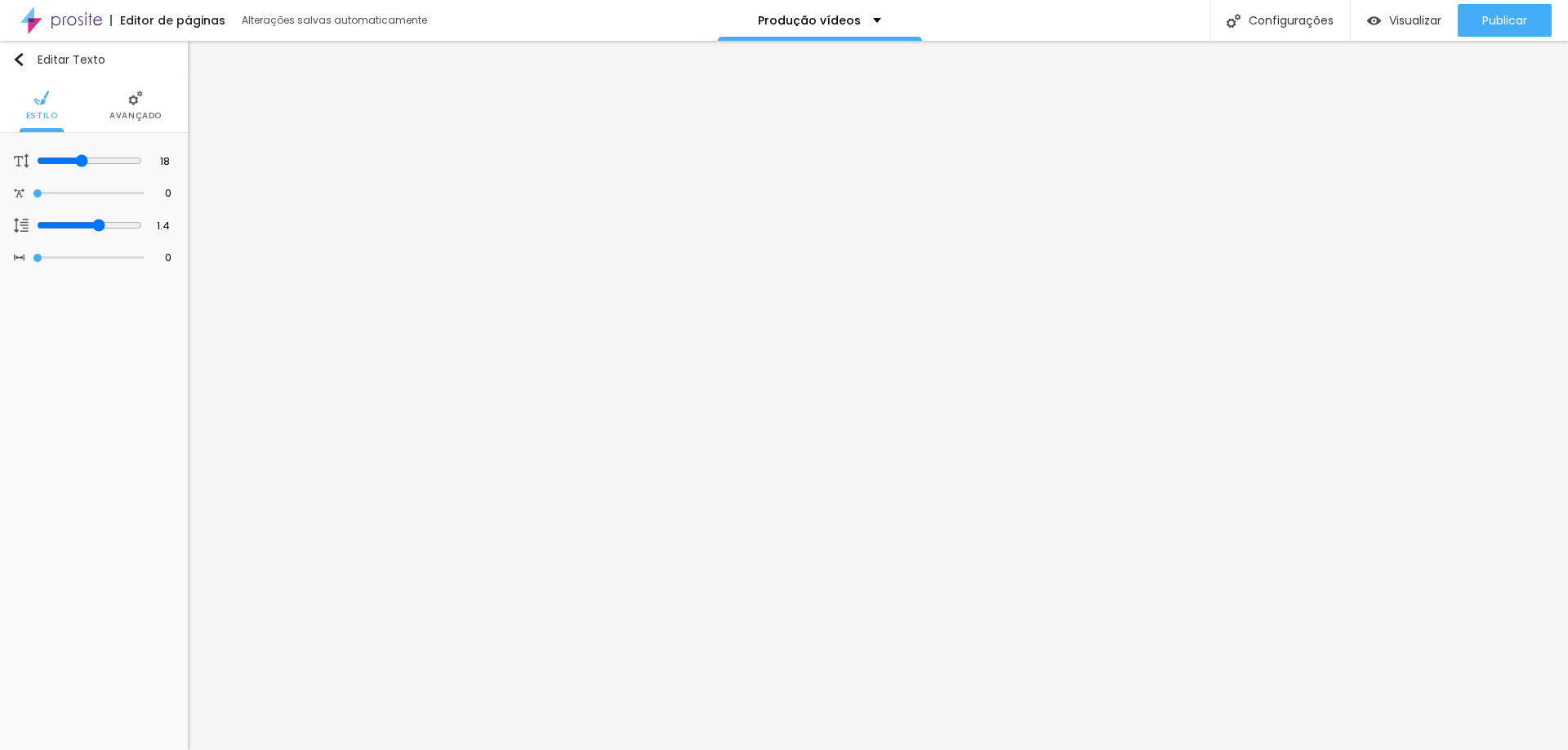
click at [129, 120] on span "Avançado" at bounding box center [136, 115] width 52 height 8
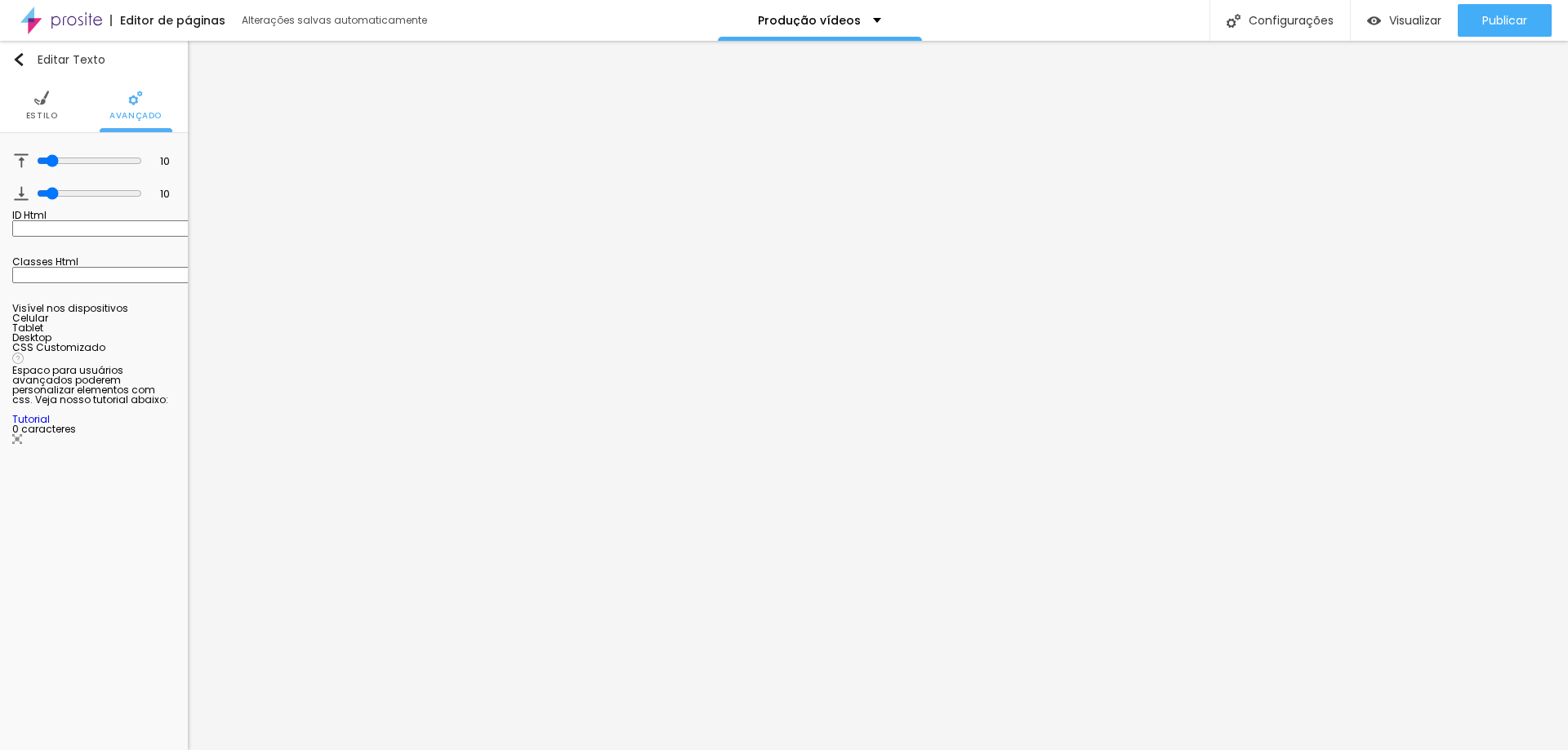
click at [46, 100] on img at bounding box center [41, 97] width 14 height 14
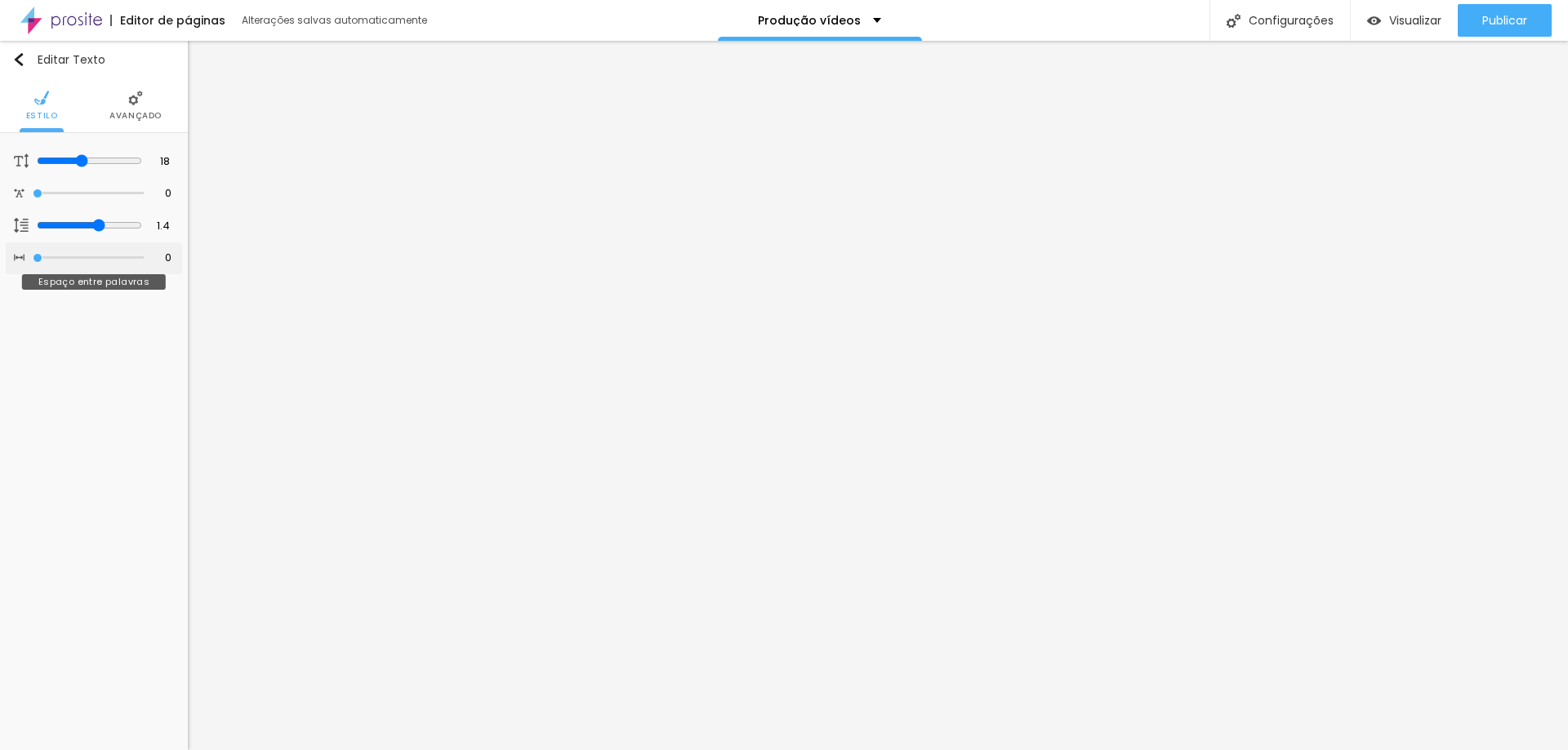
type input "1"
type input "2"
type input "3"
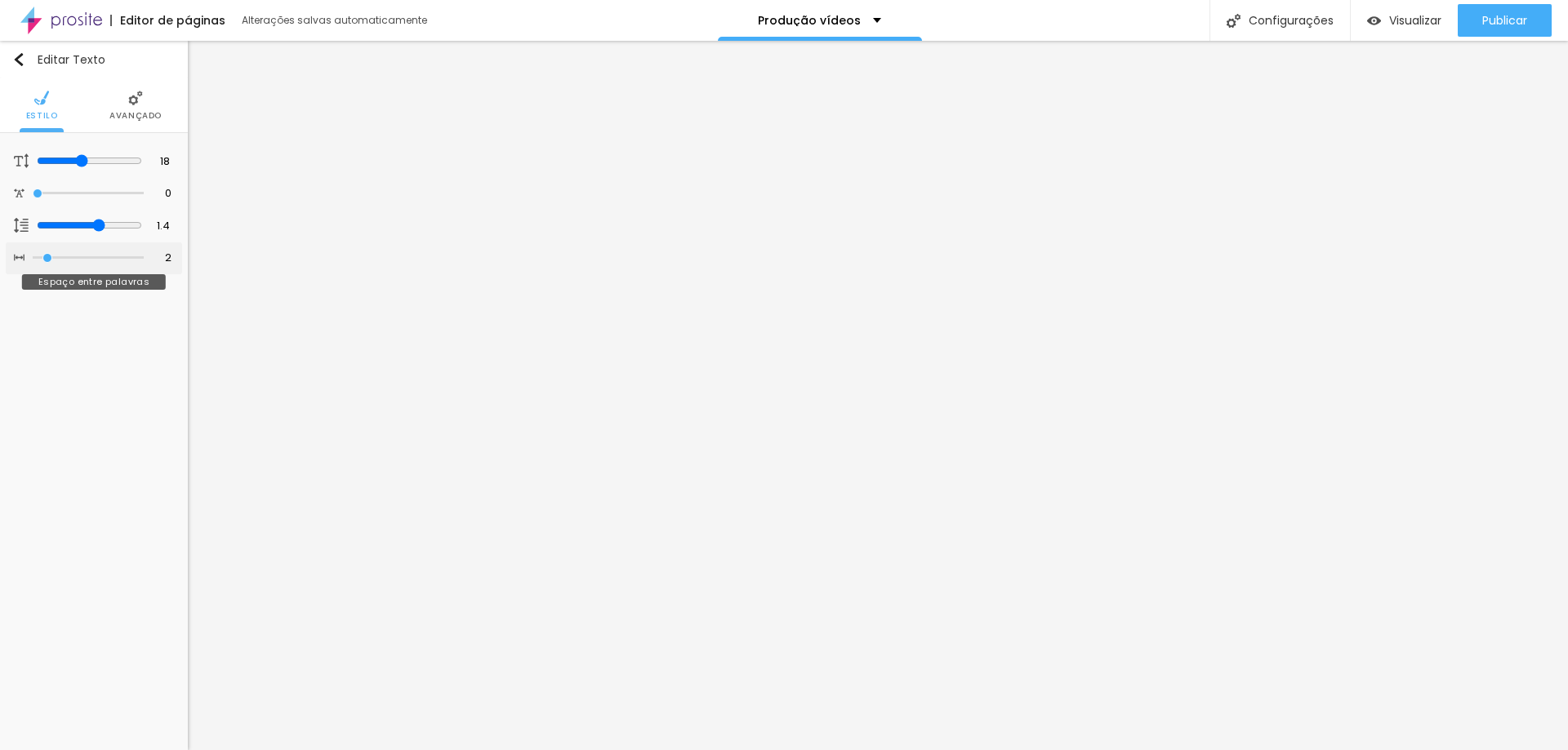
type input "3"
type input "4"
type input "5"
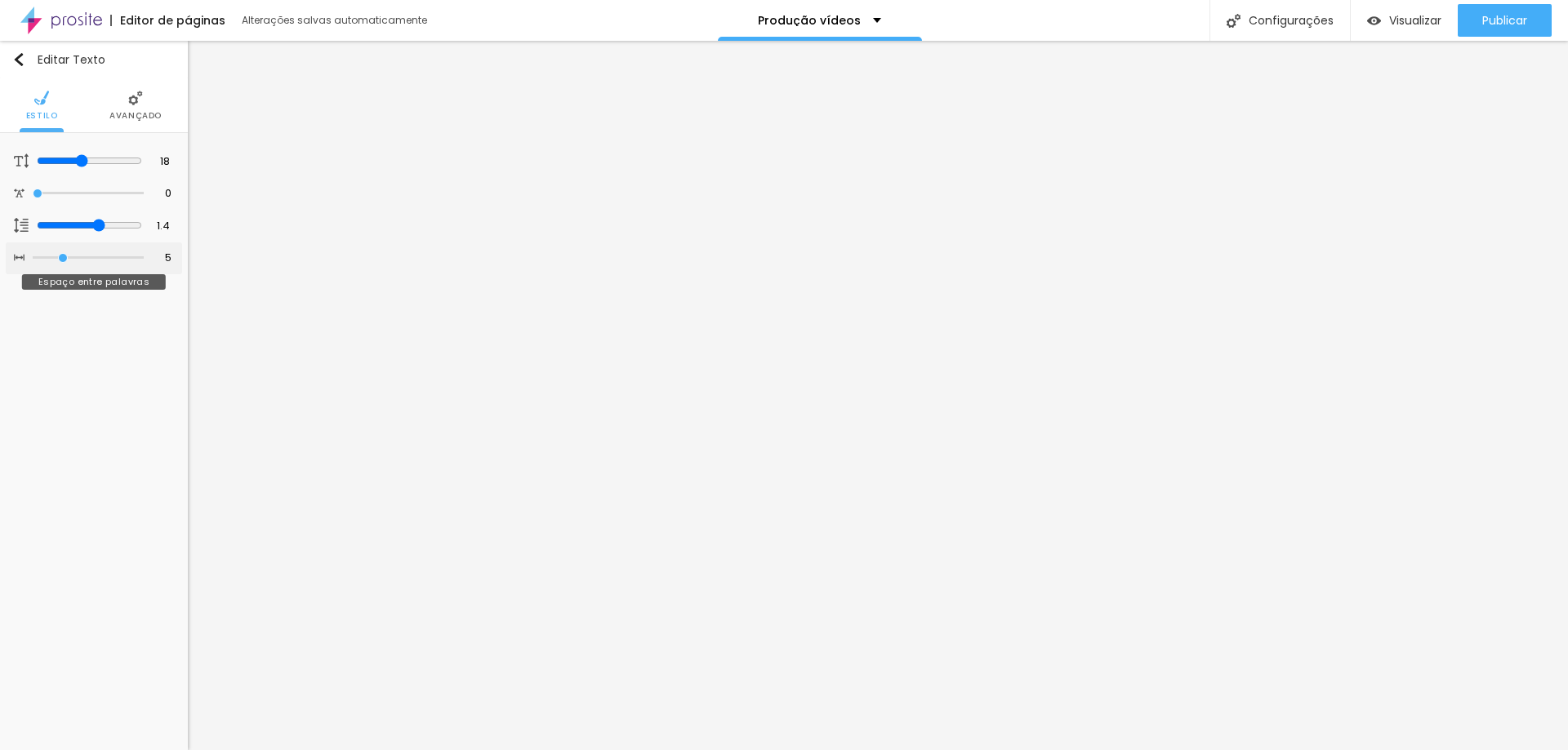
type input "6"
type input "7"
type input "9"
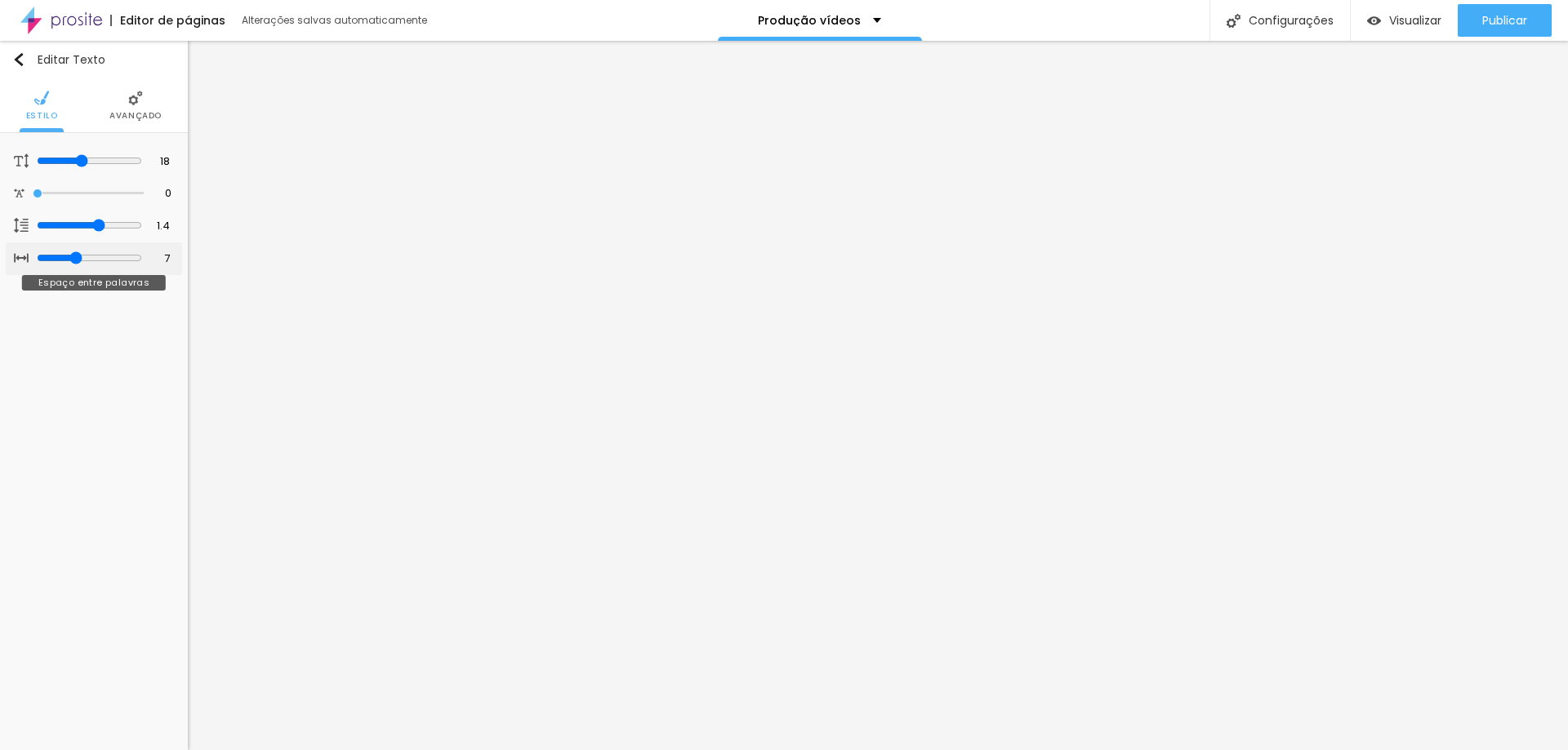
type input "9"
type input "10"
type input "9"
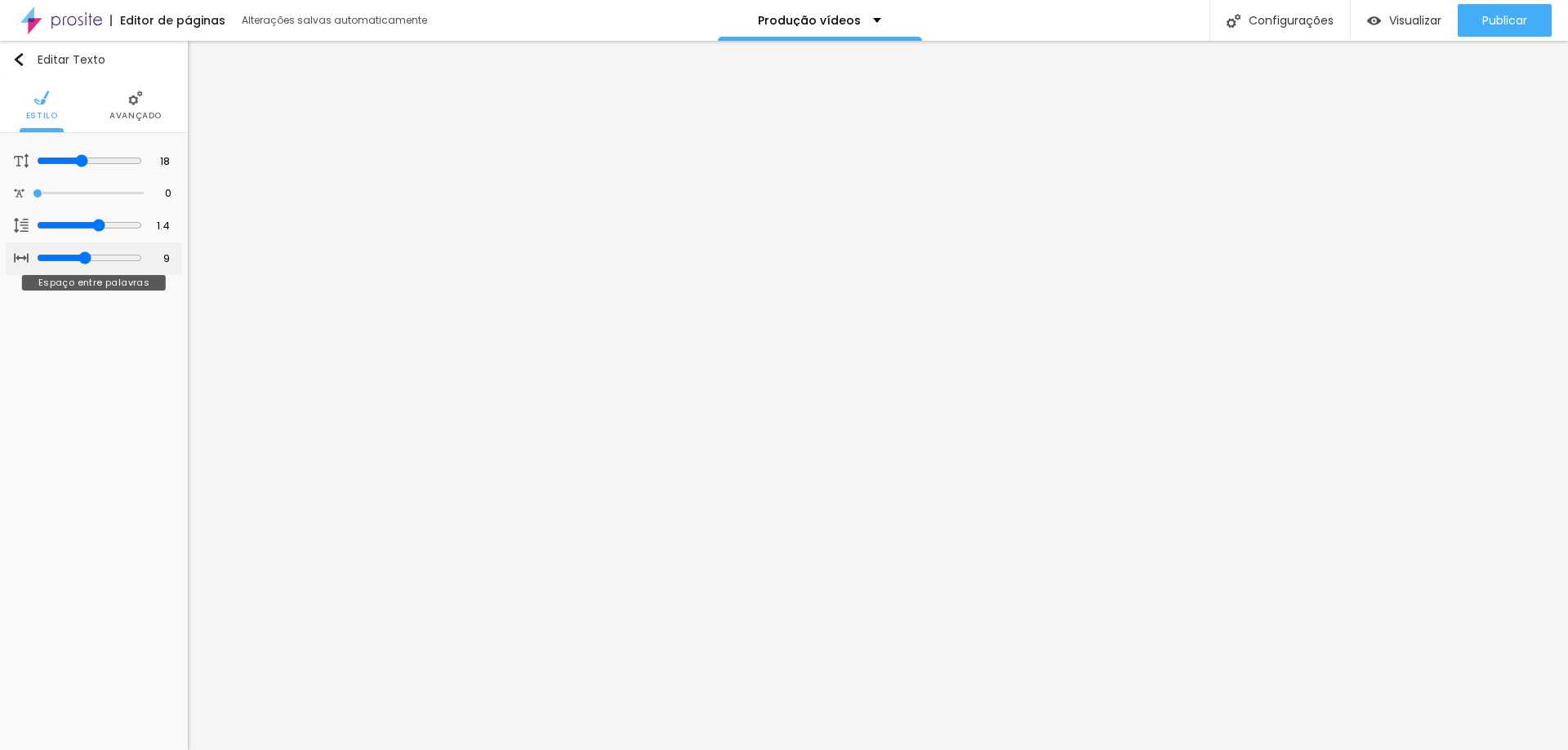
type input "8"
type input "5"
type input "3"
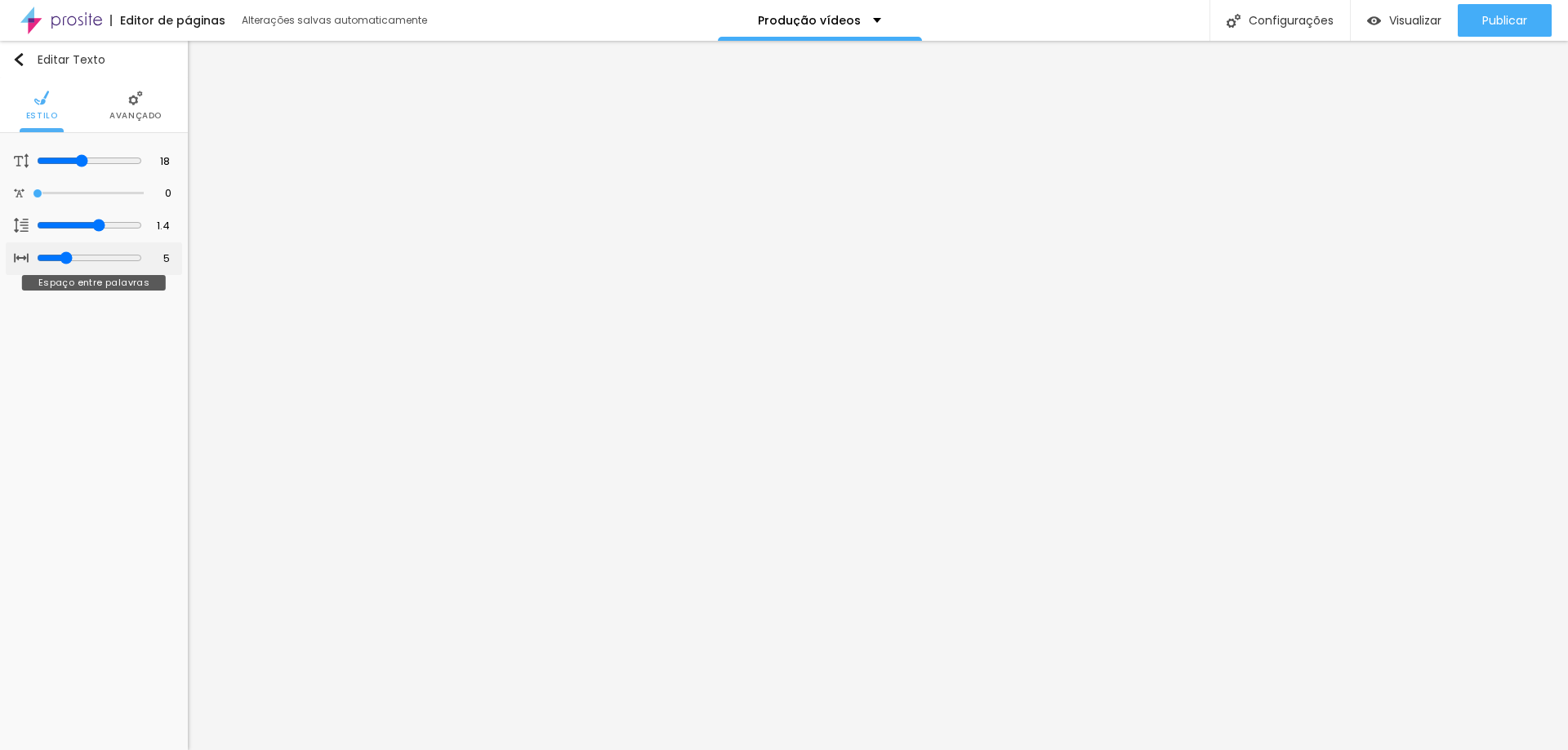
type input "3"
type input "1"
type input "0"
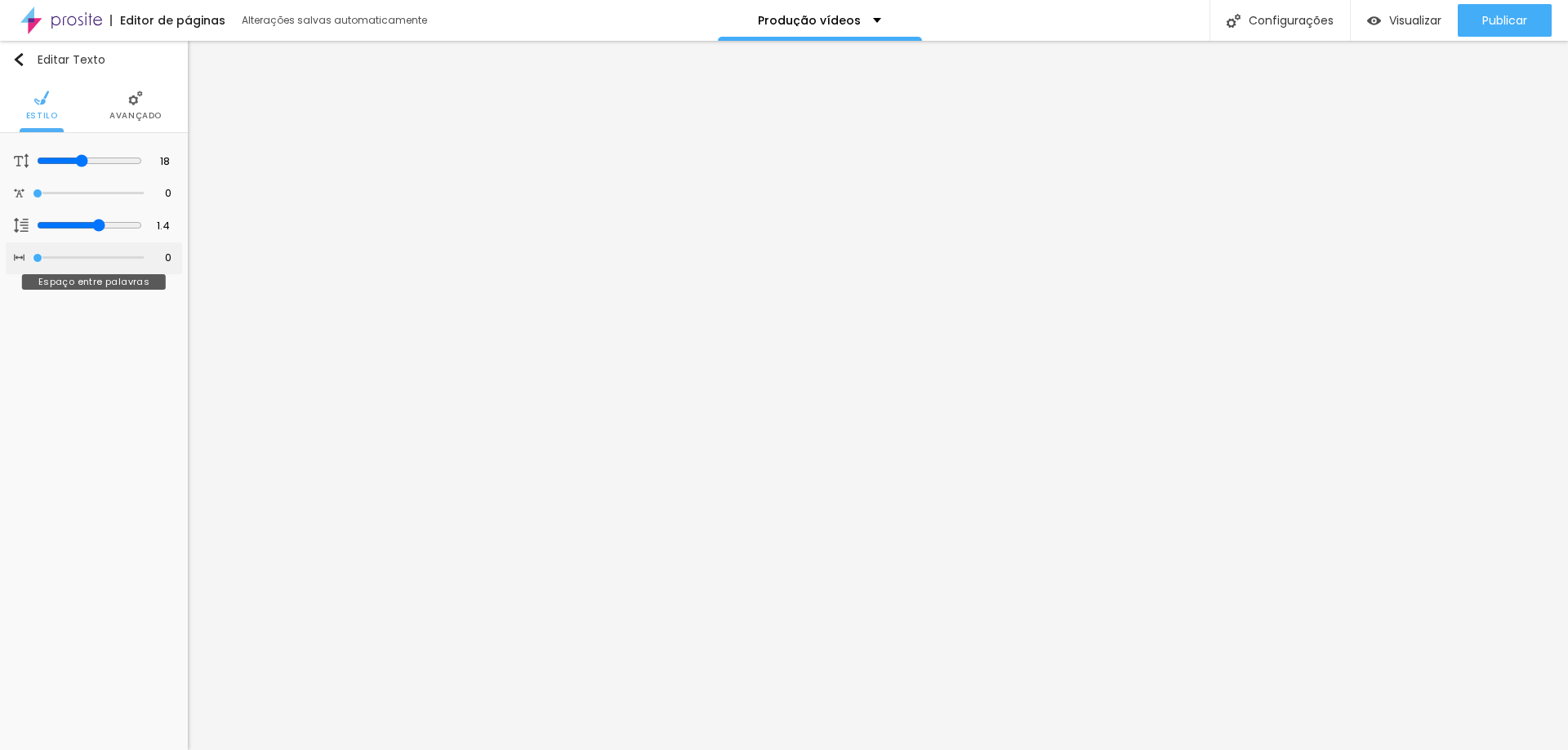
drag, startPoint x: 38, startPoint y: 252, endPoint x: 38, endPoint y: 230, distance: 22.0
click at [33, 259] on input "range" at bounding box center [88, 258] width 111 height 8
type input "0.3"
type input "0.6"
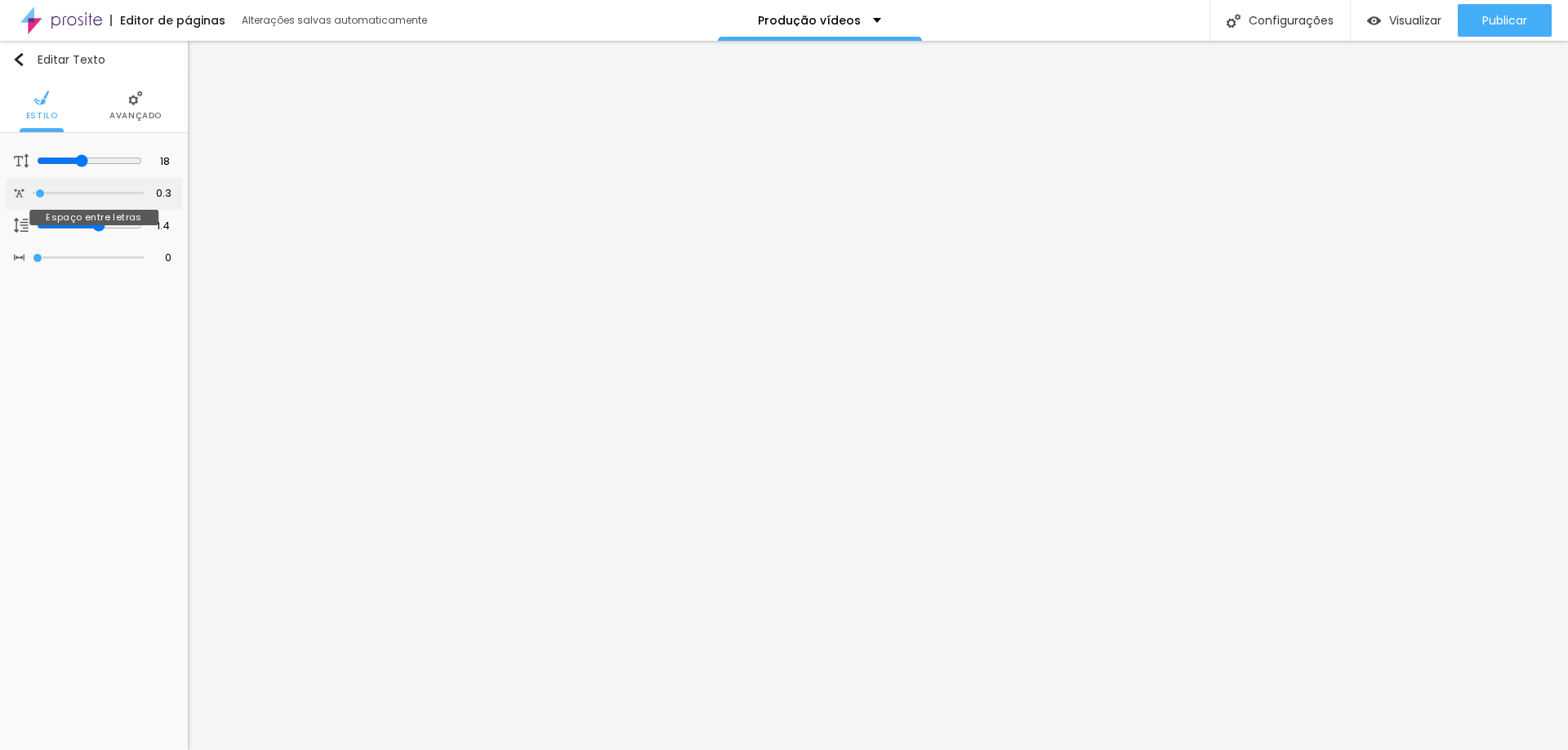
type input "0.6"
type input "1.1"
type input "1.4"
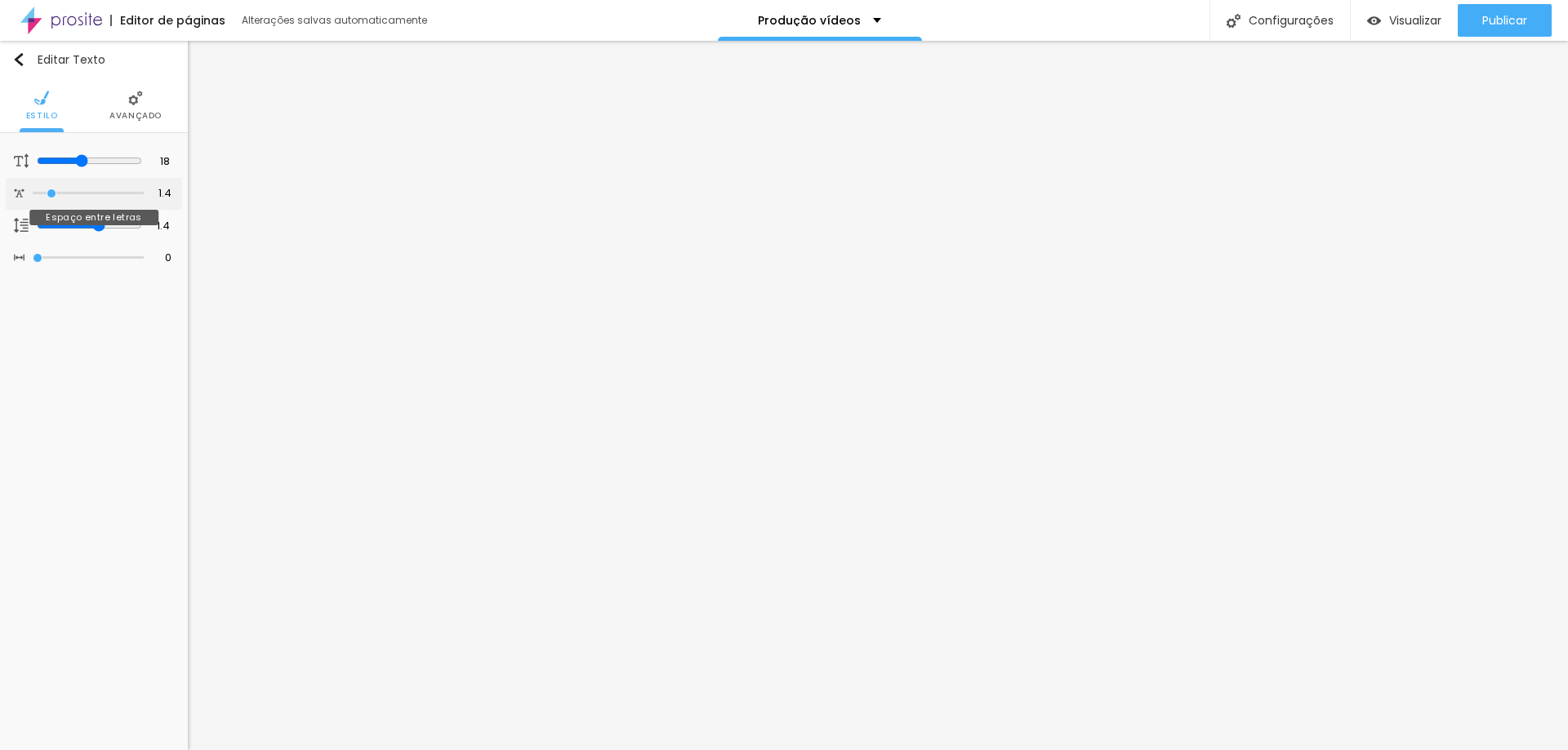
type input "1.6"
type input "1.9"
type input "2.2"
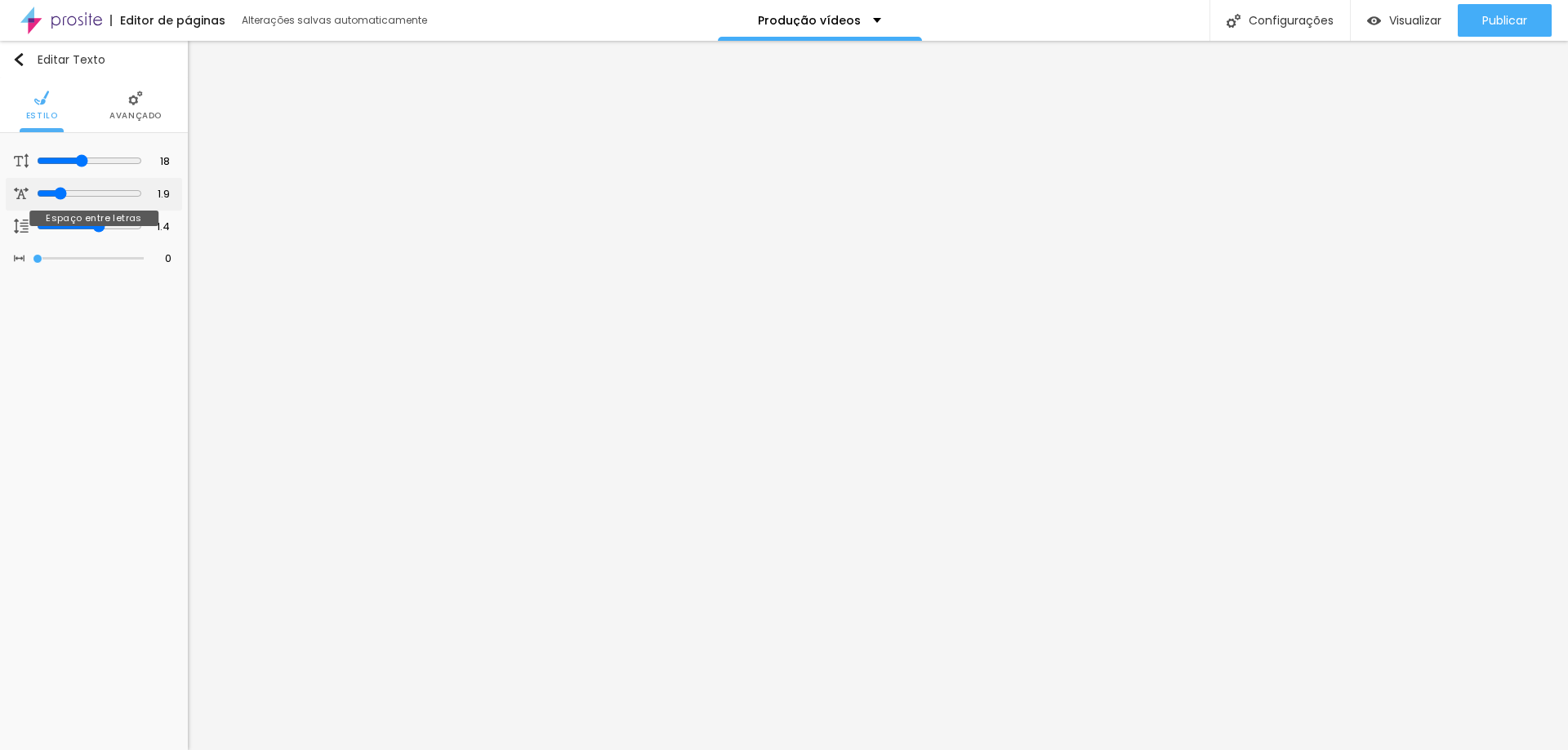
type input "2.2"
type input "2.5"
type input "2.7"
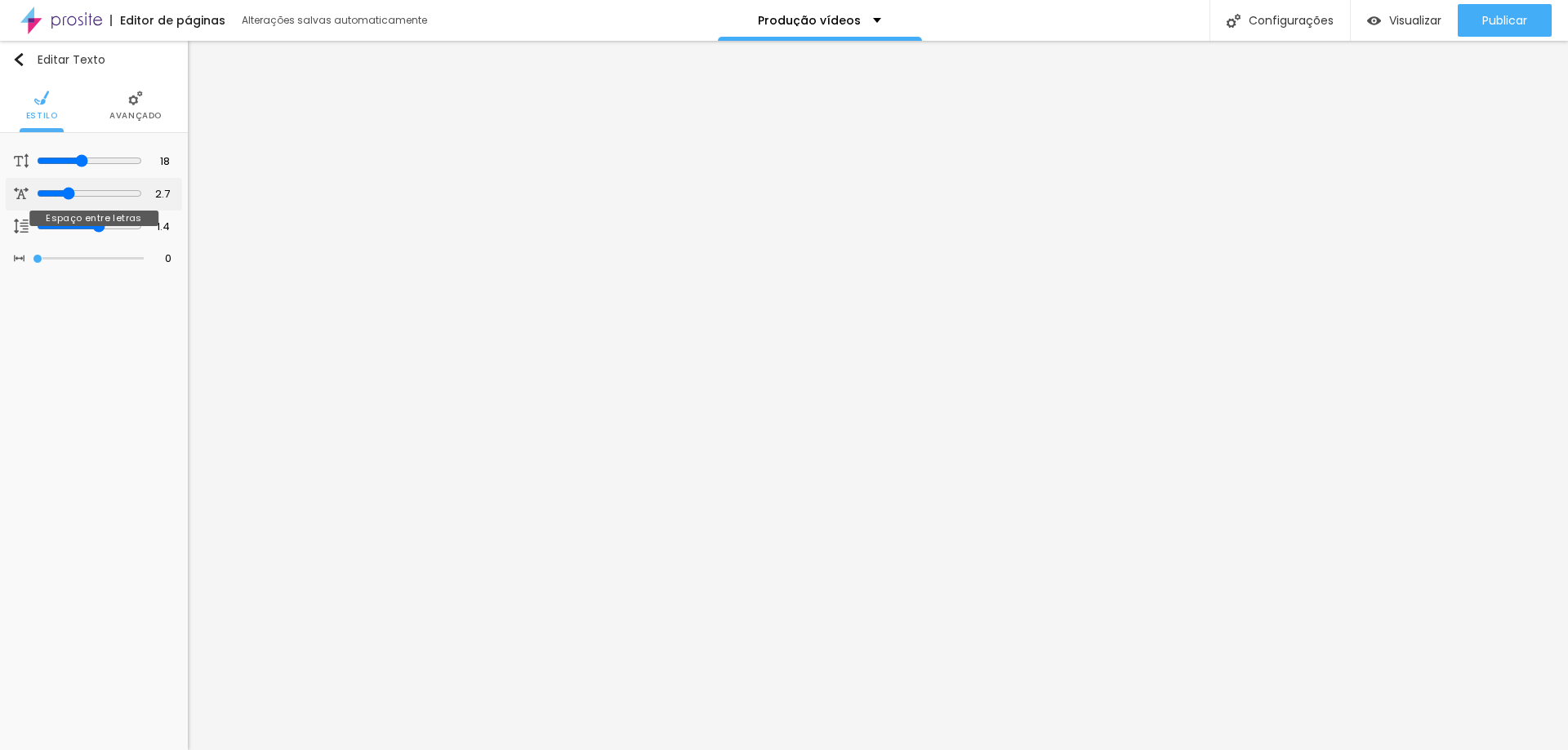
type input "3.2"
type input "3.5"
type input "3.9"
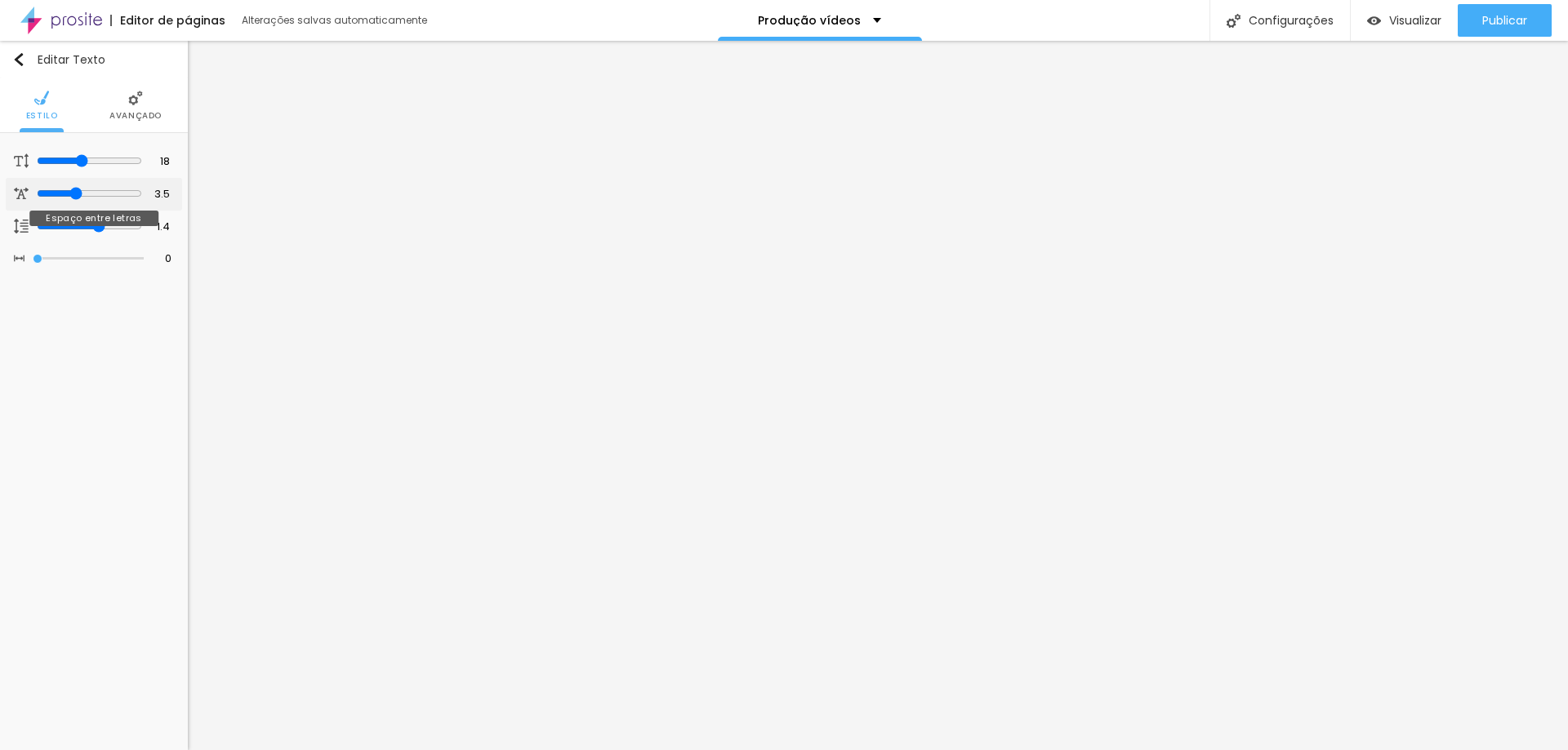
type input "3.9"
type input "4"
type input "4.3"
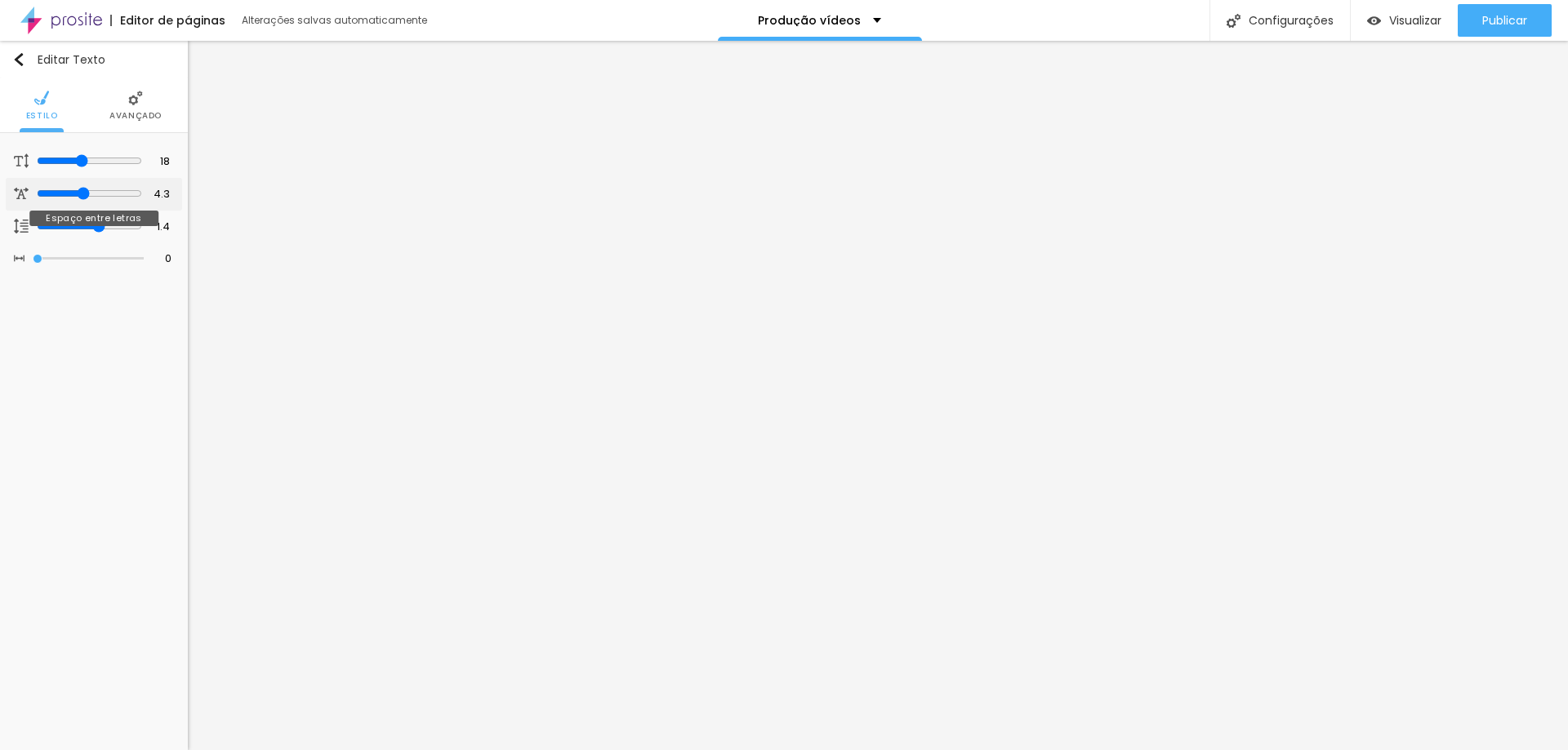
type input "4.5"
type input "4.6"
type input "4.8"
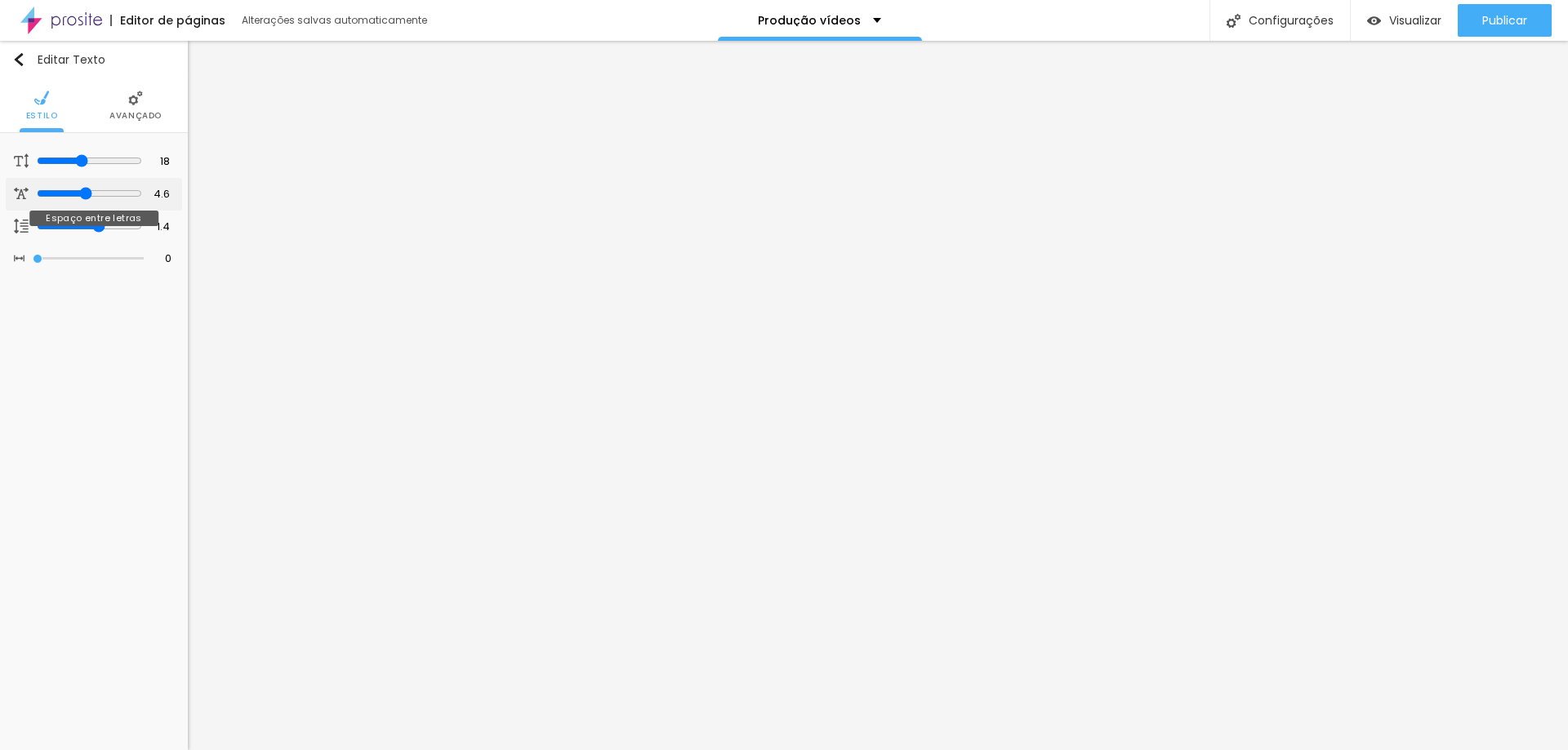
type input "4.8"
type input "4.7"
type input "4.6"
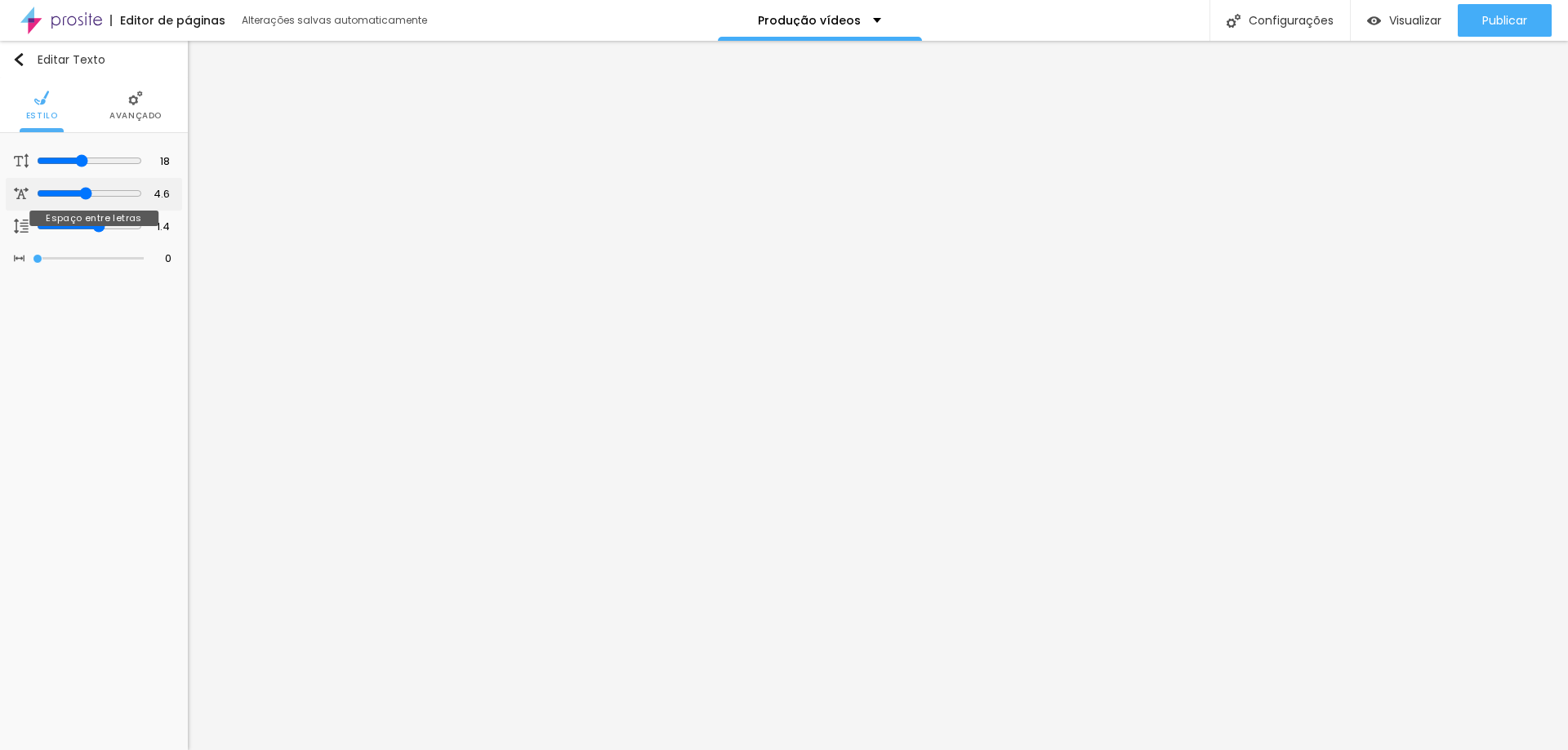
type input "4.5"
type input "4.4"
type input "4.1"
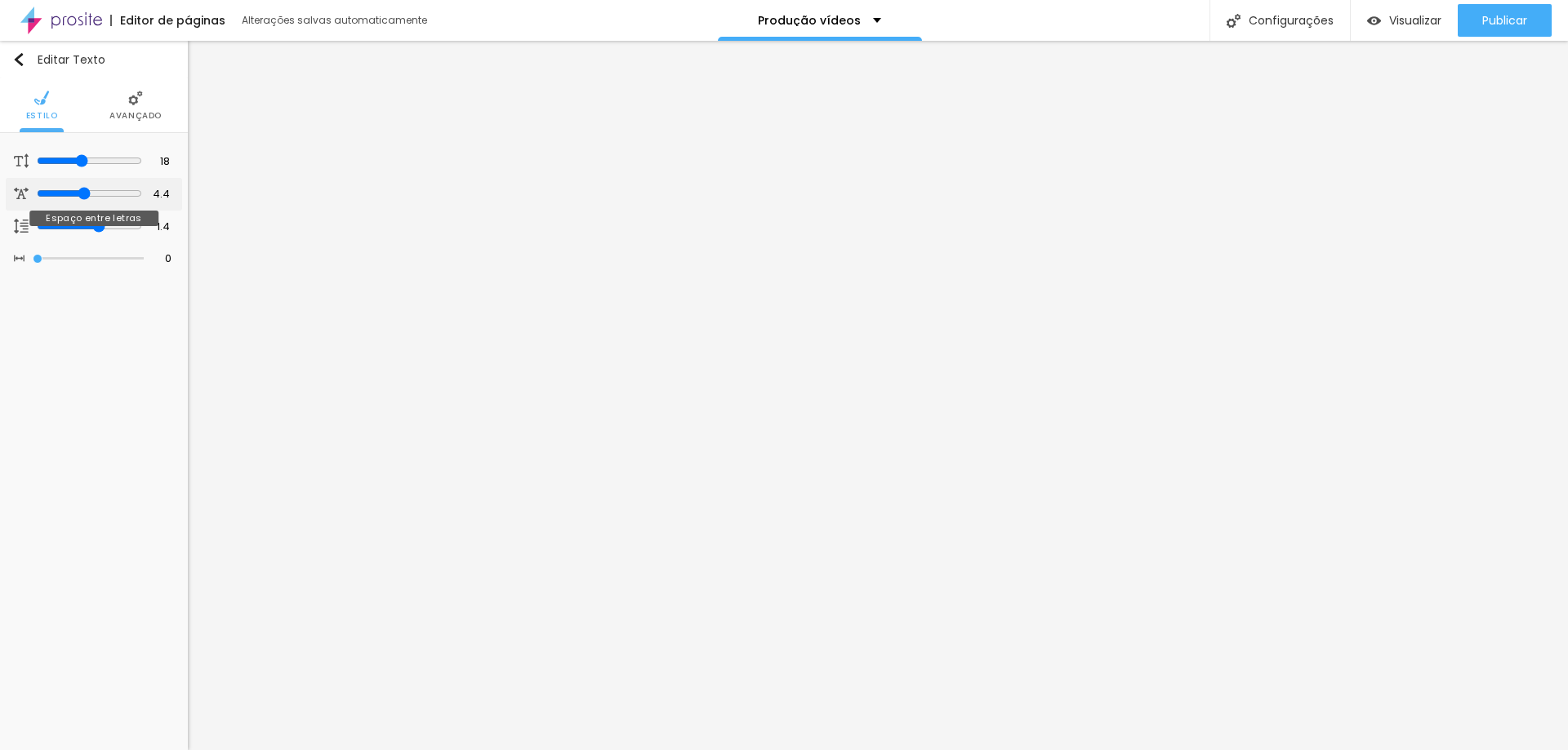
type input "4.1"
type input "3.8"
type input "3.6"
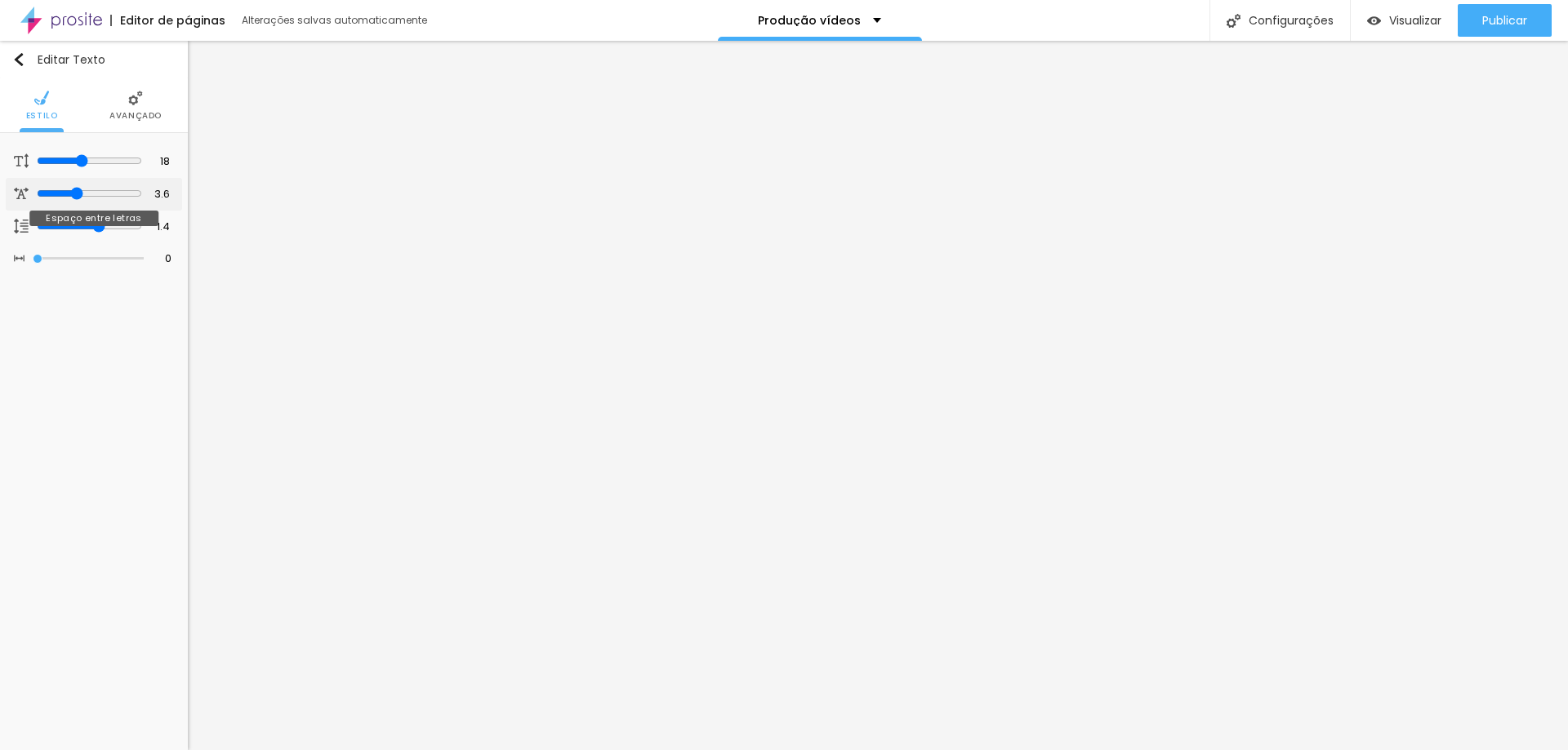
type input "3.4"
type input "3.1"
type input "2.9"
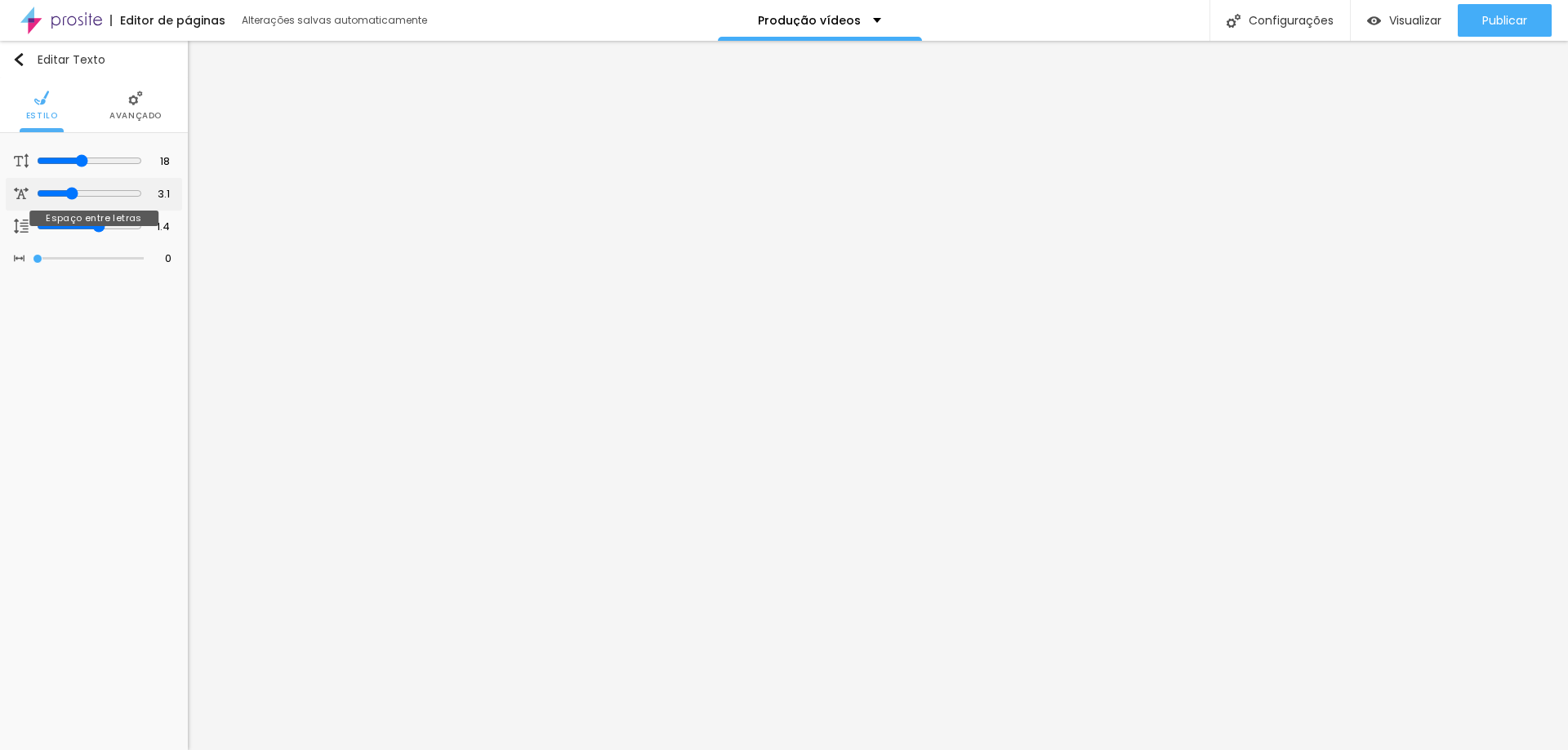
type input "2.9"
type input "2.6"
type input "2.5"
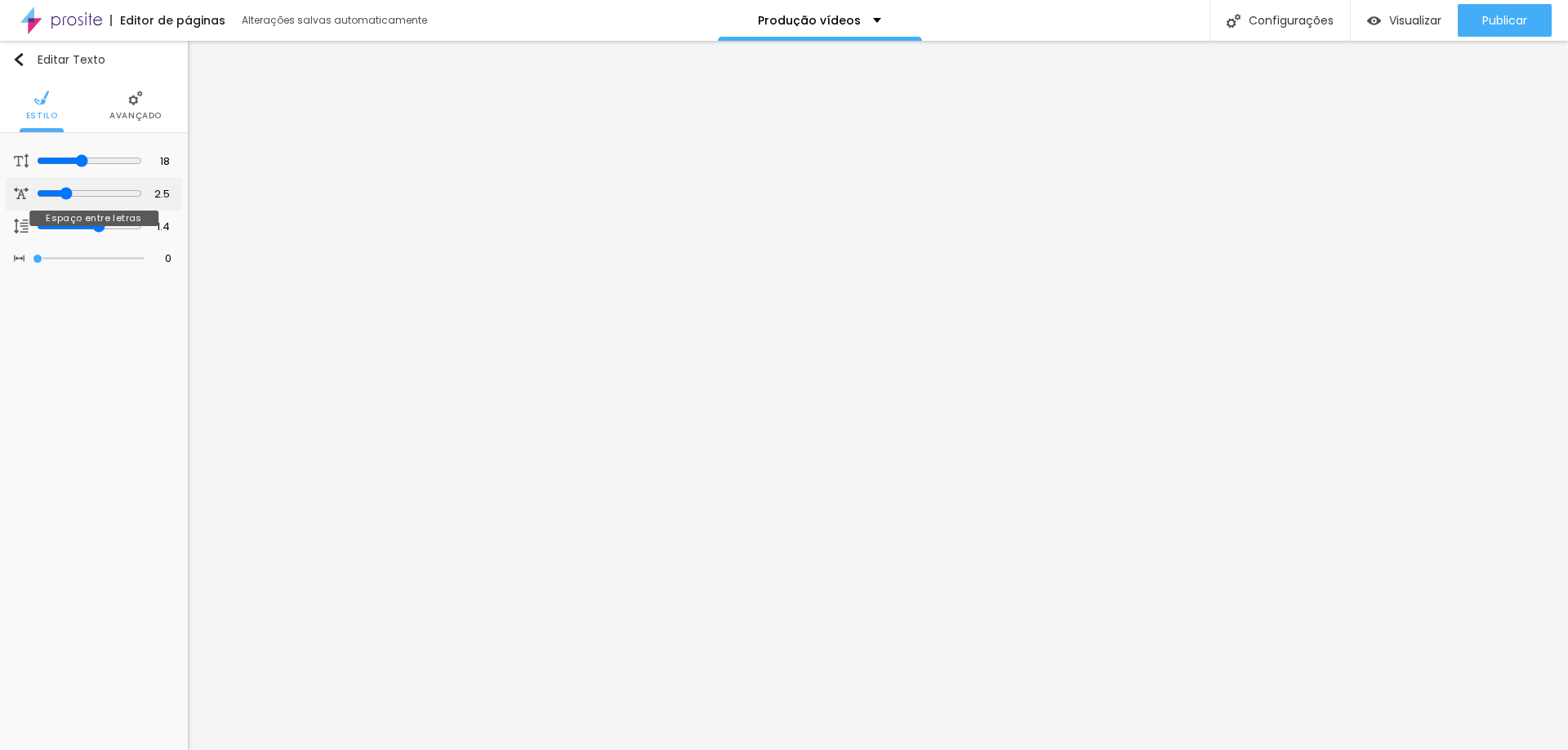
type input "2.3"
type input "2.1"
type input "2"
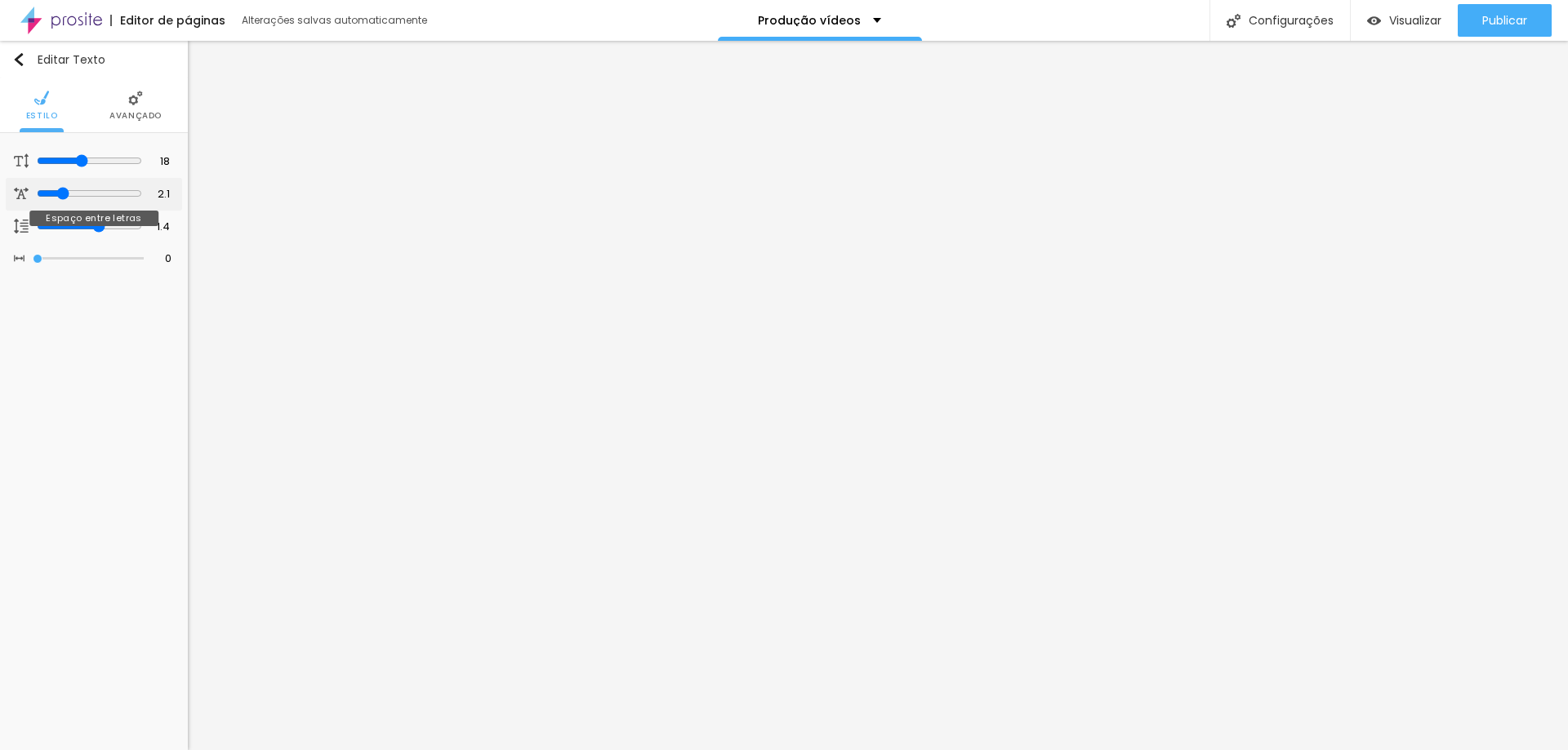
type input "2"
type input "1.8"
type input "1.5"
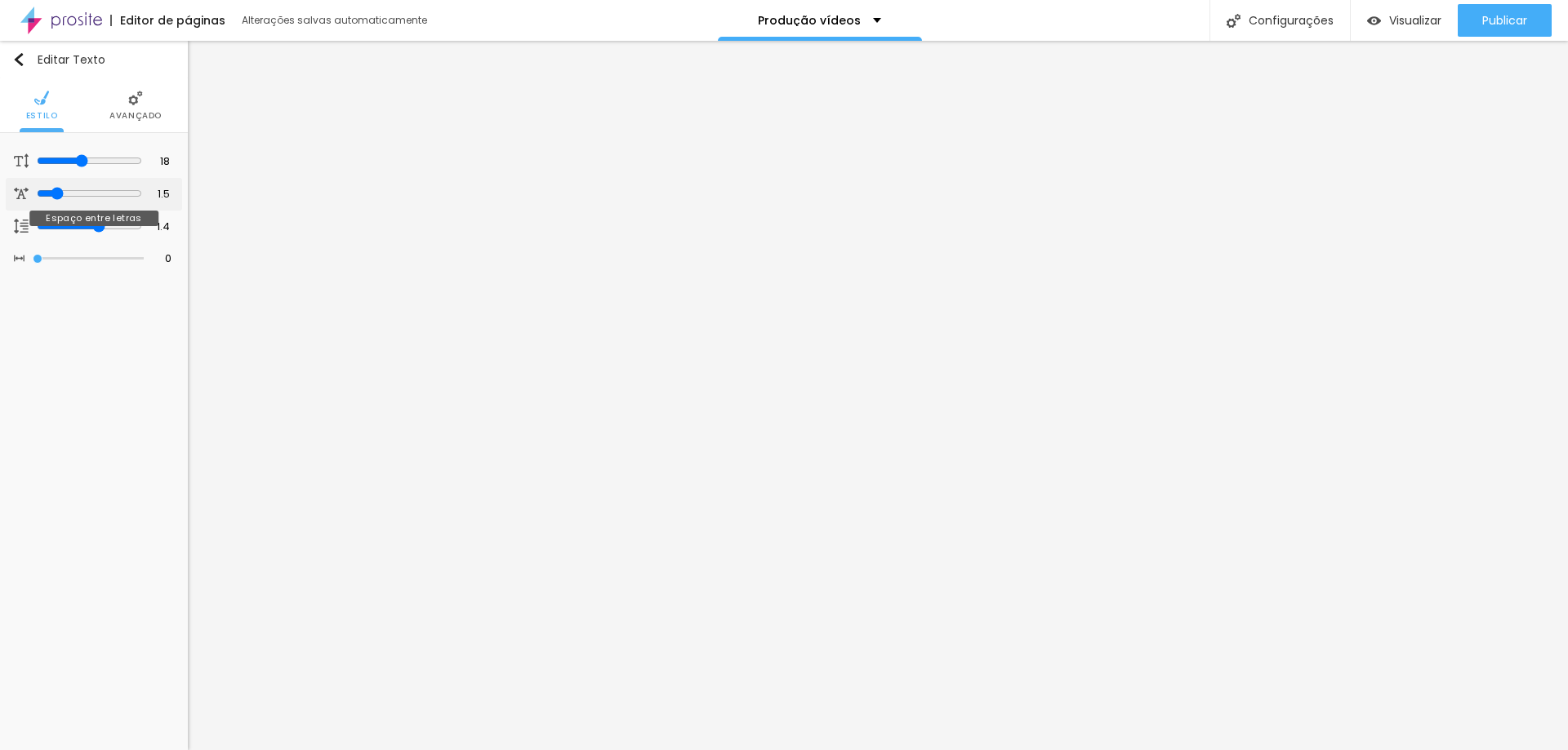
type input "1.2"
type input "1.1"
type input "0.9"
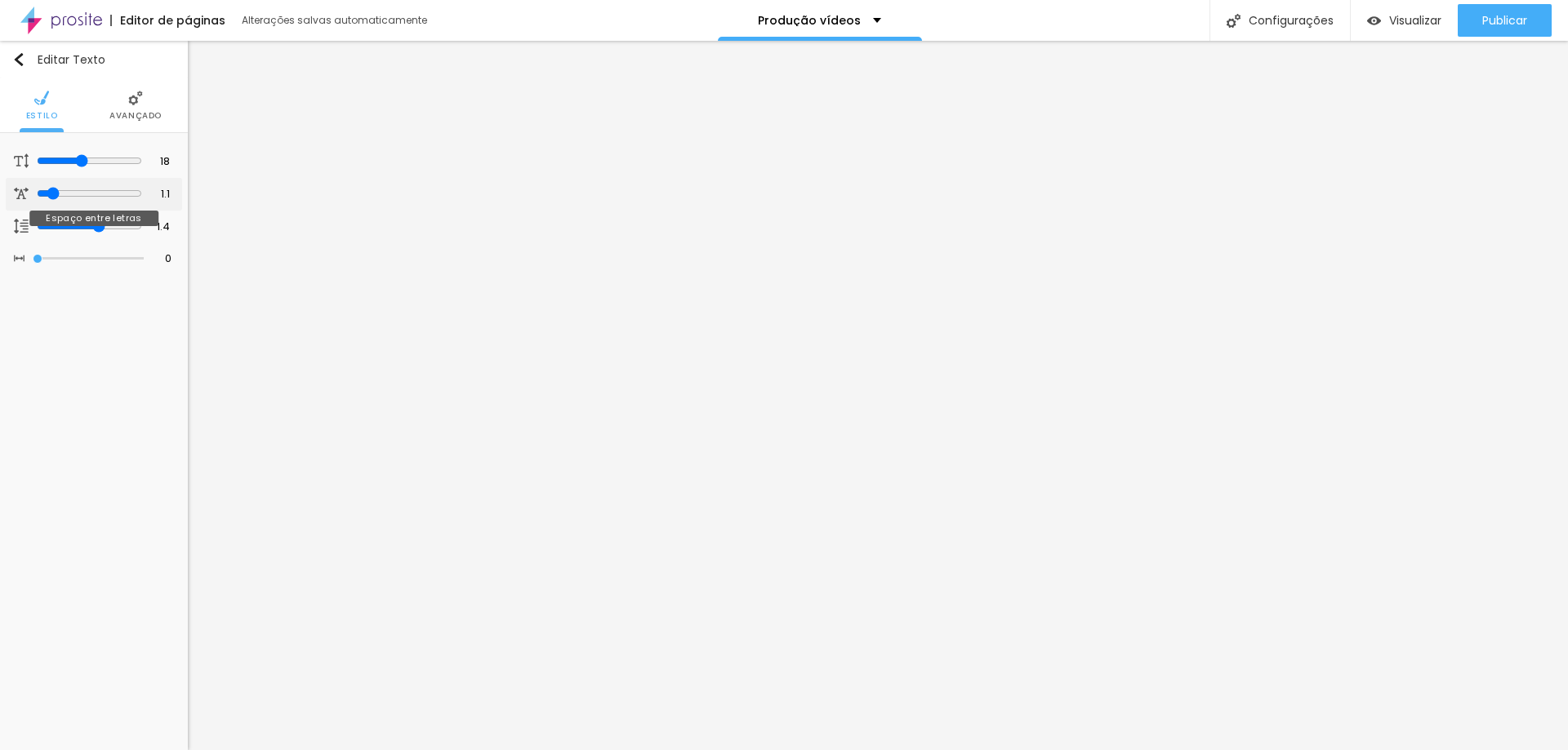
type input "0.9"
type input "0.7"
type input "0.5"
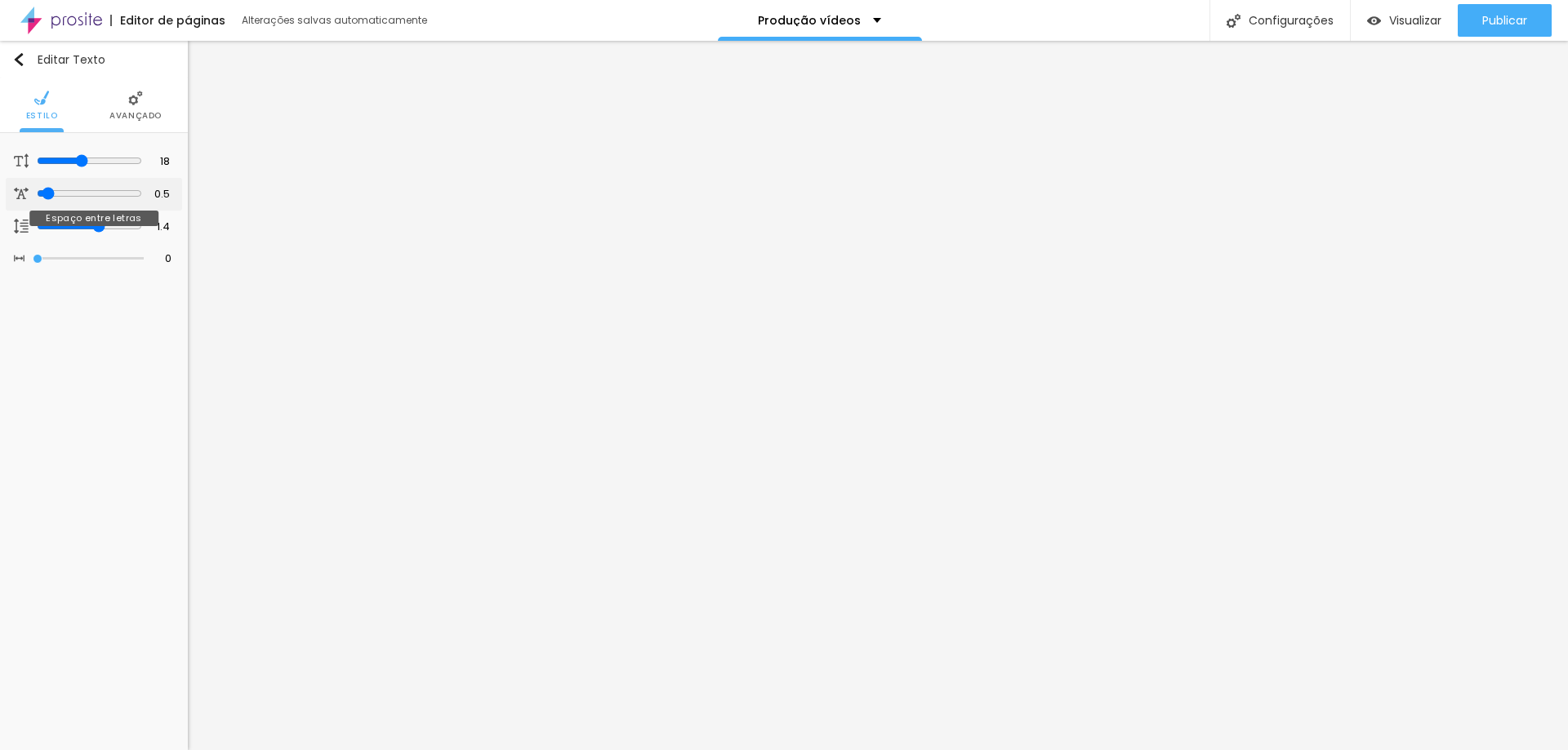
type input "0.2"
type input "0"
type input "0.1"
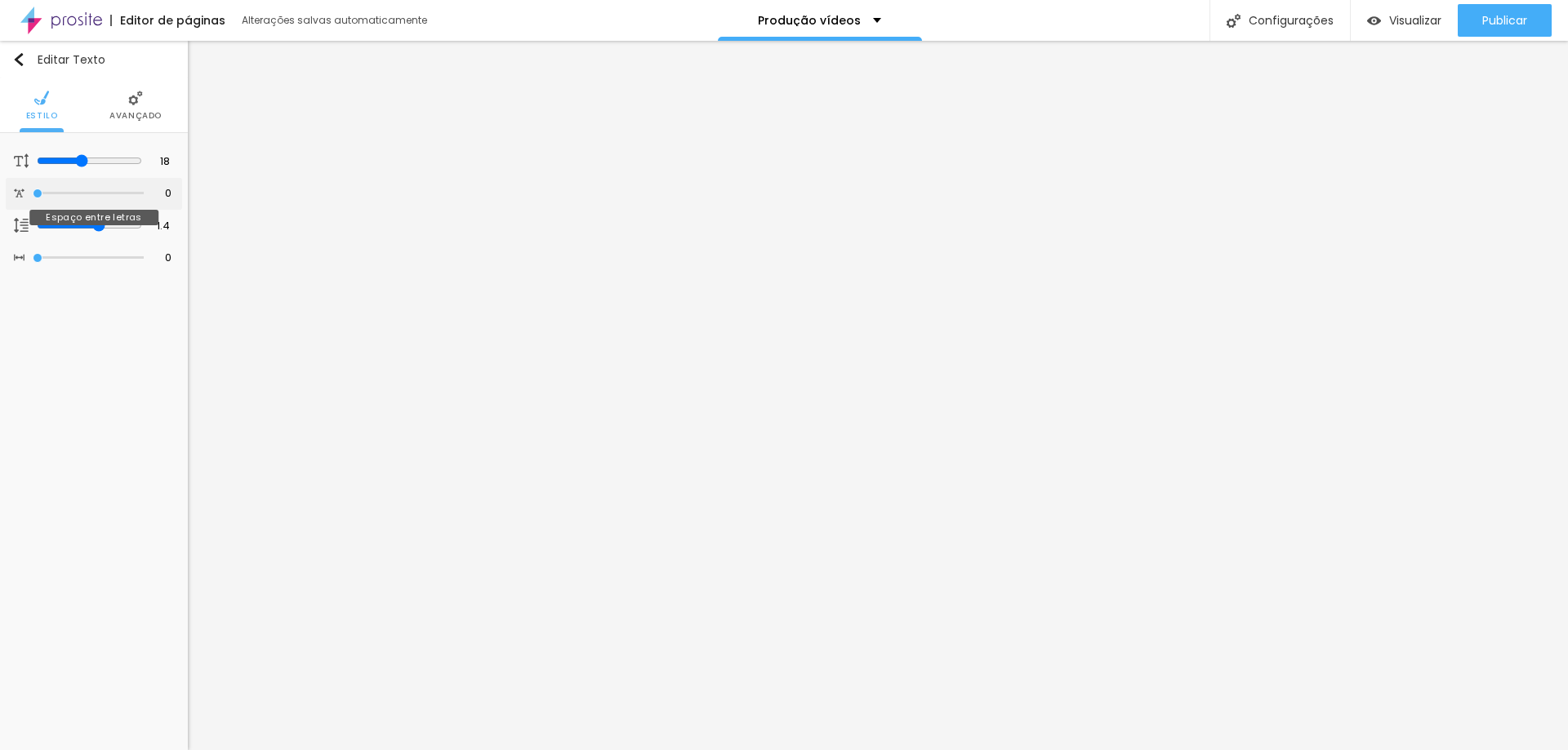
type input "0.1"
type input "0.2"
type input "0.3"
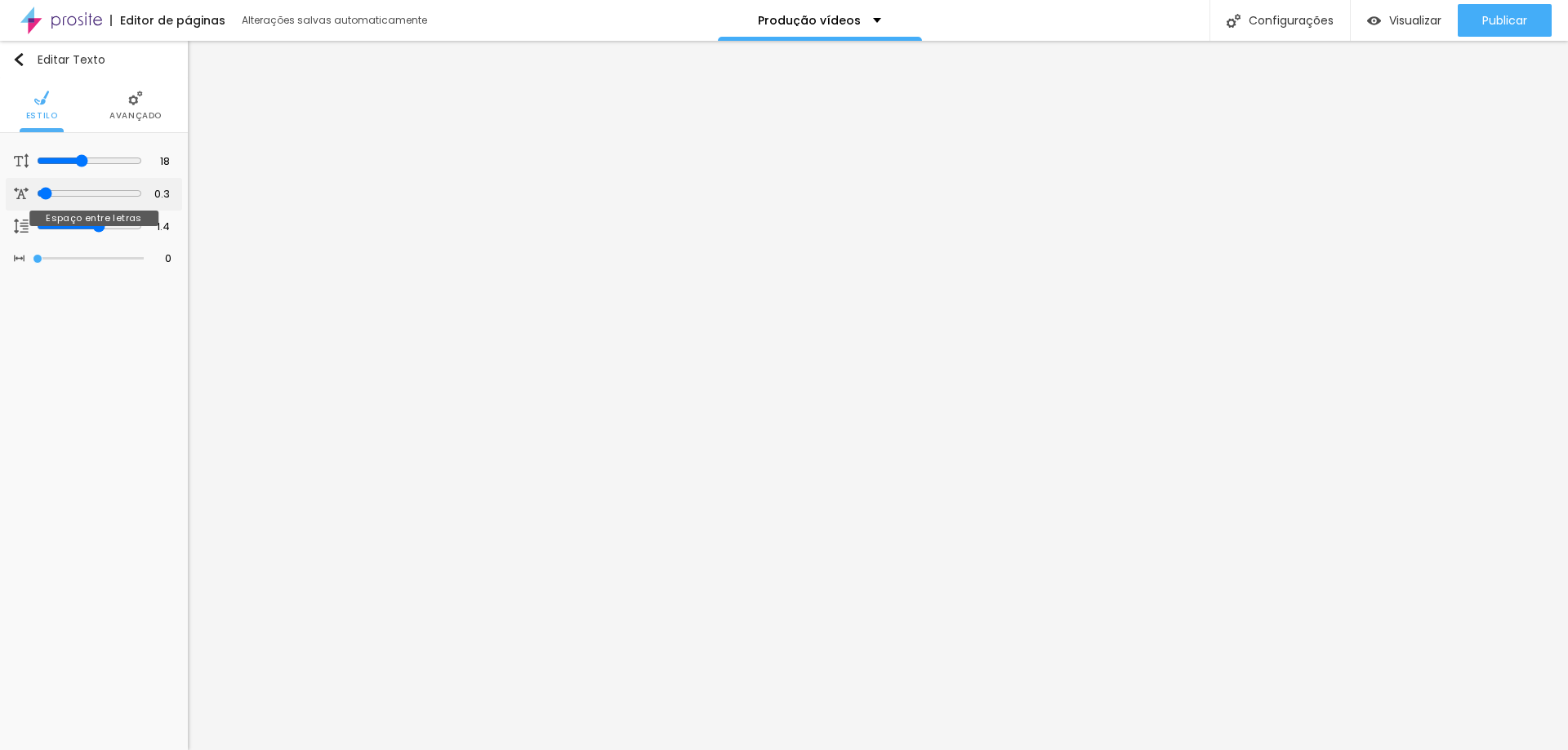
type input "0.5"
type input "0.6"
type input "0.7"
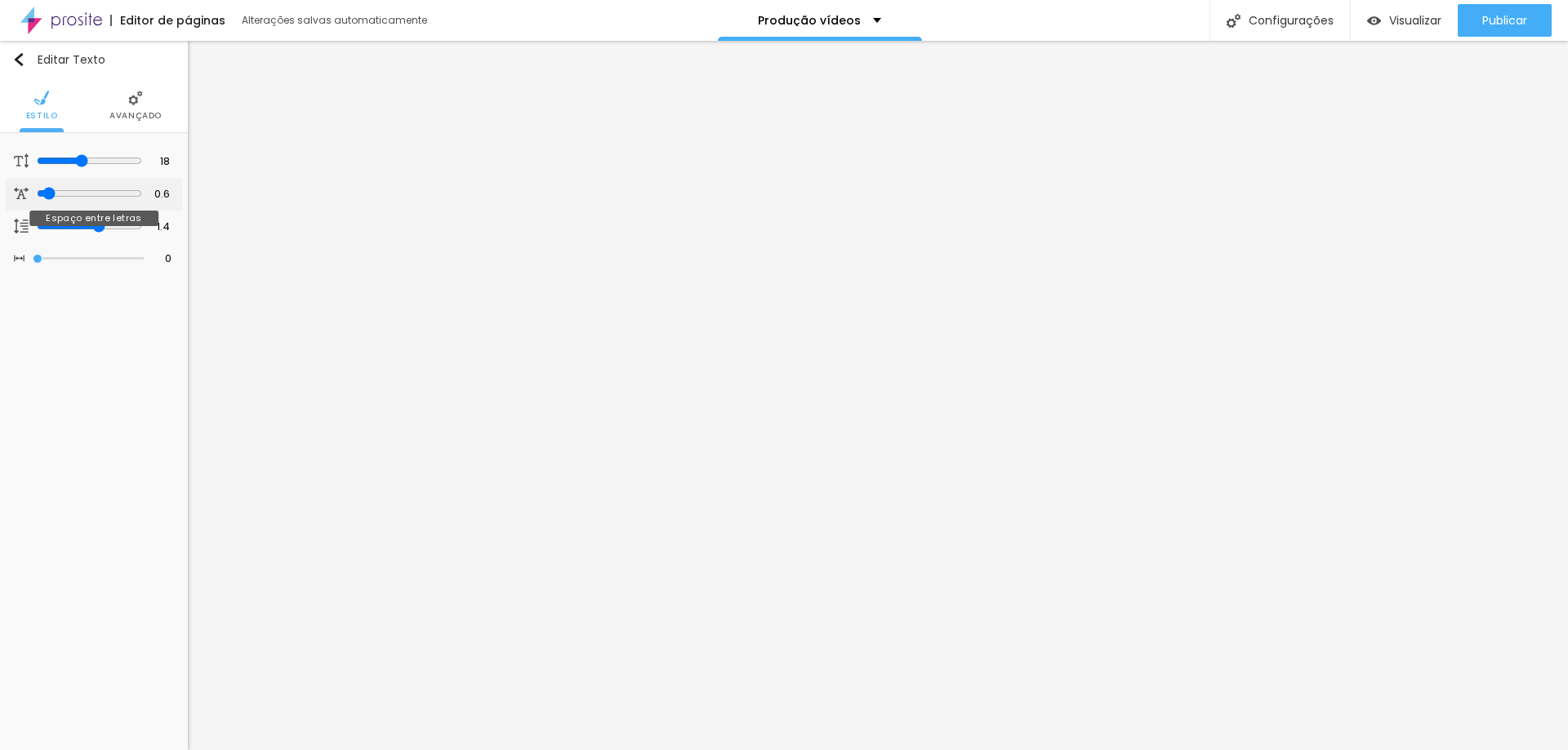
type input "0.7"
type input "0.8"
type input "0.9"
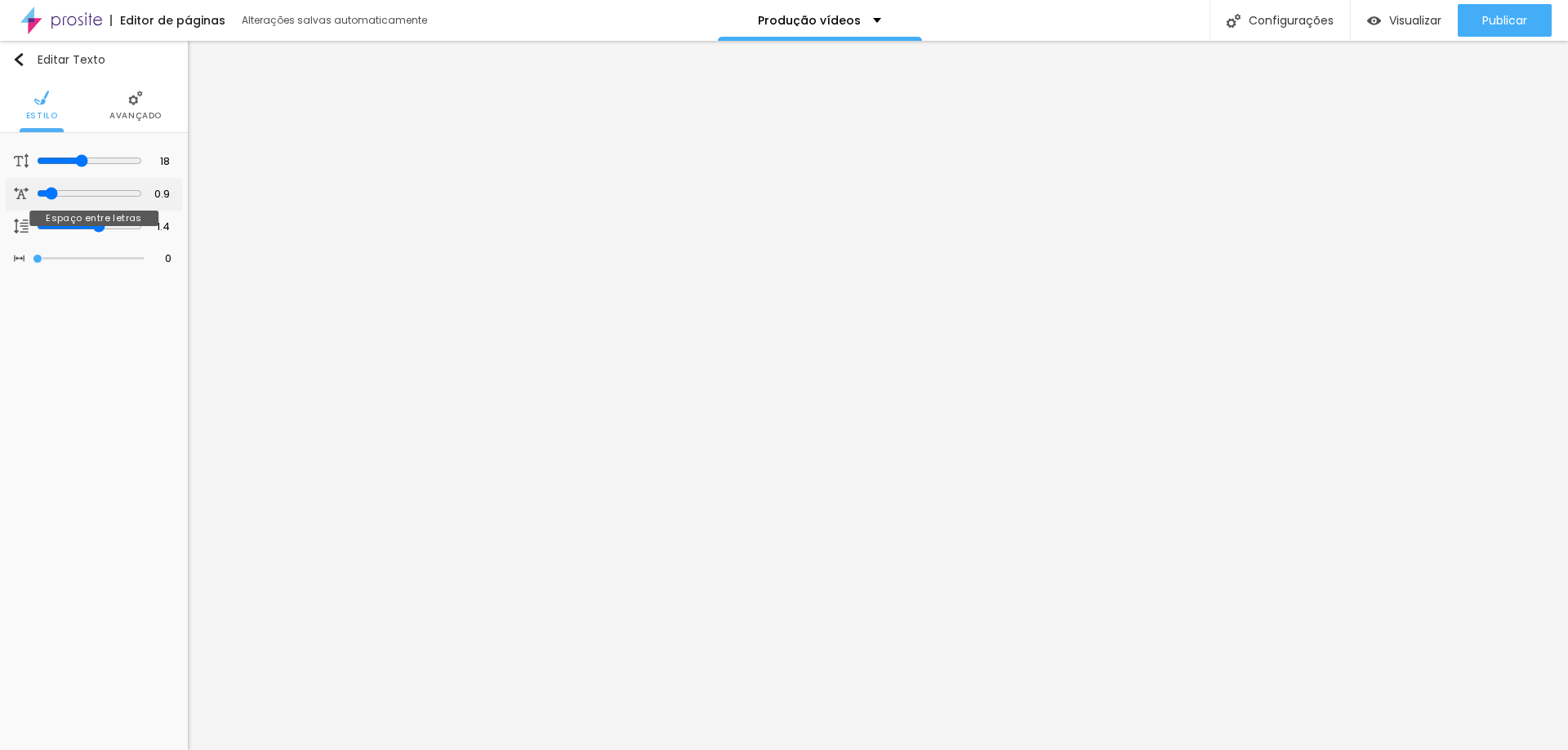
type input "1"
type input "1.1"
type input "1.2"
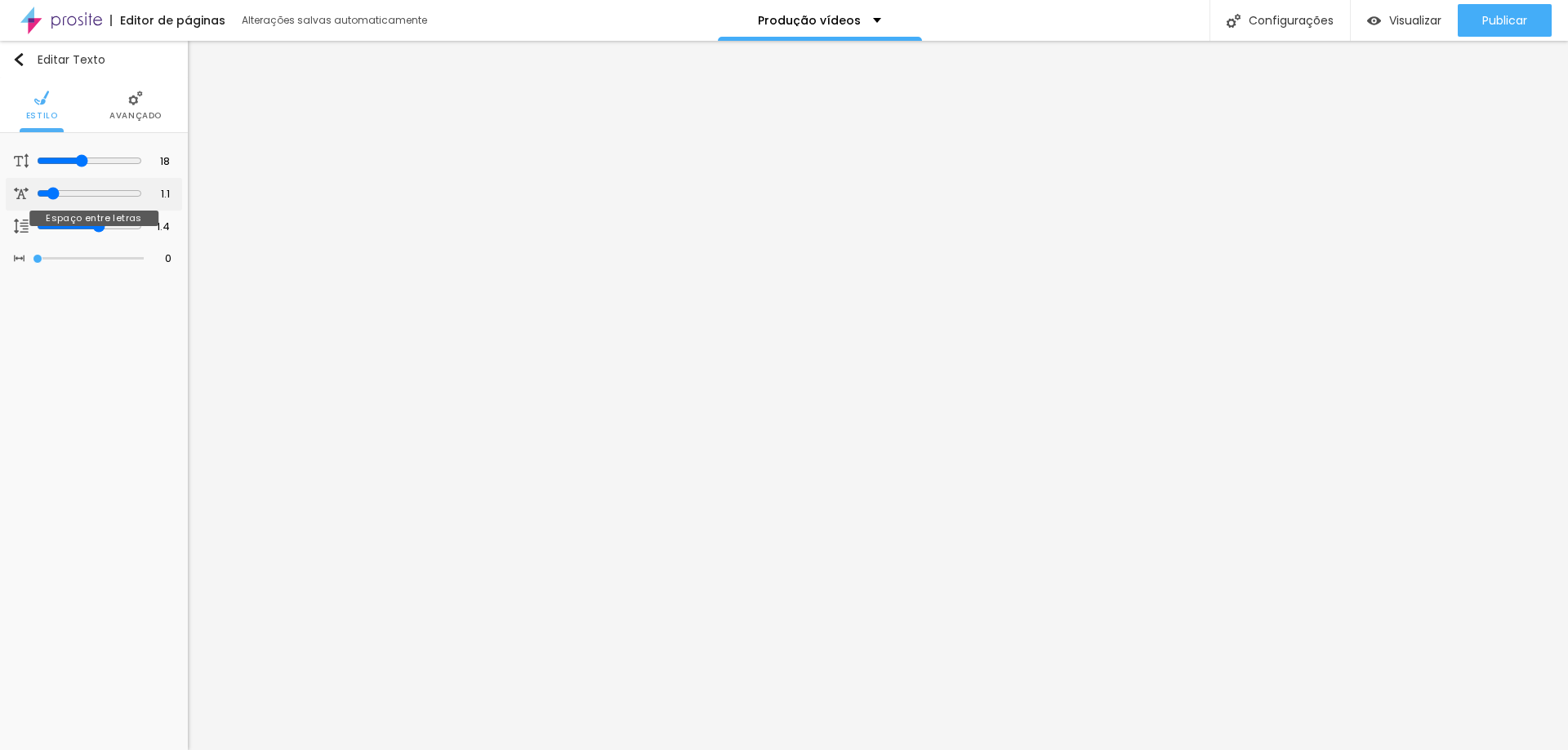
type input "1.2"
type input "1.1"
type input "1"
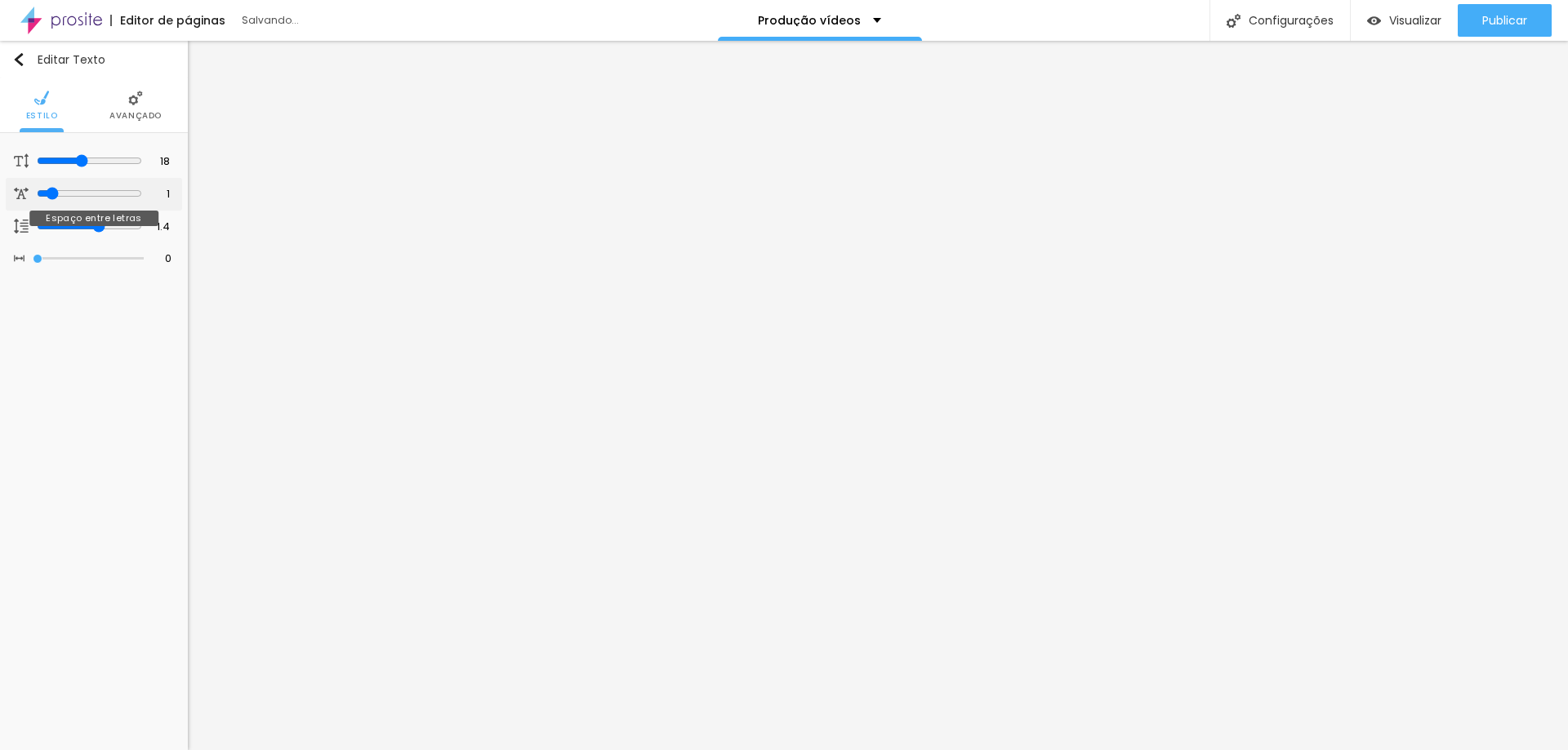
type input "0.9"
type input "0.8"
type input "0.7"
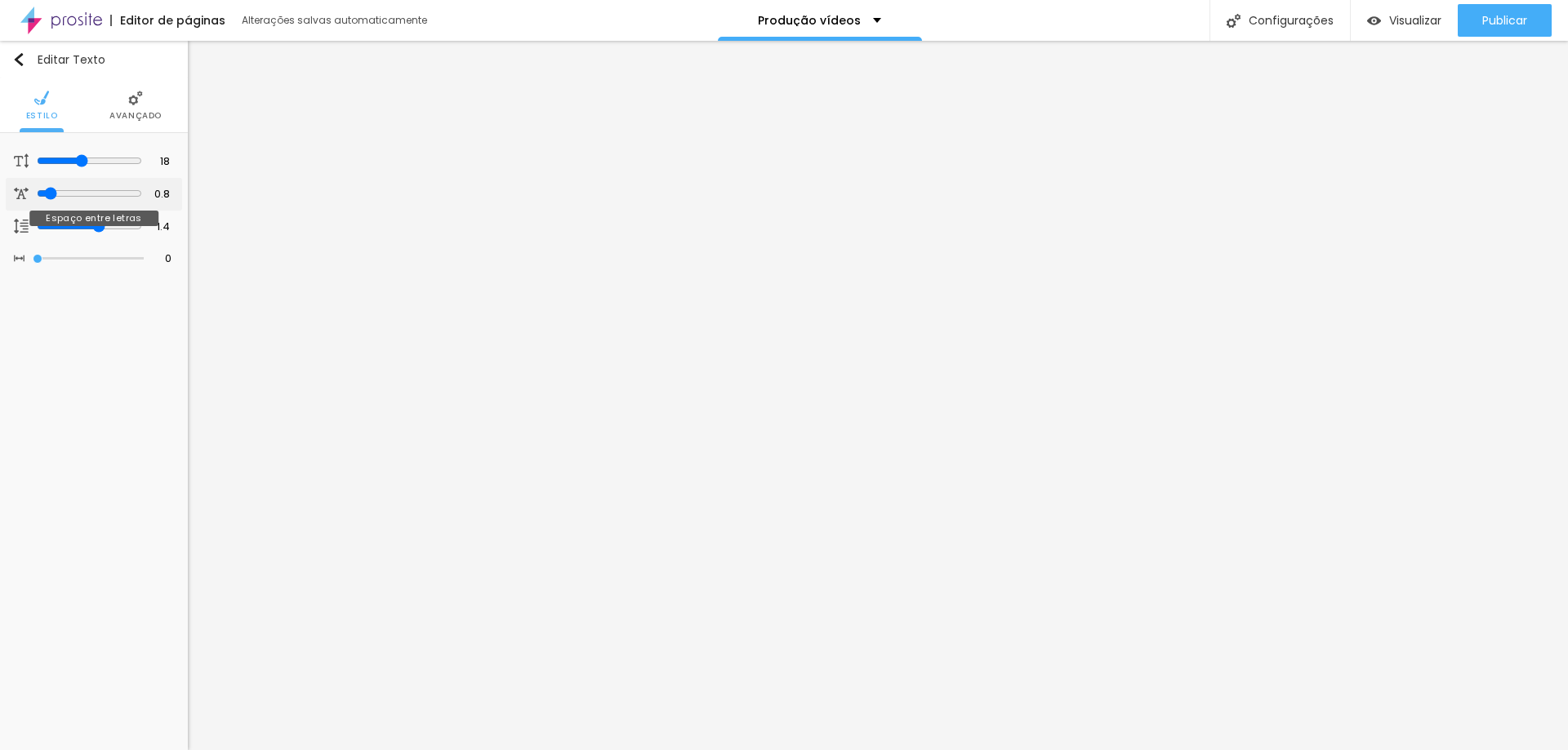
type input "0.7"
type input "0.6"
type input "0.5"
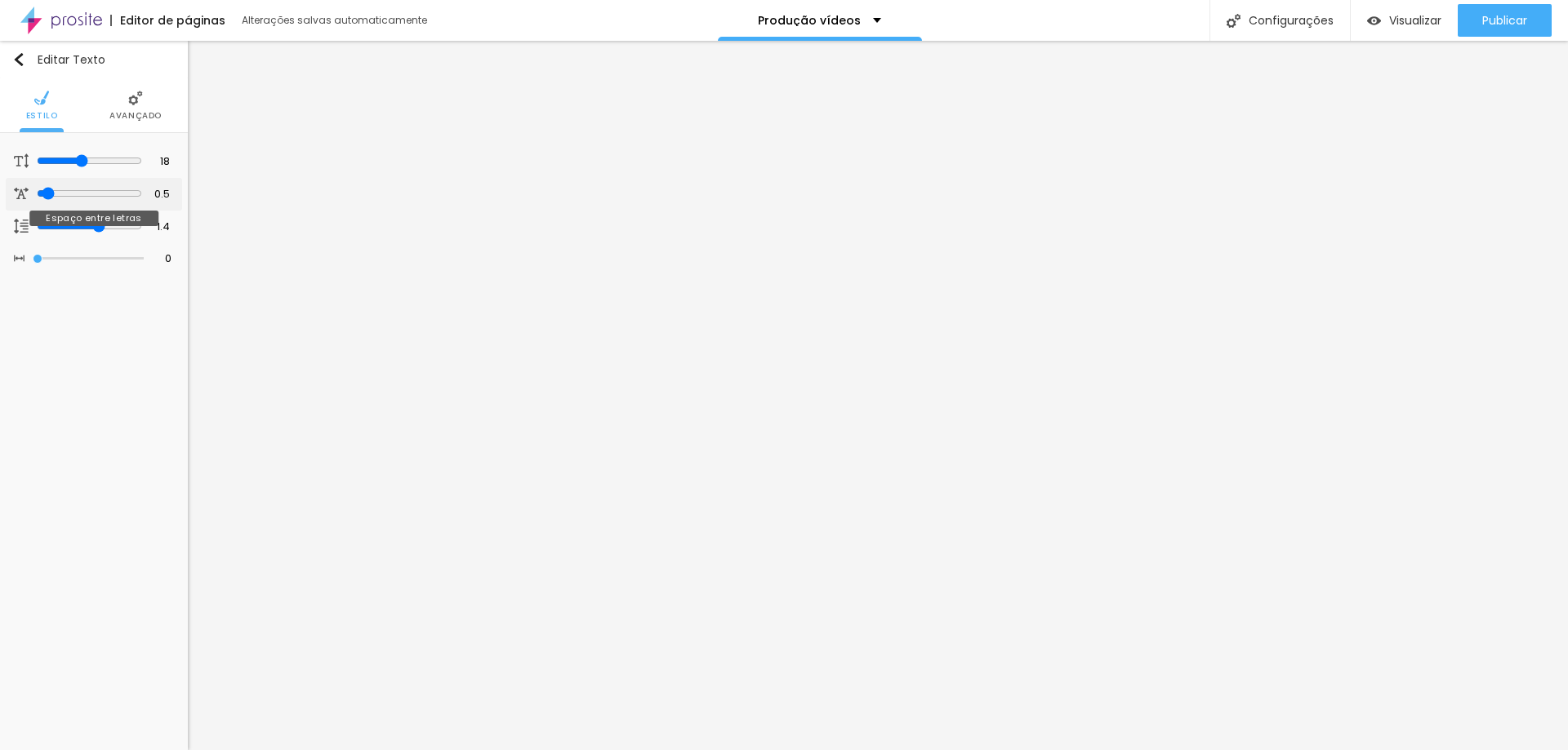
type input "0.4"
type input "0.3"
type input "0.2"
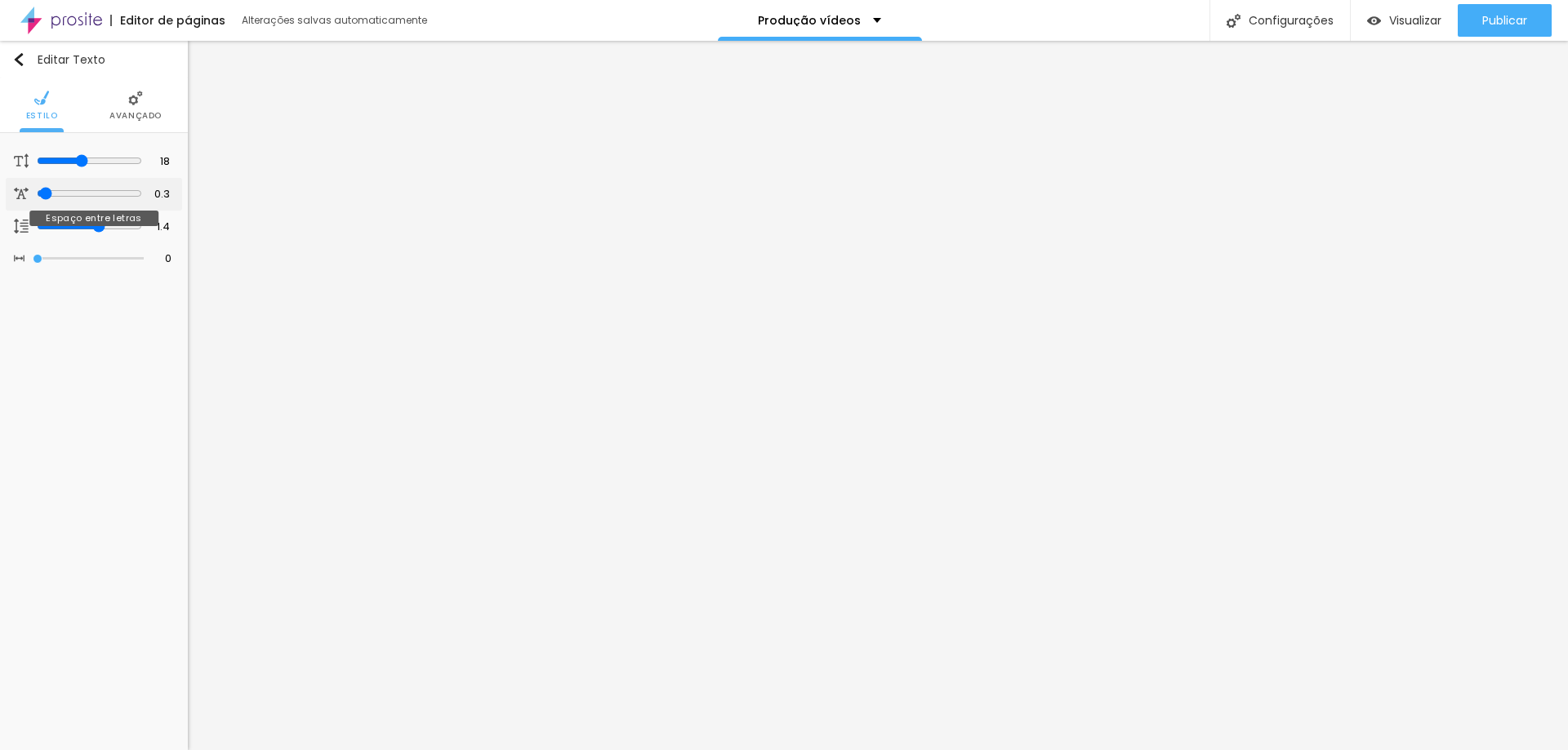
type input "0.2"
type input "0.1"
type input "0"
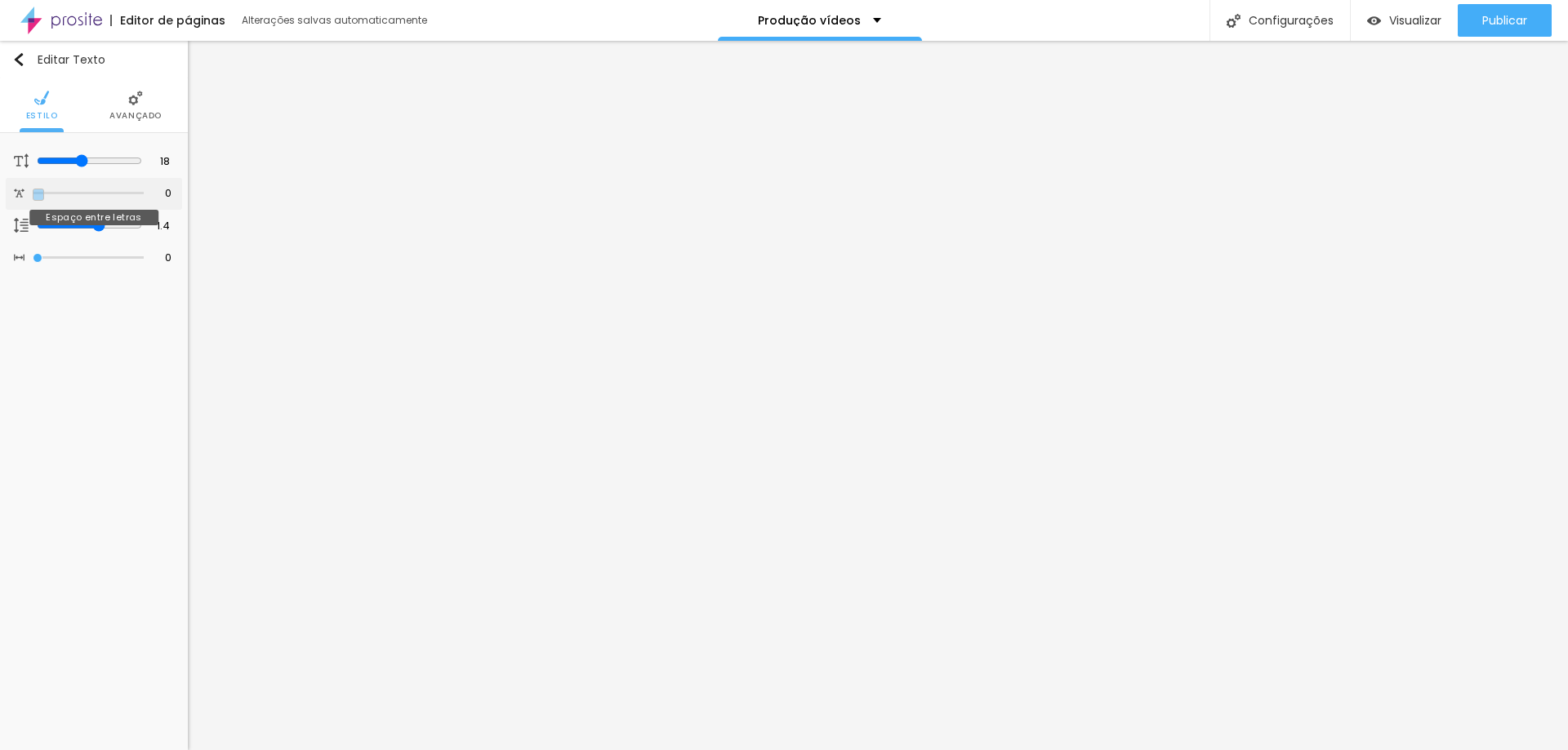
drag, startPoint x: 36, startPoint y: 191, endPoint x: 32, endPoint y: 204, distance: 13.6
click at [33, 197] on input "range" at bounding box center [88, 193] width 111 height 8
click at [18, 50] on button "Editar Texto" at bounding box center [93, 59] width 188 height 38
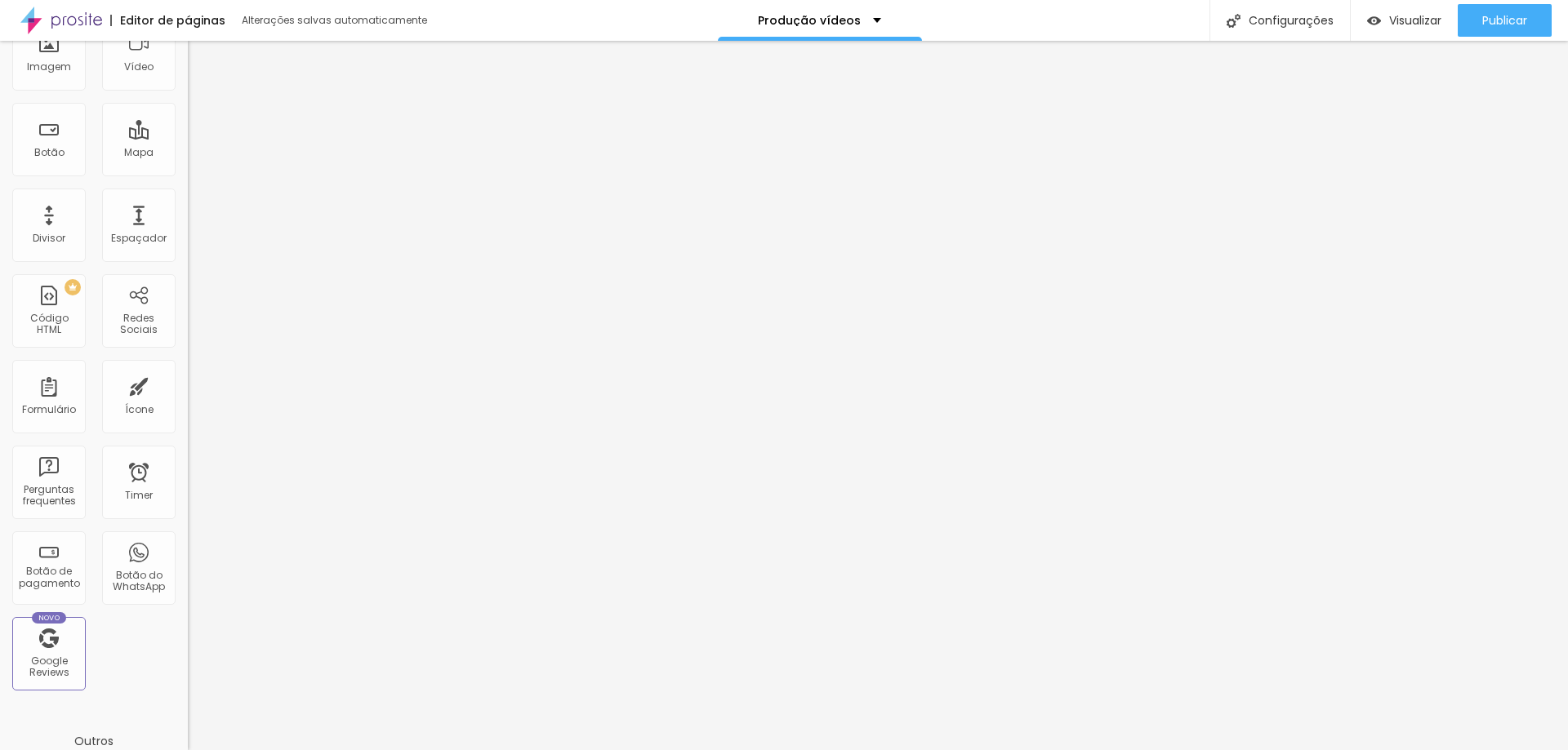
scroll to position [82, 0]
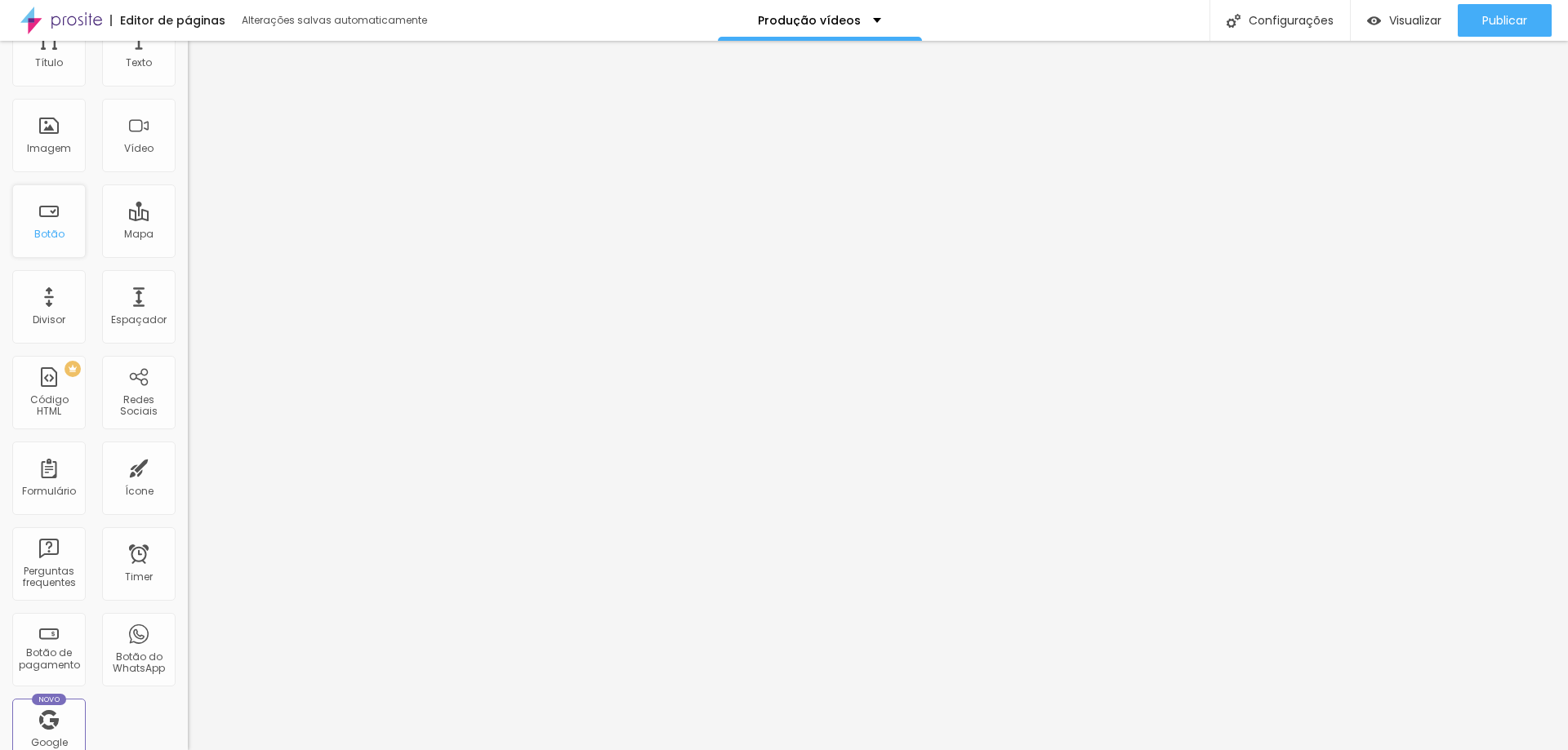
click at [49, 250] on div "Botão" at bounding box center [49, 221] width 73 height 73
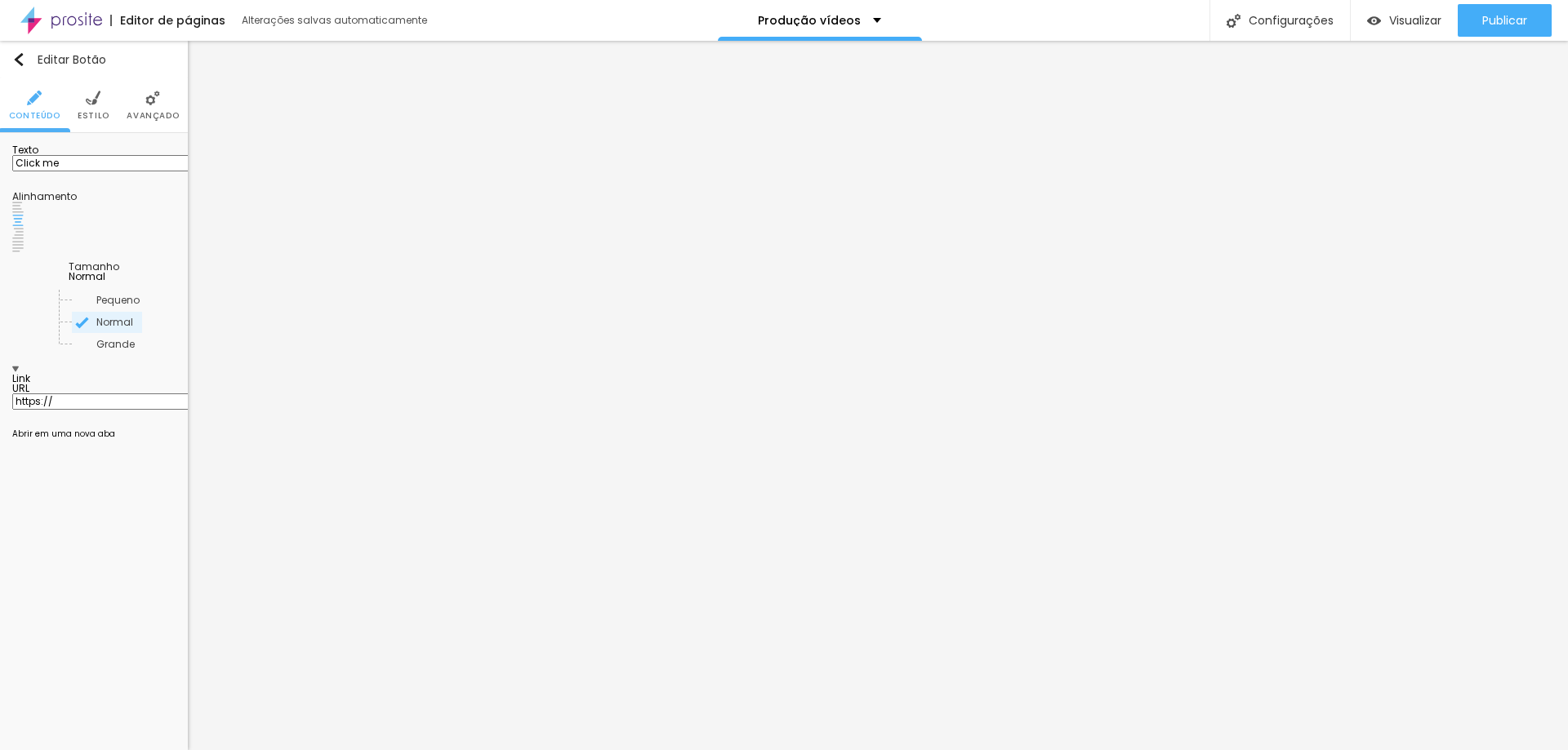
drag, startPoint x: 106, startPoint y: 176, endPoint x: 0, endPoint y: 167, distance: 106.4
click at [0, 167] on div "Texto Click me Alinhamento [GEOGRAPHIC_DATA] Link URL https:// Abrir em uma nov…" at bounding box center [93, 295] width 188 height 326
type input "Galeria"
click at [96, 393] on input "https://" at bounding box center [111, 401] width 196 height 16
paste input "[URL][DOMAIN_NAME]"
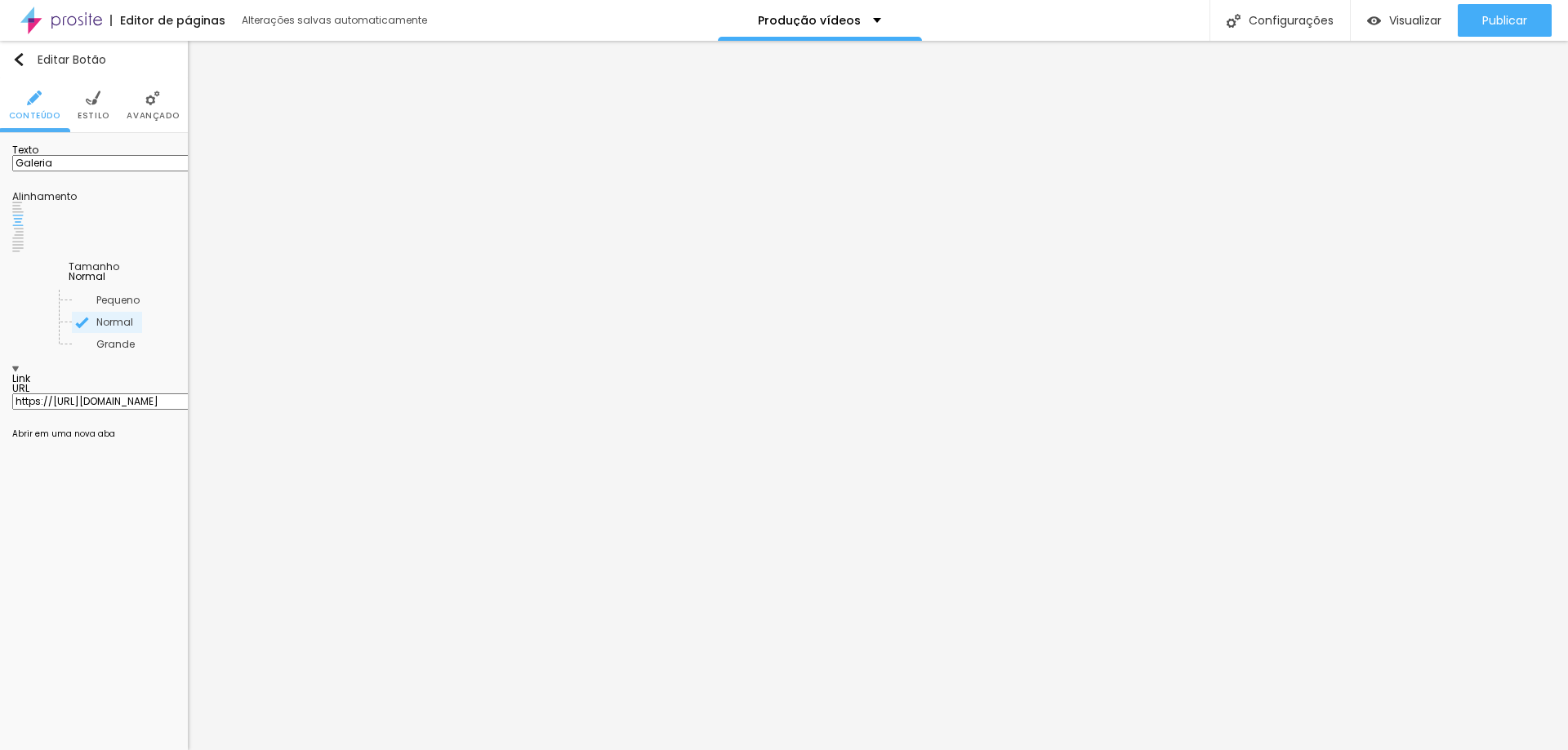
scroll to position [0, 349]
type input "https://[URL][DOMAIN_NAME]"
click at [1397, 21] on span "Visualizar" at bounding box center [1415, 20] width 52 height 13
click at [79, 393] on input "https://[URL][DOMAIN_NAME]" at bounding box center [111, 401] width 196 height 16
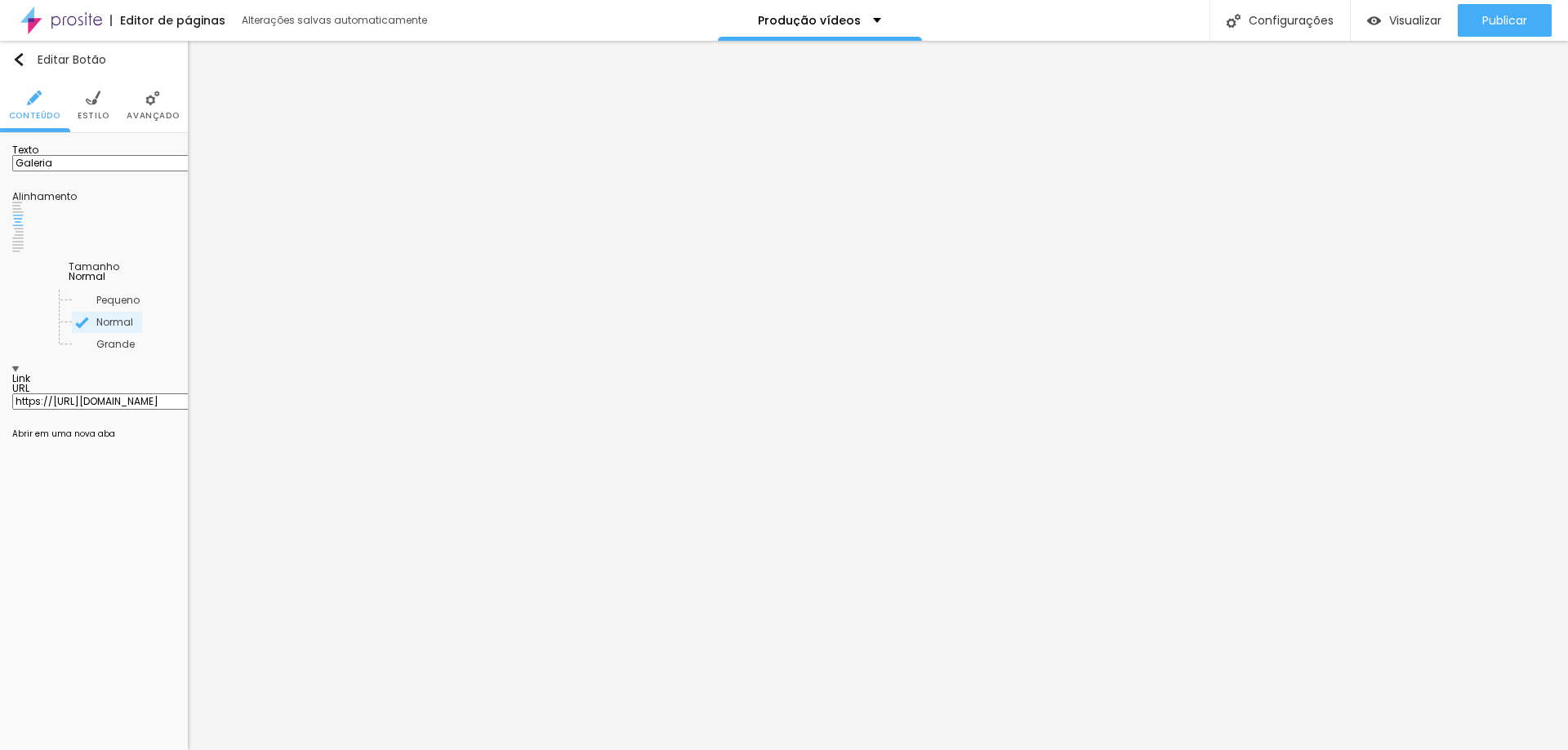
click at [79, 393] on input "https://[URL][DOMAIN_NAME]" at bounding box center [111, 401] width 196 height 16
paste input "text"
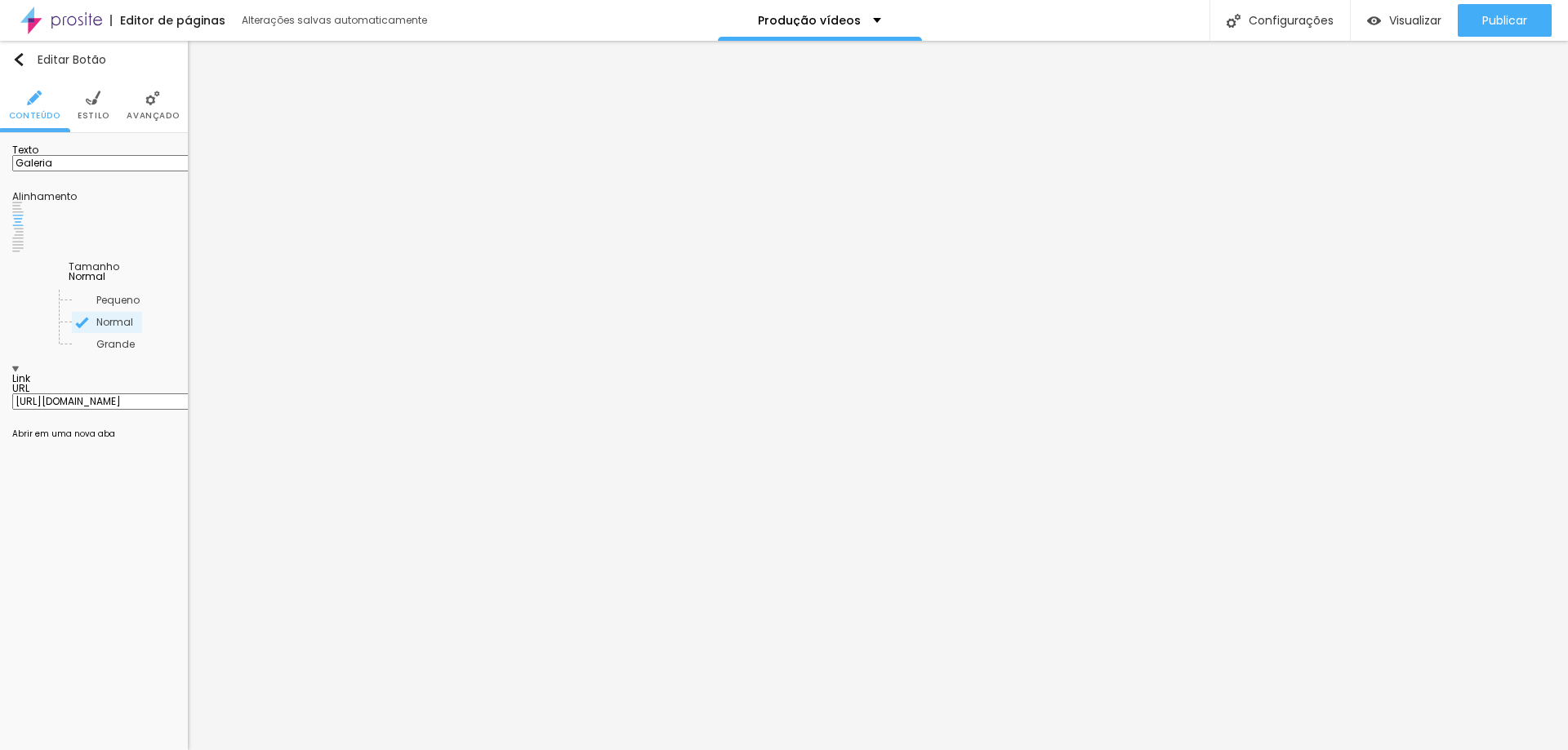
type input "[URL][DOMAIN_NAME]"
click at [36, 430] on div "Abrir em uma nova aba" at bounding box center [94, 434] width 164 height 8
click at [100, 507] on div "Editar Botão Conteúdo Estilo Avançado Texto Galeria Alinhamento Tamanho Normal …" at bounding box center [93, 395] width 188 height 710
click at [1389, 13] on span "Visualizar" at bounding box center [1415, 20] width 52 height 13
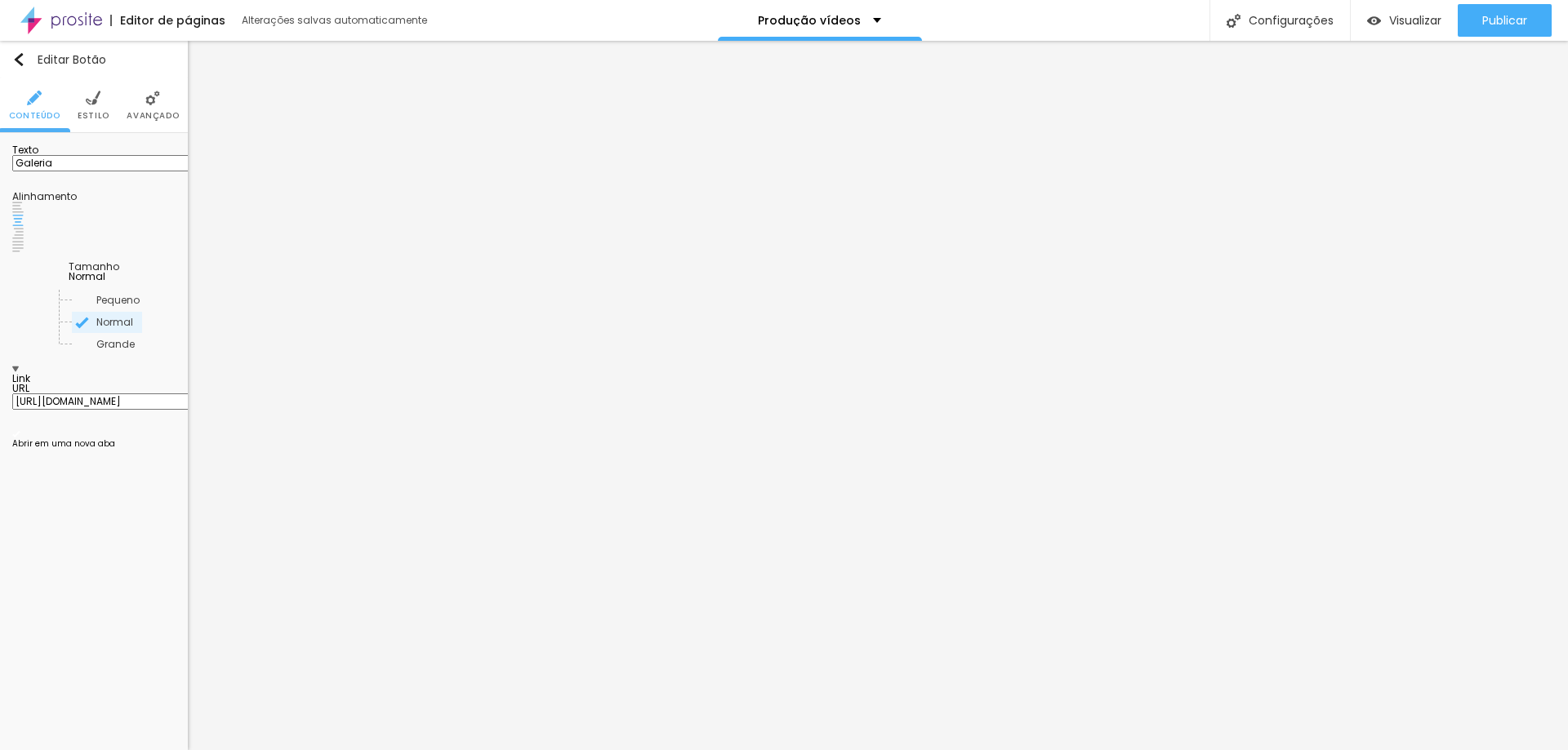
click at [24, 228] on img at bounding box center [18, 234] width 12 height 12
click at [24, 222] on img at bounding box center [18, 220] width 12 height 12
click at [89, 113] on span "Estilo" at bounding box center [93, 115] width 32 height 8
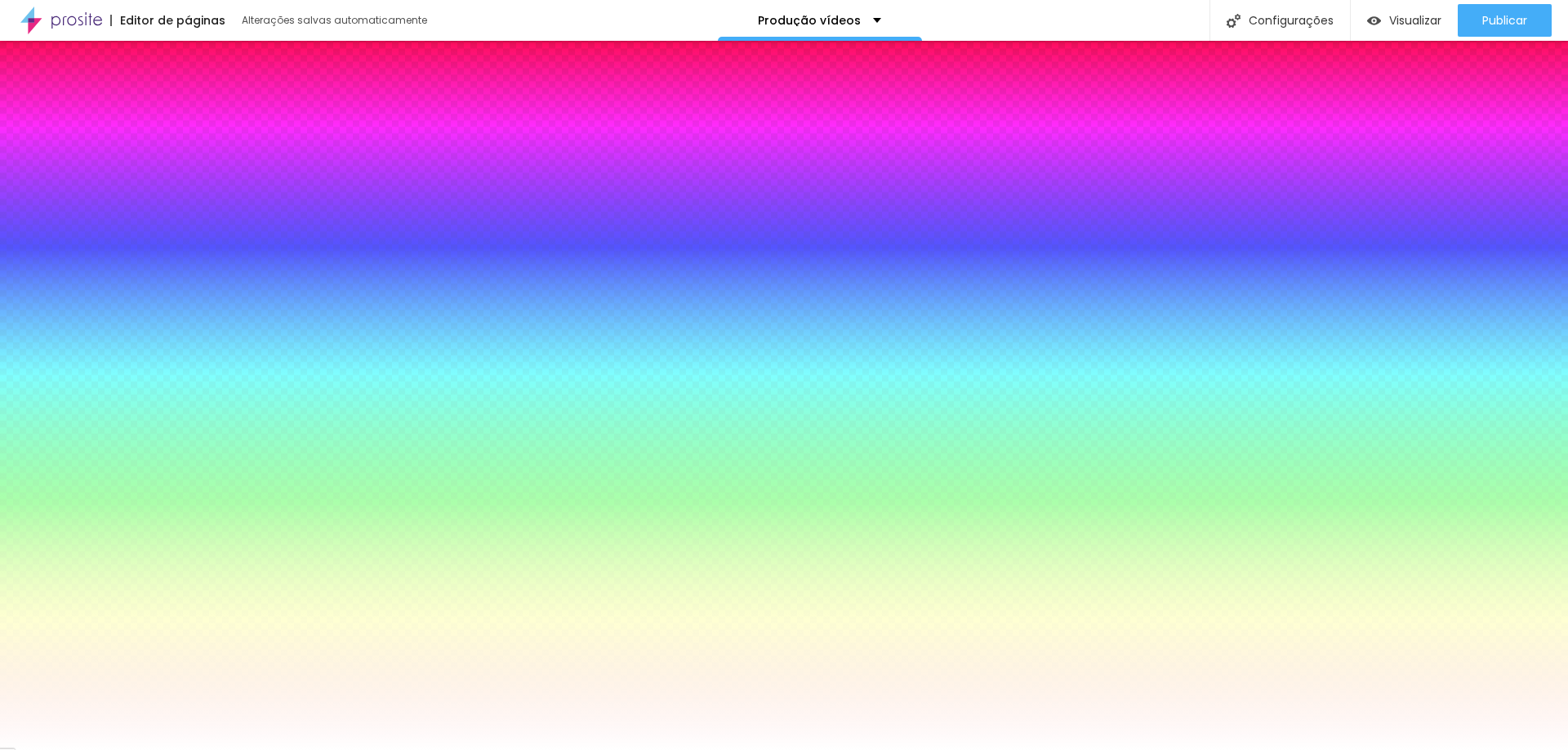
click at [13, 95] on li "Conteúdo" at bounding box center [34, 105] width 51 height 54
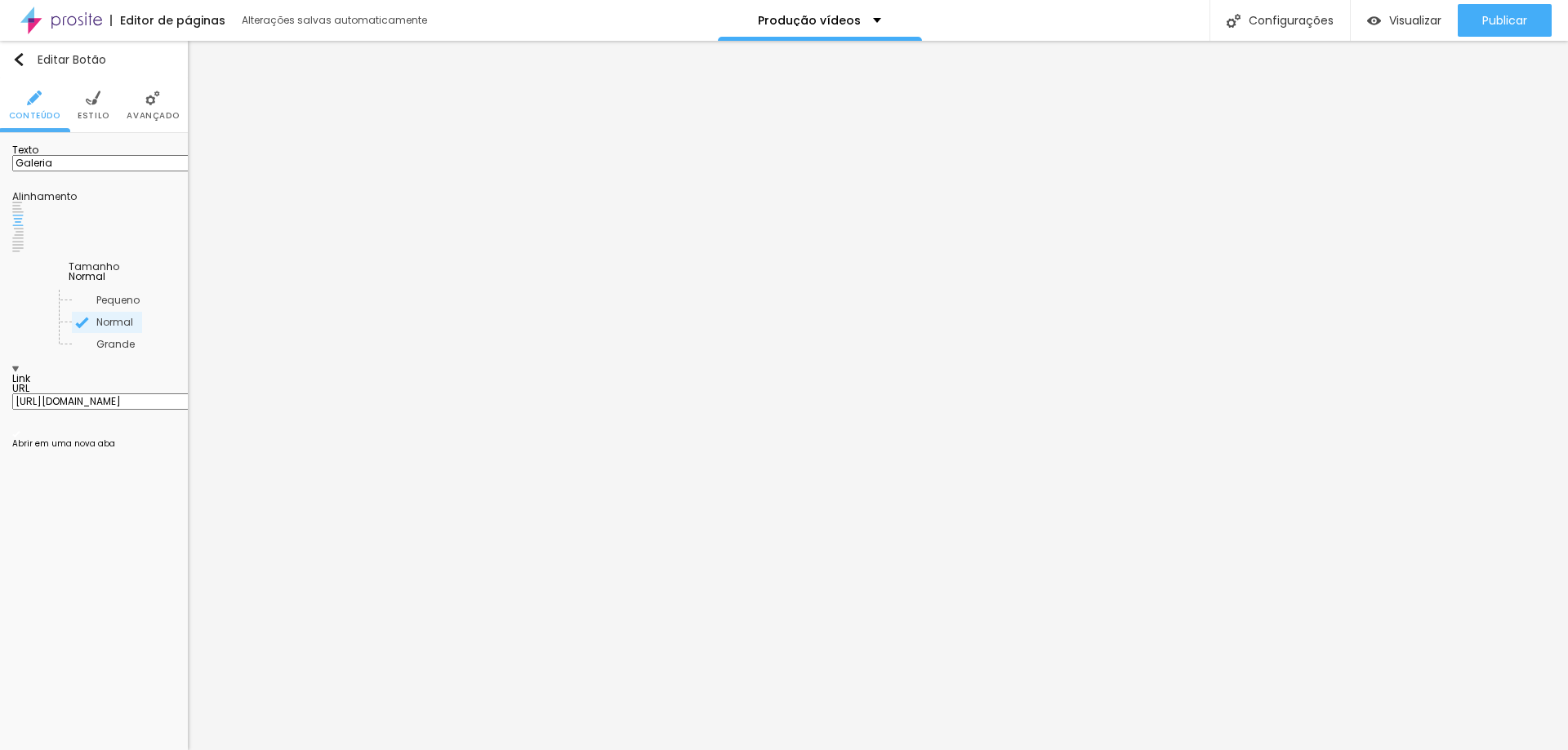
click at [111, 171] on input "Galeria" at bounding box center [111, 162] width 196 height 16
type input "Galeria Online"
click at [145, 106] on img at bounding box center [152, 97] width 14 height 14
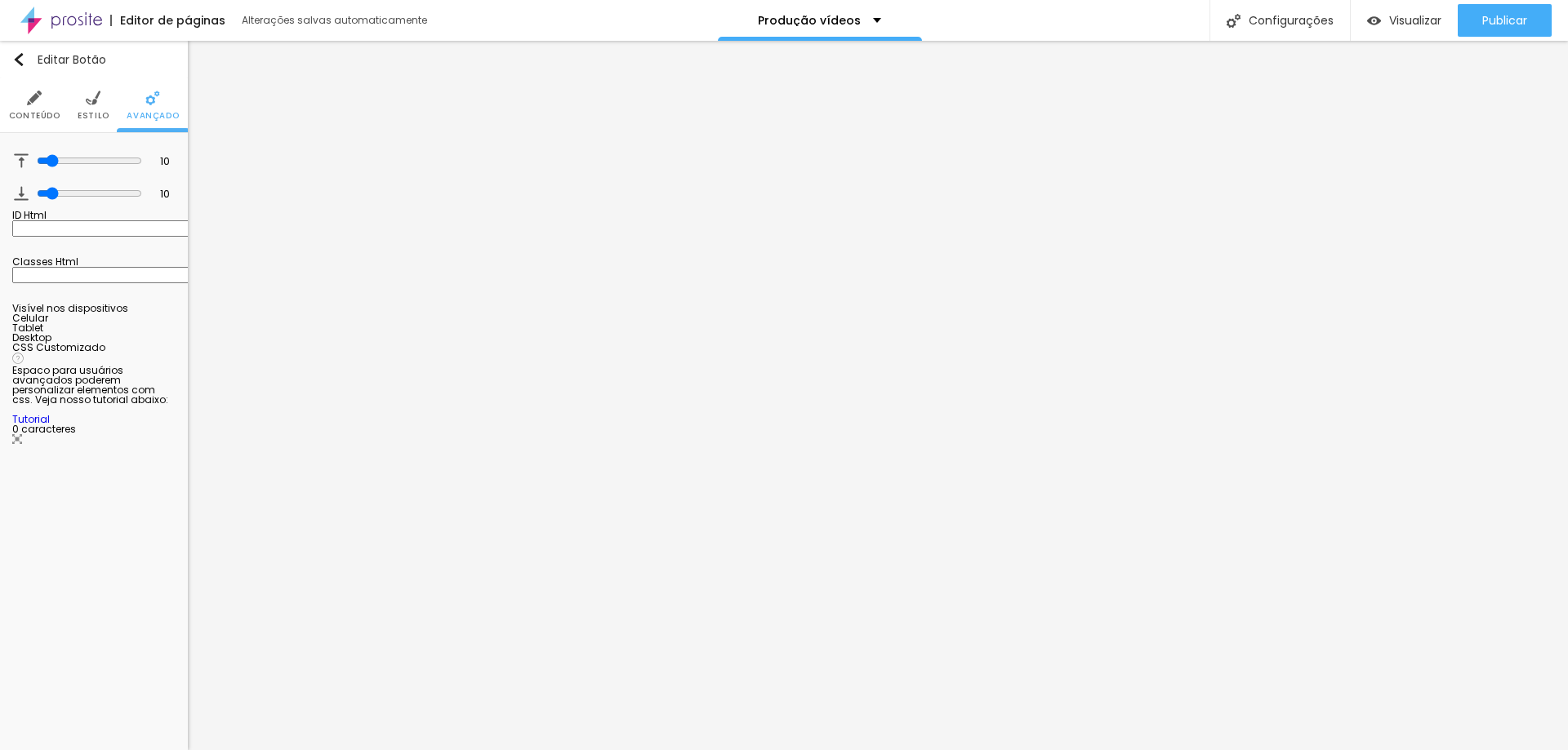
click at [90, 105] on img at bounding box center [92, 97] width 14 height 14
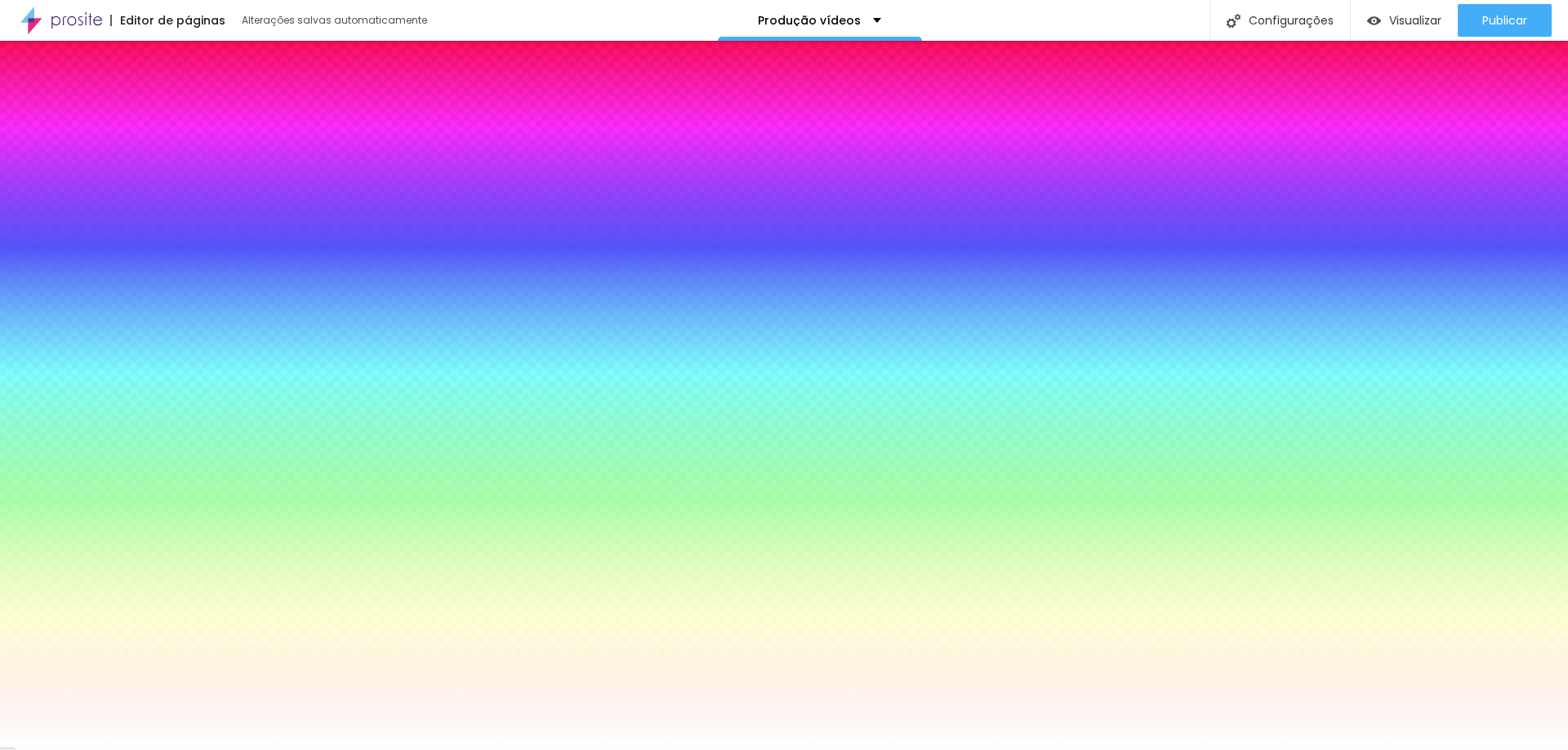
click at [29, 321] on icon "button" at bounding box center [24, 326] width 10 height 10
click at [251, 749] on div at bounding box center [784, 750] width 1568 height 0
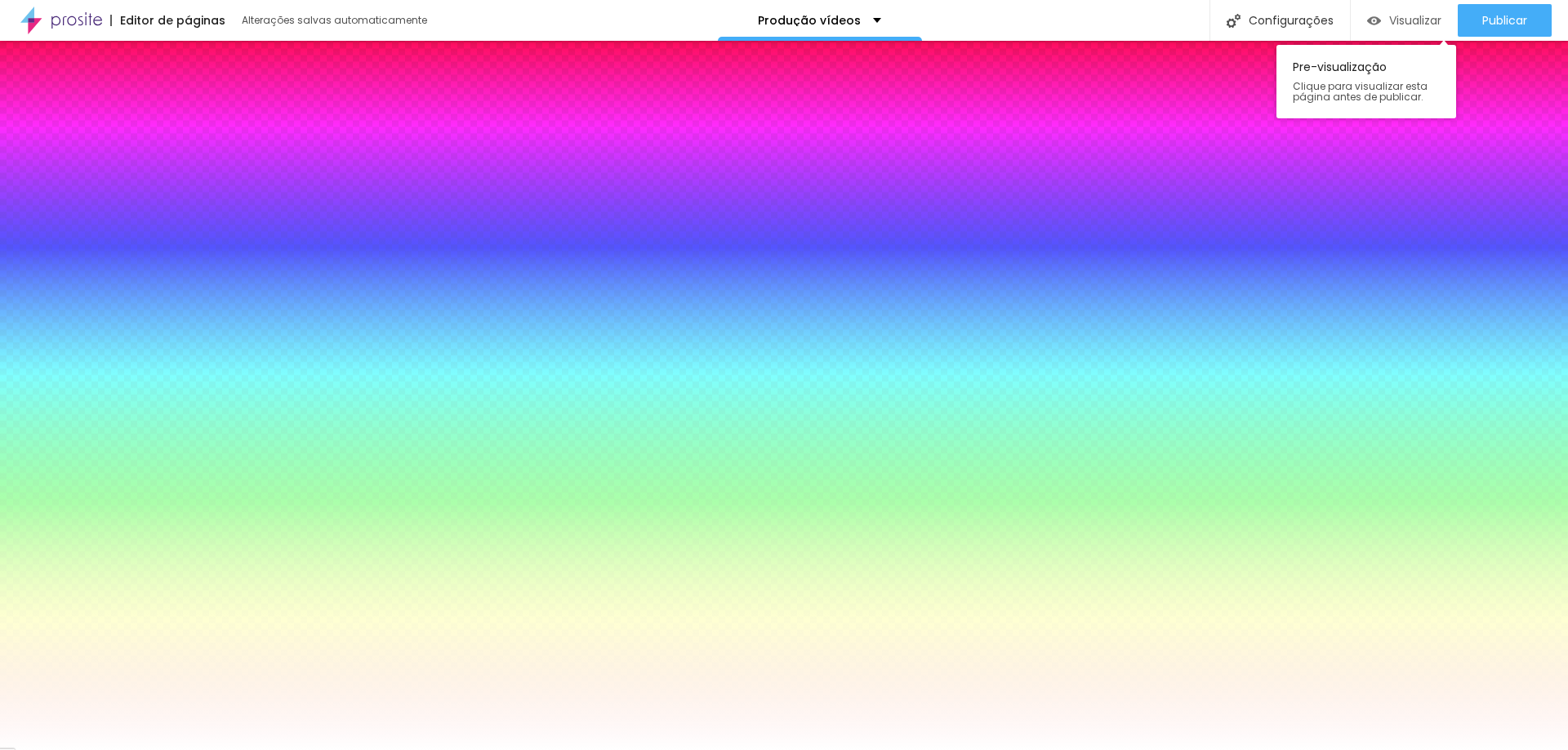
click at [1411, 25] on span "Visualizar" at bounding box center [1415, 20] width 52 height 13
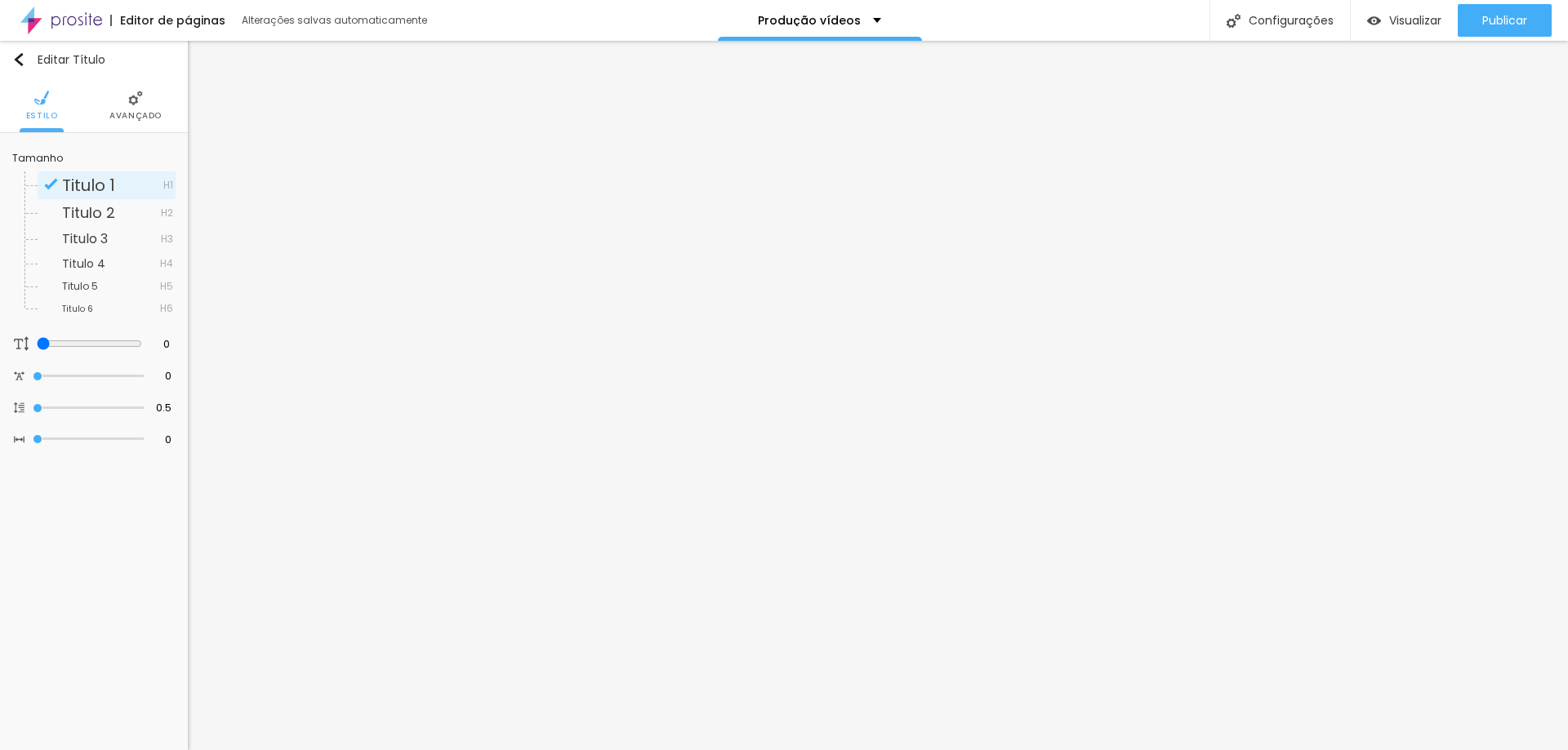
drag, startPoint x: 38, startPoint y: 406, endPoint x: 0, endPoint y: 407, distance: 38.0
click at [33, 407] on input "range" at bounding box center [88, 408] width 111 height 8
click at [147, 93] on li "Avançado" at bounding box center [136, 105] width 52 height 54
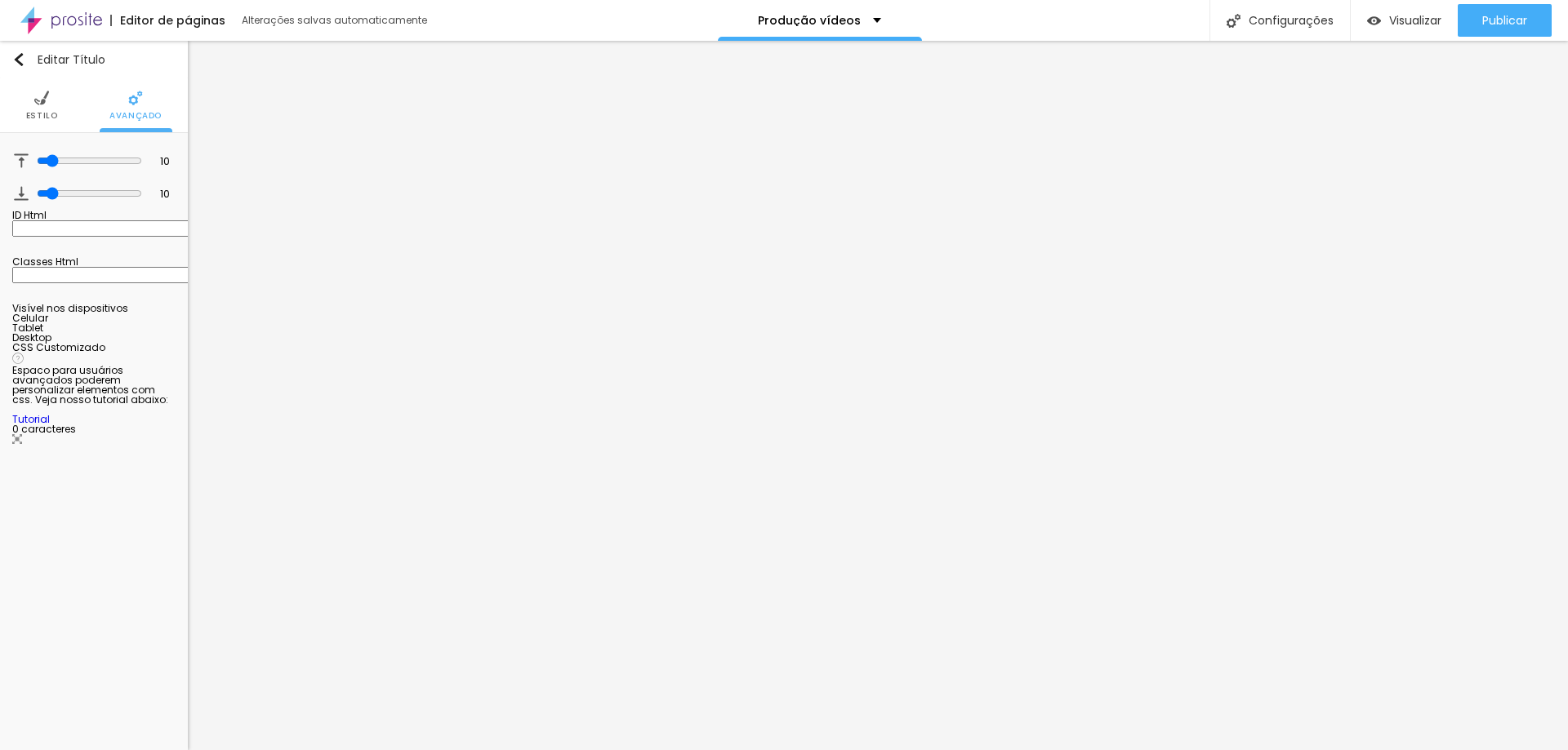
click at [46, 120] on span "Estilo" at bounding box center [41, 115] width 32 height 8
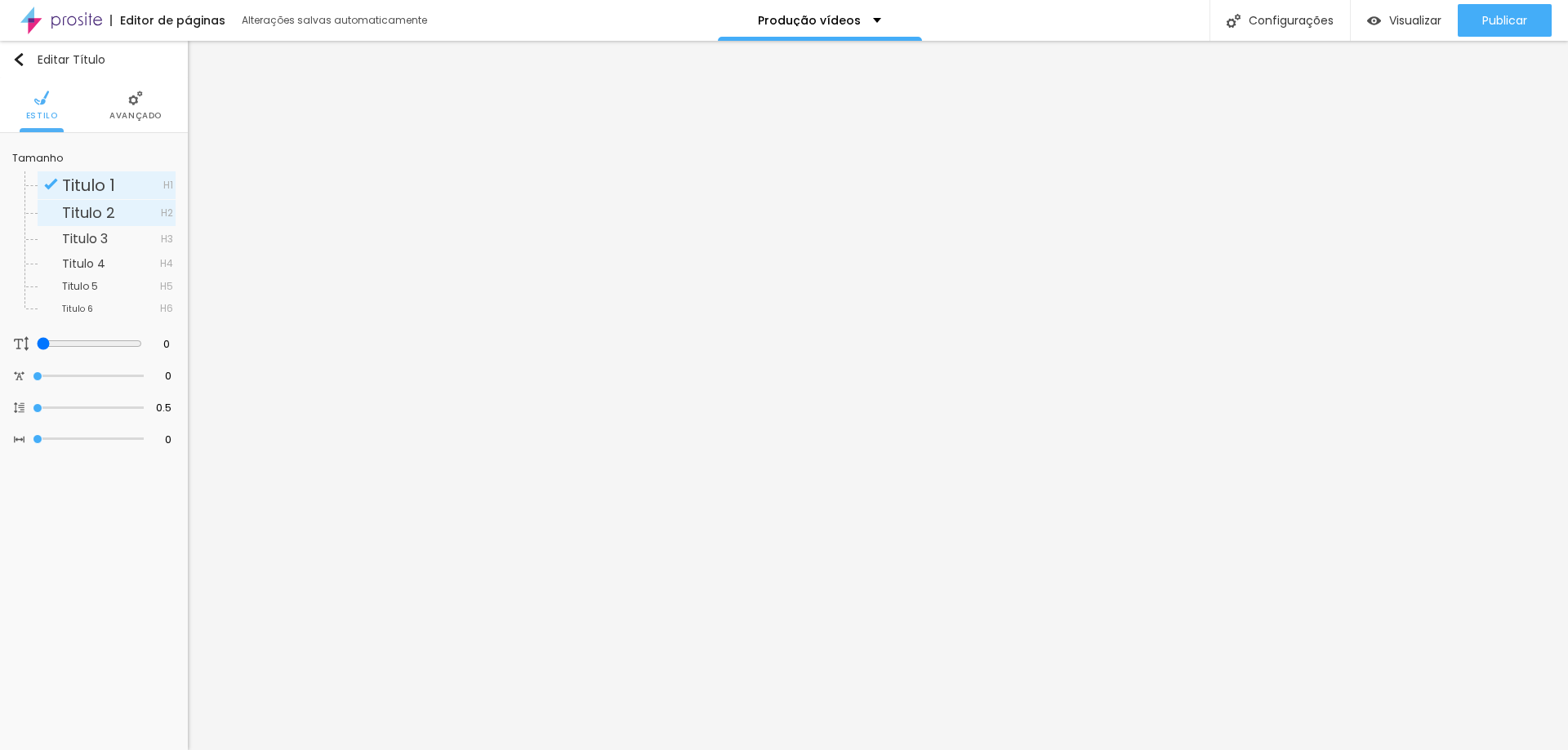
click at [77, 212] on span "Titulo 2" at bounding box center [89, 212] width 53 height 20
click at [111, 195] on span "Titulo 1" at bounding box center [89, 186] width 53 height 23
click at [95, 260] on span "Titulo 4" at bounding box center [84, 263] width 43 height 16
click at [87, 289] on span "Titulo 5" at bounding box center [80, 286] width 36 height 13
click at [106, 195] on span "Titulo 1" at bounding box center [89, 186] width 53 height 23
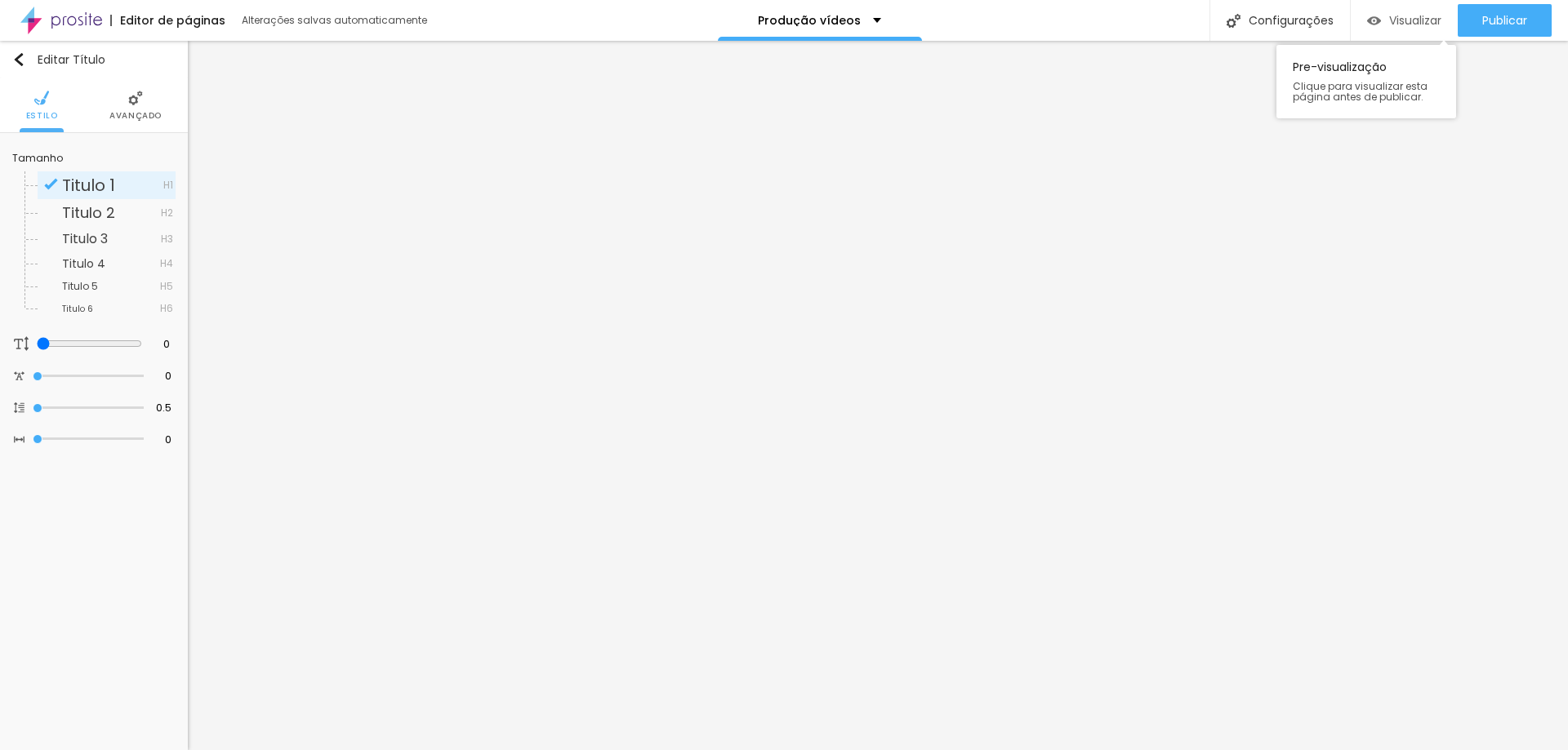
click at [1390, 13] on span "Visualizar" at bounding box center [1415, 20] width 52 height 13
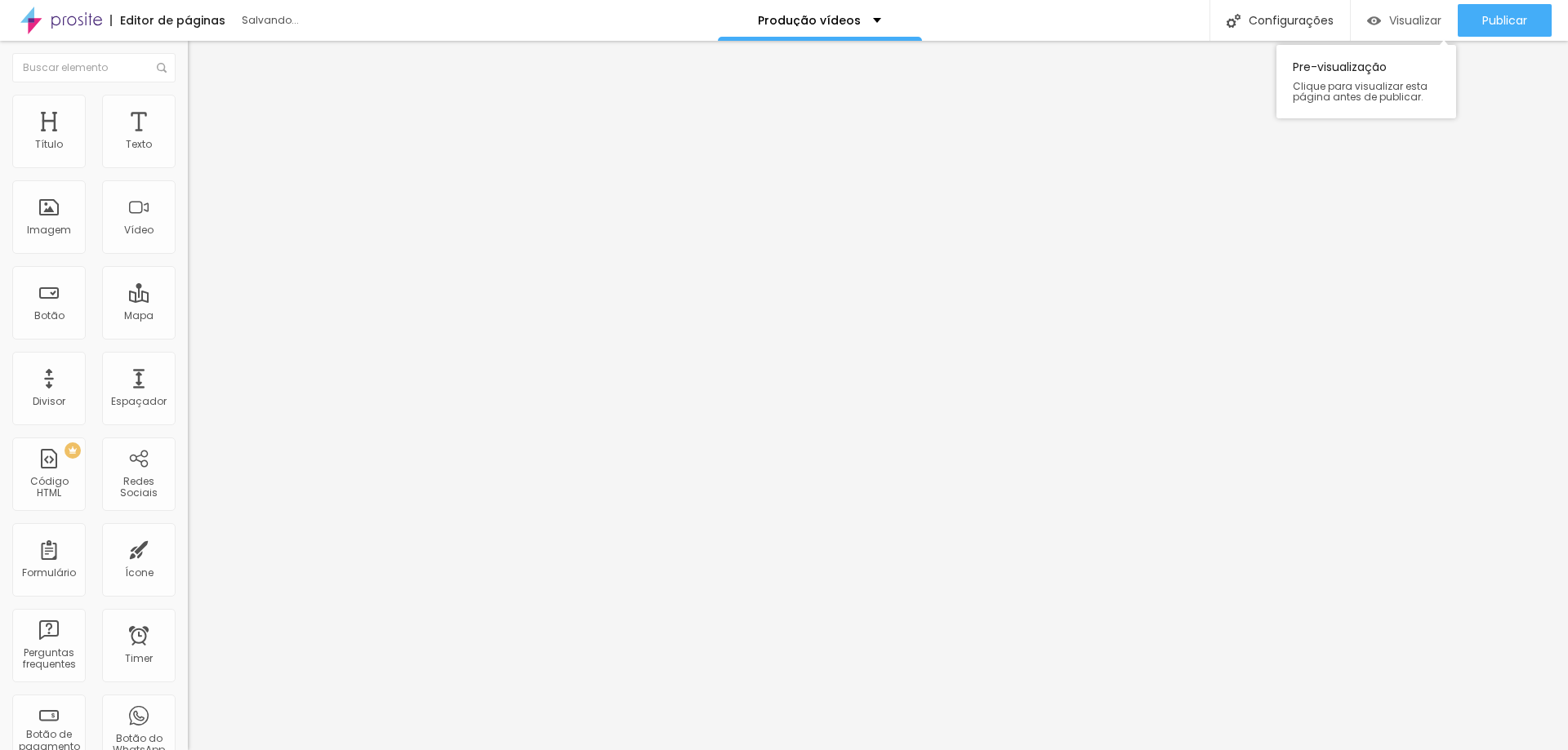
click at [1412, 19] on span "Visualizar" at bounding box center [1415, 20] width 52 height 13
click at [1406, 12] on div "Visualizar" at bounding box center [1404, 20] width 74 height 33
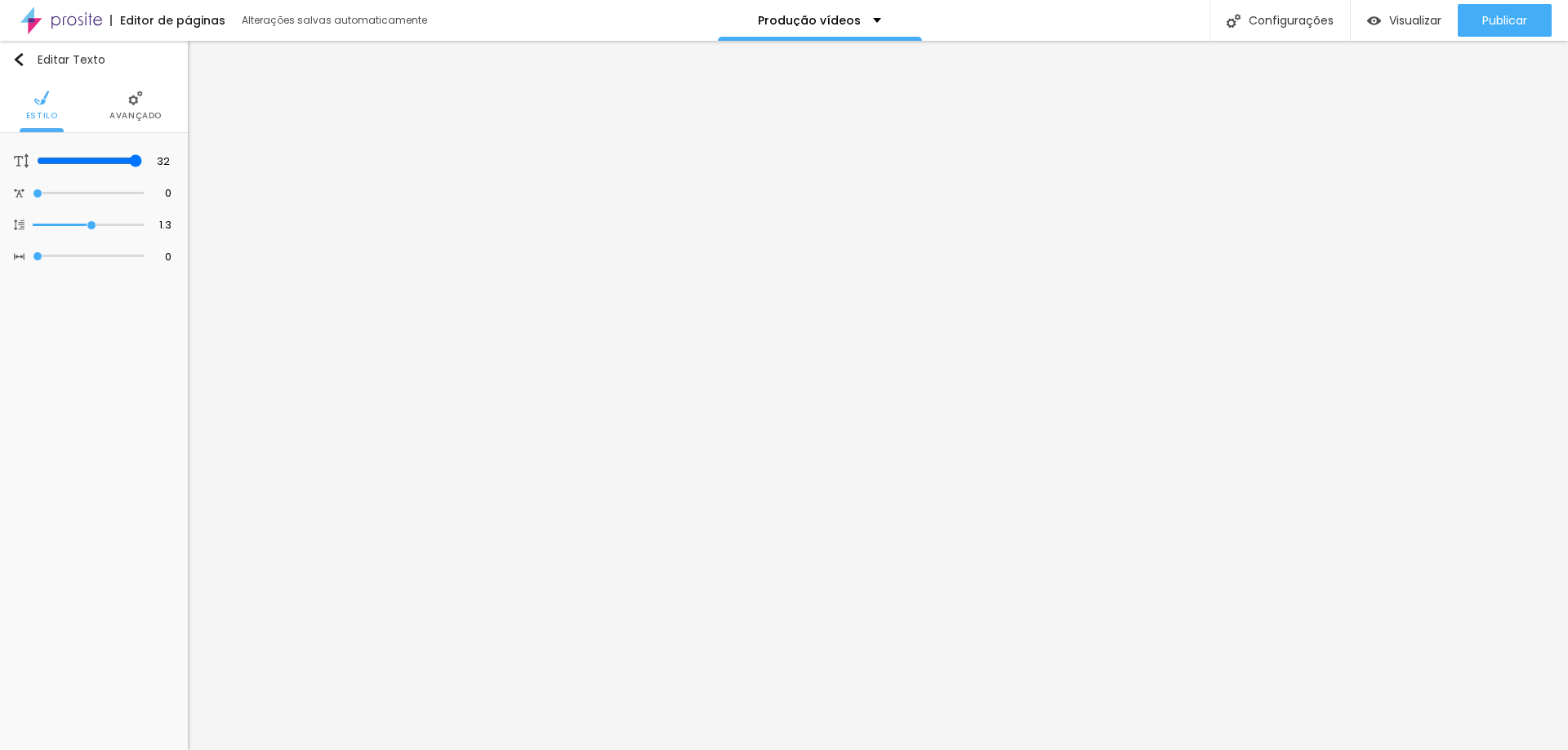
click at [145, 106] on li "Avançado" at bounding box center [136, 105] width 52 height 54
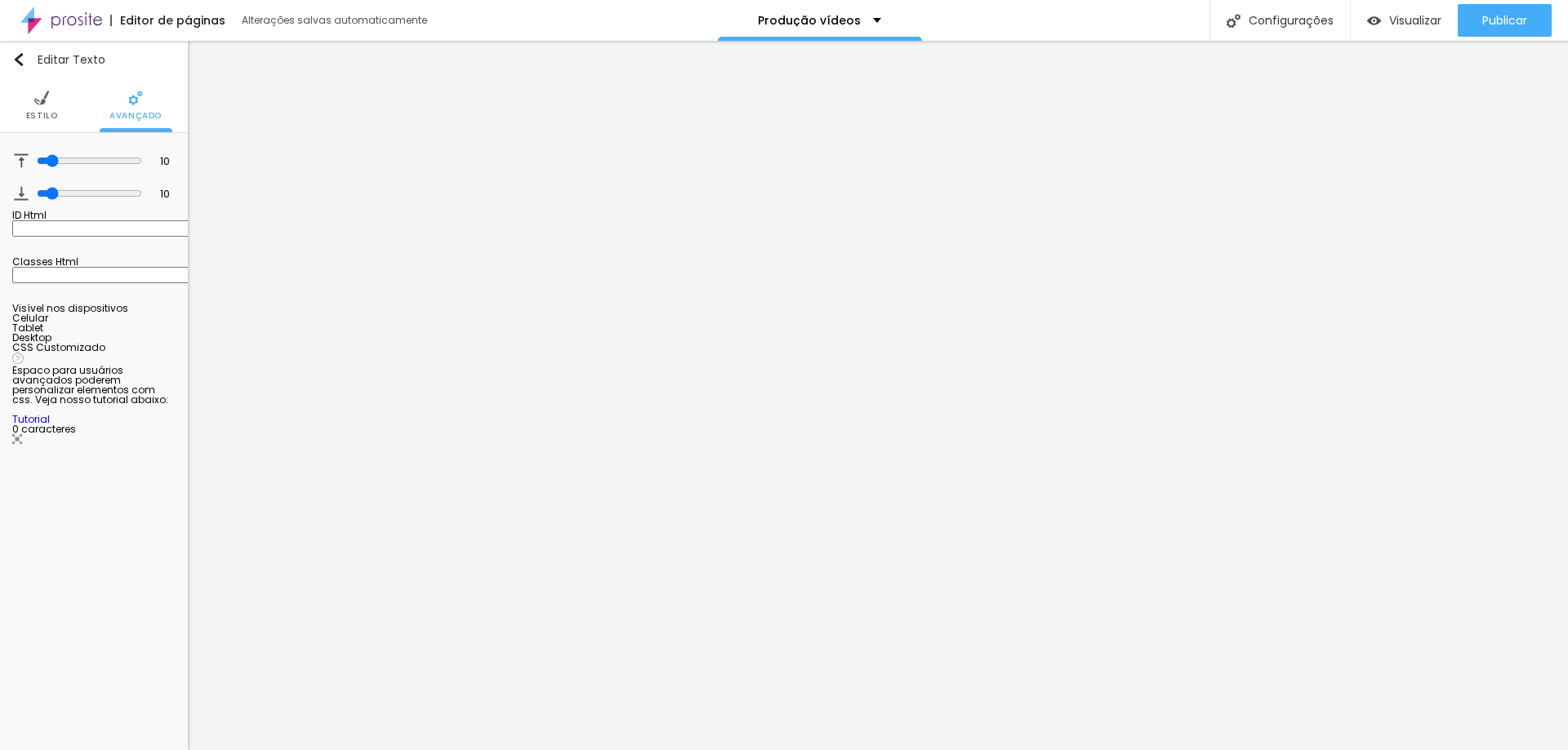
click at [48, 93] on img at bounding box center [41, 97] width 14 height 14
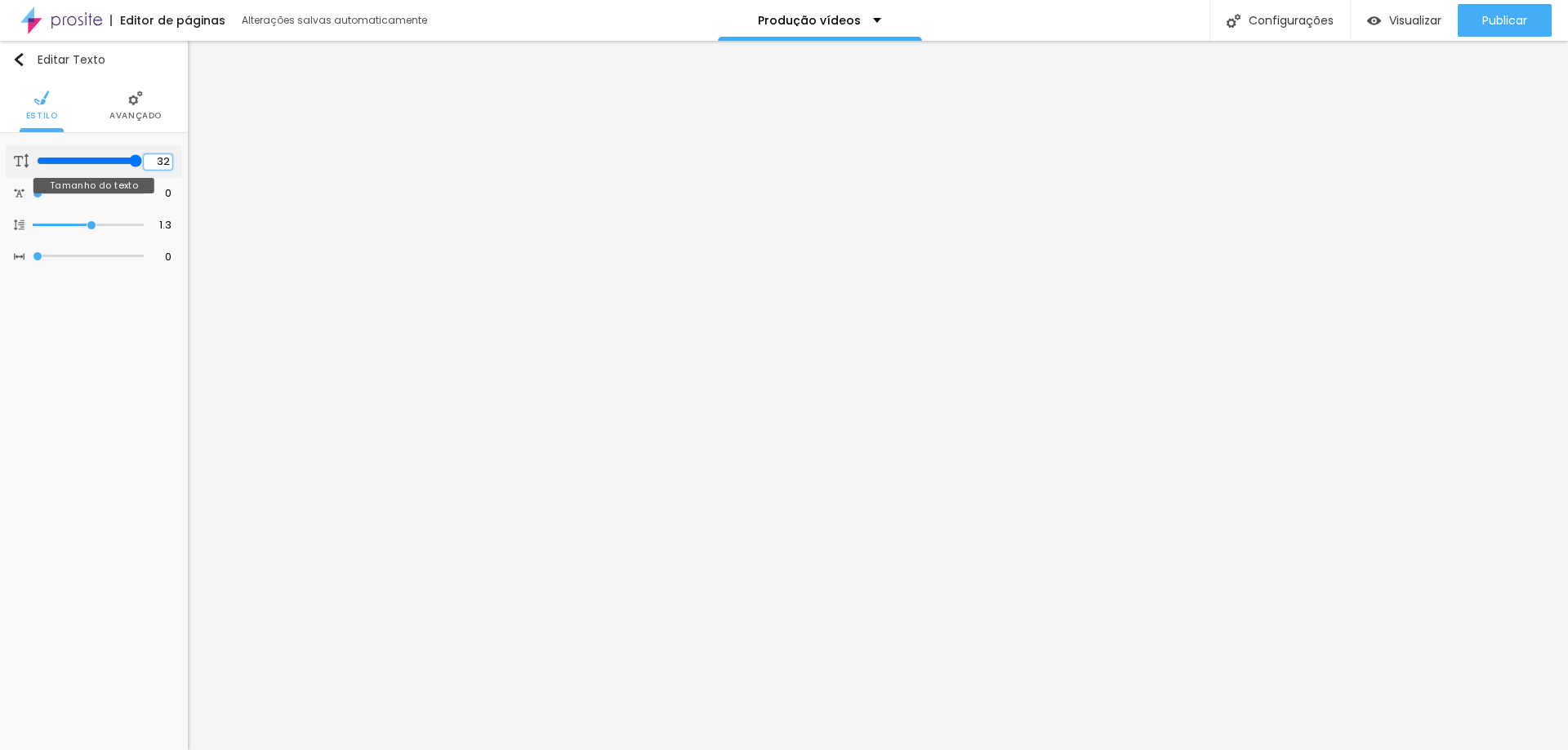
click at [170, 160] on input "32" at bounding box center [158, 162] width 29 height 15
click at [170, 159] on input "32" at bounding box center [158, 162] width 29 height 15
drag, startPoint x: 170, startPoint y: 159, endPoint x: 158, endPoint y: 158, distance: 12.0
click at [158, 158] on input "32" at bounding box center [158, 162] width 29 height 15
type input "8"
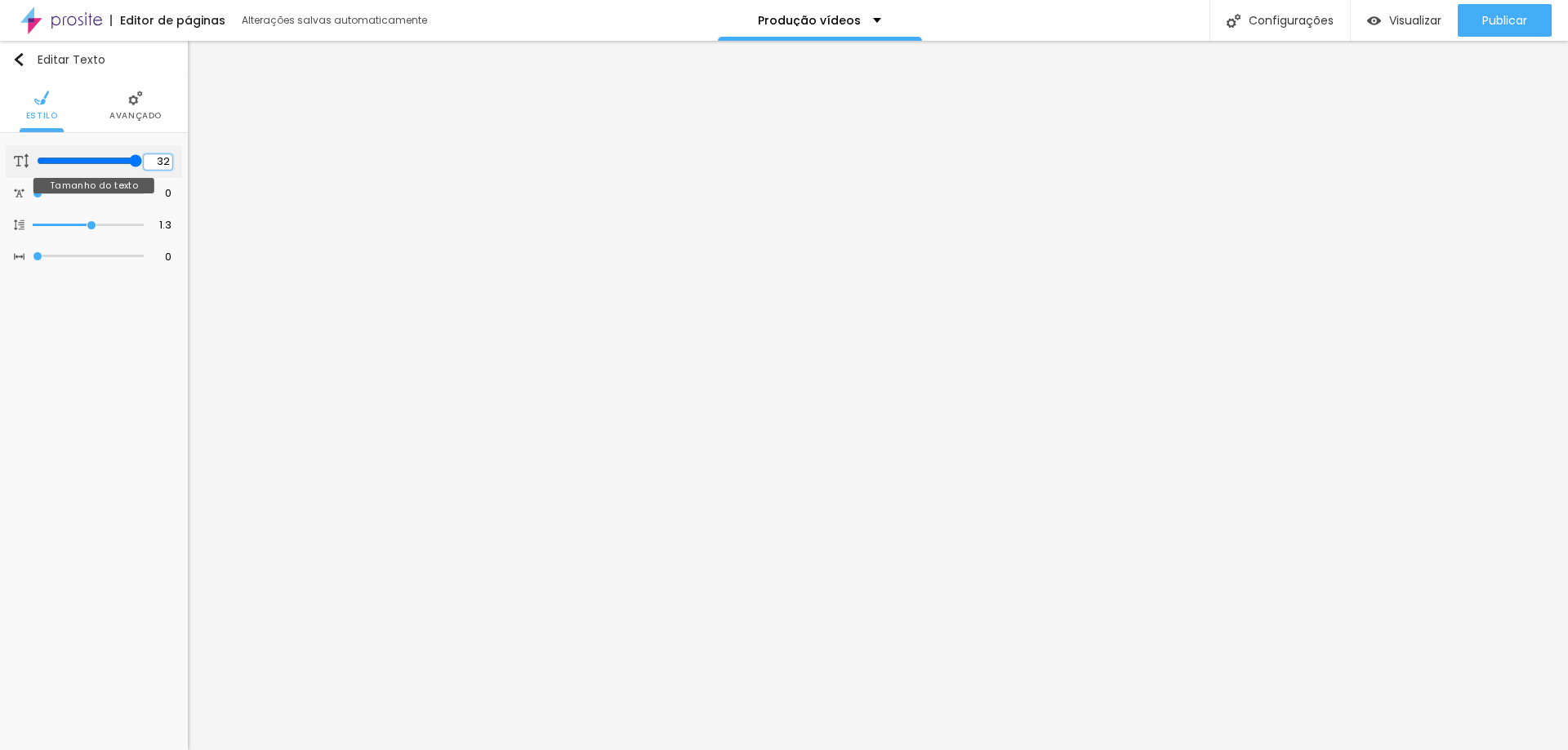
type input "2"
type input "25"
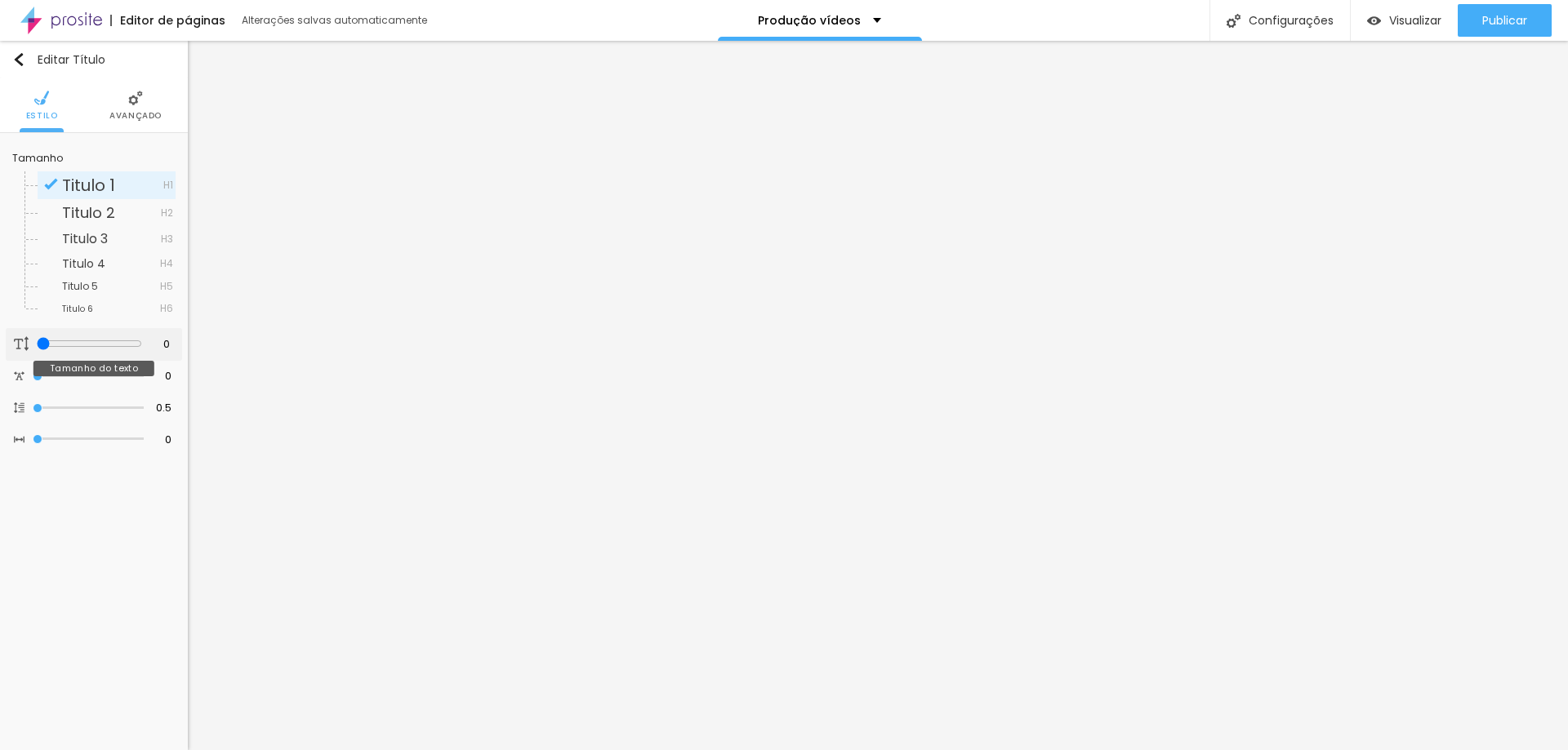
type input "15"
type input "16"
type input "18"
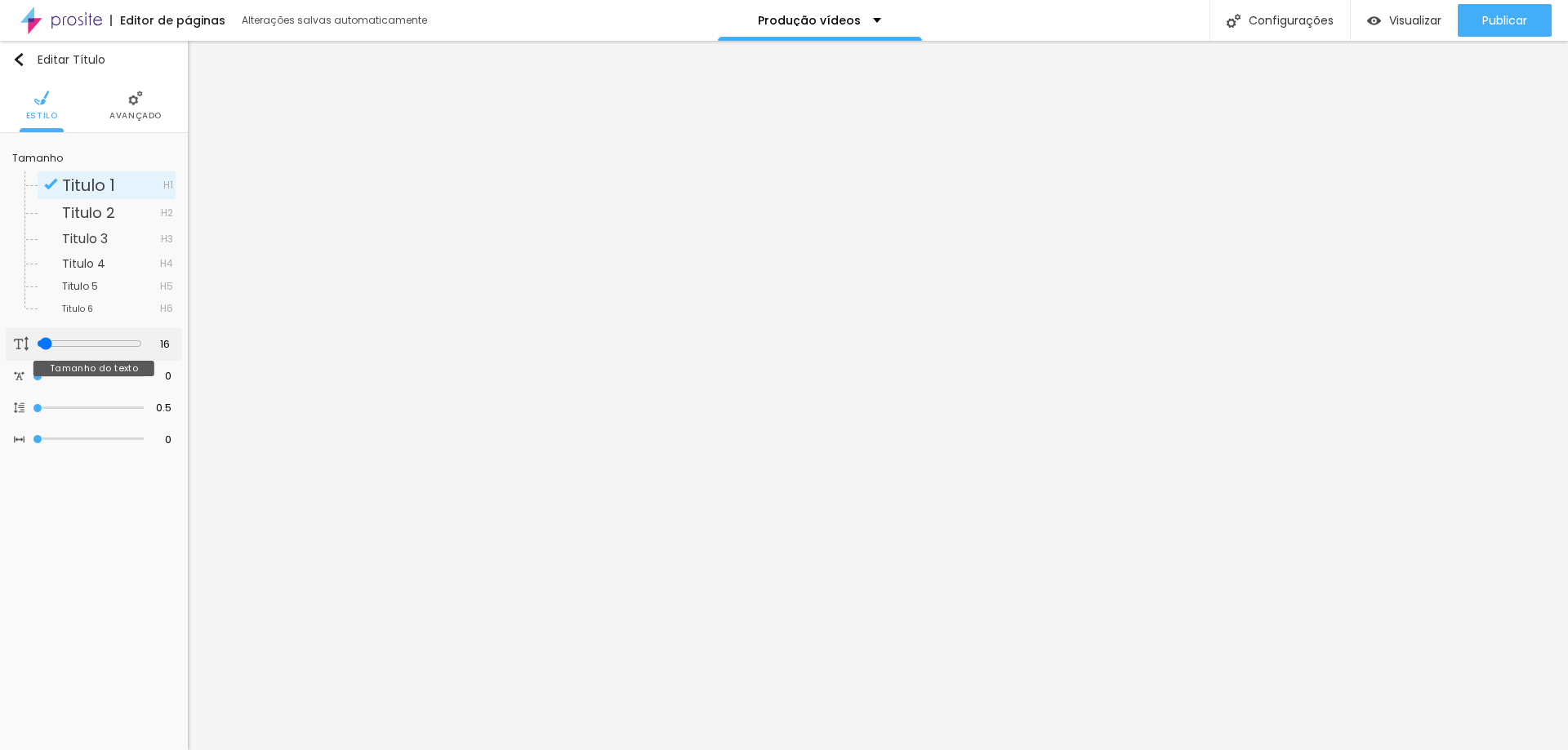
type input "18"
type input "20"
type input "21"
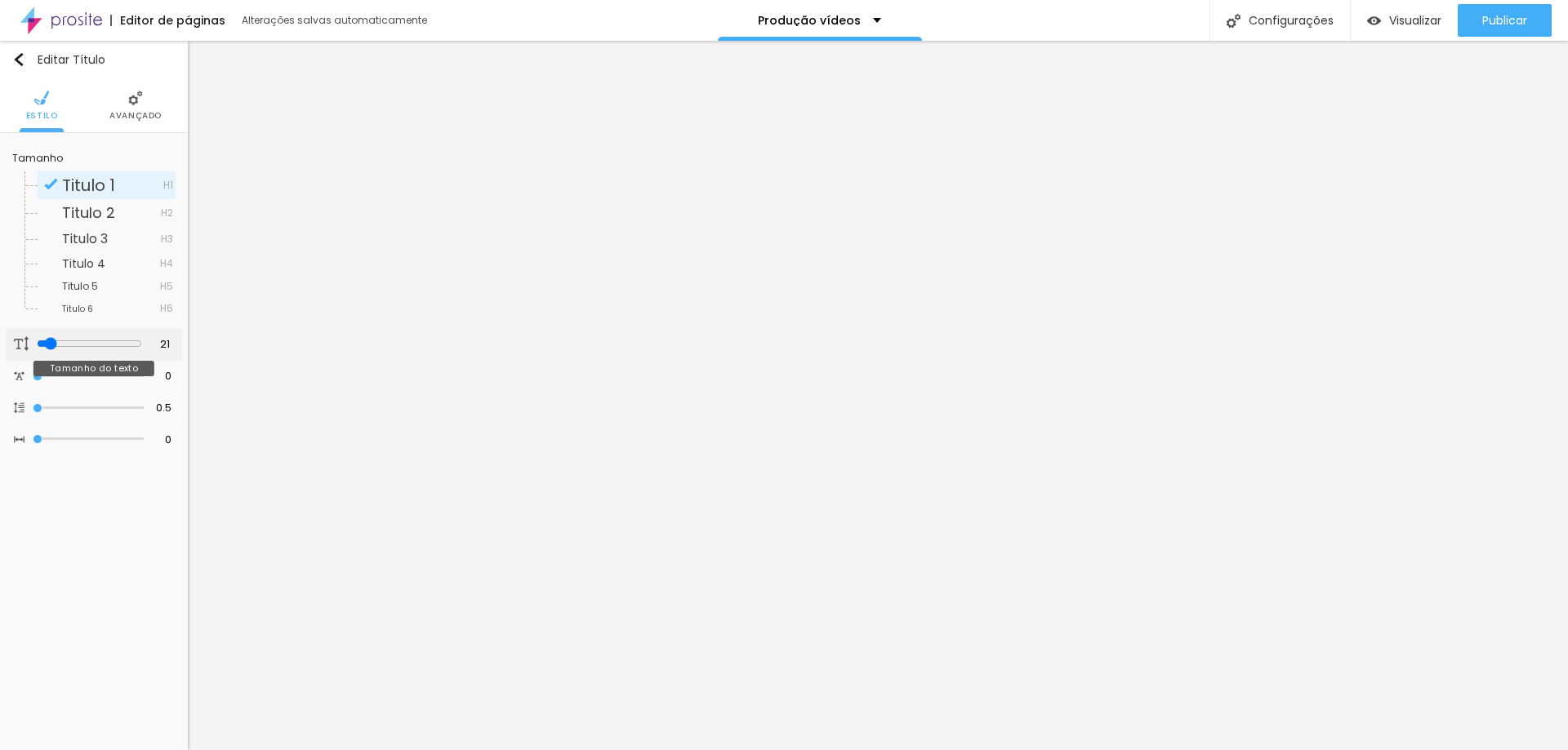
type input "22"
type input "23"
type input "24"
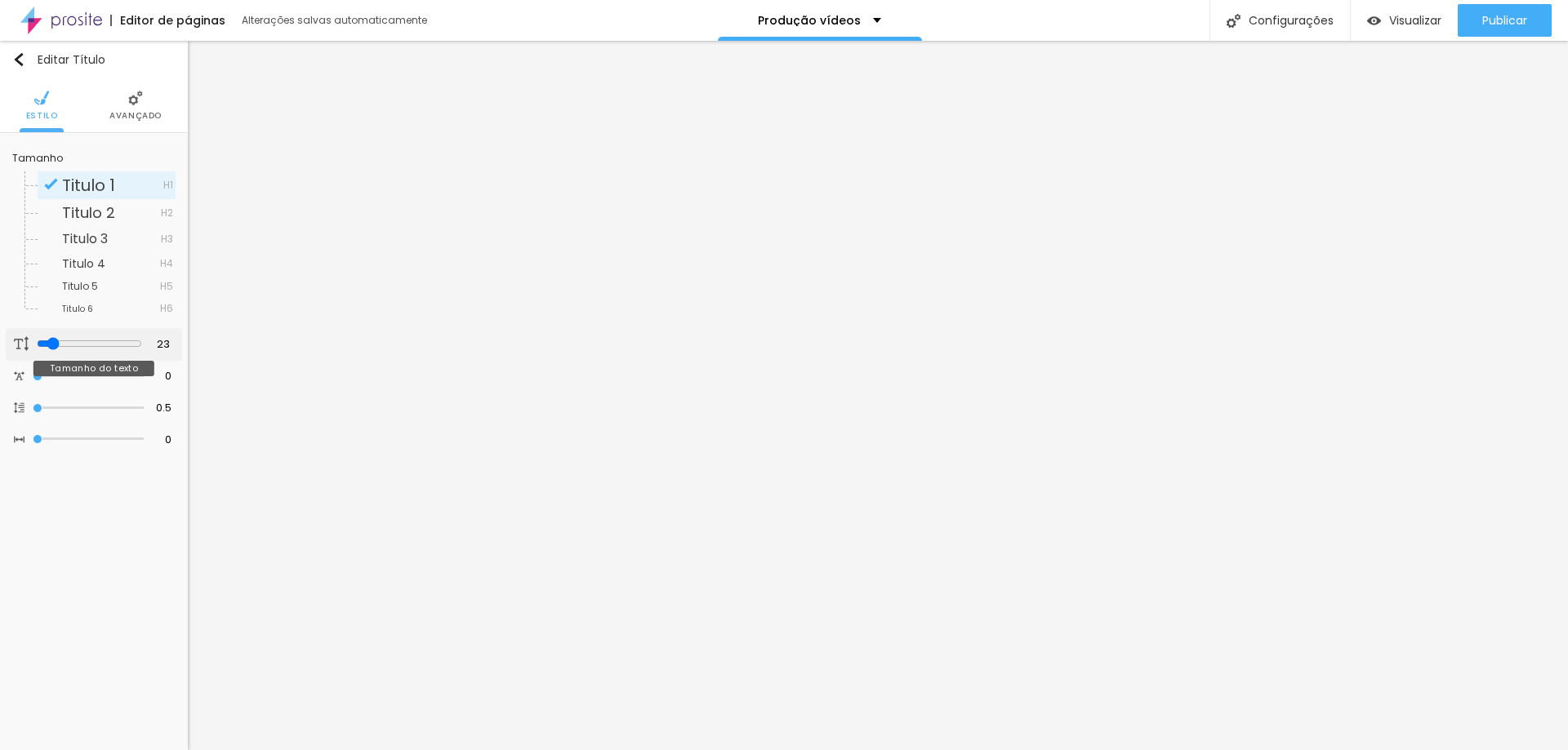
type input "24"
type input "26"
type input "28"
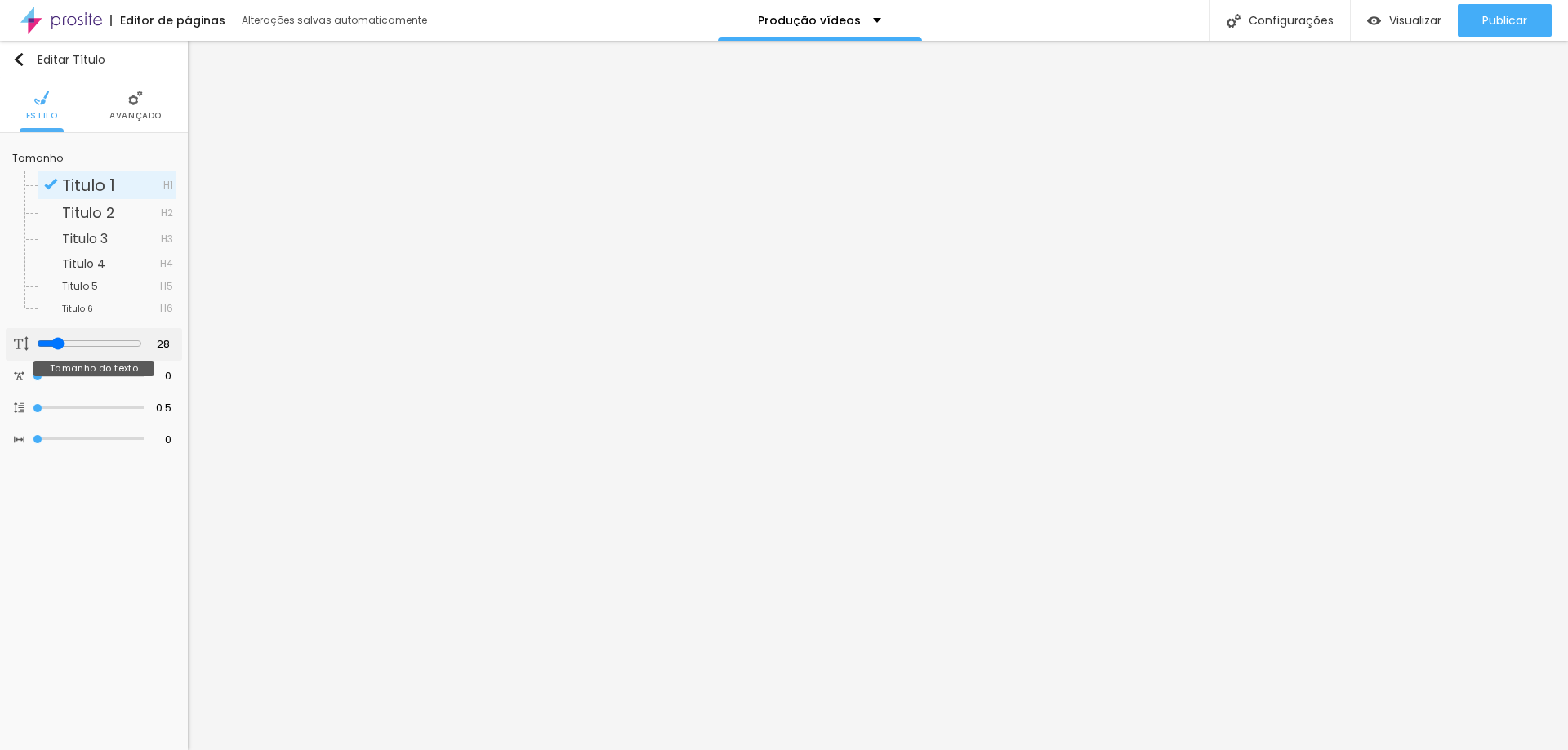
type input "30"
type input "32"
type input "33"
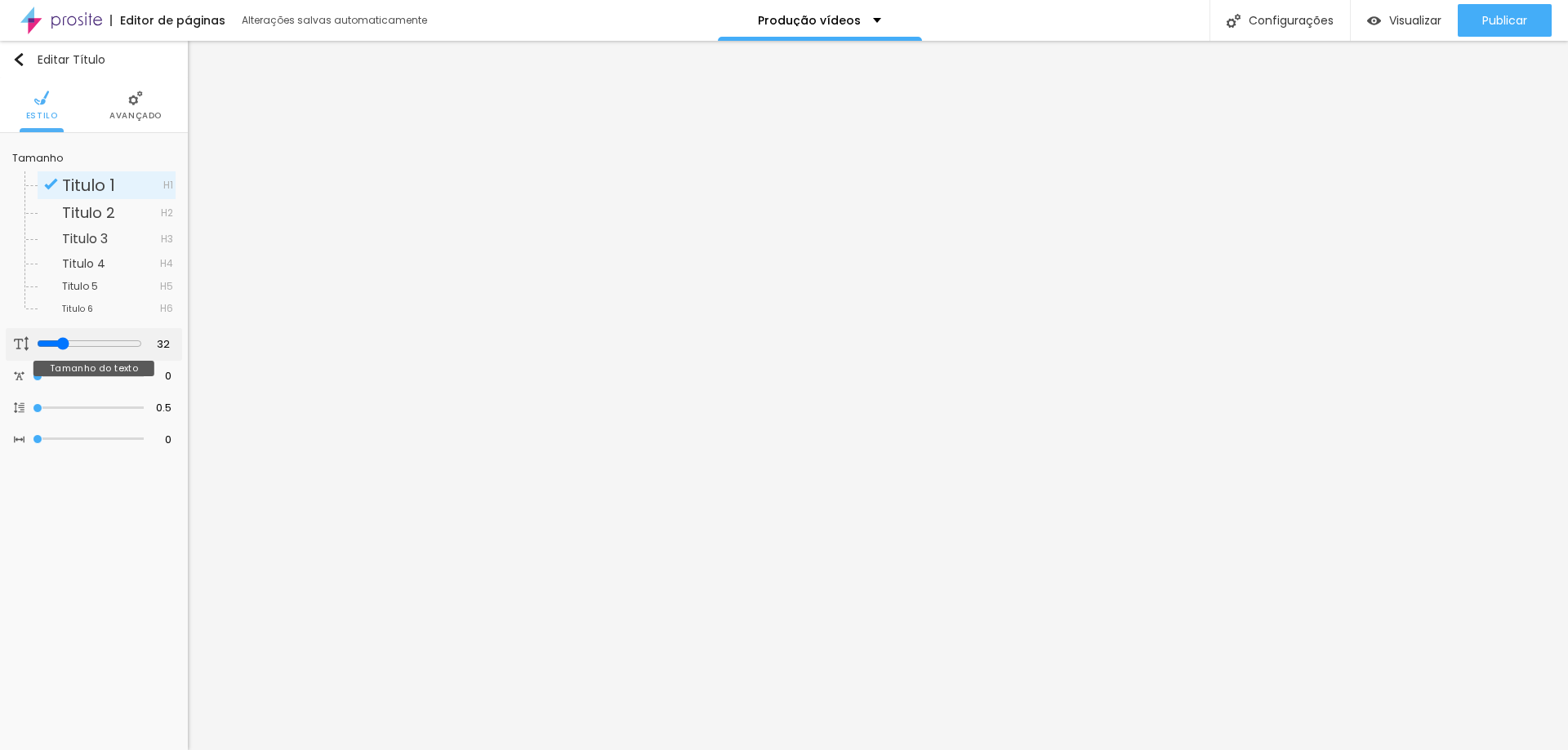
type input "33"
type input "35"
type input "37"
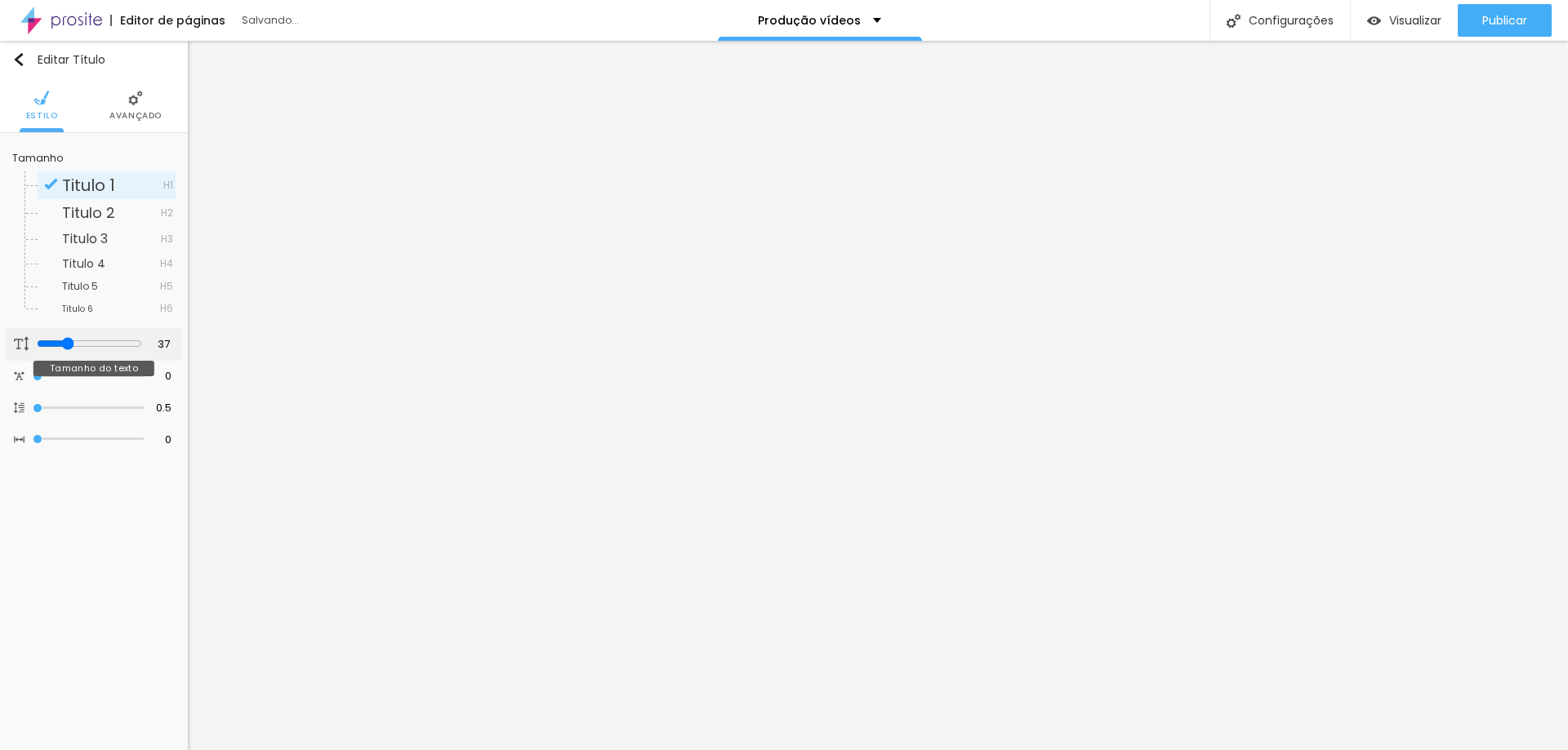
type input "39"
type input "44"
drag, startPoint x: 38, startPoint y: 345, endPoint x: 69, endPoint y: 341, distance: 31.3
click at [69, 340] on input "range" at bounding box center [89, 344] width 106 height 13
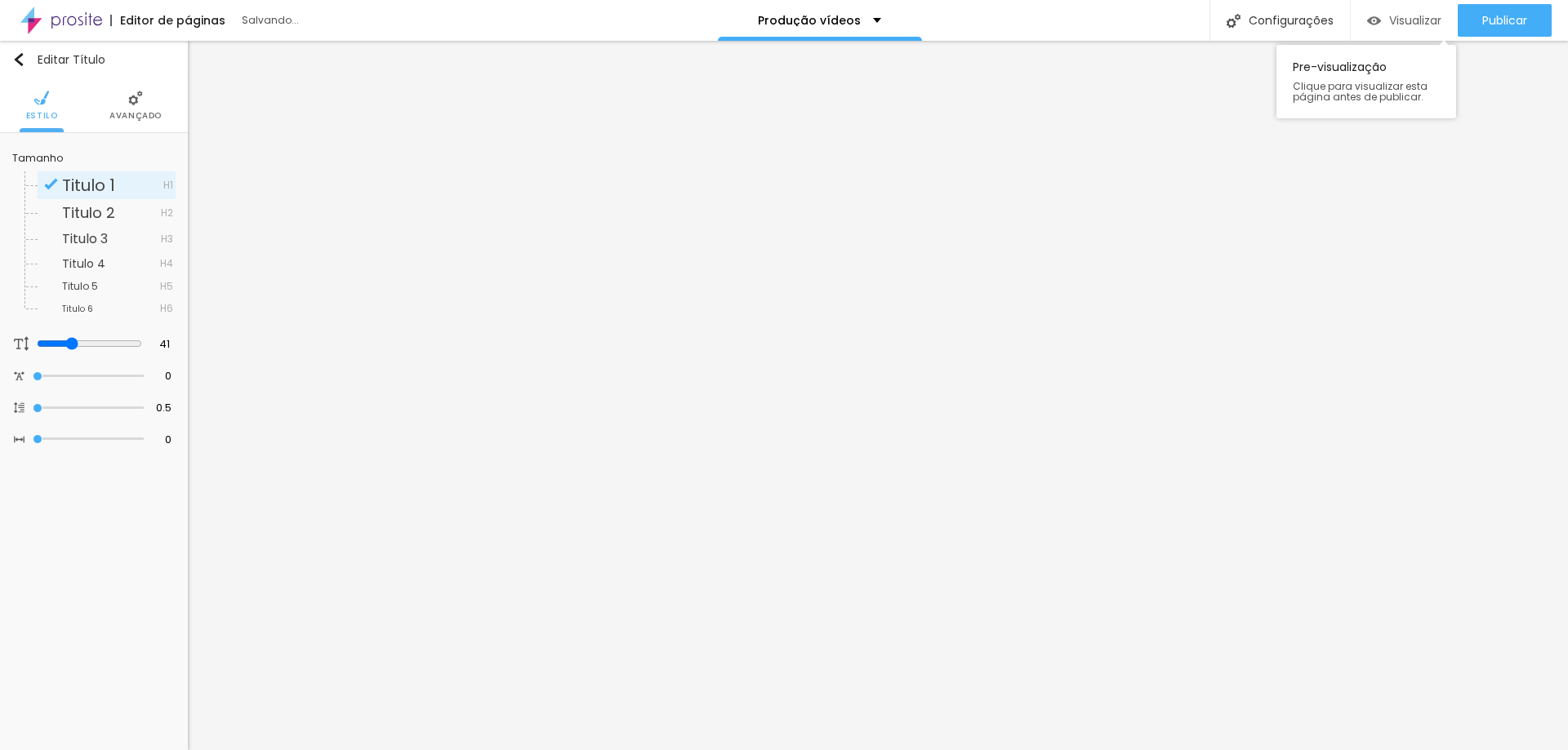
click at [1396, 15] on span "Visualizar" at bounding box center [1415, 20] width 52 height 13
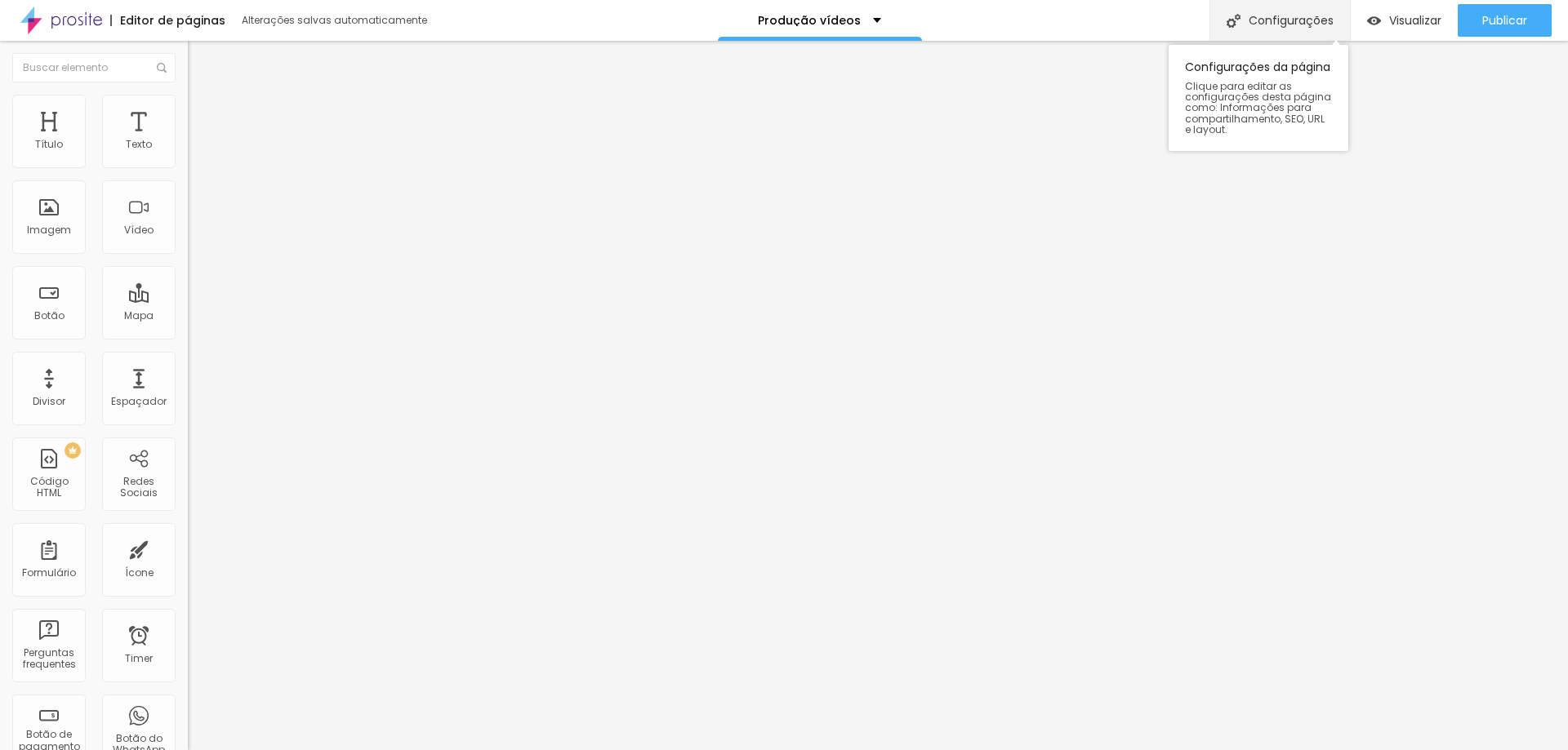
click at [1262, 24] on div "Configurações" at bounding box center [1279, 20] width 140 height 40
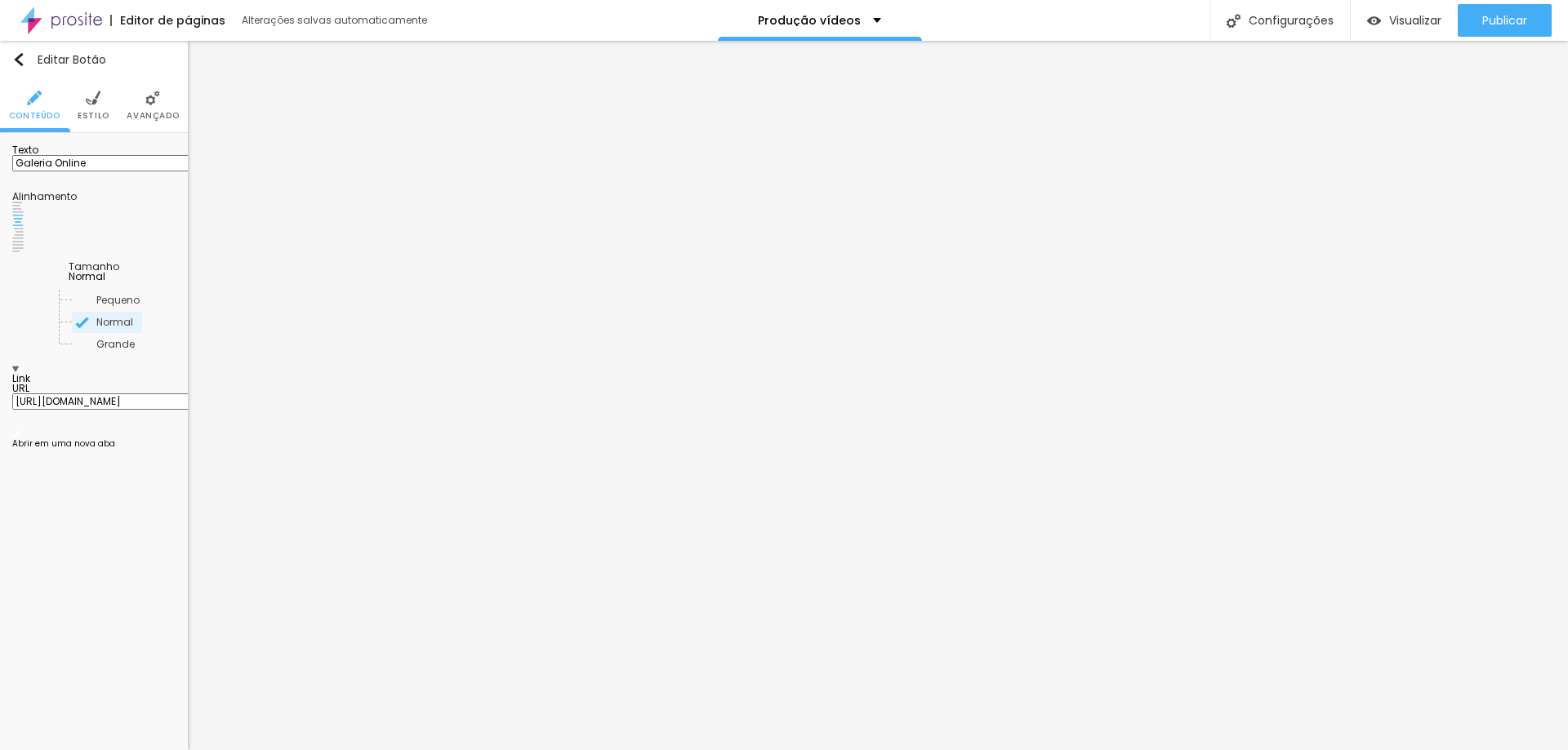
click at [106, 269] on span "Normal" at bounding box center [87, 276] width 37 height 13
click at [94, 116] on span "Estilo" at bounding box center [93, 115] width 32 height 8
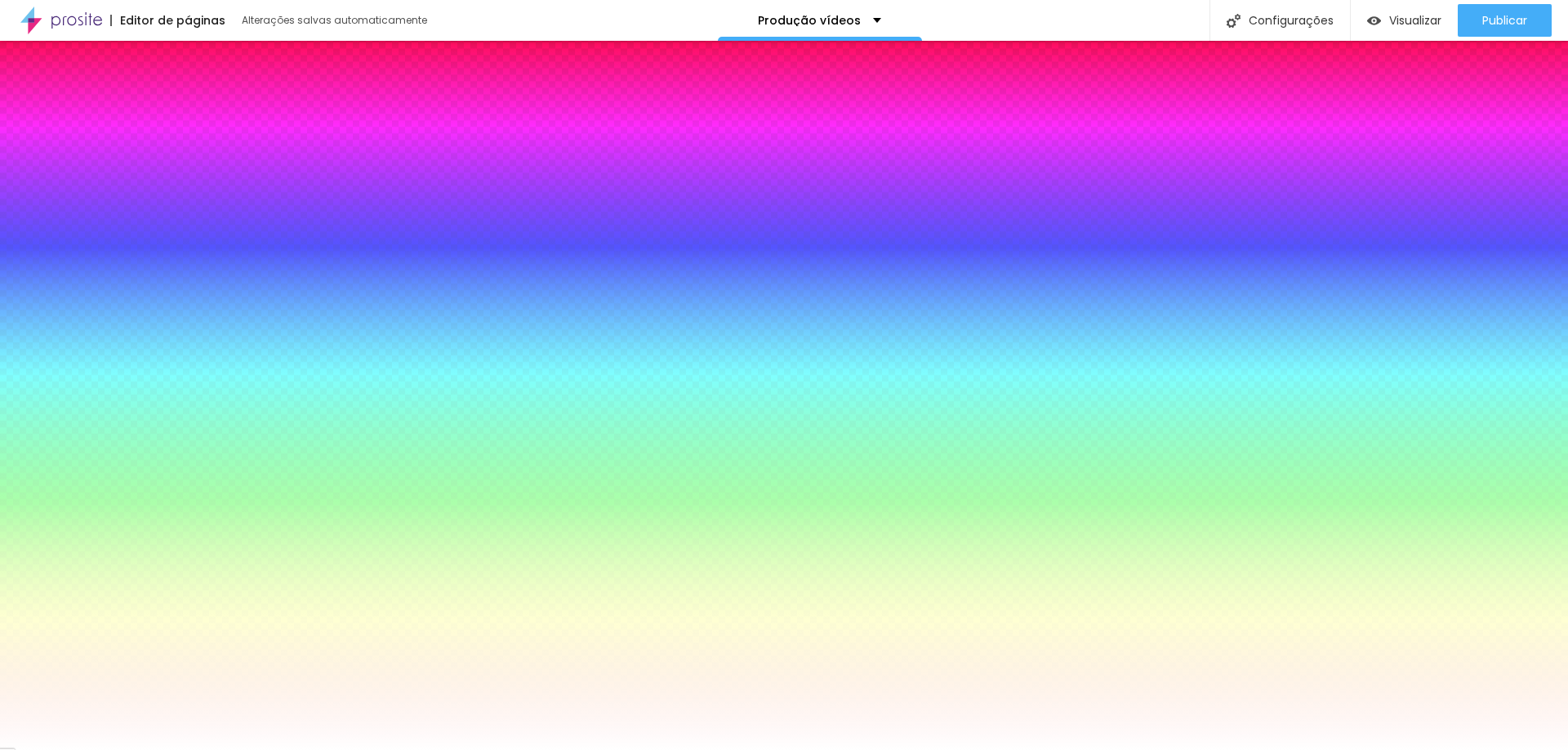
click at [157, 97] on img at bounding box center [152, 97] width 14 height 14
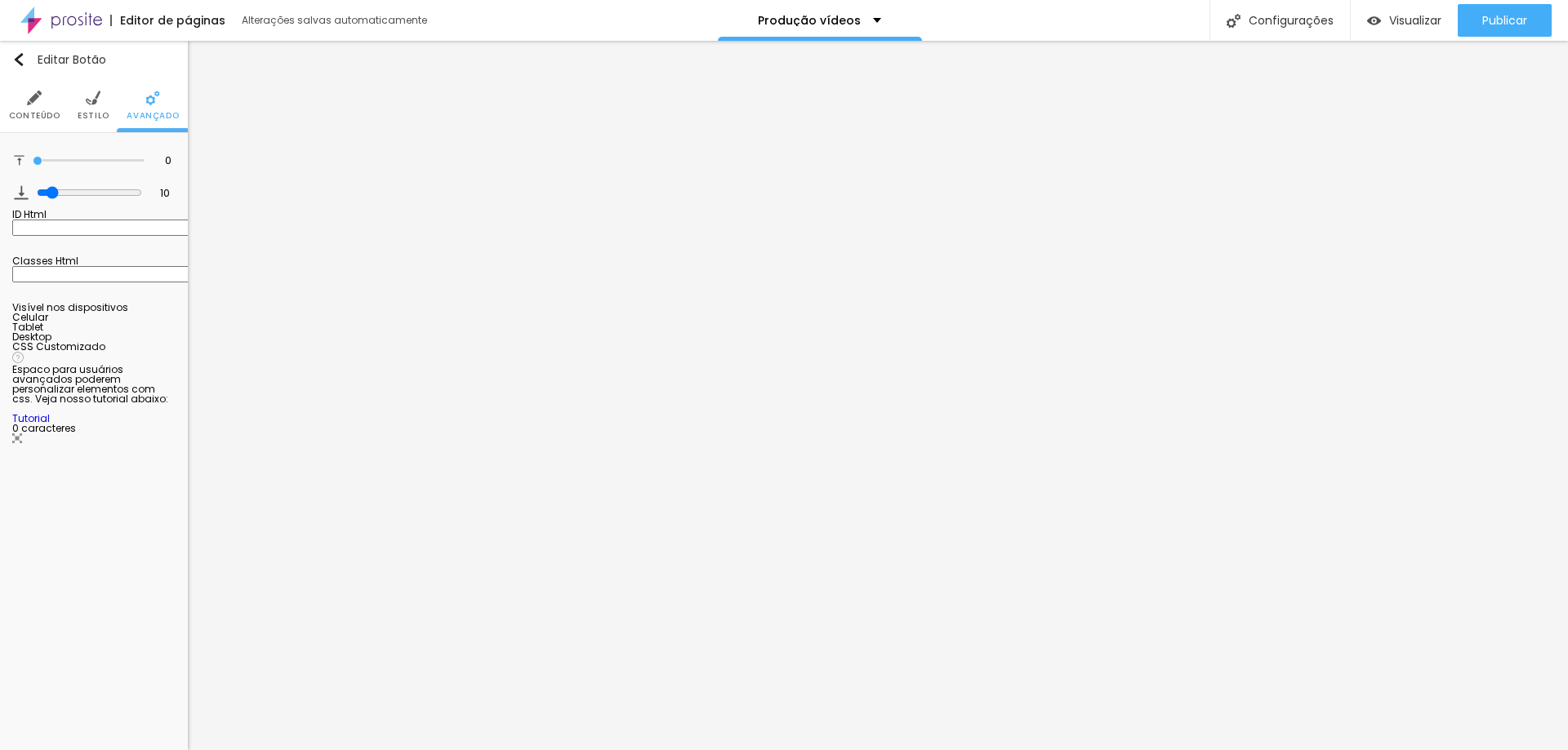
drag, startPoint x: 47, startPoint y: 162, endPoint x: 3, endPoint y: 163, distance: 44.0
click at [33, 161] on input "range" at bounding box center [88, 161] width 111 height 8
drag, startPoint x: 48, startPoint y: 193, endPoint x: 3, endPoint y: 199, distance: 45.4
click at [33, 197] on input "range" at bounding box center [88, 192] width 111 height 8
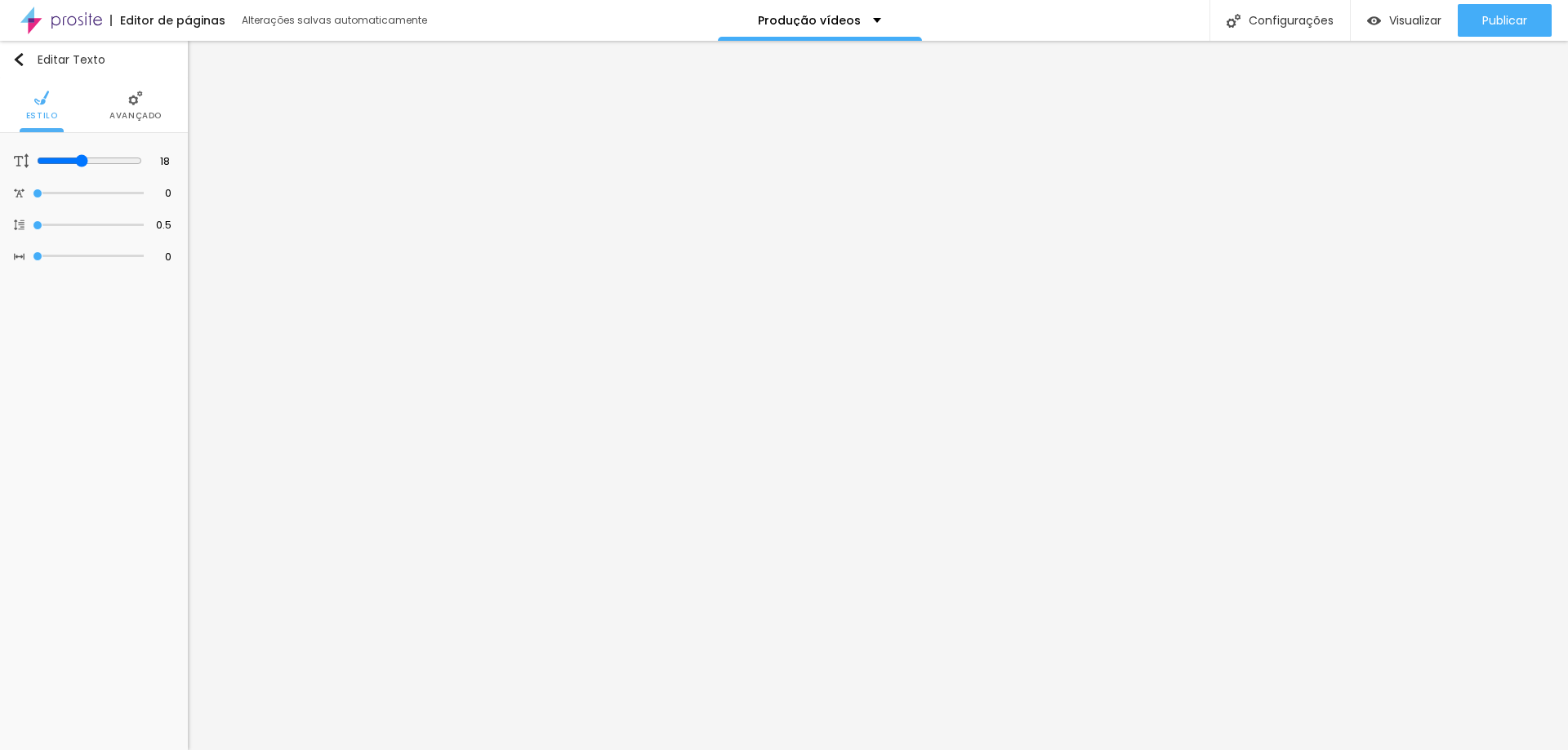
drag, startPoint x: 95, startPoint y: 221, endPoint x: 0, endPoint y: 226, distance: 95.1
click at [33, 224] on input "range" at bounding box center [88, 225] width 111 height 8
click at [130, 116] on span "Avançado" at bounding box center [136, 115] width 52 height 8
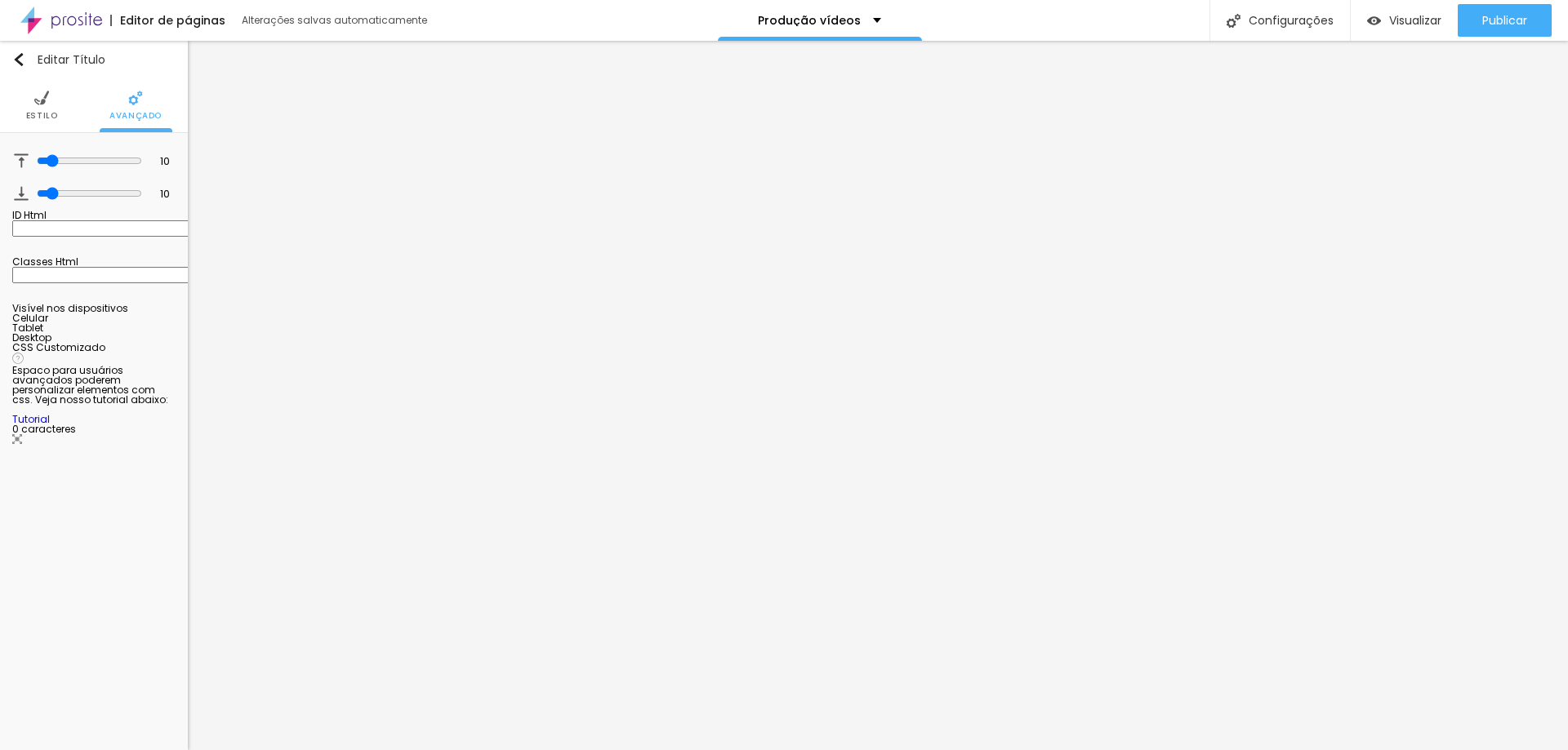
click at [36, 101] on img at bounding box center [41, 97] width 14 height 14
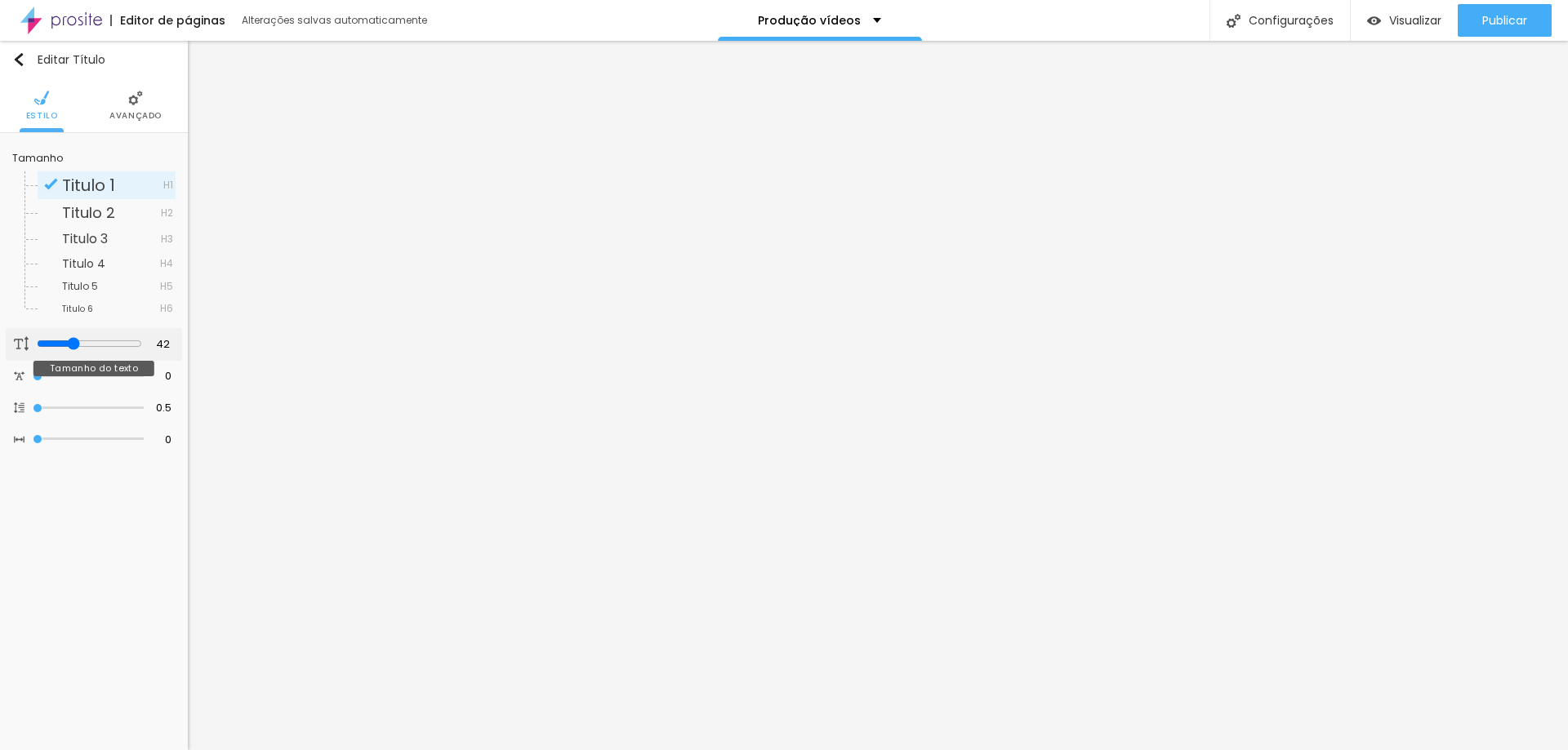
click at [70, 341] on input "range" at bounding box center [89, 344] width 106 height 13
click at [142, 112] on span "Avançado" at bounding box center [136, 115] width 52 height 8
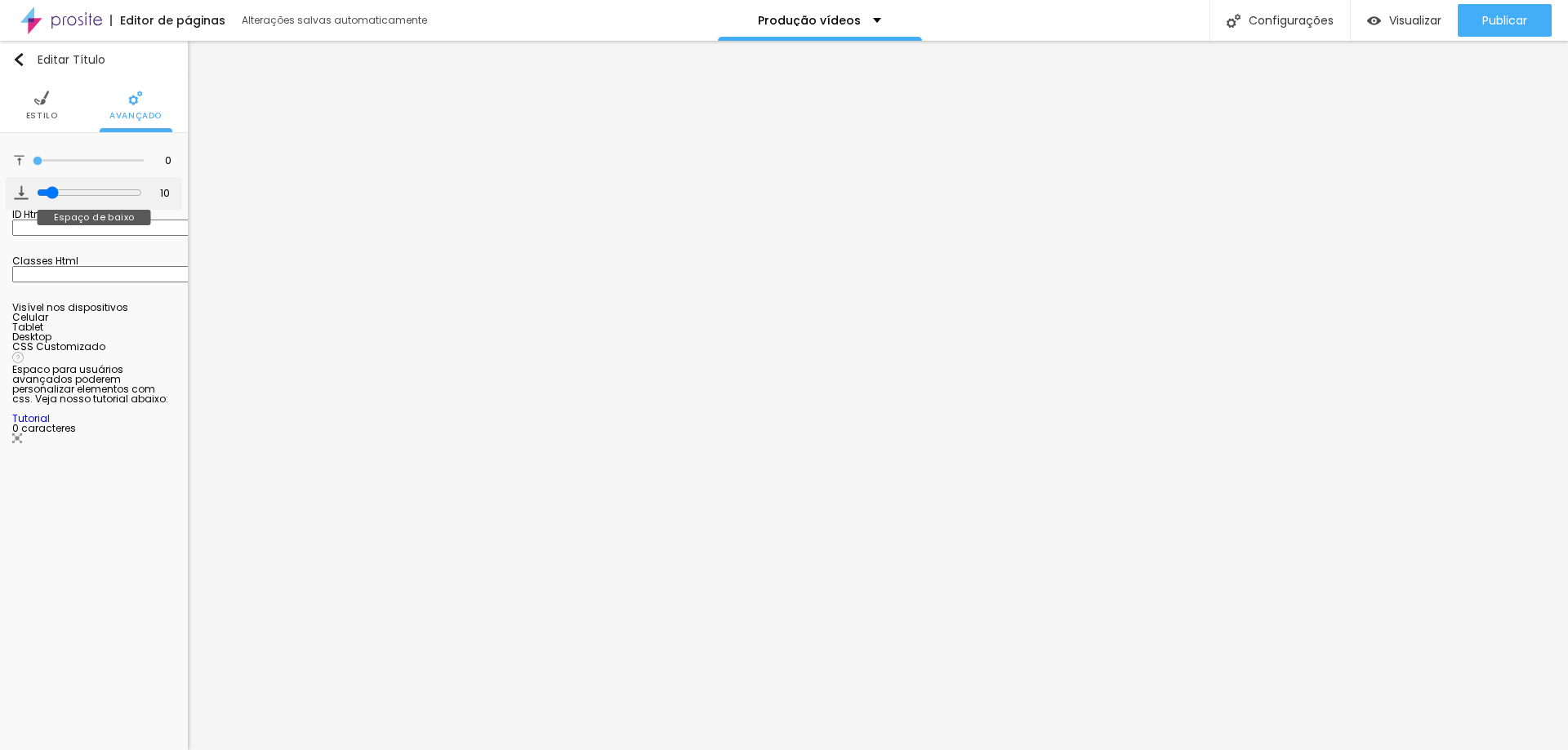
drag, startPoint x: 46, startPoint y: 160, endPoint x: 59, endPoint y: 202, distance: 44.0
click at [33, 164] on input "range" at bounding box center [88, 161] width 111 height 8
drag, startPoint x: 49, startPoint y: 189, endPoint x: 164, endPoint y: 297, distance: 157.8
click at [33, 188] on input "range" at bounding box center [88, 192] width 111 height 8
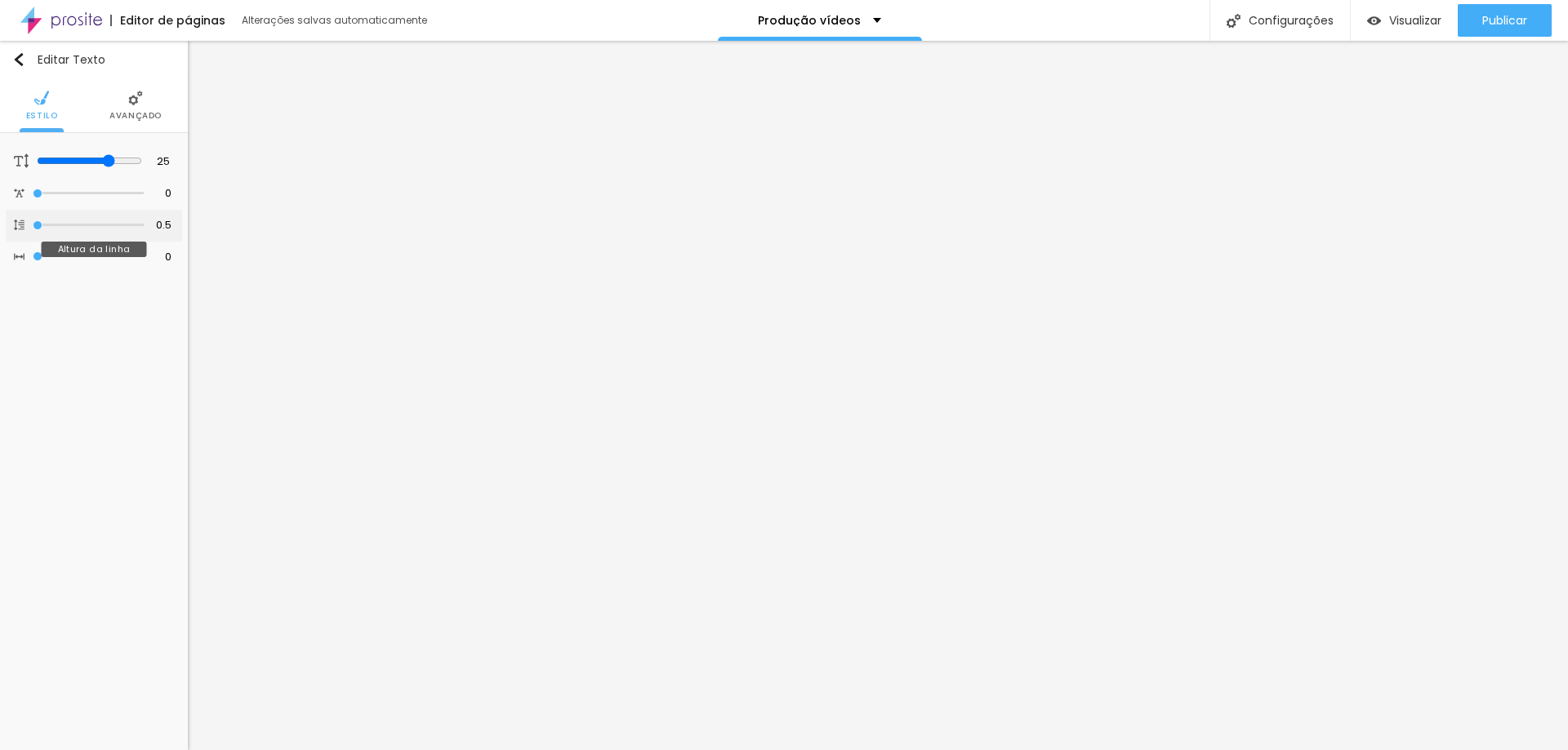
drag, startPoint x: 76, startPoint y: 224, endPoint x: 0, endPoint y: 230, distance: 76.2
click at [33, 230] on input "range" at bounding box center [88, 225] width 111 height 8
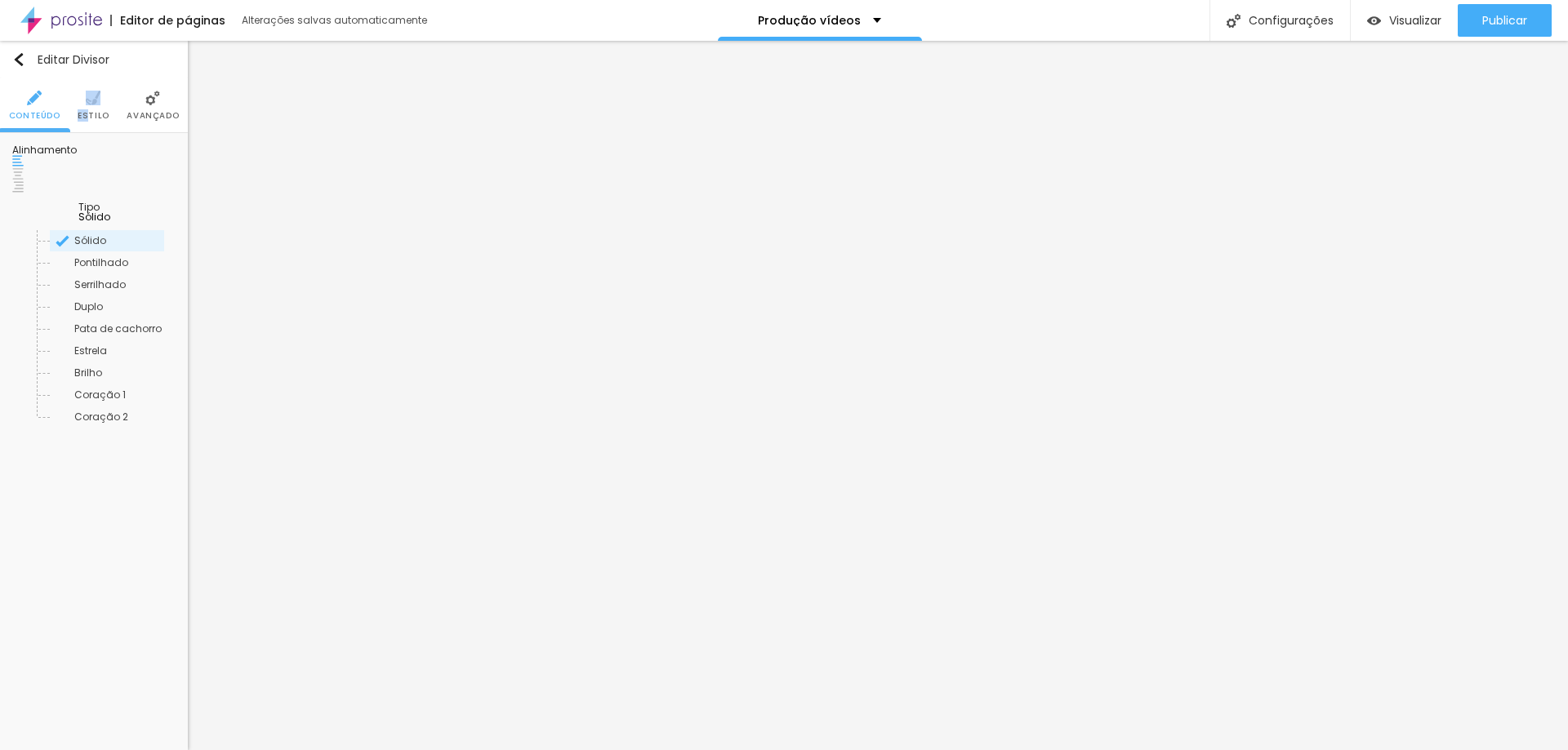
click at [89, 108] on li "Estilo" at bounding box center [93, 105] width 32 height 54
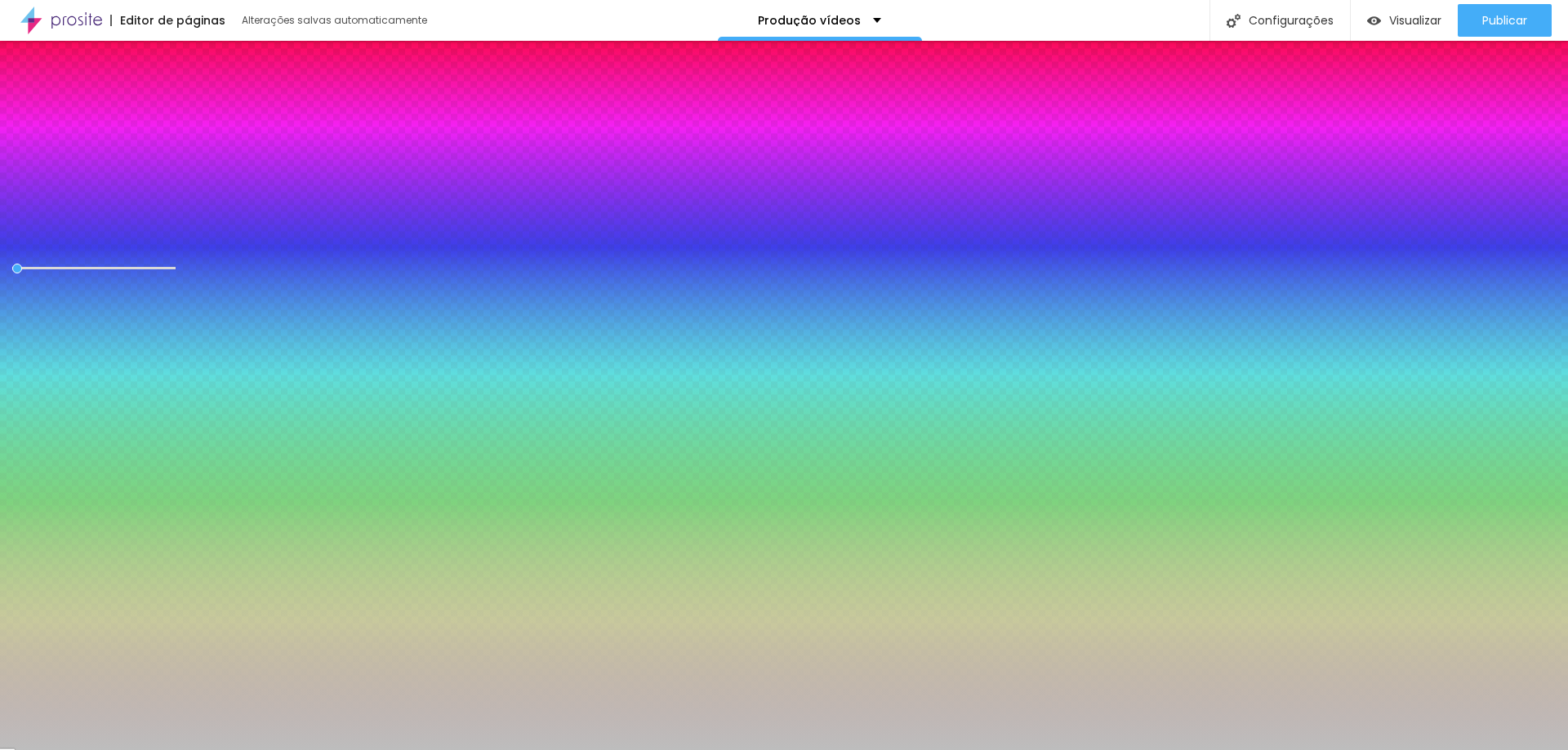
drag, startPoint x: 170, startPoint y: 212, endPoint x: 213, endPoint y: 224, distance: 44.6
click at [117, 224] on input "range" at bounding box center [65, 222] width 106 height 13
drag, startPoint x: 20, startPoint y: 261, endPoint x: 186, endPoint y: 118, distance: 219.1
click at [13, 264] on input "range" at bounding box center [94, 268] width 164 height 8
click at [153, 105] on img at bounding box center [152, 97] width 14 height 14
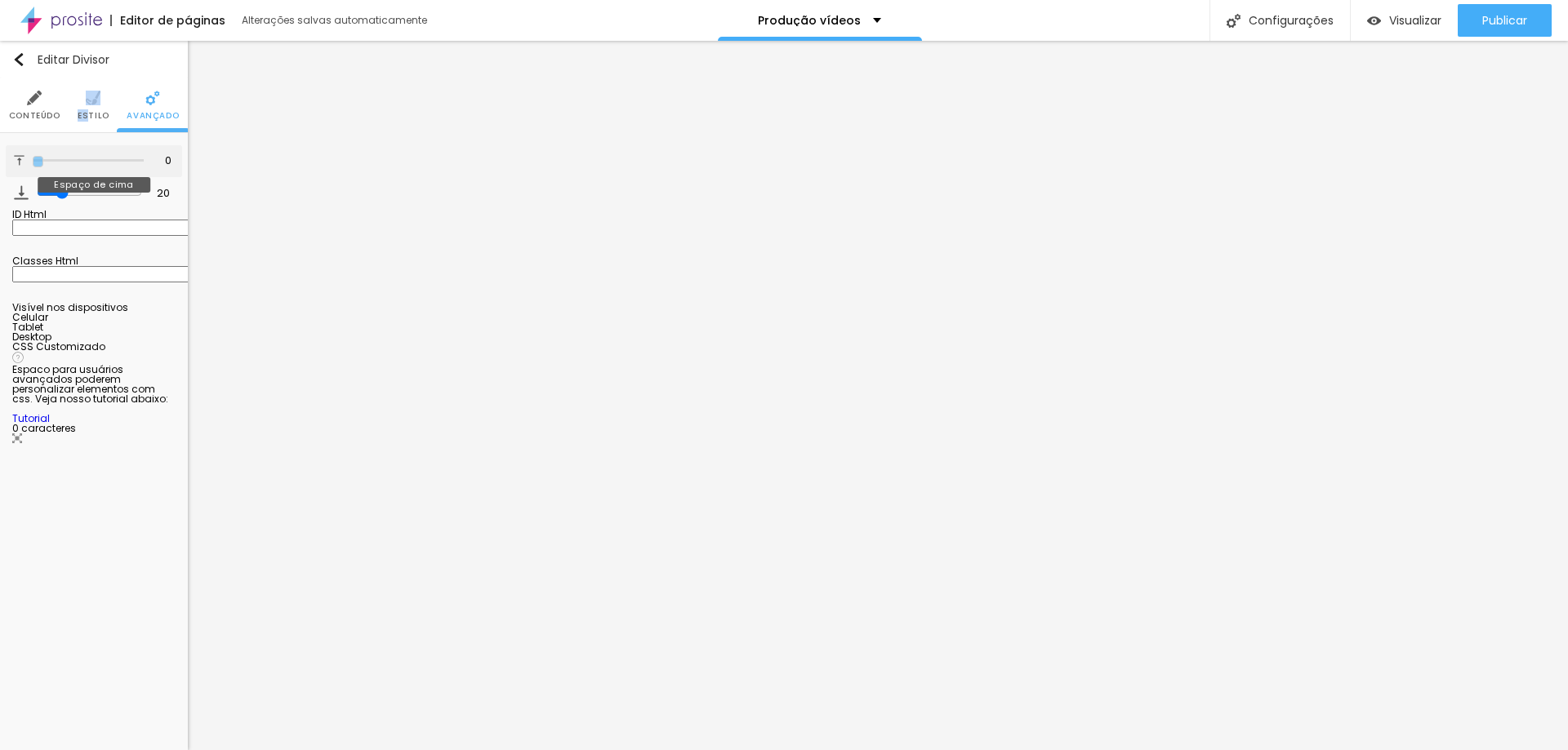
drag, startPoint x: 57, startPoint y: 164, endPoint x: 30, endPoint y: 183, distance: 33.0
click at [33, 164] on input "range" at bounding box center [88, 161] width 111 height 8
drag, startPoint x: 60, startPoint y: 193, endPoint x: 0, endPoint y: 177, distance: 62.1
click at [33, 188] on input "range" at bounding box center [88, 192] width 111 height 8
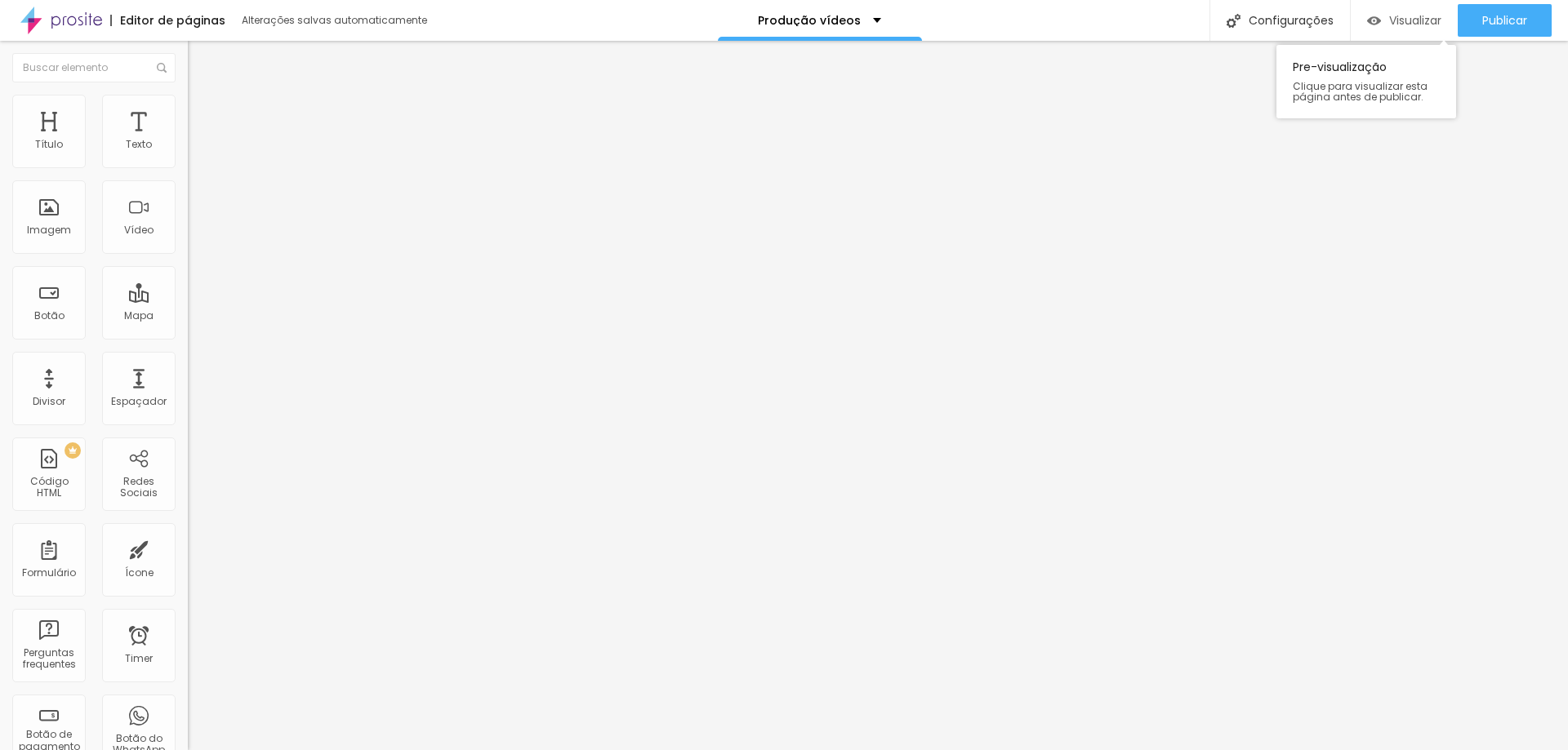
click at [1429, 16] on span "Visualizar" at bounding box center [1415, 20] width 52 height 13
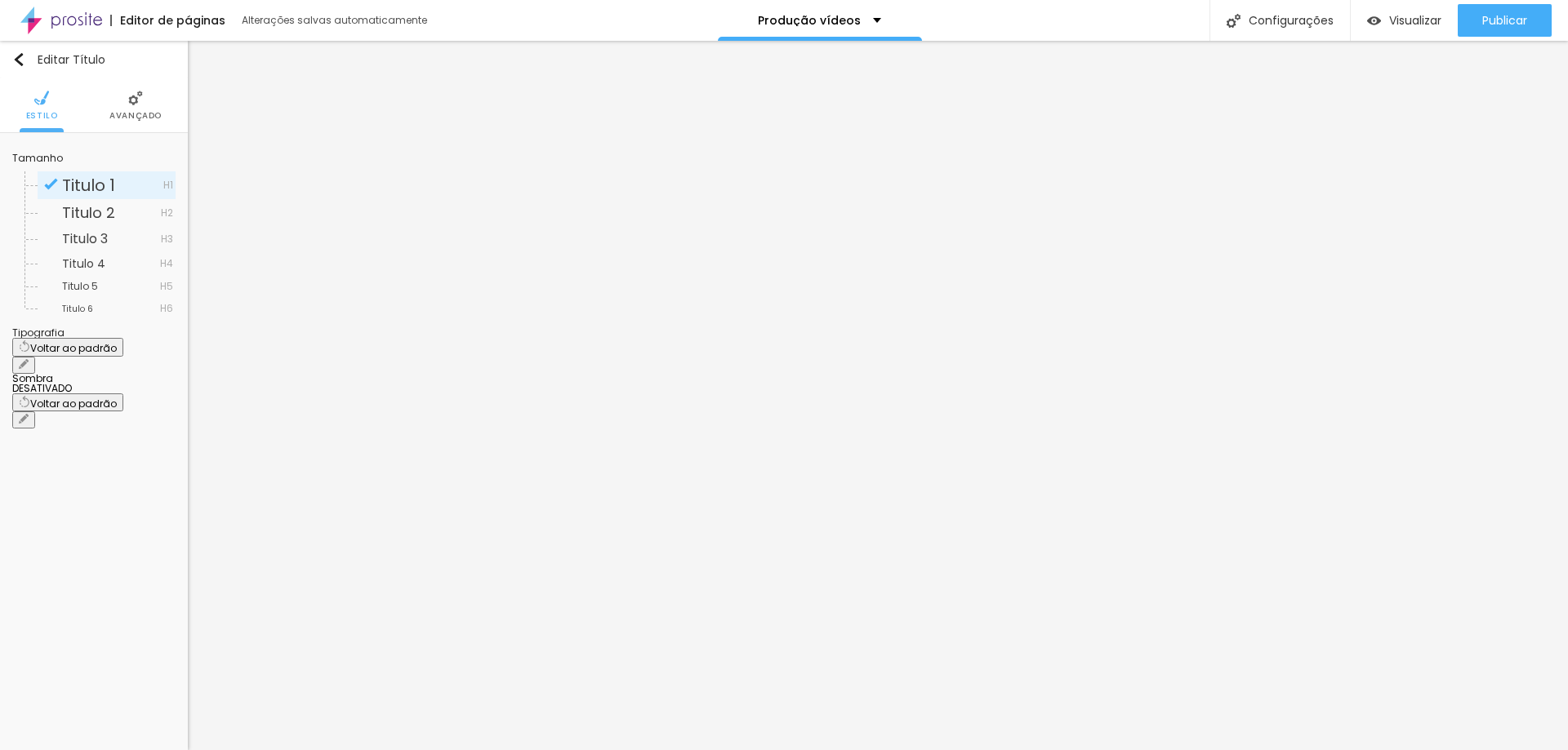
click at [124, 108] on li "Avançado" at bounding box center [136, 105] width 52 height 54
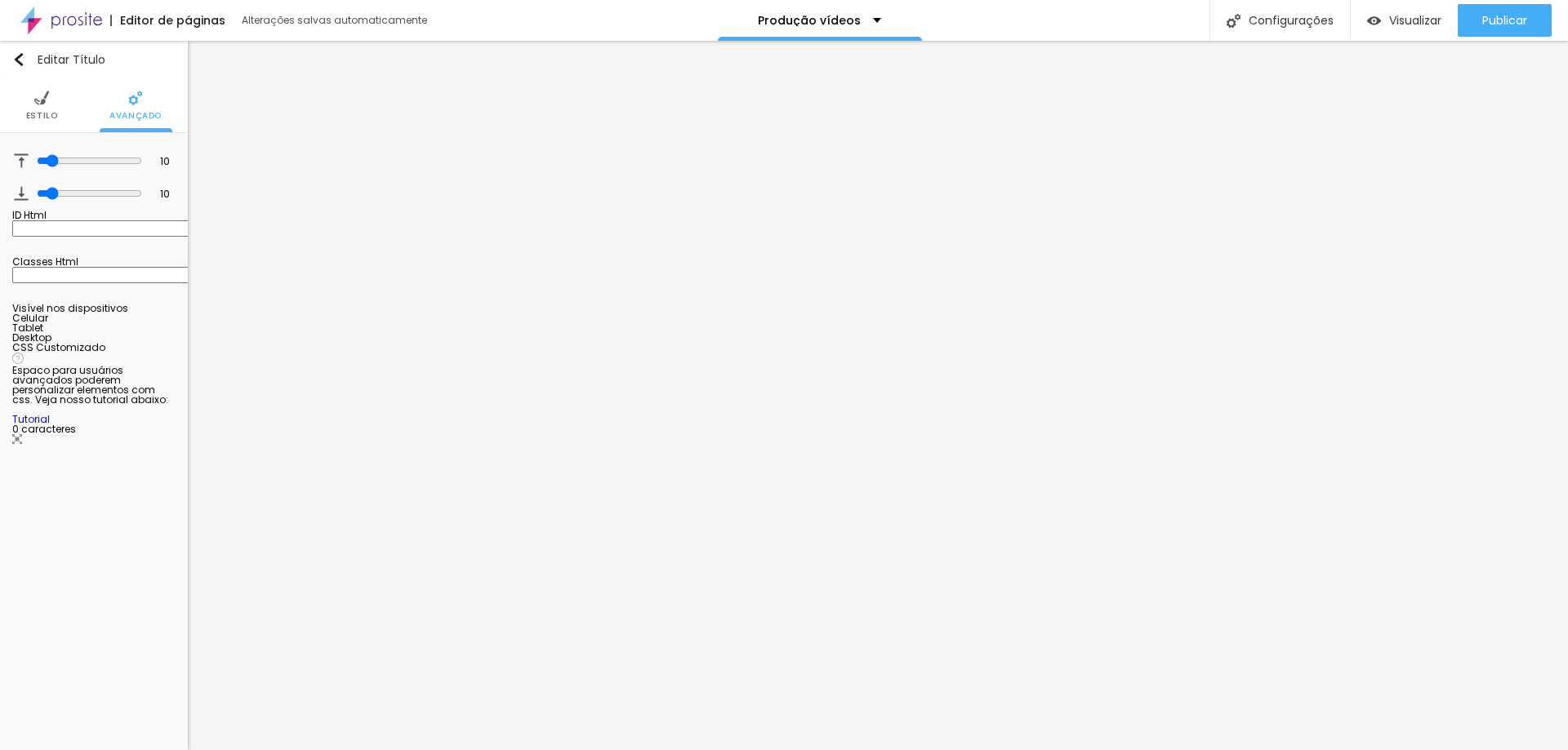
click at [47, 109] on li "Estilo" at bounding box center [41, 105] width 32 height 54
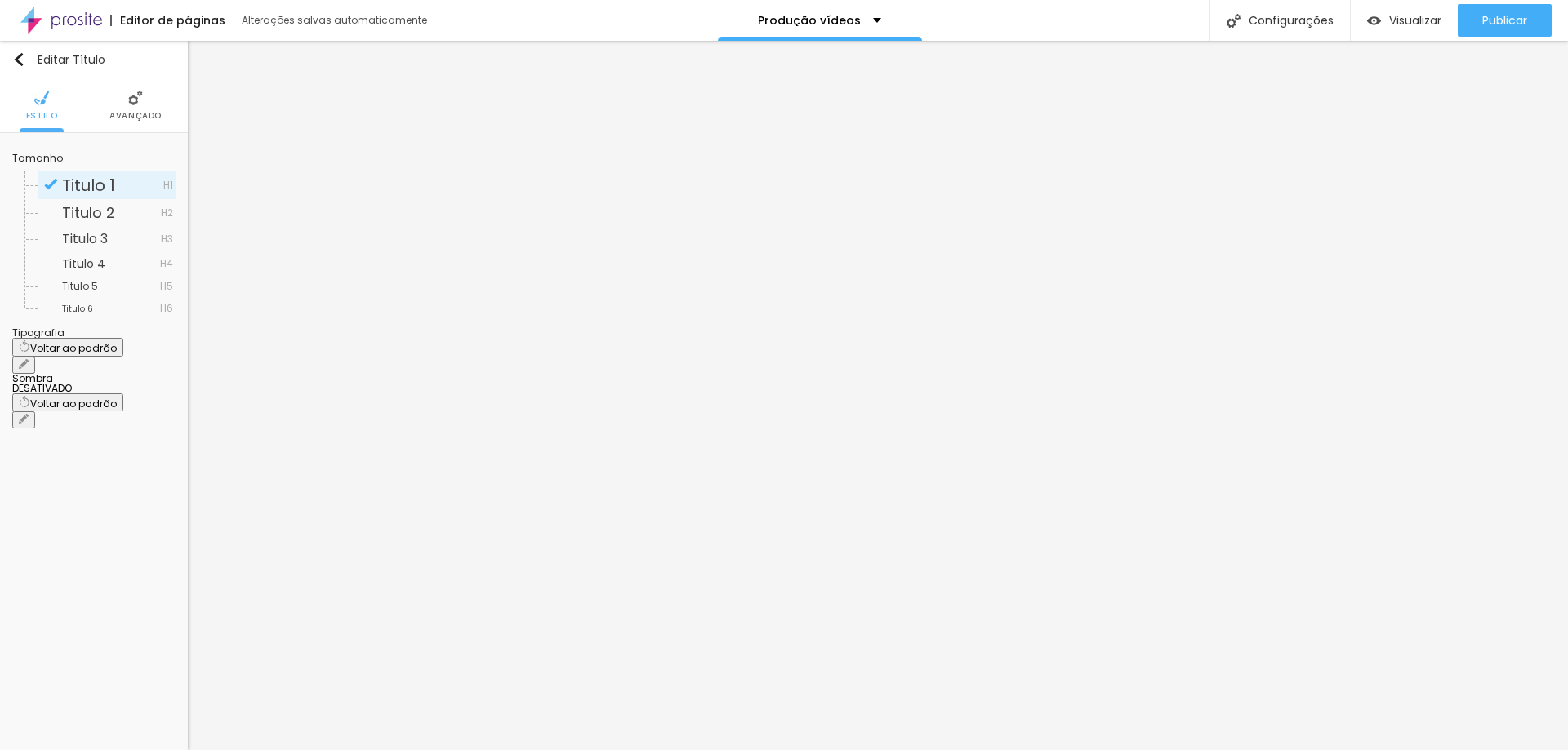
click at [138, 119] on span "Avançado" at bounding box center [136, 115] width 52 height 8
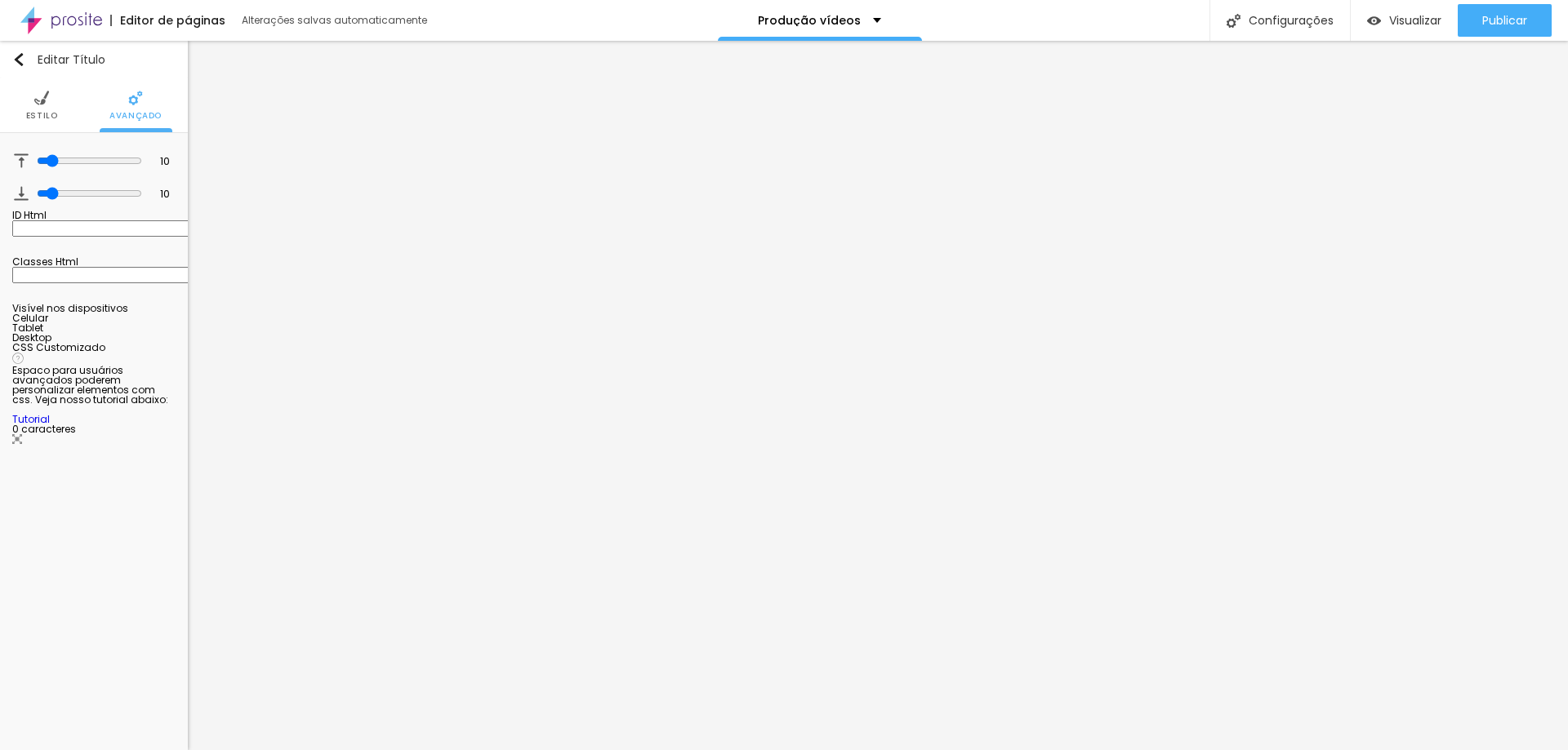
click at [37, 100] on img at bounding box center [41, 97] width 14 height 14
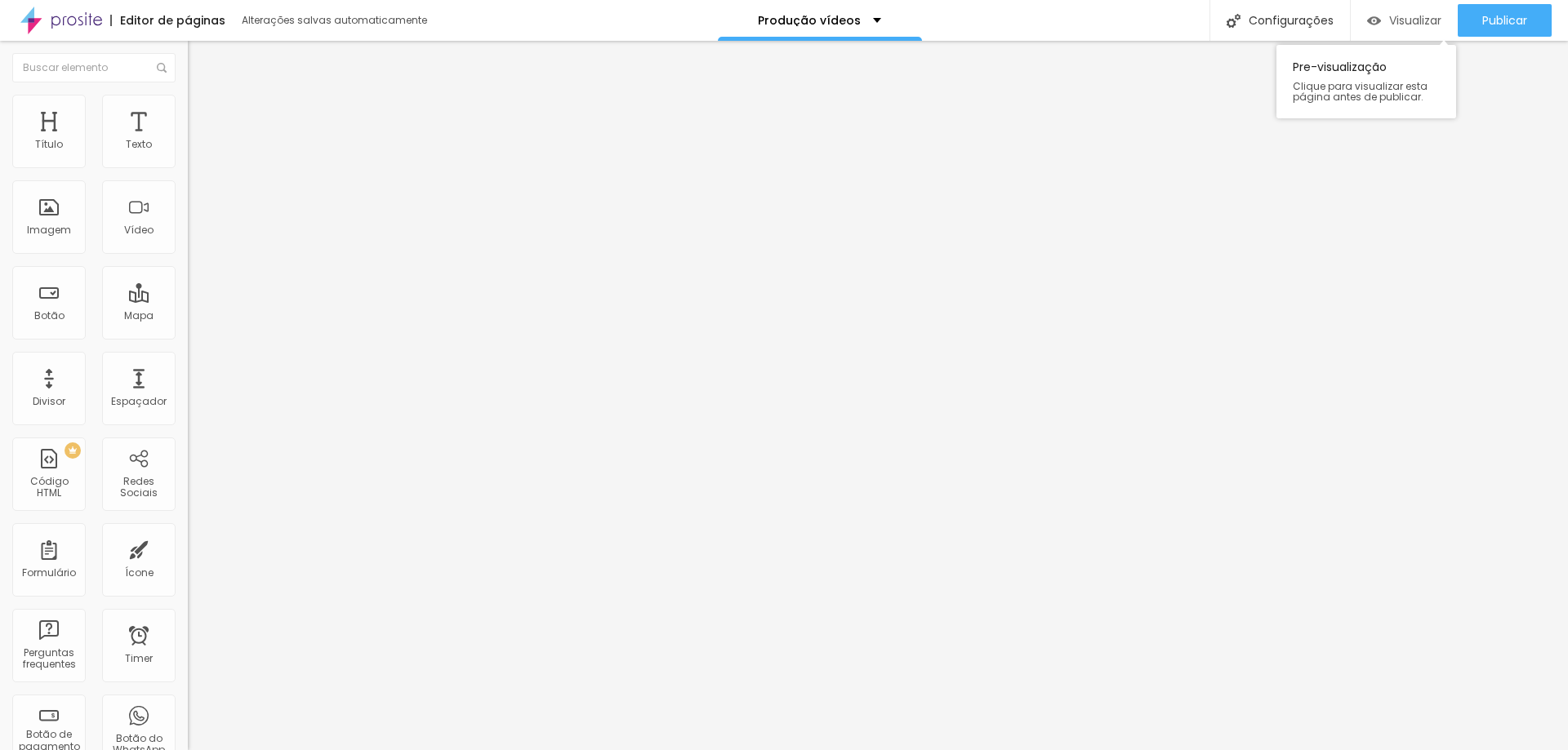
click at [1404, 19] on span "Visualizar" at bounding box center [1415, 20] width 52 height 13
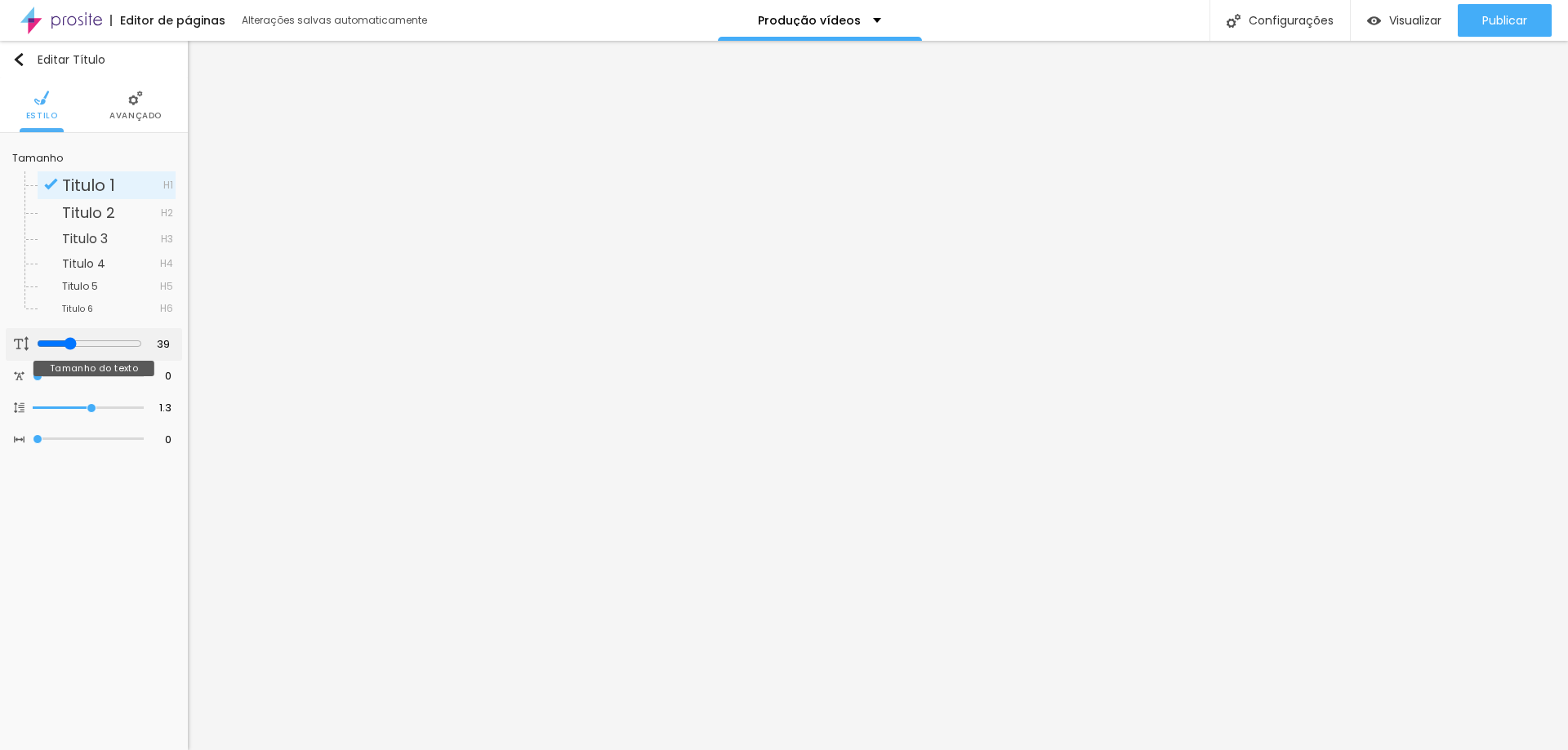
click at [67, 343] on input "range" at bounding box center [89, 344] width 106 height 13
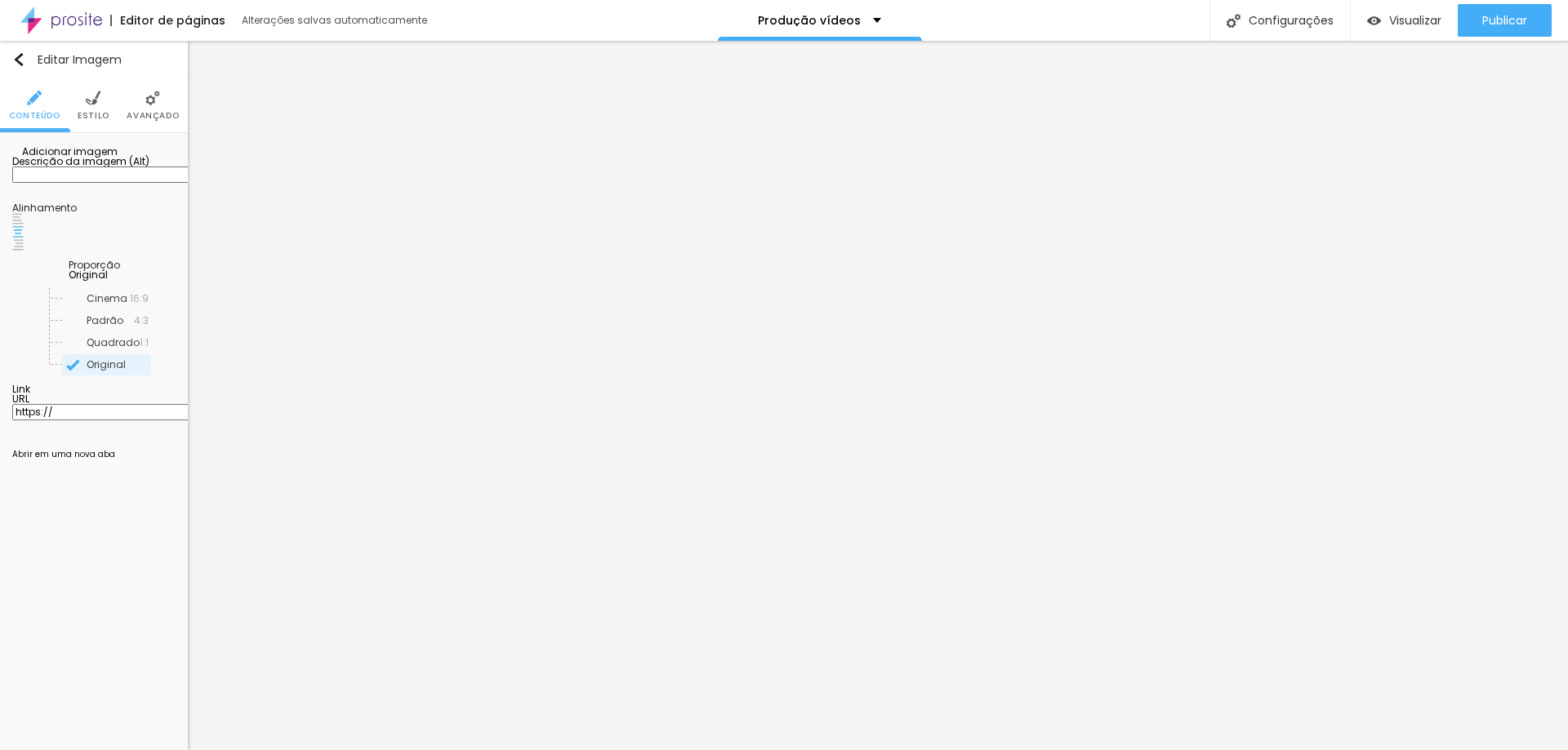
click at [72, 159] on span "Adicionar imagem" at bounding box center [65, 151] width 106 height 13
click at [111, 159] on span "Adicionar imagem" at bounding box center [65, 151] width 106 height 13
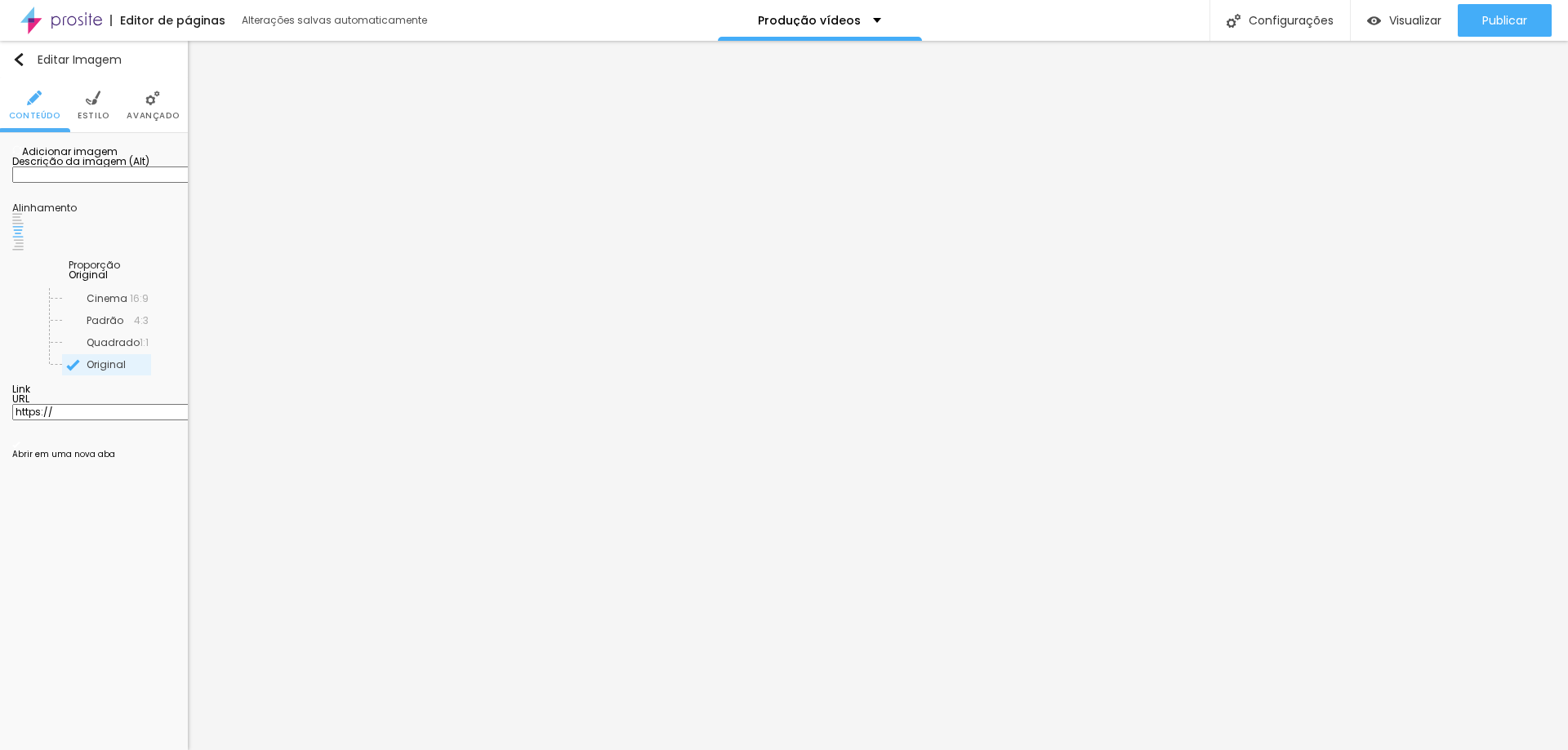
click at [1417, 9] on div "Visualizar" at bounding box center [1404, 20] width 74 height 33
click at [108, 282] on span "Original" at bounding box center [88, 274] width 39 height 13
click at [137, 304] on span "Cinema" at bounding box center [109, 299] width 92 height 10
click at [111, 370] on span "Original" at bounding box center [117, 364] width 111 height 10
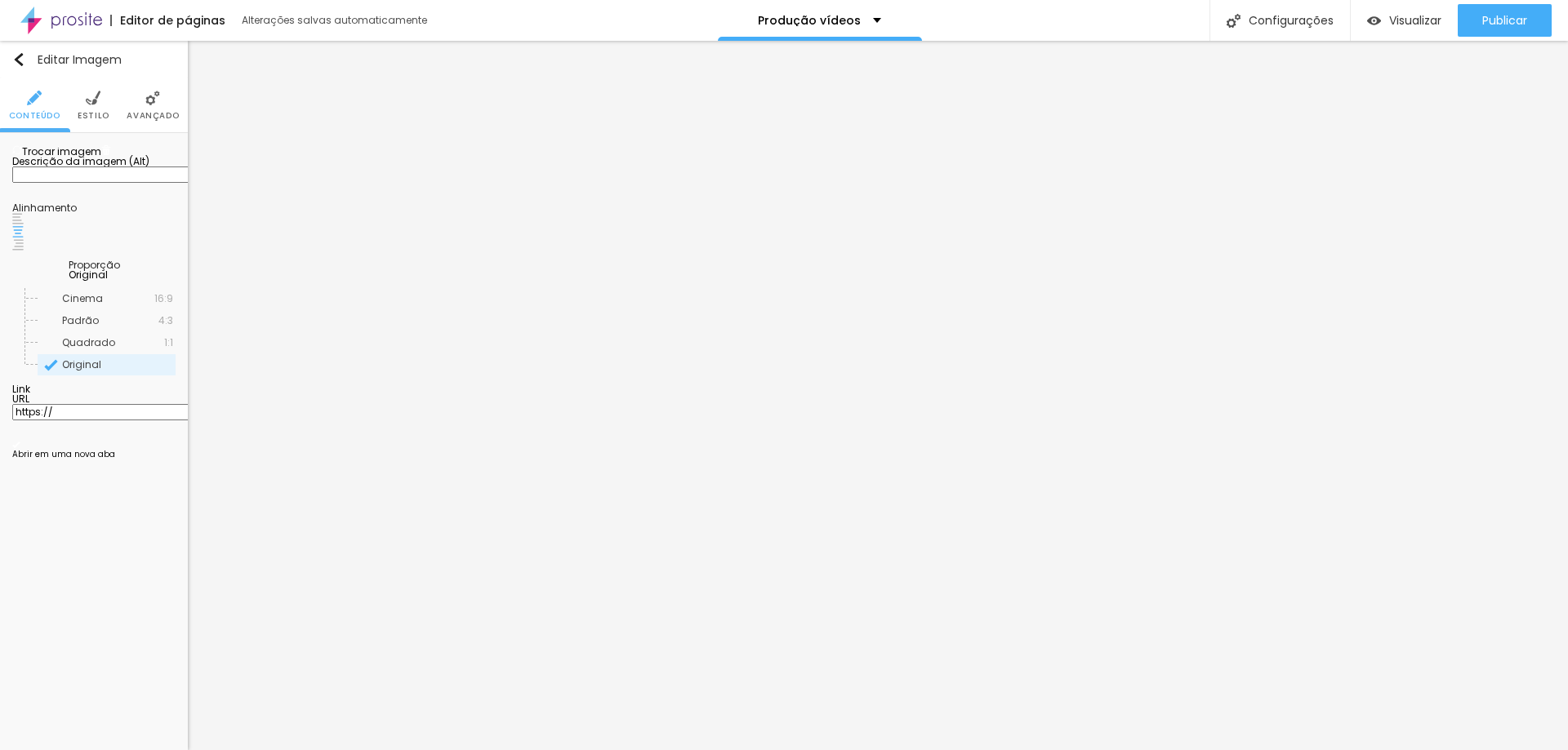
click at [105, 104] on li "Estilo" at bounding box center [93, 105] width 32 height 54
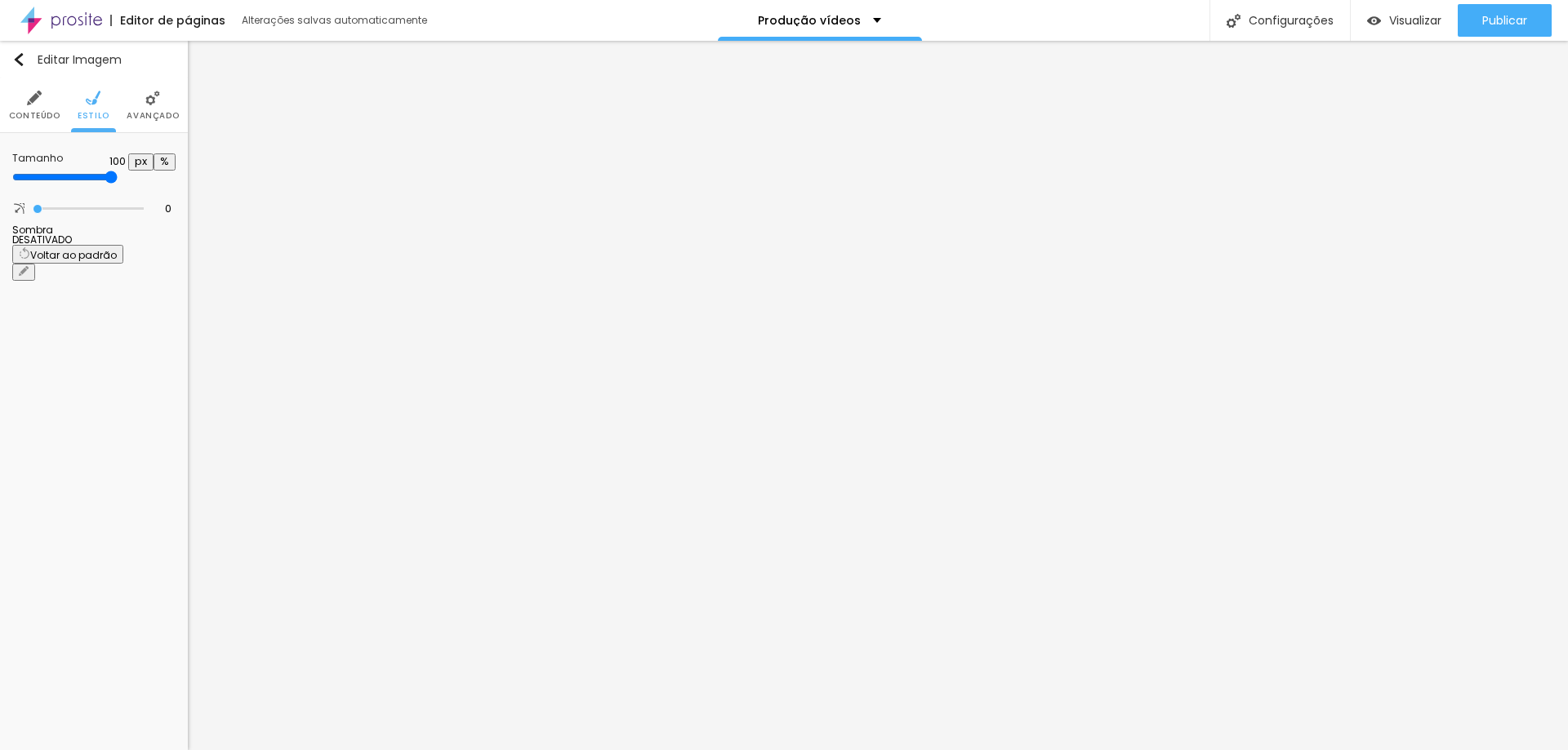
click at [142, 94] on li "Avançado" at bounding box center [153, 105] width 52 height 54
click at [24, 181] on img at bounding box center [18, 187] width 12 height 12
click at [125, 160] on div at bounding box center [94, 162] width 164 height 13
click at [24, 168] on img at bounding box center [18, 174] width 12 height 12
click at [98, 98] on img at bounding box center [92, 97] width 14 height 14
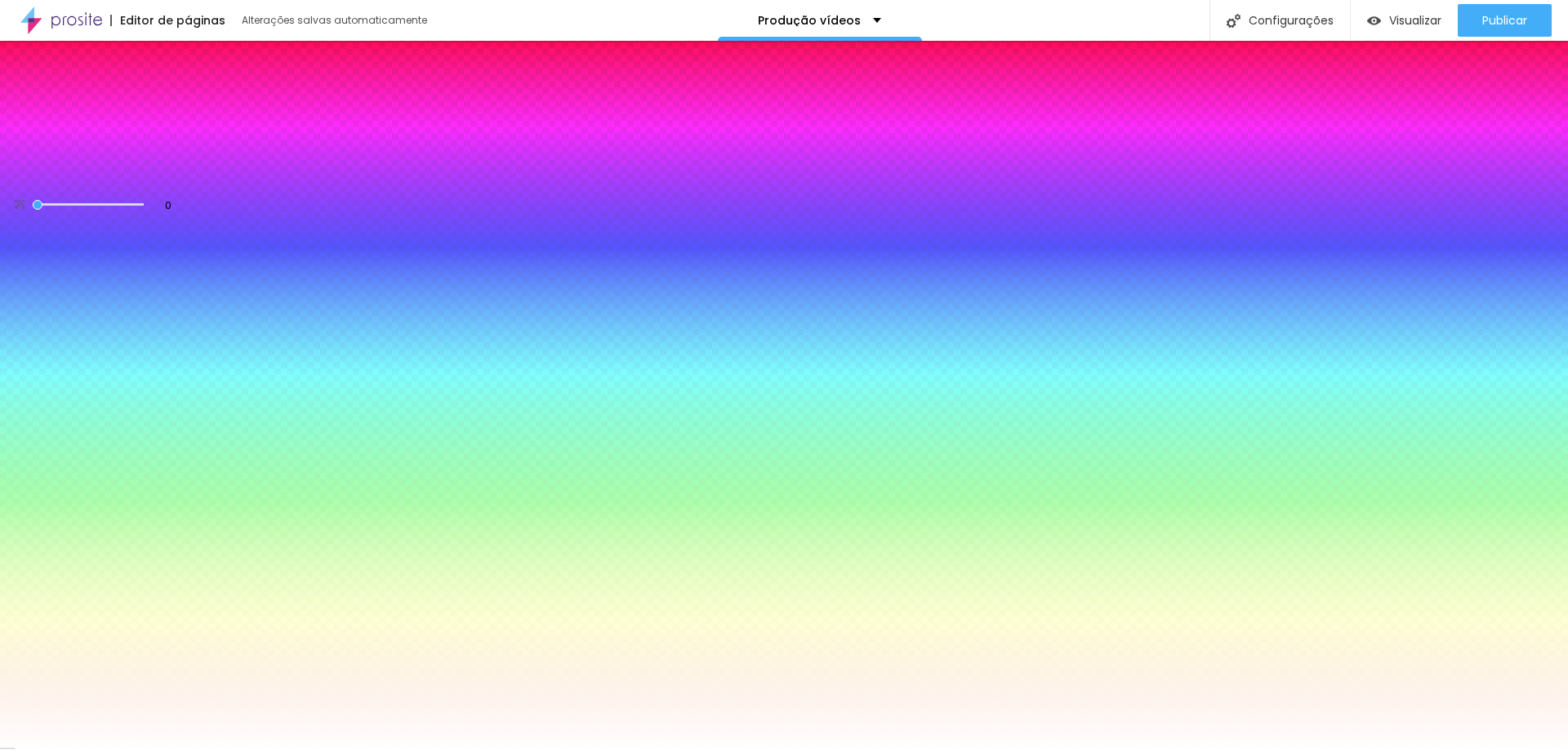
click at [148, 120] on span "Avançado" at bounding box center [153, 115] width 52 height 8
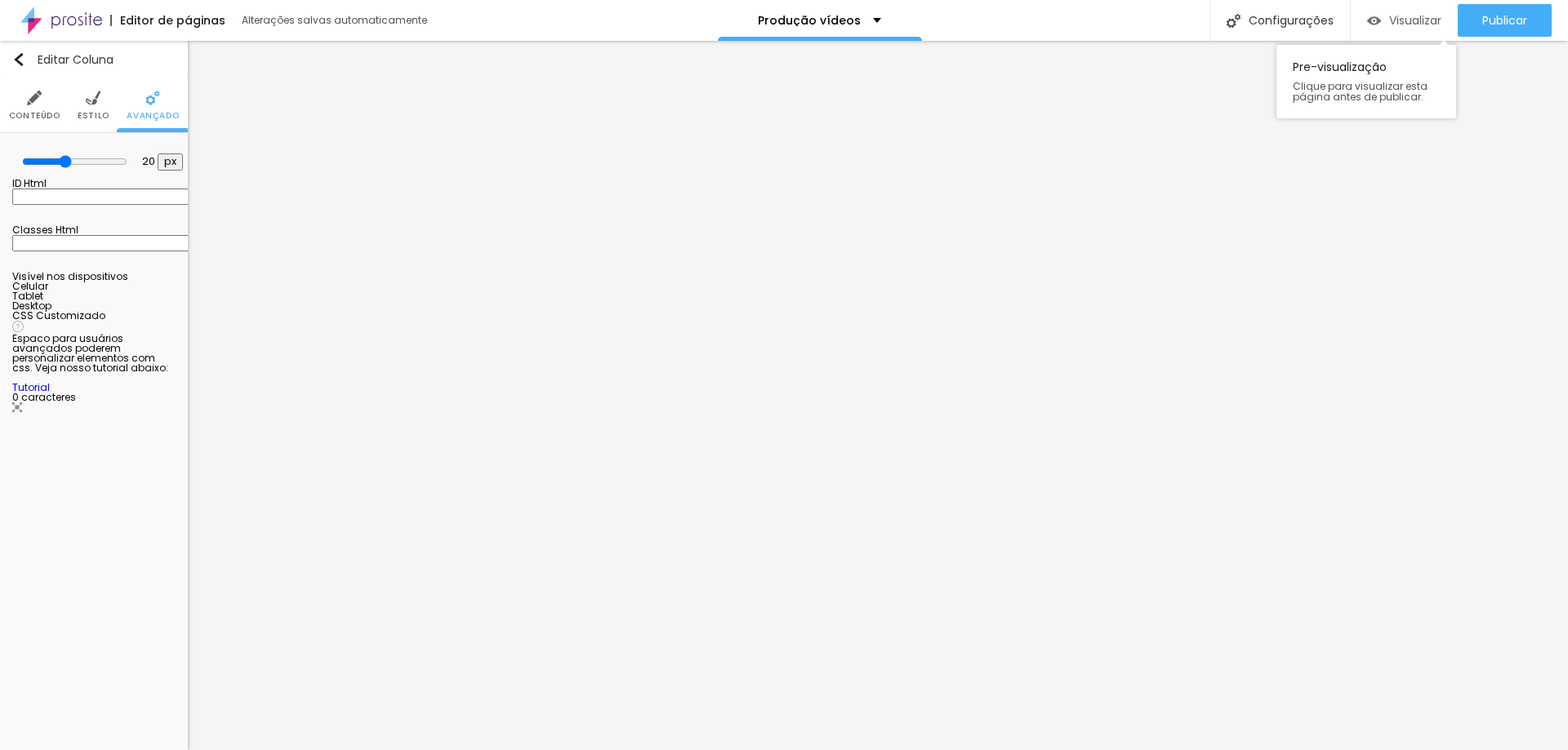
click at [1417, 16] on span "Visualizar" at bounding box center [1415, 20] width 52 height 13
click at [1408, 18] on span "Visualizar" at bounding box center [1415, 20] width 52 height 13
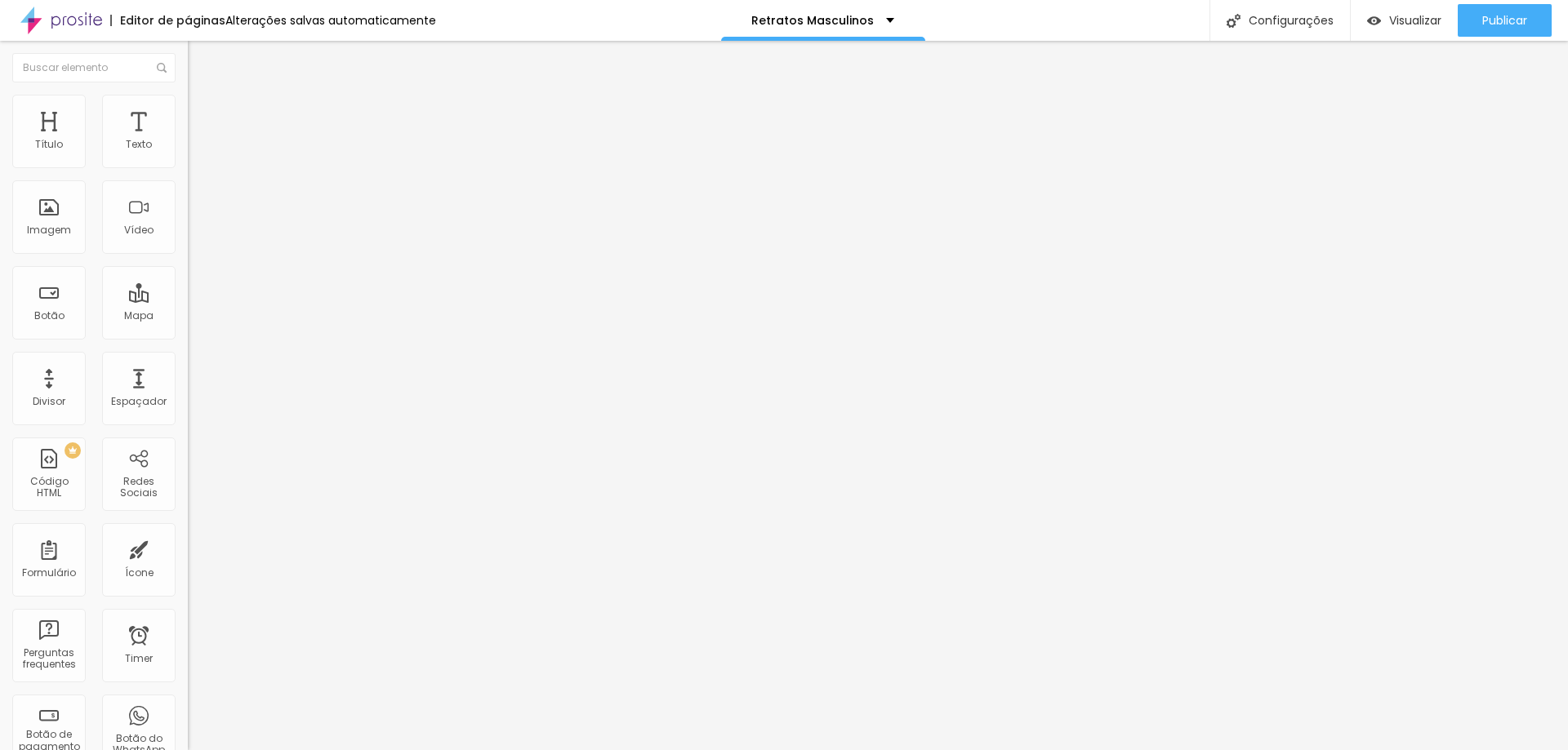
click at [188, 94] on li "Estilo" at bounding box center [281, 102] width 188 height 16
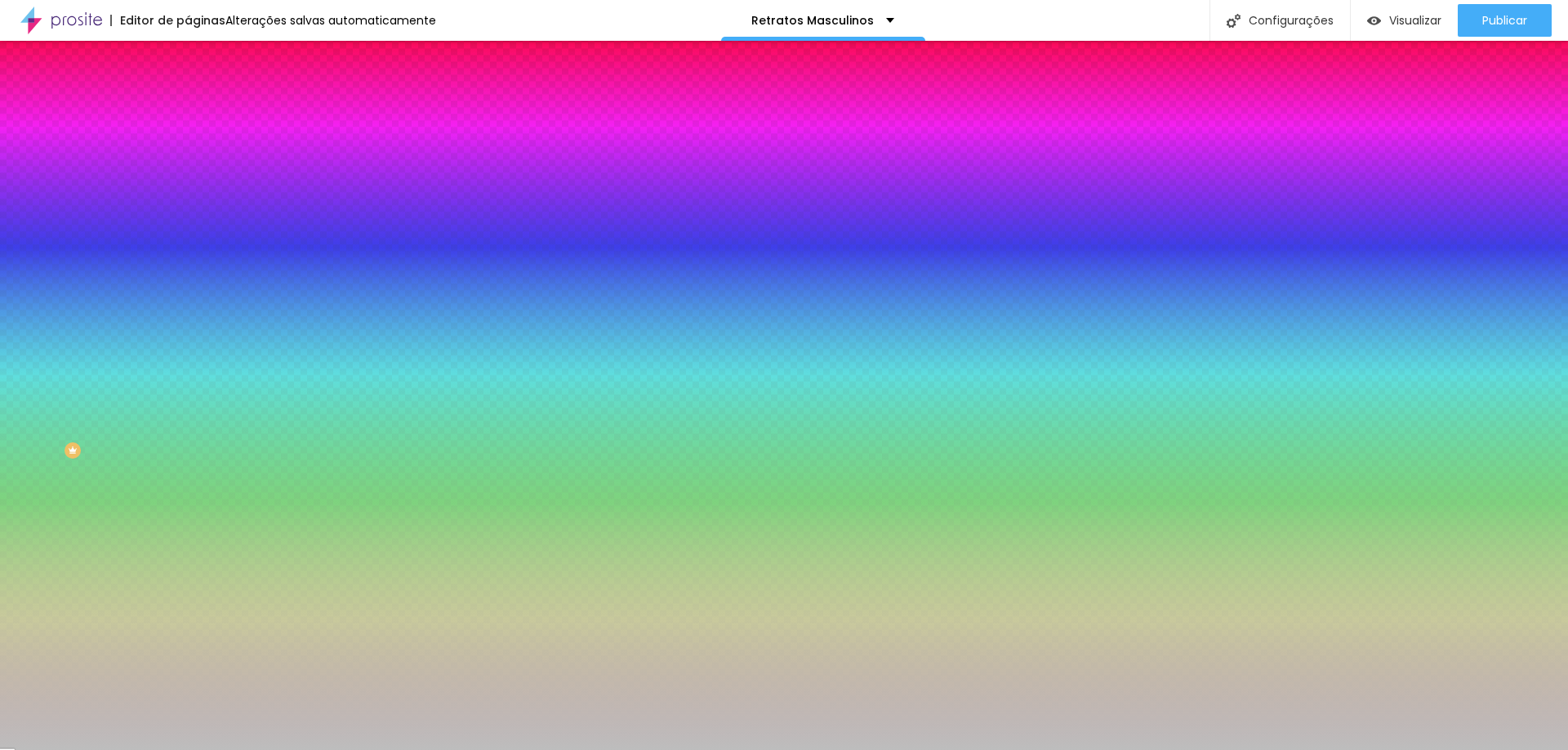
click at [203, 115] on span "Avançado" at bounding box center [230, 122] width 54 height 13
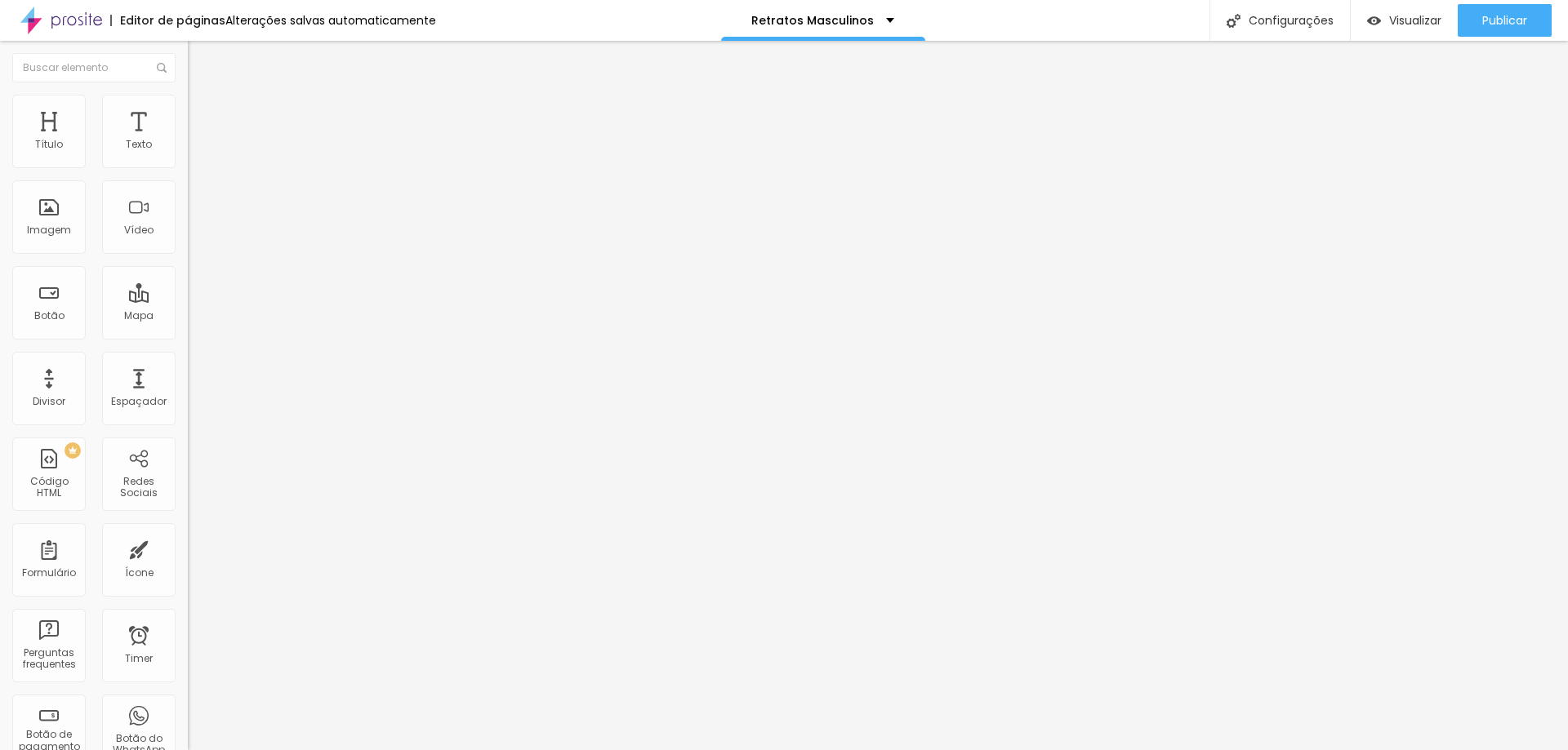
type input "12"
type input "8"
type input "0"
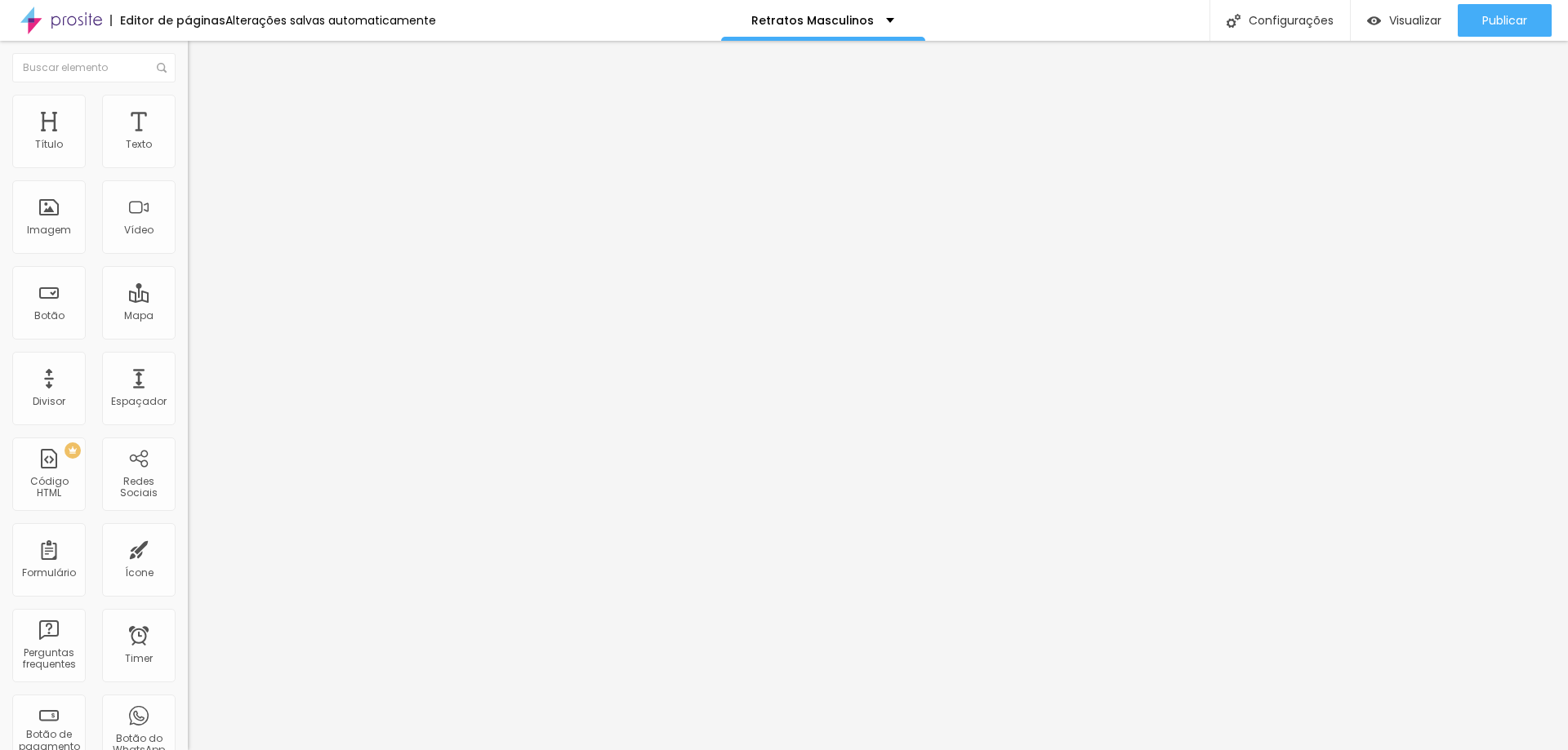
type input "0"
click at [188, 316] on input "range" at bounding box center [240, 323] width 106 height 13
type input "21"
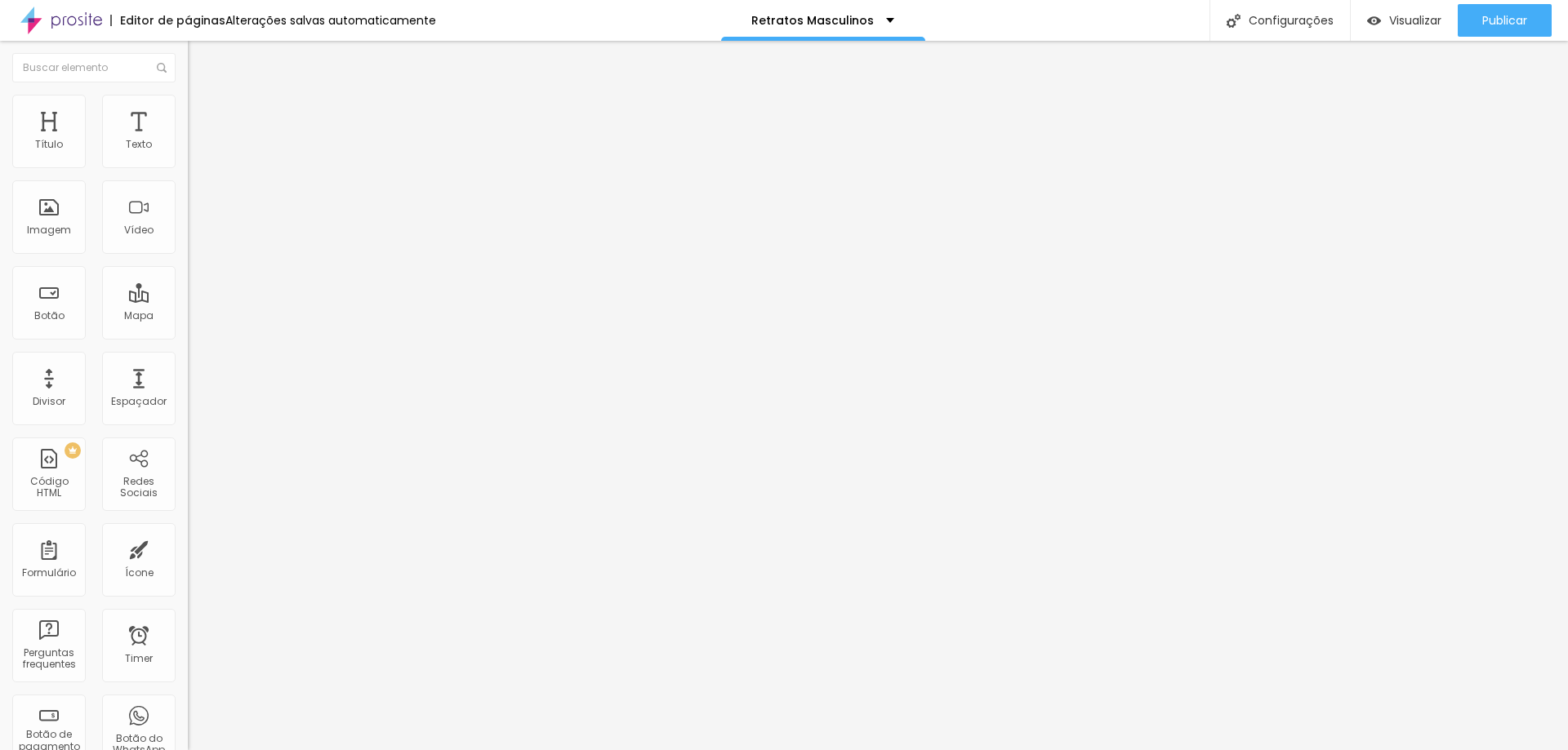
type input "18"
type input "12"
type input "4"
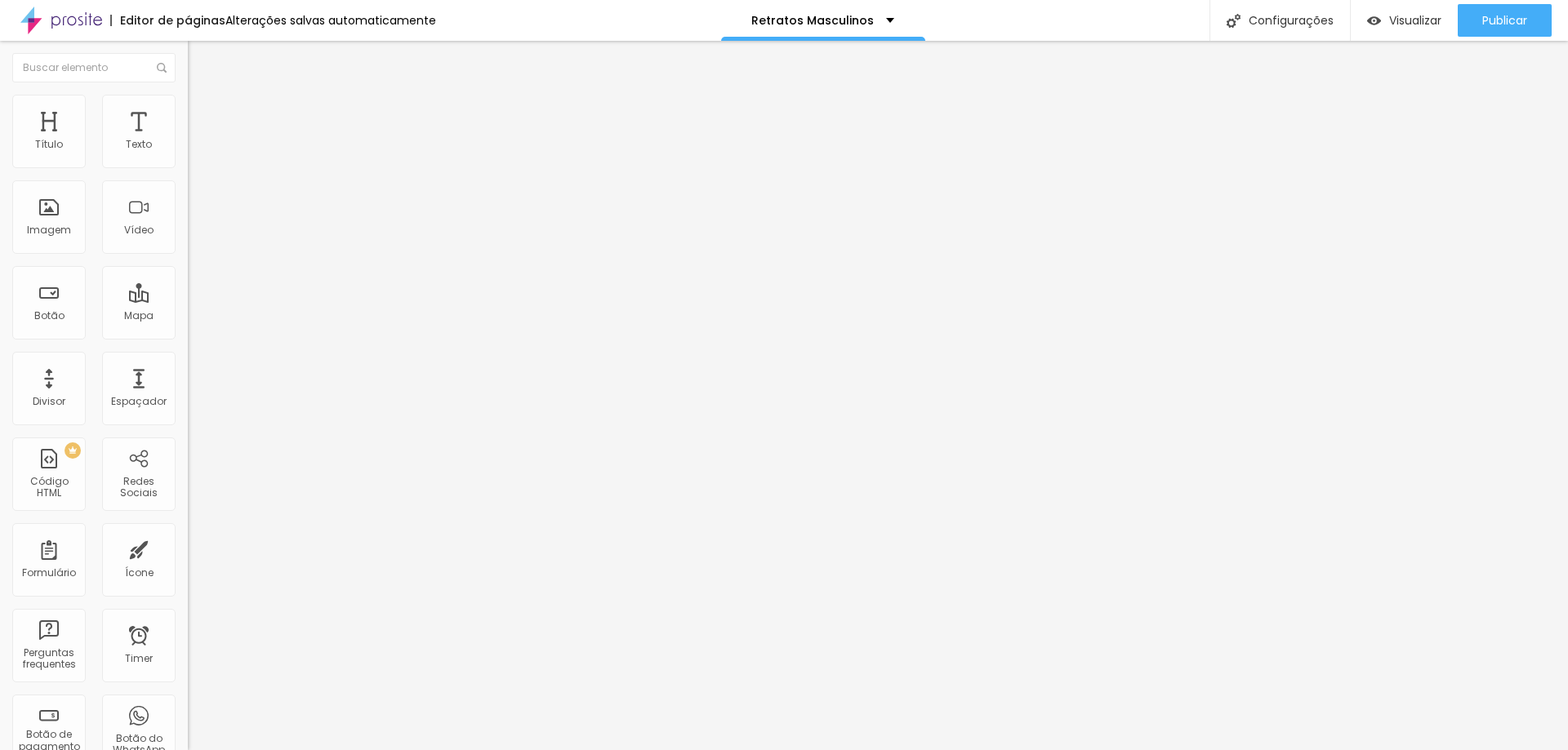
type input "4"
type input "0"
drag, startPoint x: 61, startPoint y: 188, endPoint x: 77, endPoint y: 230, distance: 44.9
type input "0"
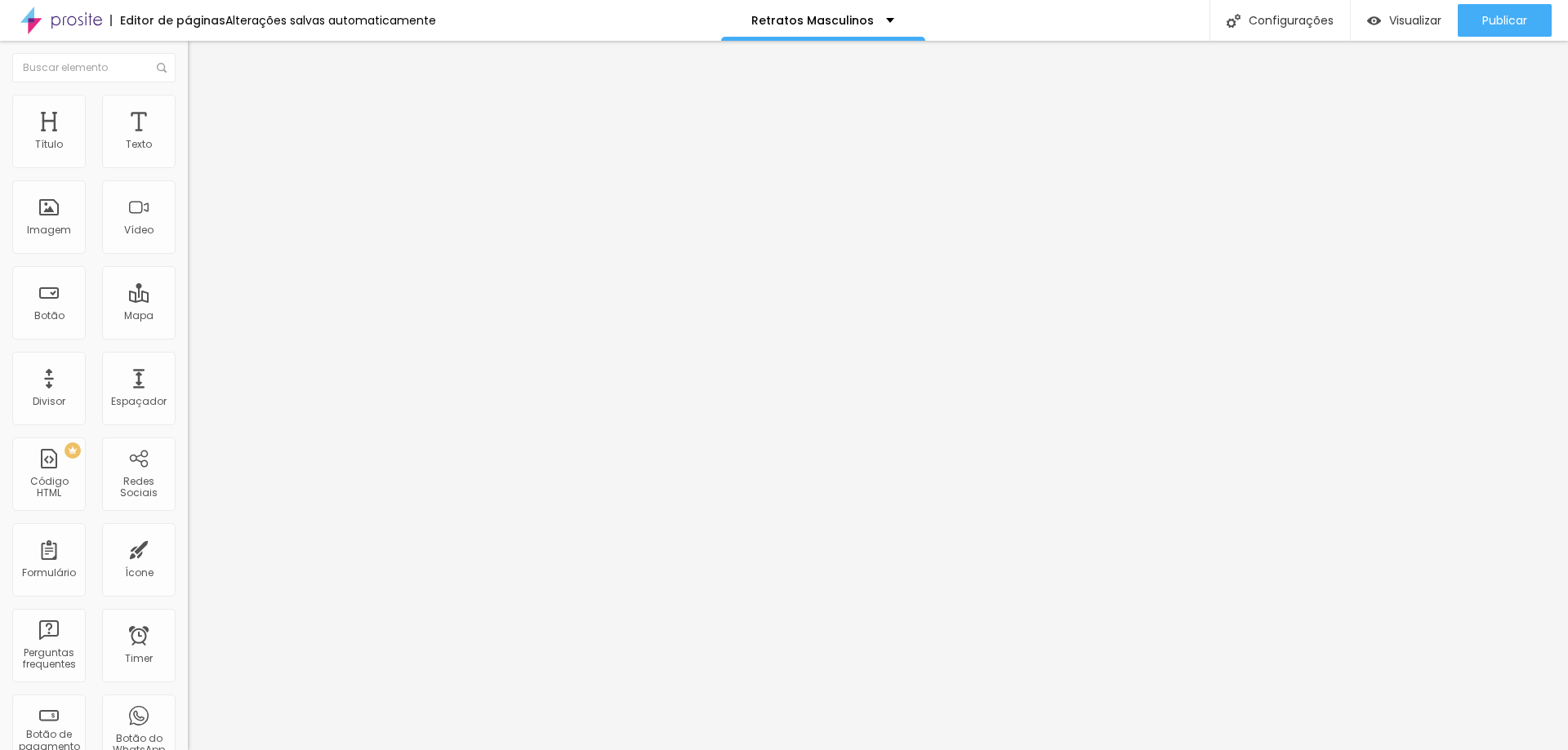
click at [188, 548] on input "range" at bounding box center [240, 555] width 106 height 13
click at [188, 111] on li "Avançado" at bounding box center [281, 118] width 188 height 16
drag, startPoint x: 50, startPoint y: 157, endPoint x: 32, endPoint y: 172, distance: 23.4
click at [188, 163] on div "20 Espaço de cima" at bounding box center [281, 242] width 188 height 231
type input "18"
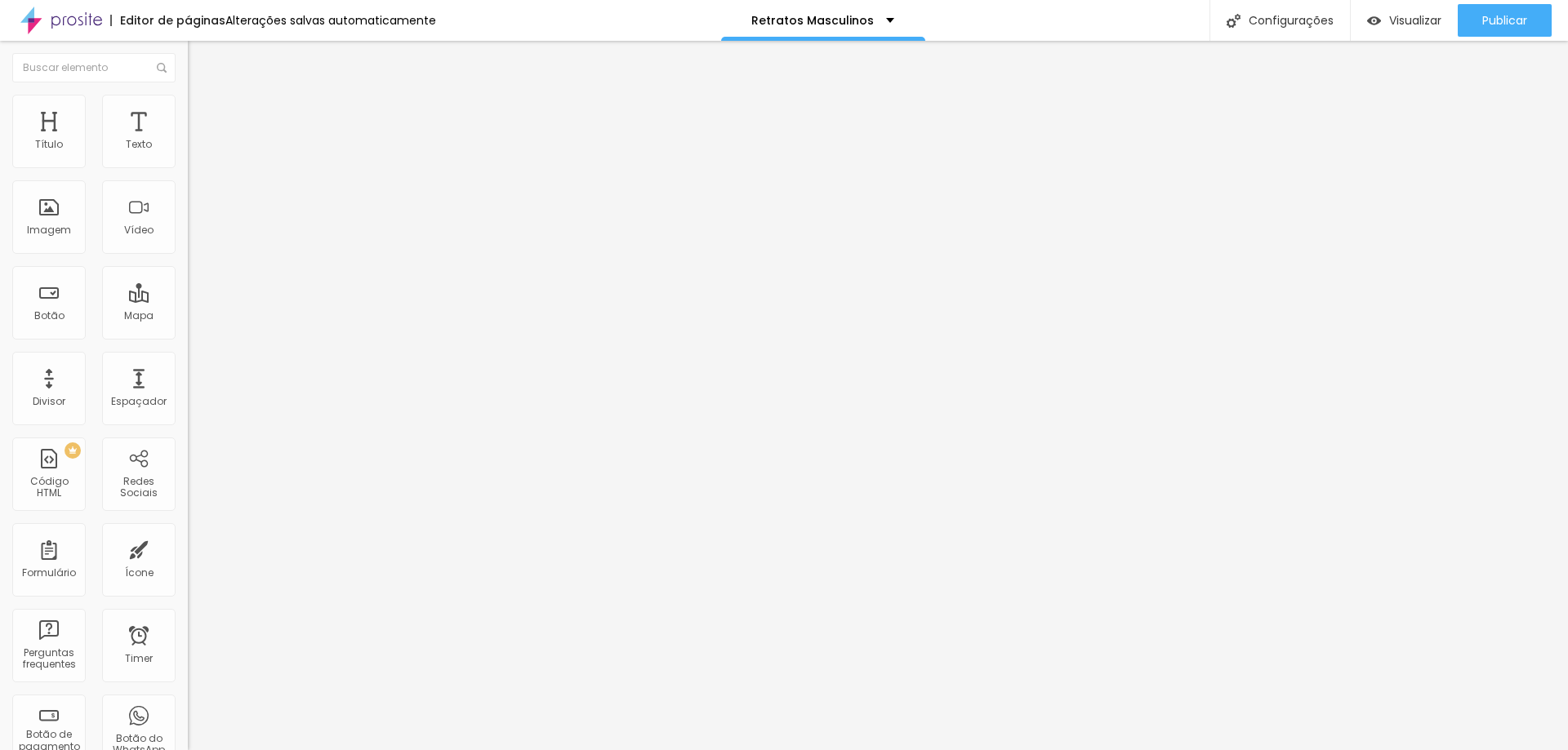
type input "18"
type input "14"
type input "10"
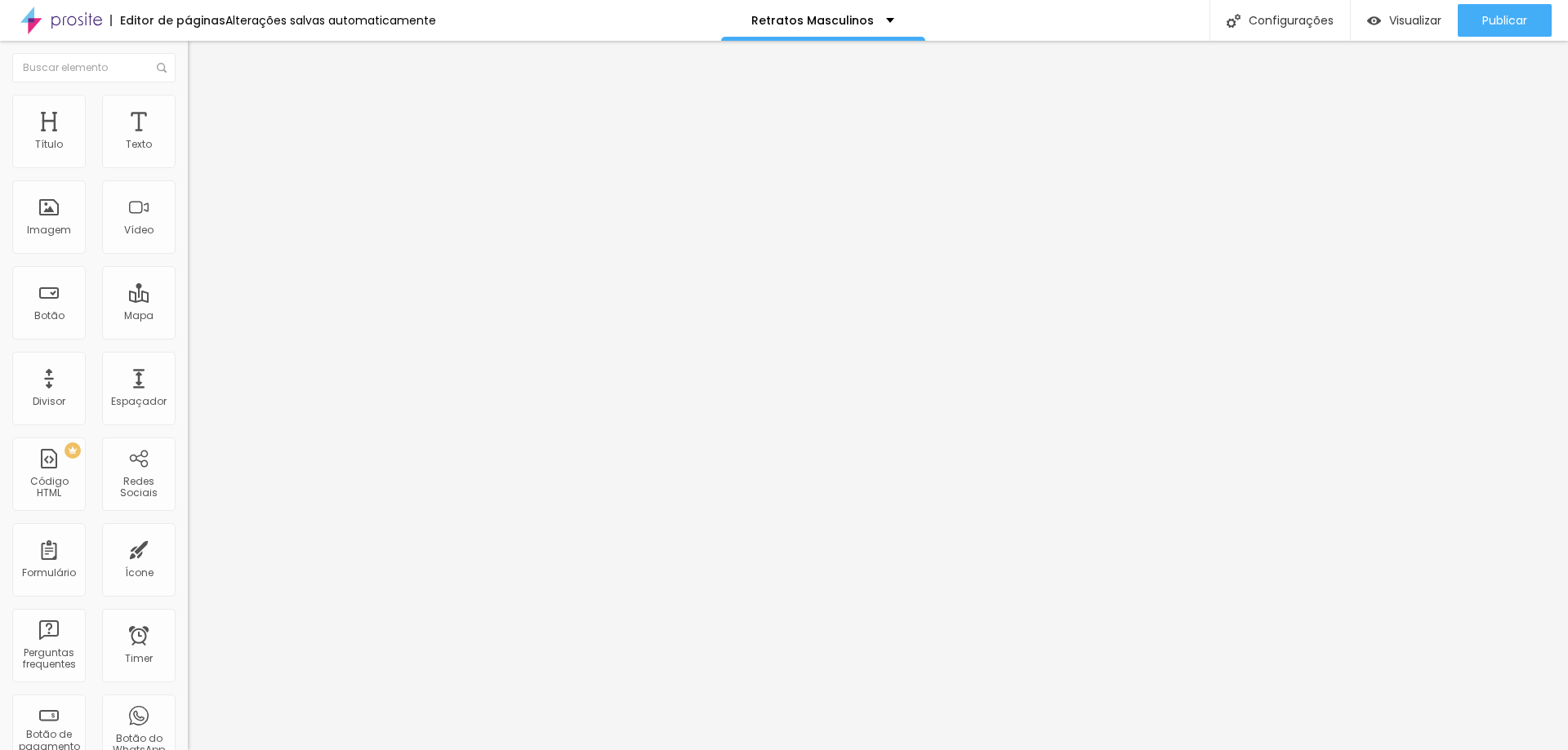
type input "5"
type input "0"
drag, startPoint x: 43, startPoint y: 159, endPoint x: 28, endPoint y: 164, distance: 15.8
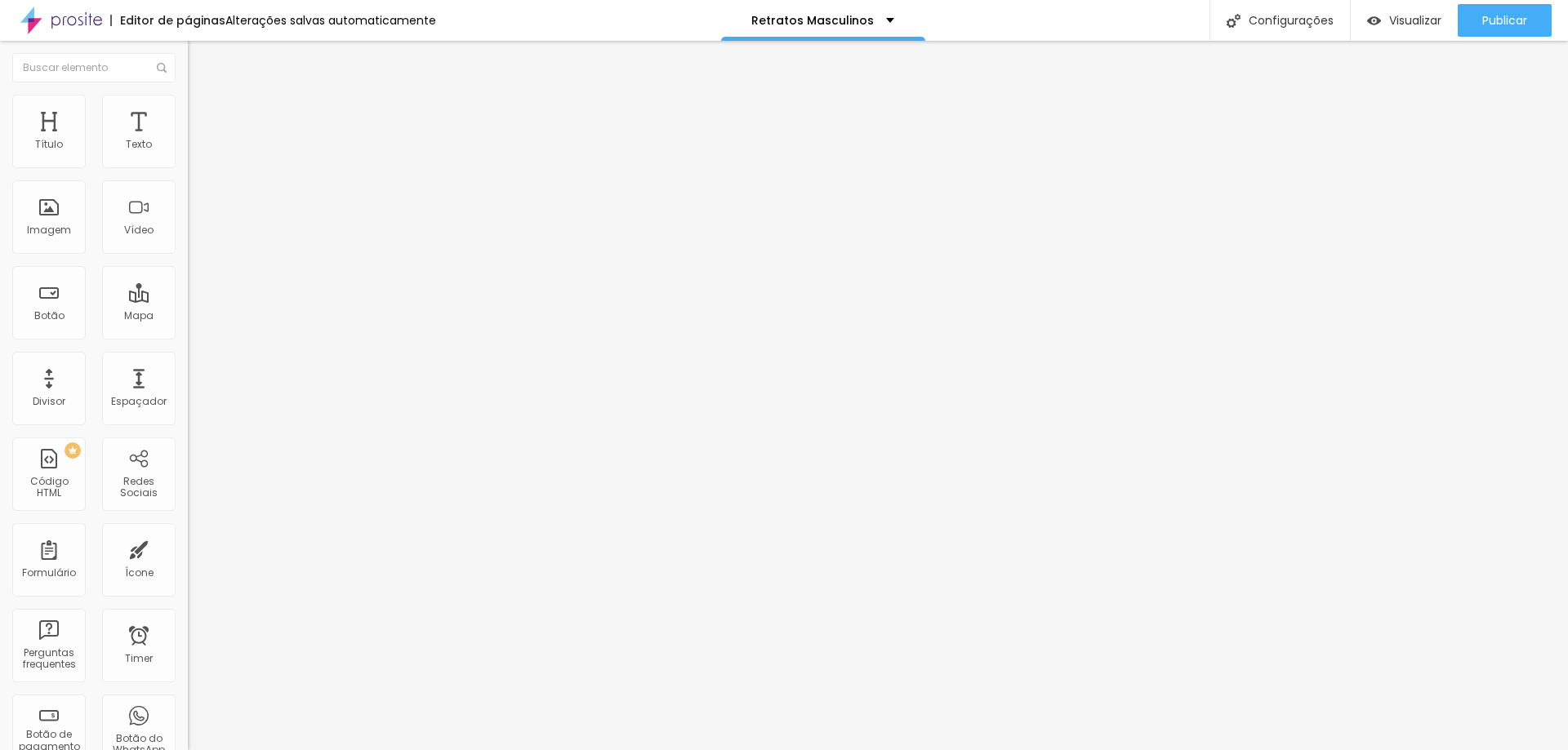
type input "0"
click at [188, 316] on input "range" at bounding box center [240, 323] width 106 height 13
type input "13"
type input "5"
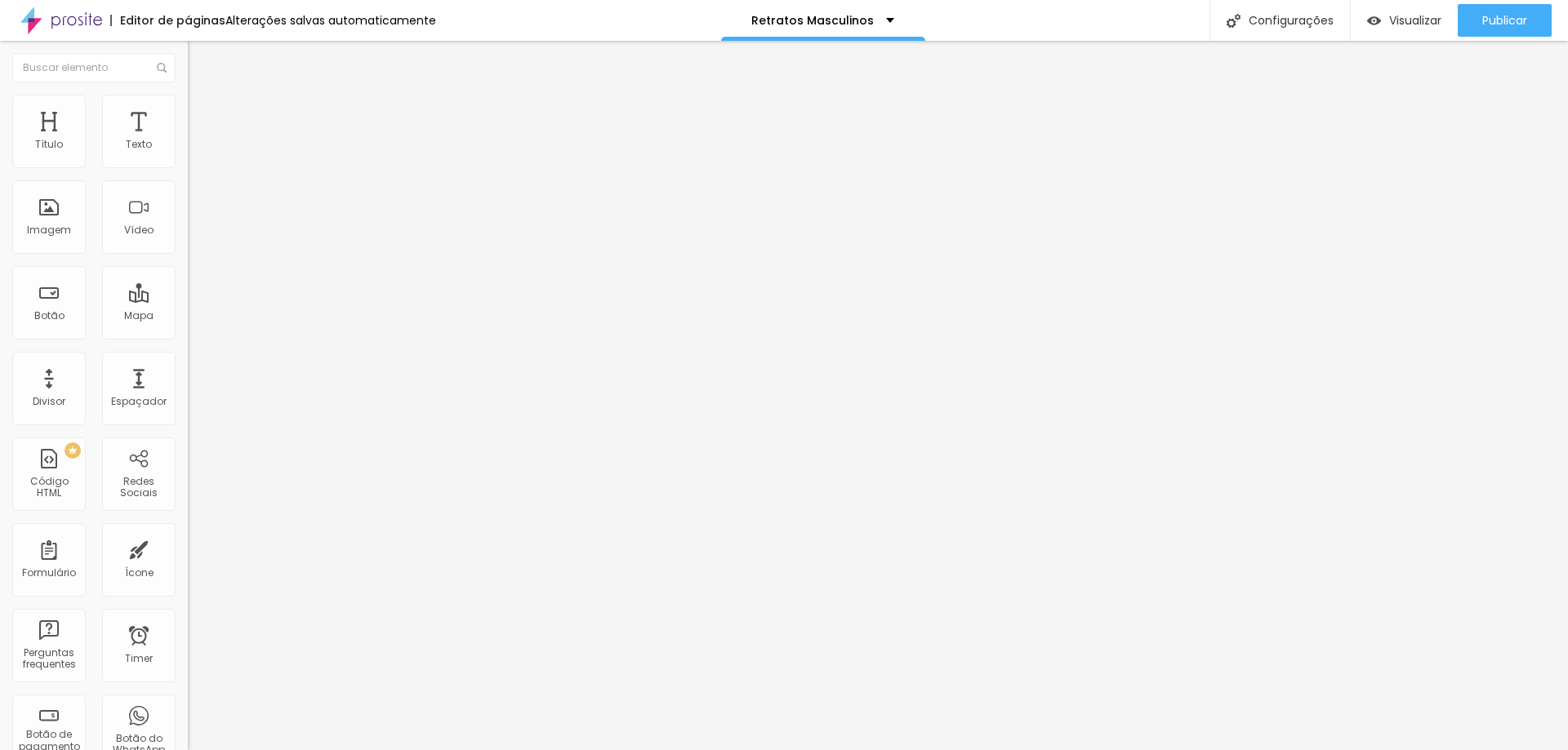
type input "5"
type input "0"
drag, startPoint x: 59, startPoint y: 191, endPoint x: 129, endPoint y: 207, distance: 71.8
type input "0"
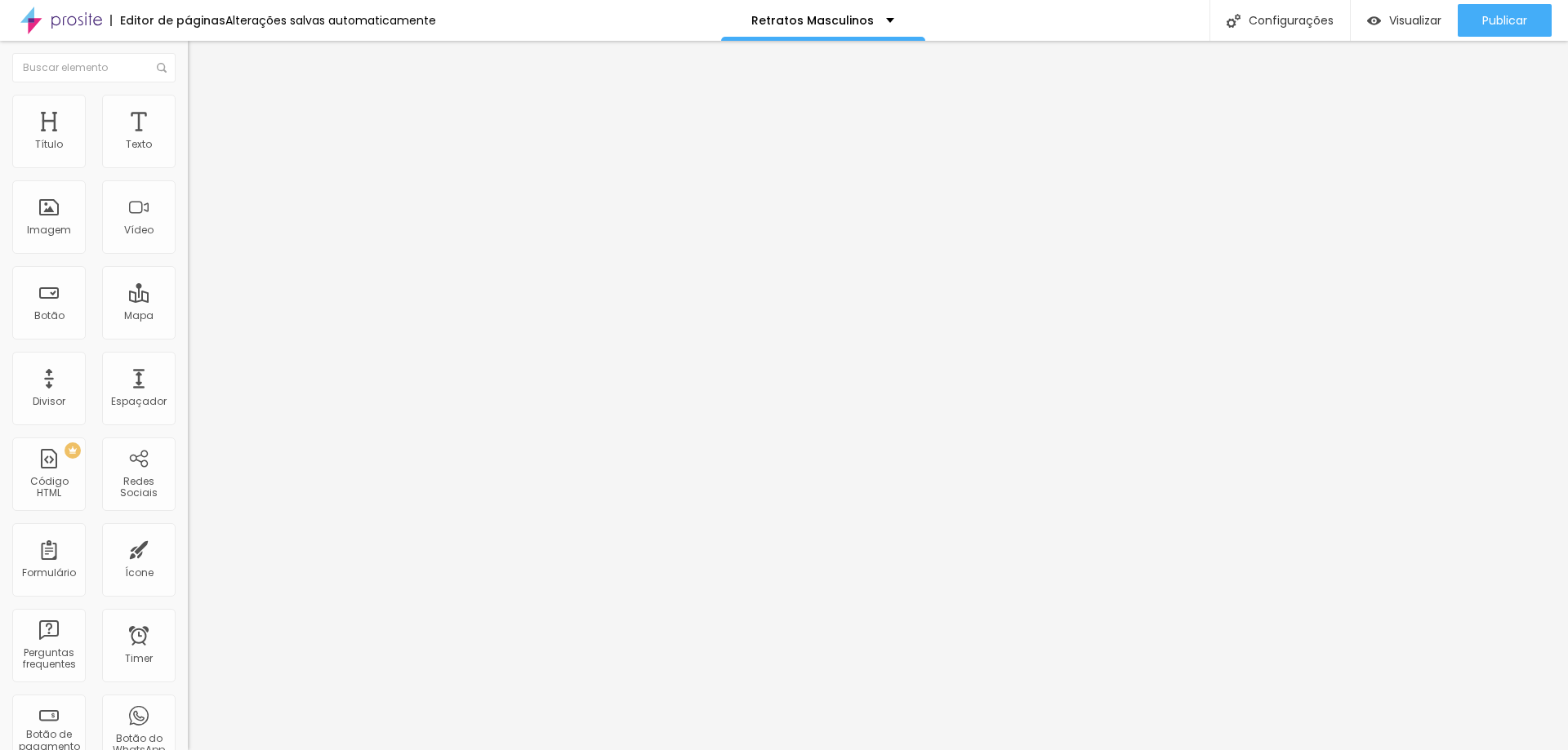
click at [188, 548] on input "range" at bounding box center [240, 555] width 106 height 13
click at [188, 111] on img at bounding box center [194, 117] width 14 height 14
type input "13"
type input "11"
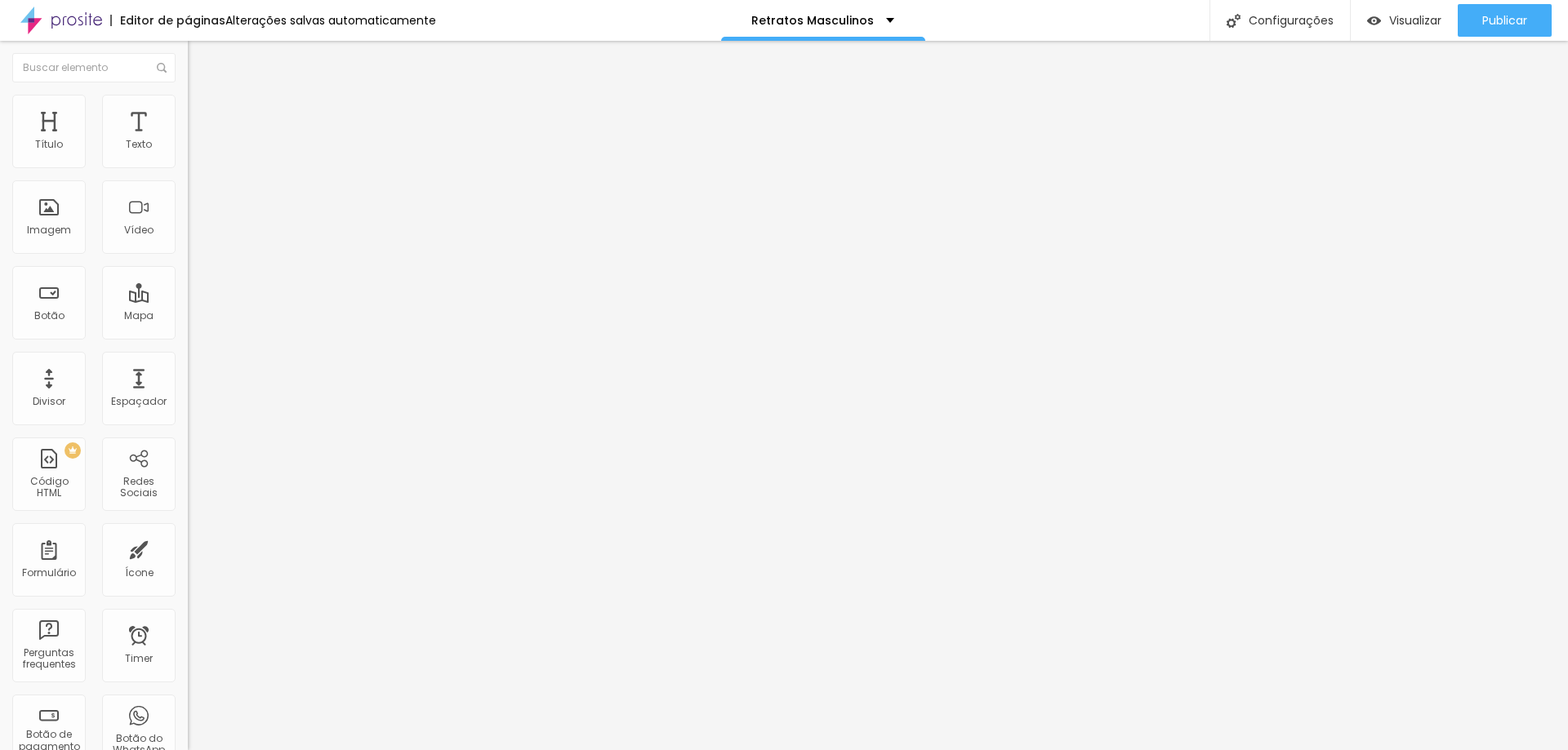
type input "11"
type input "6"
type input "0"
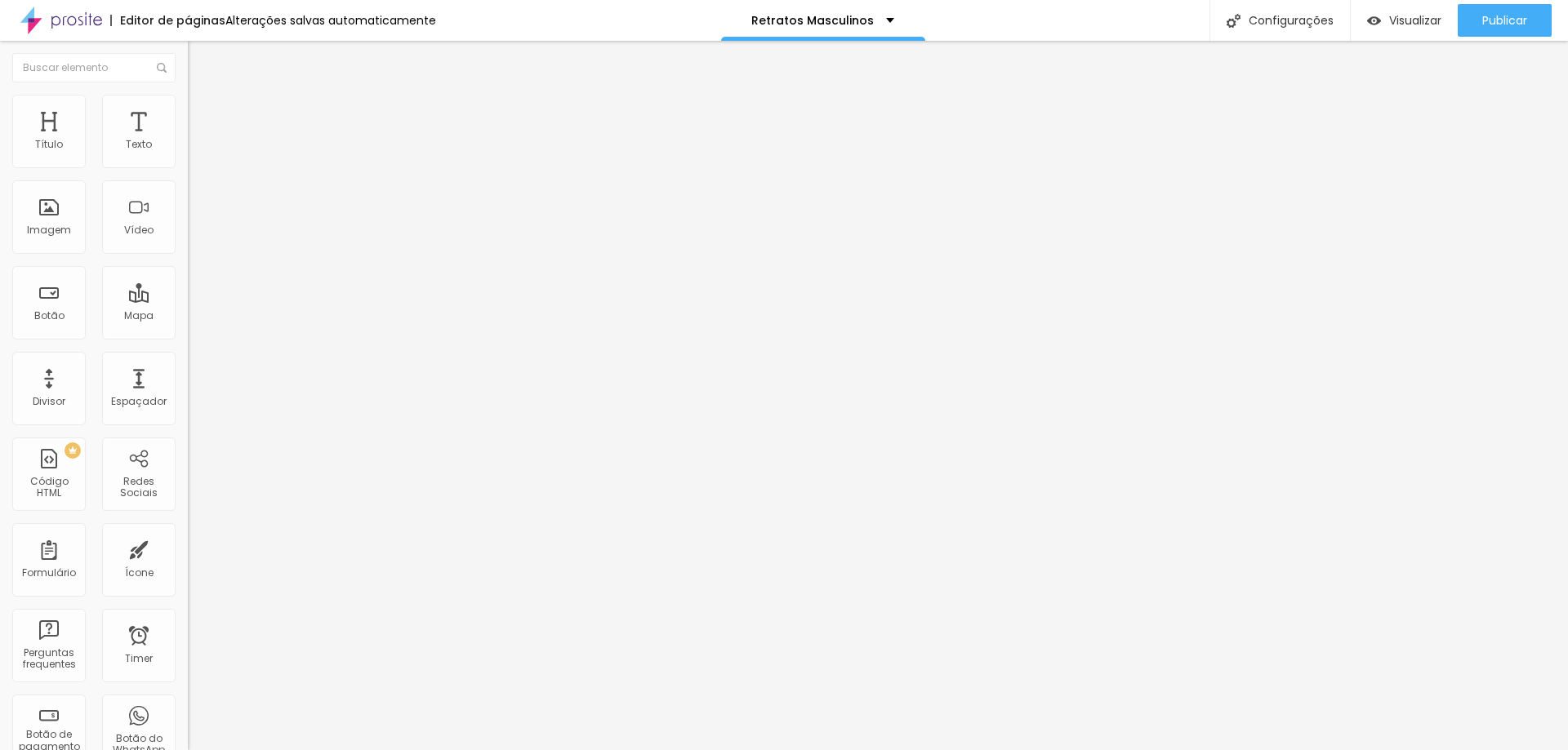
drag, startPoint x: 51, startPoint y: 163, endPoint x: 4, endPoint y: 170, distance: 47.5
type input "0"
click at [188, 316] on input "range" at bounding box center [240, 323] width 106 height 13
type input "16"
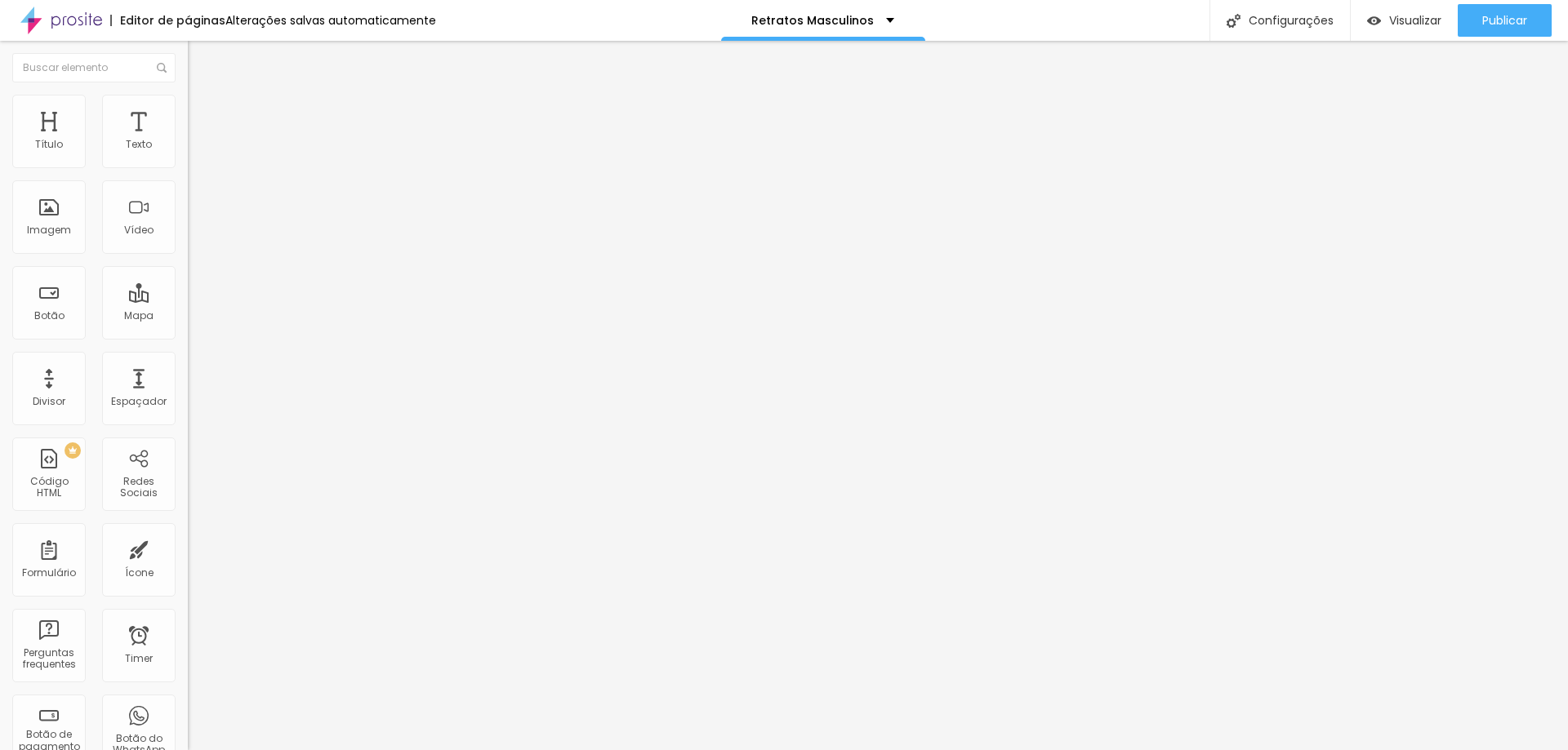
type input "14"
type input "11"
type input "7"
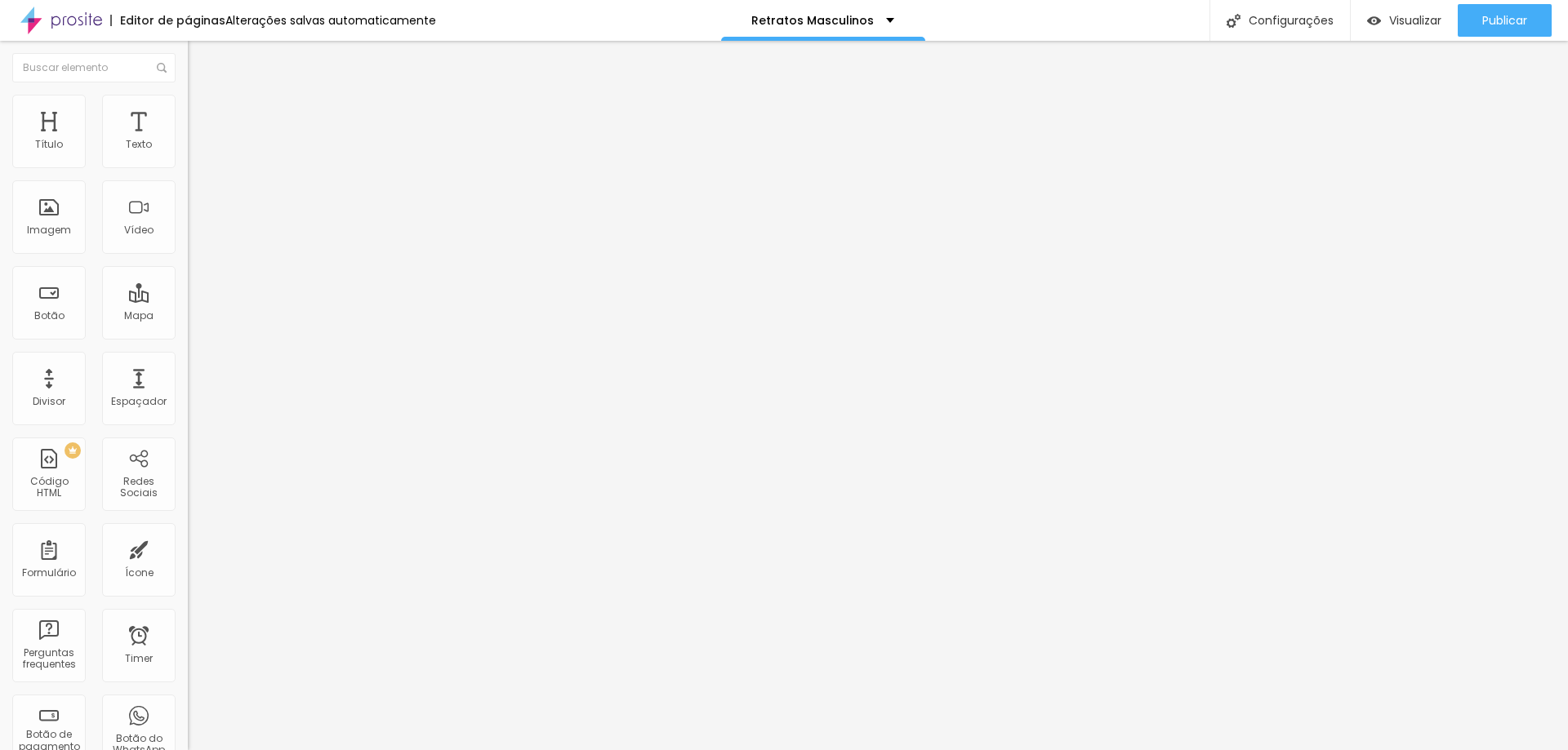
type input "7"
type input "0"
drag, startPoint x: 0, startPoint y: 188, endPoint x: 0, endPoint y: 178, distance: 10.0
type input "0"
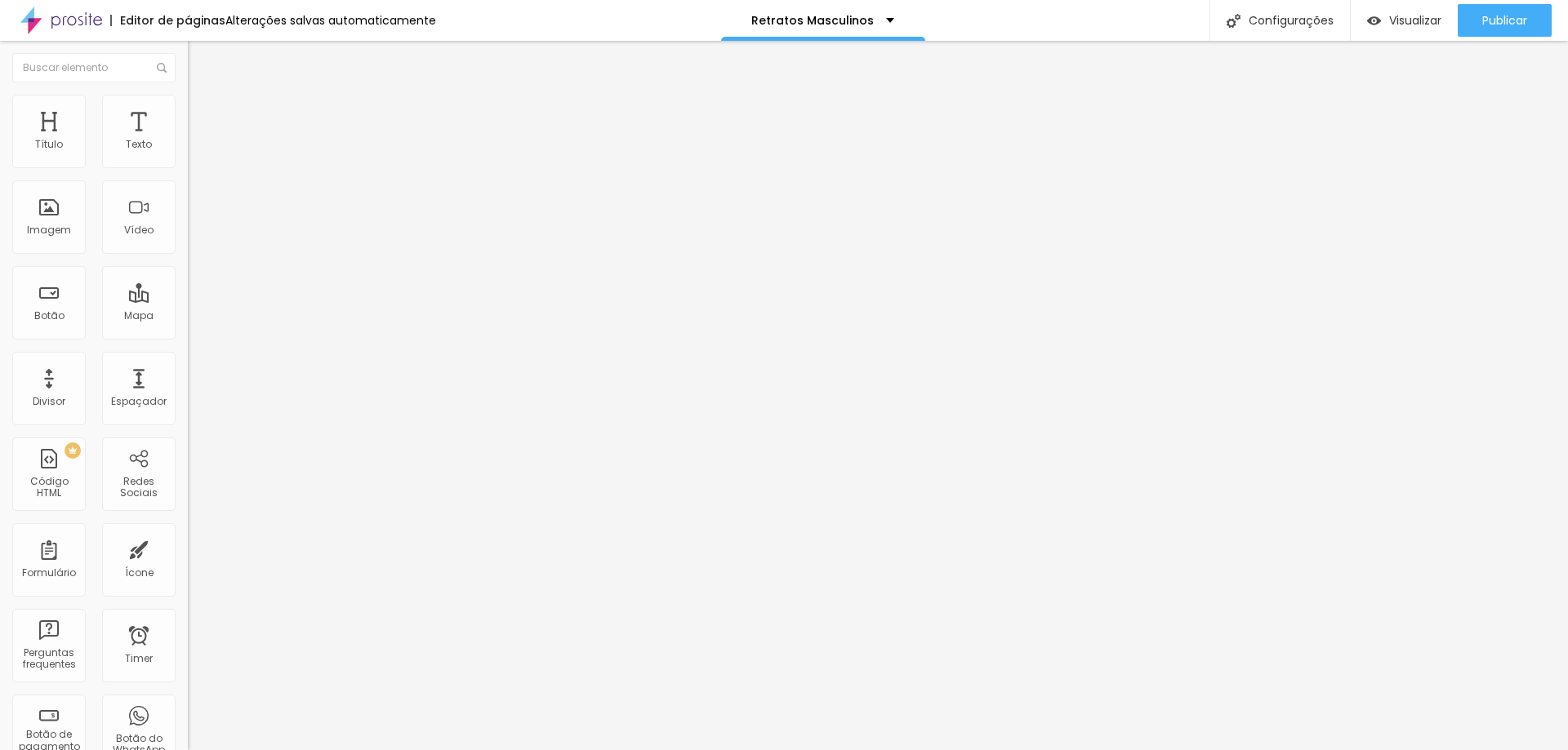
click at [188, 548] on input "range" at bounding box center [240, 555] width 106 height 13
drag, startPoint x: 156, startPoint y: 90, endPoint x: 133, endPoint y: 119, distance: 37.0
click at [188, 111] on li "Avançado" at bounding box center [281, 118] width 188 height 16
type input "13"
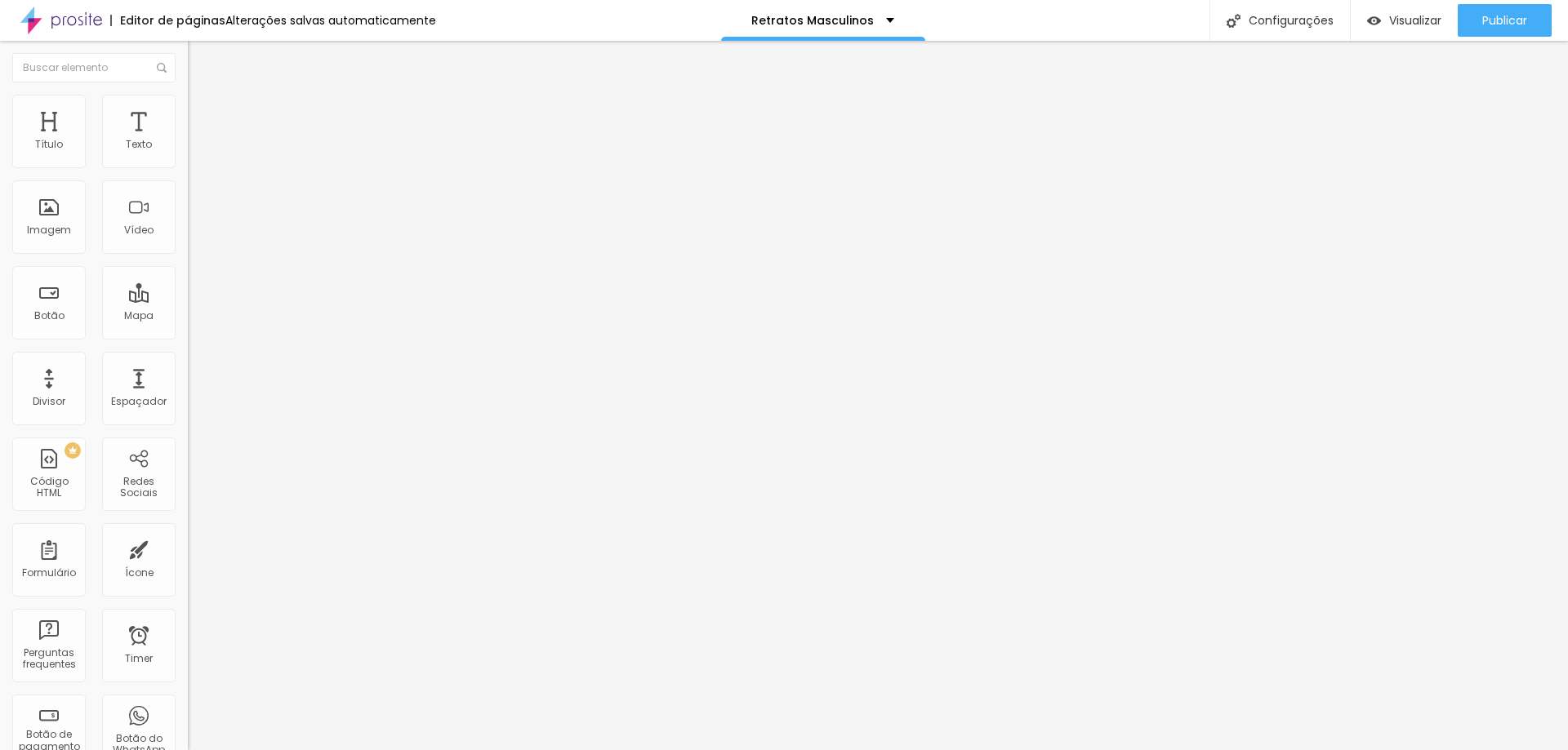
type input "12"
type input "8"
type input "2"
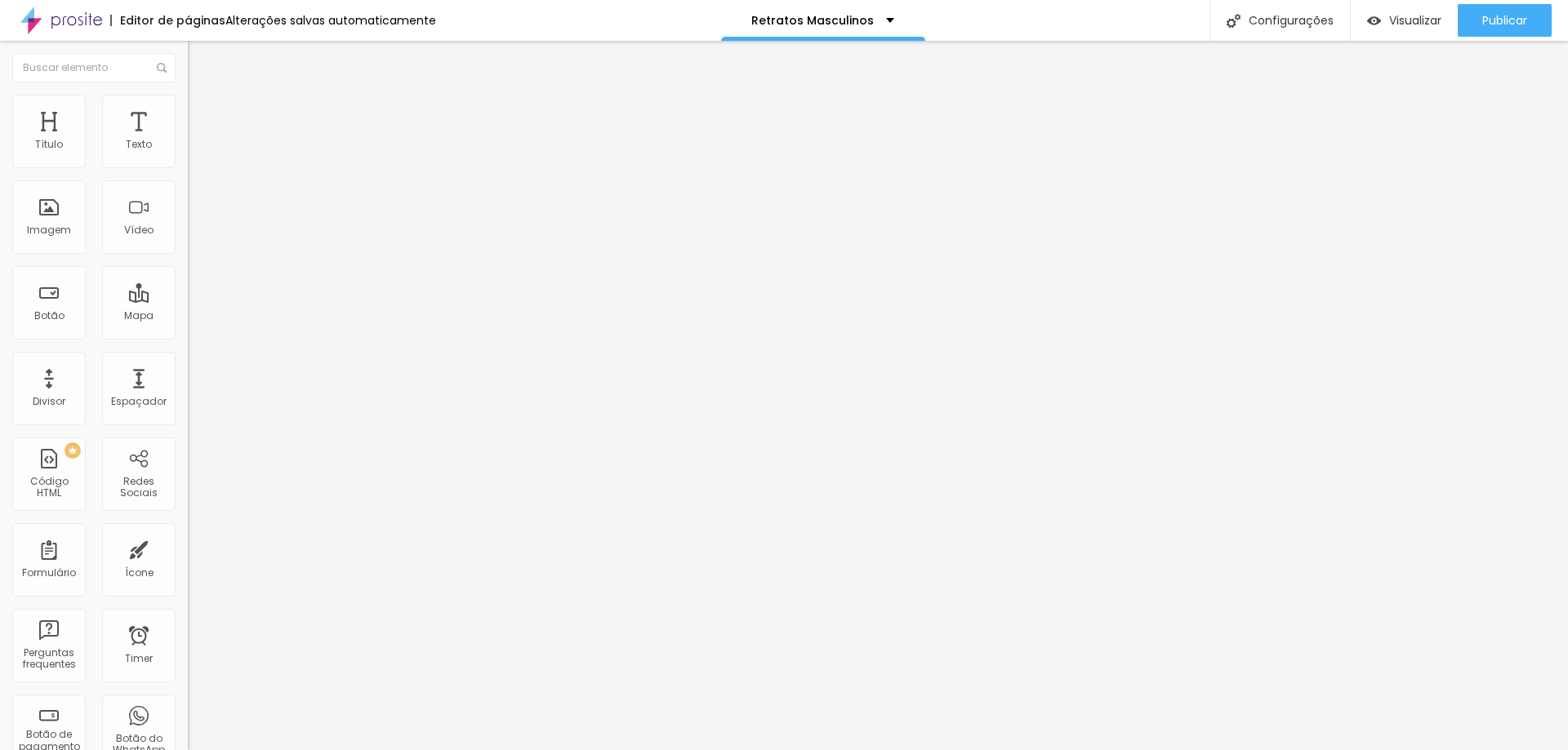
type input "2"
type input "0"
drag, startPoint x: 53, startPoint y: 163, endPoint x: 24, endPoint y: 181, distance: 34.1
type input "0"
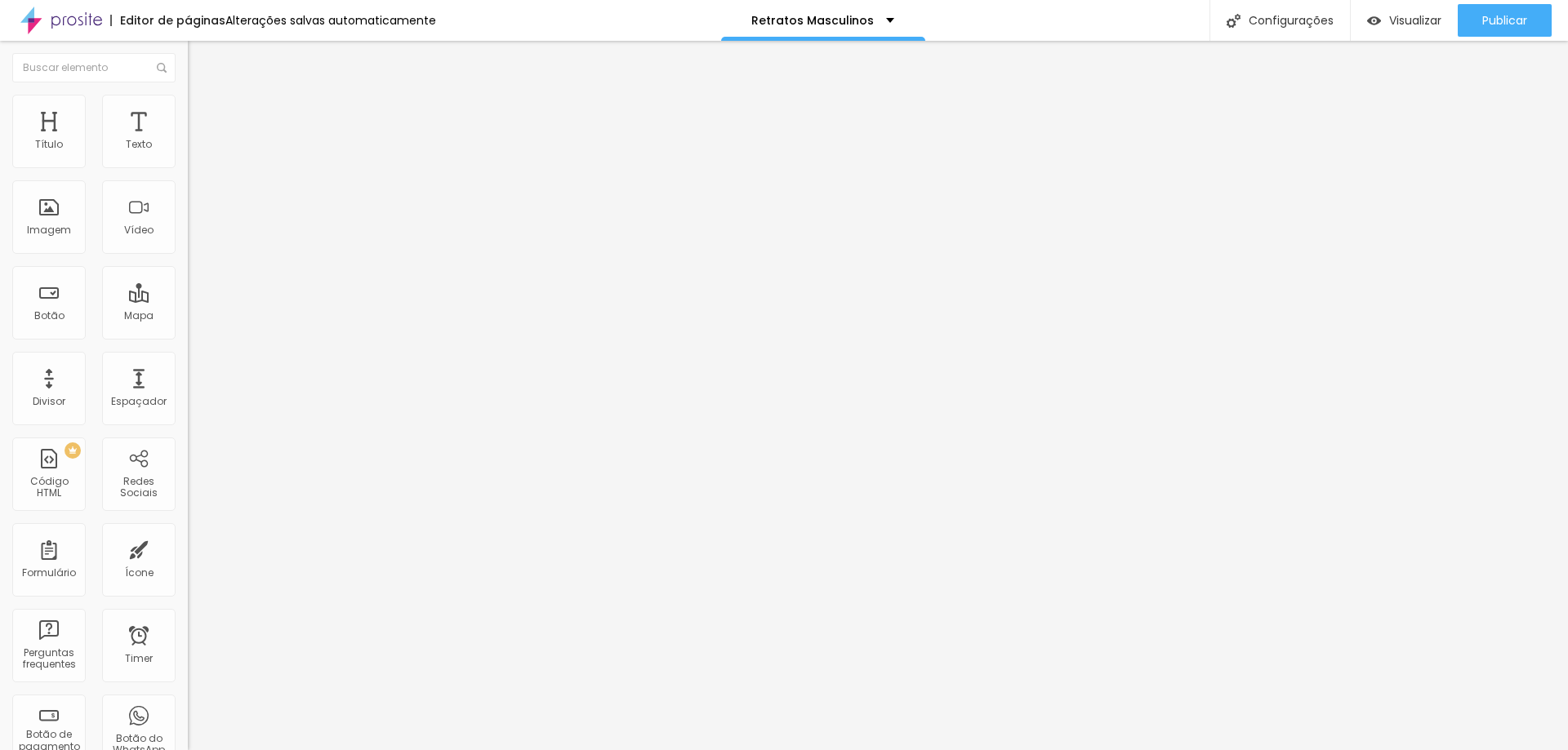
click at [188, 316] on input "range" at bounding box center [240, 323] width 106 height 13
type input "17"
type input "14"
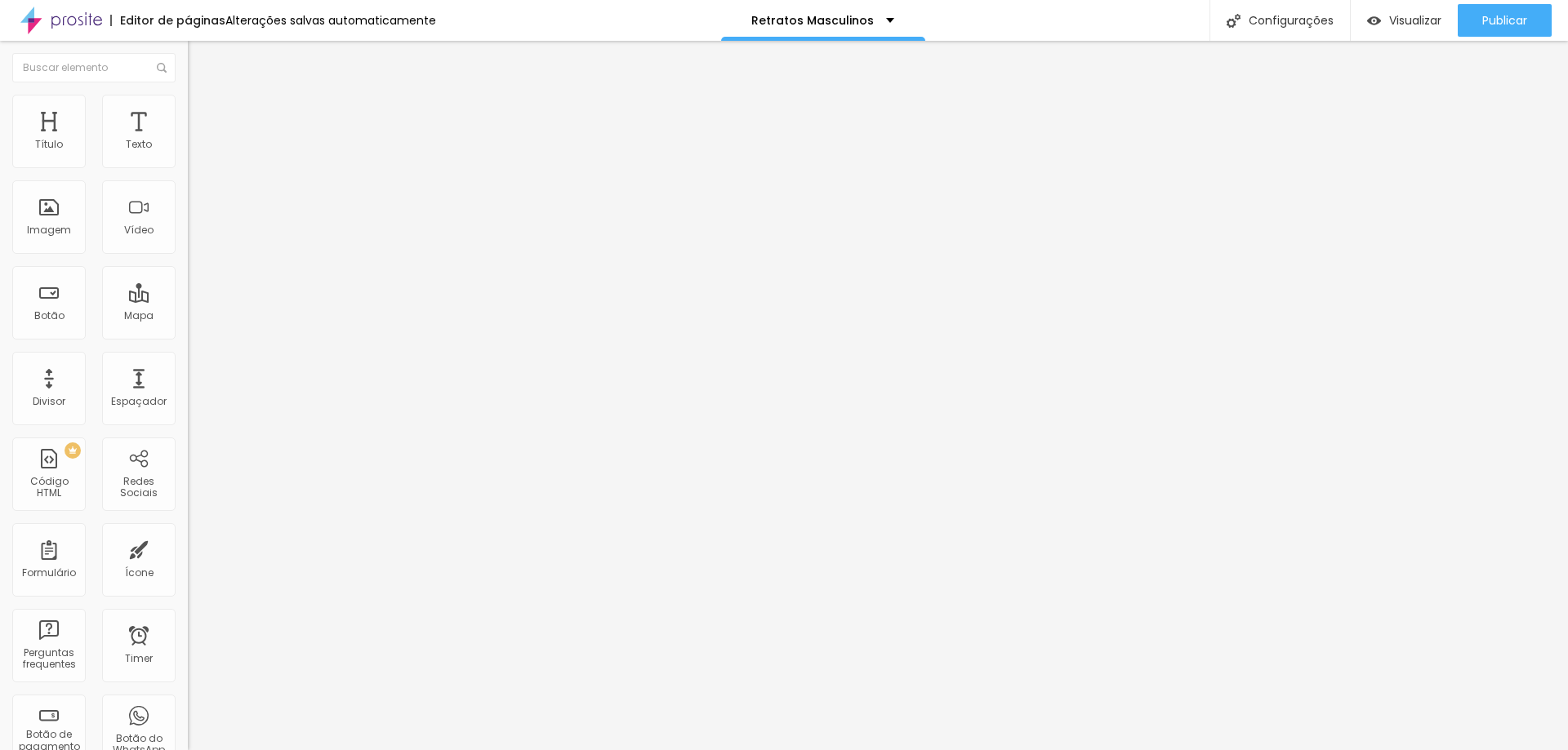
type input "10"
type input "2"
type input "0"
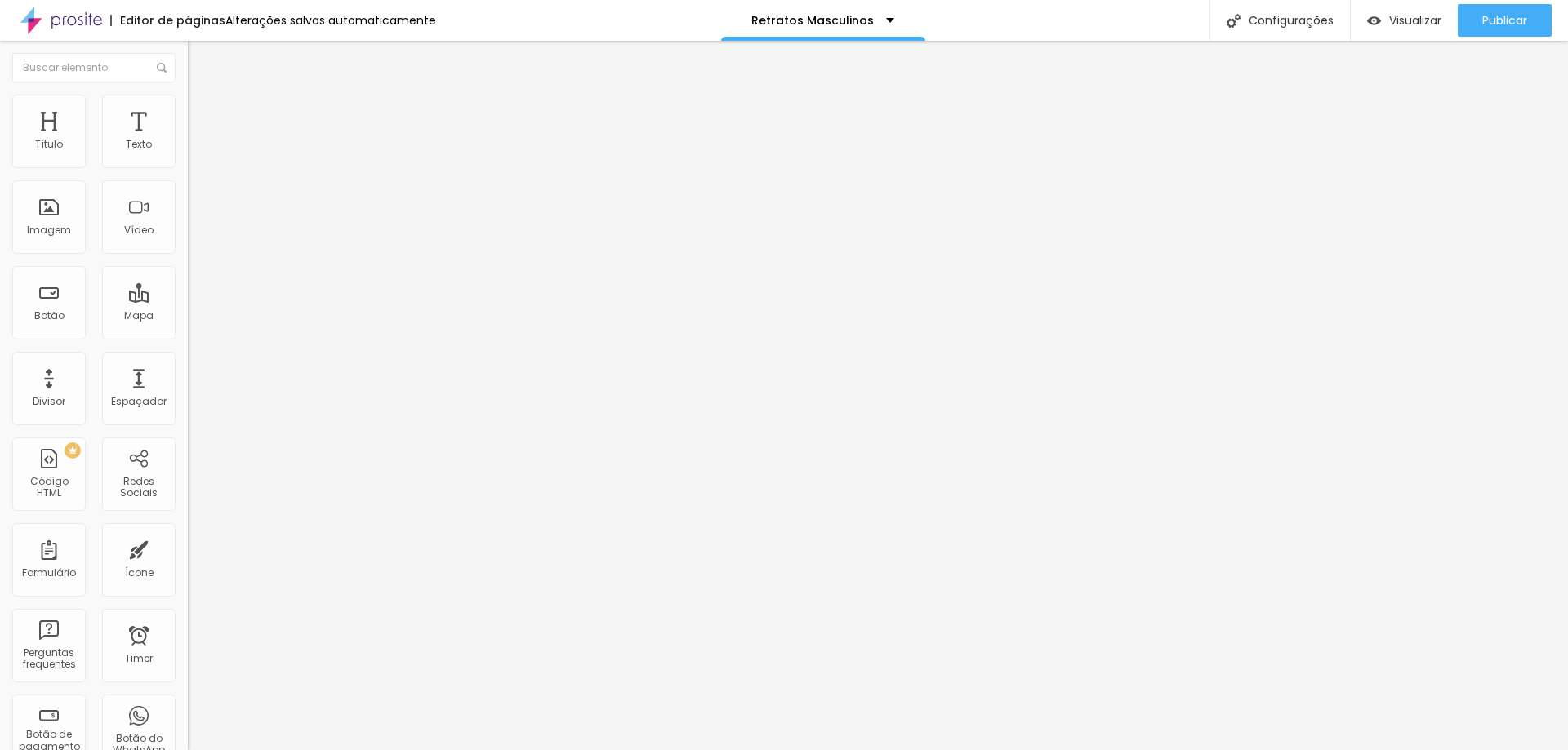
type input "0"
drag, startPoint x: 56, startPoint y: 194, endPoint x: 0, endPoint y: 176, distance: 58.8
type input "0"
click at [188, 548] on input "range" at bounding box center [240, 555] width 106 height 13
click at [203, 112] on span "Avançado" at bounding box center [230, 106] width 54 height 13
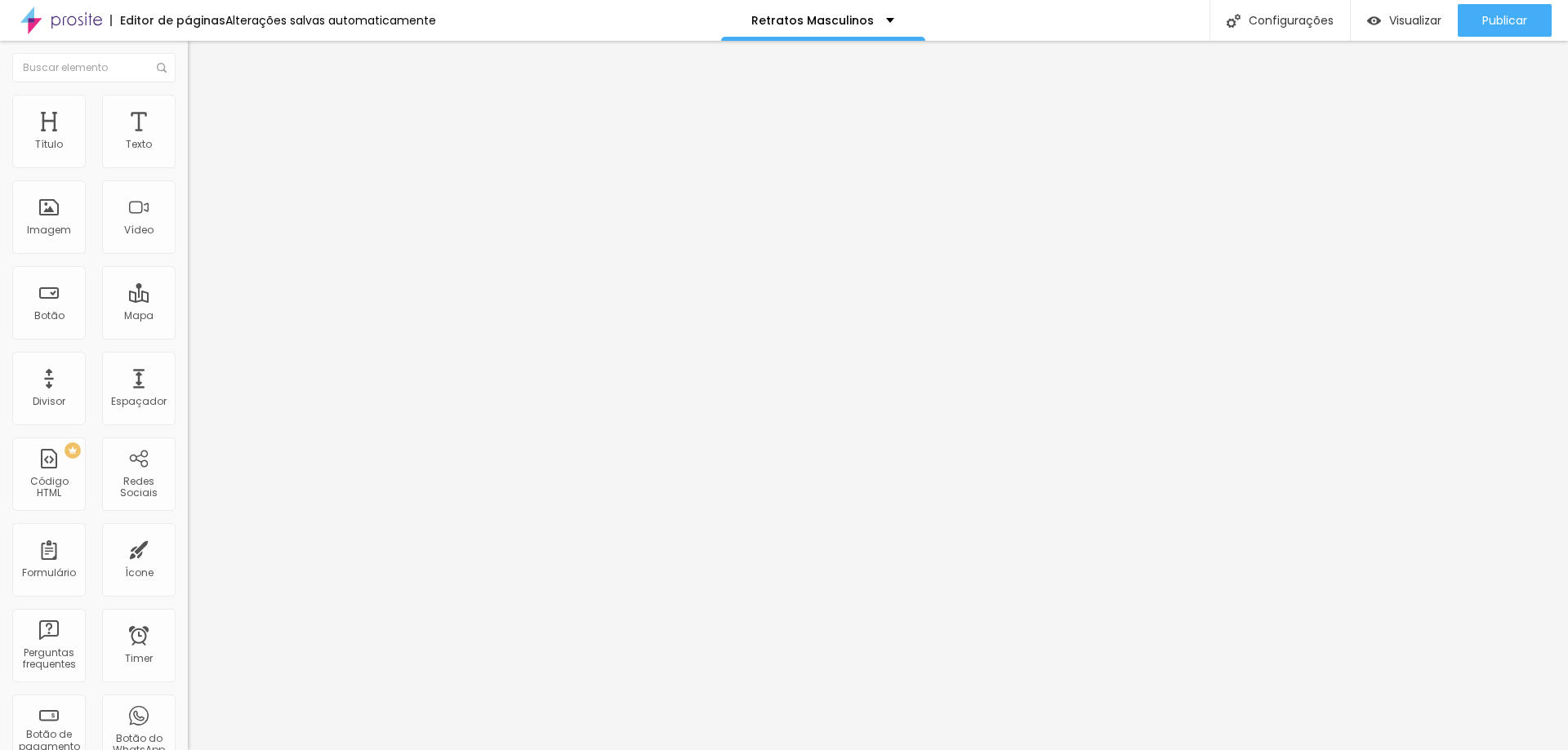
type input "0"
drag, startPoint x: 34, startPoint y: 163, endPoint x: 1, endPoint y: 175, distance: 35.1
type input "0"
click at [188, 300] on input "range" at bounding box center [240, 307] width 106 height 13
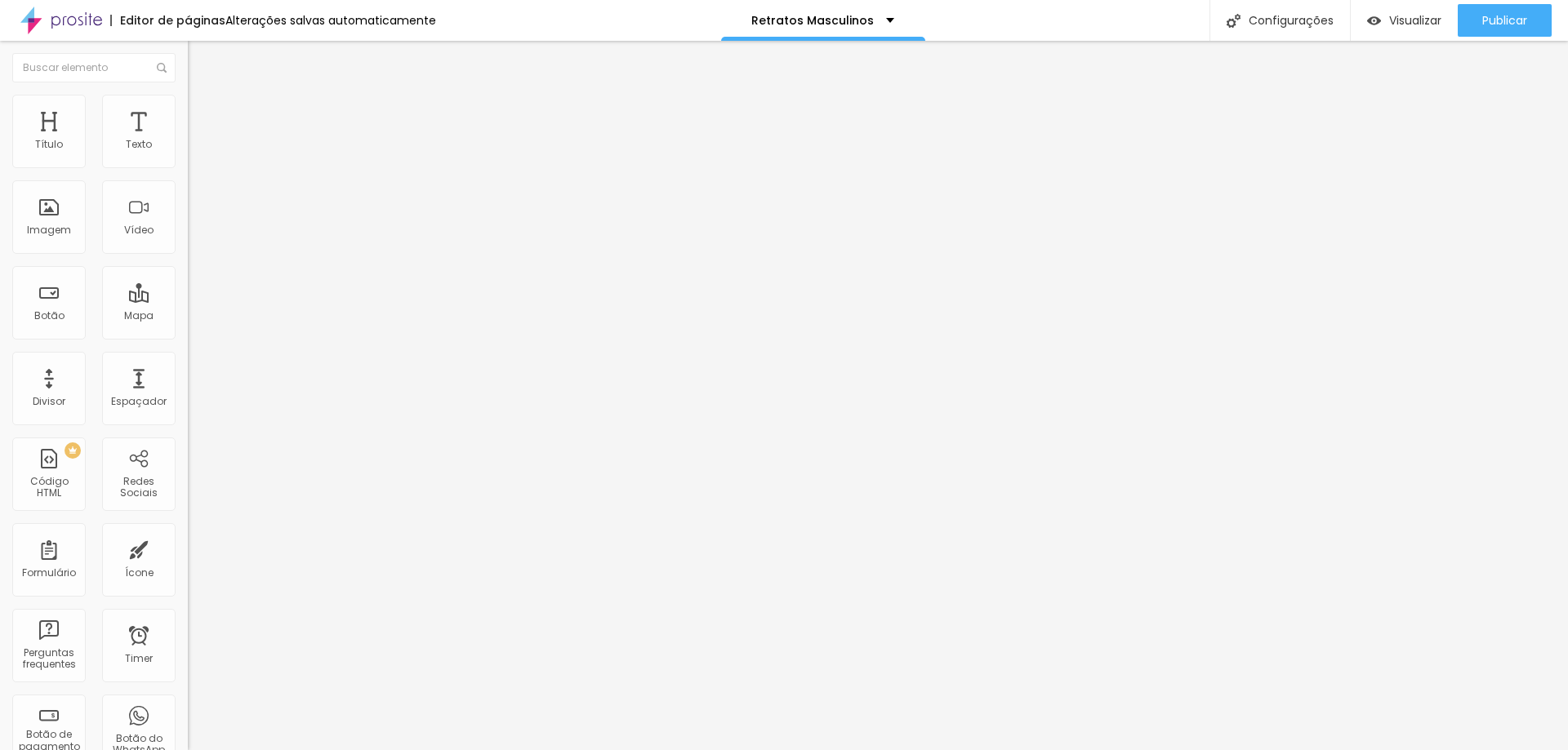
type input "7"
type input "5"
type input "0"
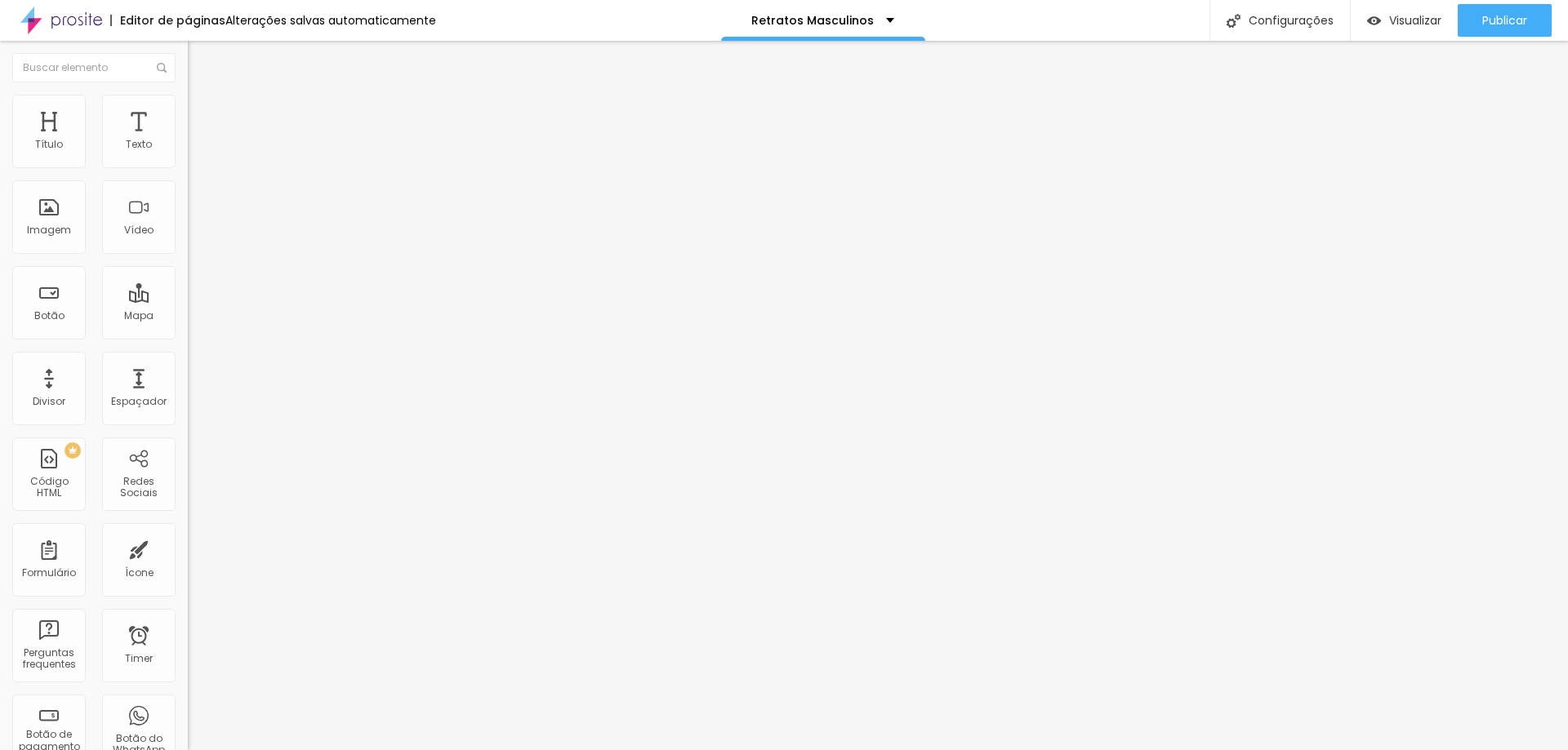
type input "0"
drag, startPoint x: 45, startPoint y: 194, endPoint x: 0, endPoint y: 179, distance: 47.4
type input "0"
click at [188, 532] on input "range" at bounding box center [240, 538] width 106 height 13
click at [188, 107] on li "Avançado" at bounding box center [281, 102] width 188 height 16
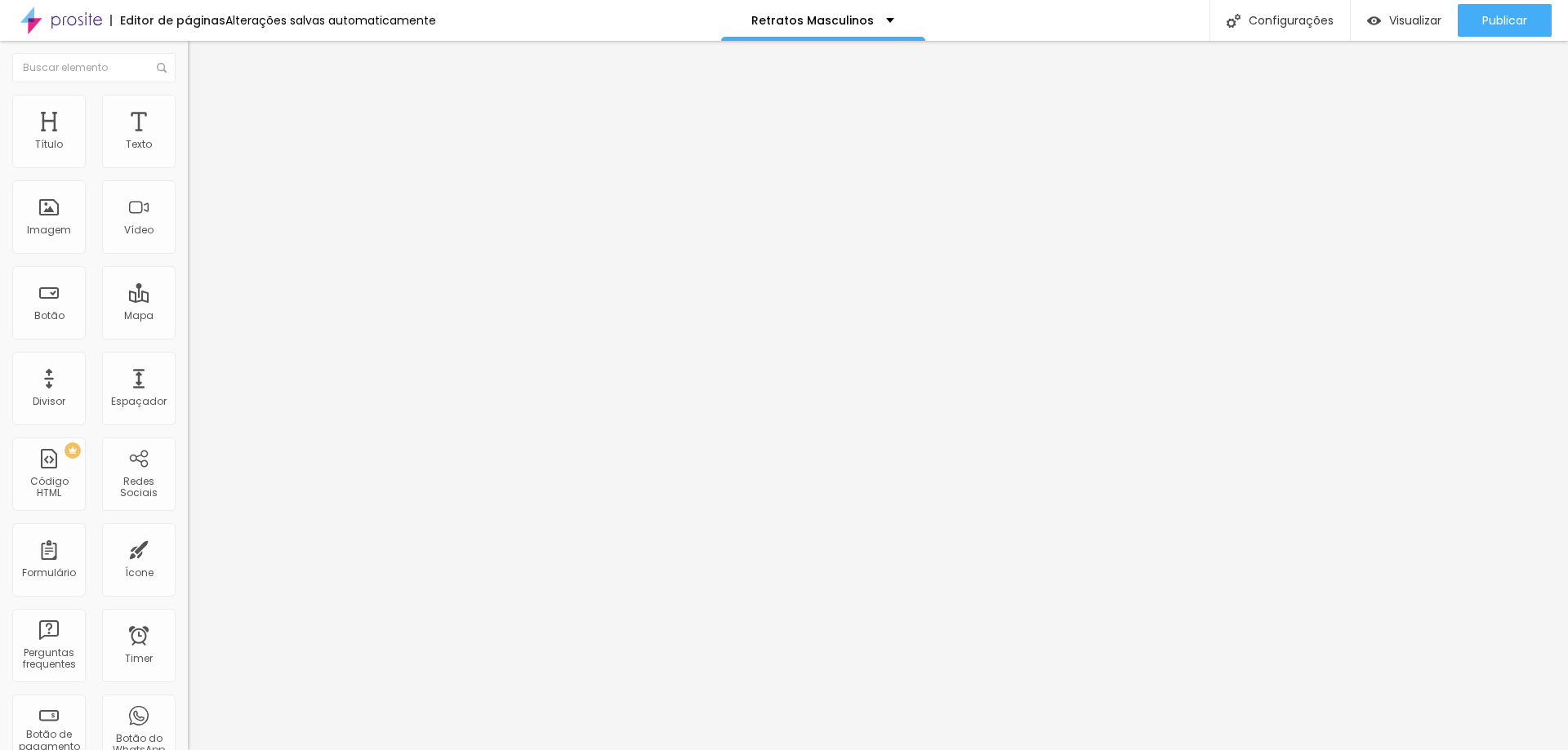
type input "4"
type input "0"
drag, startPoint x: 44, startPoint y: 162, endPoint x: 0, endPoint y: 158, distance: 44.2
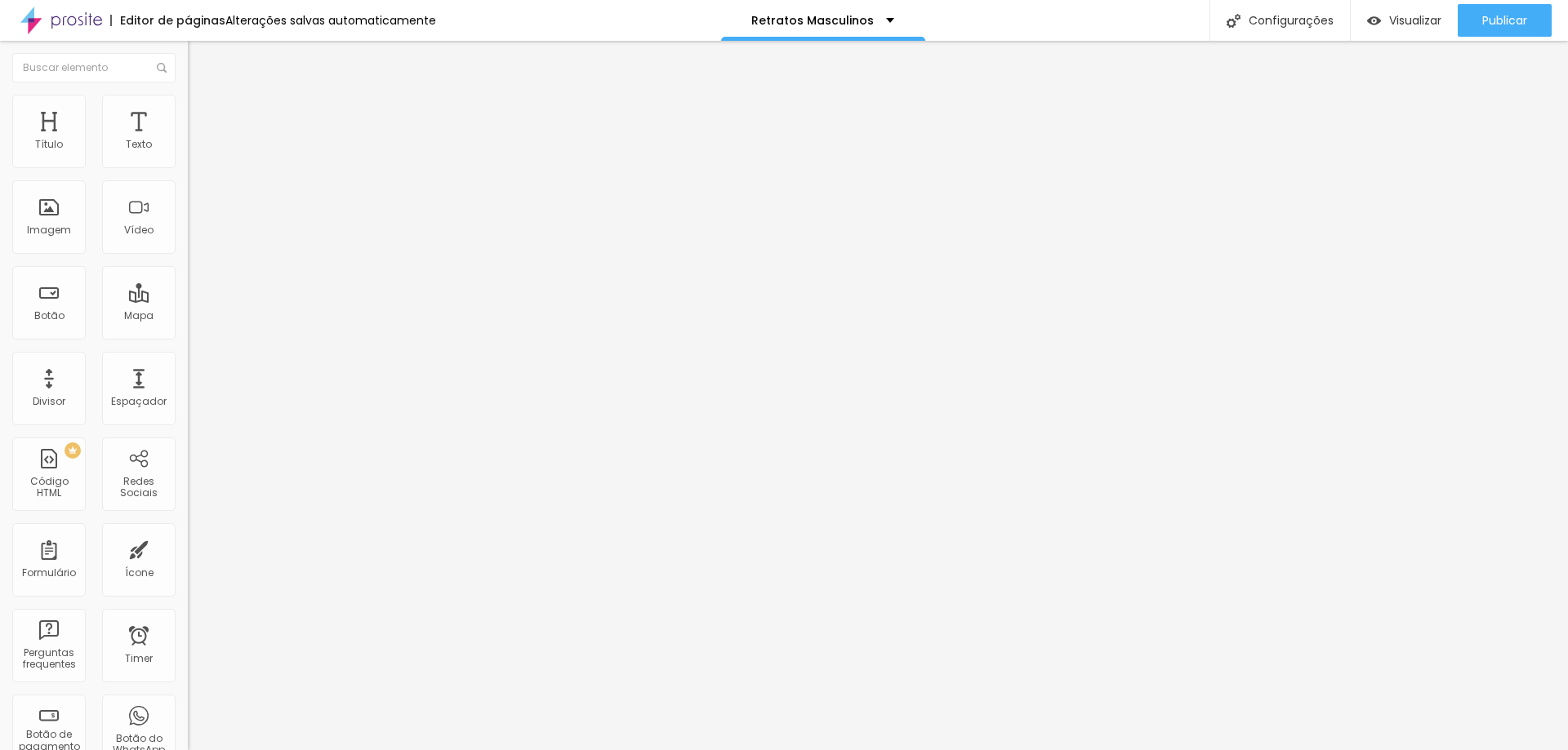
type input "0"
click at [188, 300] on input "range" at bounding box center [240, 307] width 106 height 13
type input "8"
type input "4"
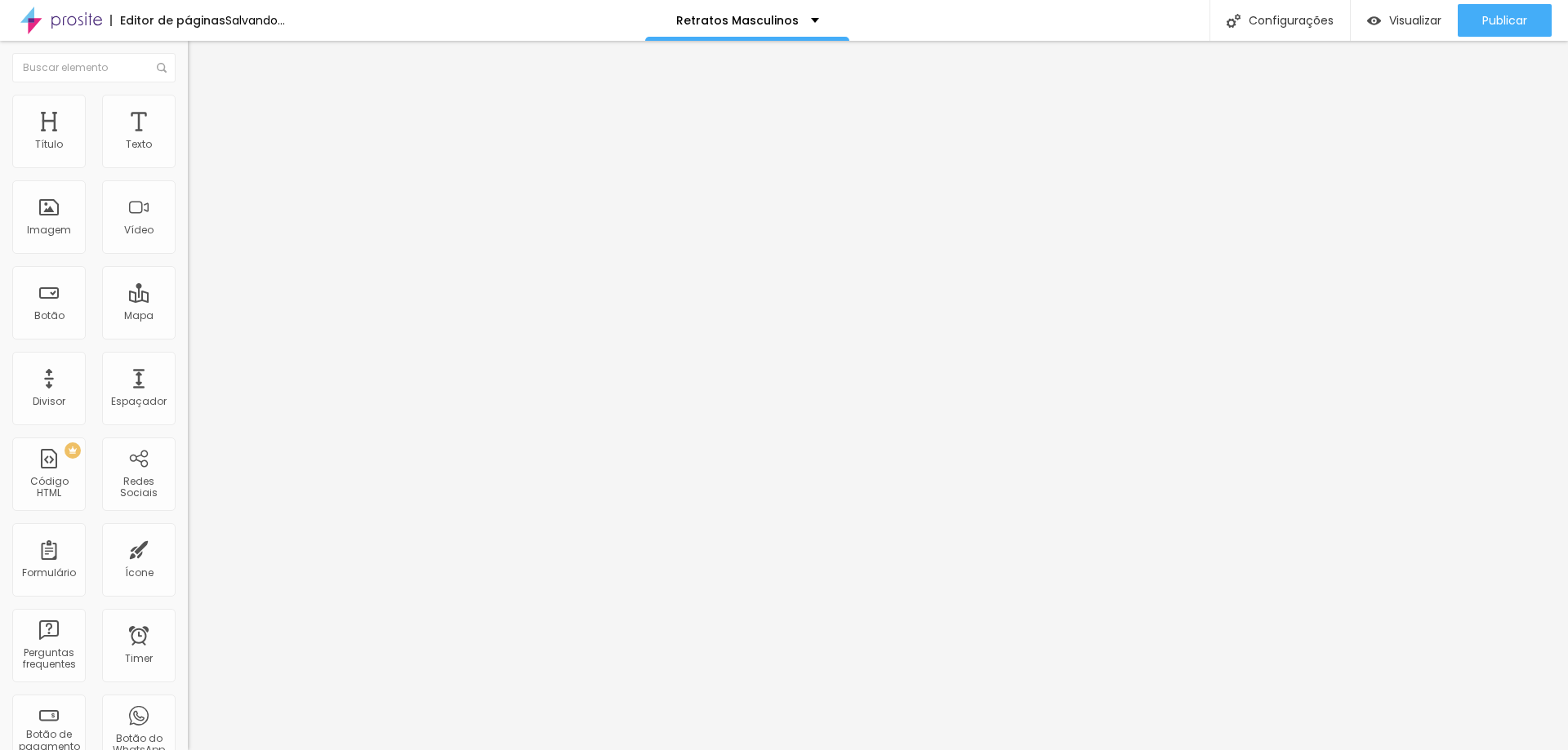
type input "4"
type input "0"
drag, startPoint x: 47, startPoint y: 192, endPoint x: 5, endPoint y: 191, distance: 42.0
type input "0"
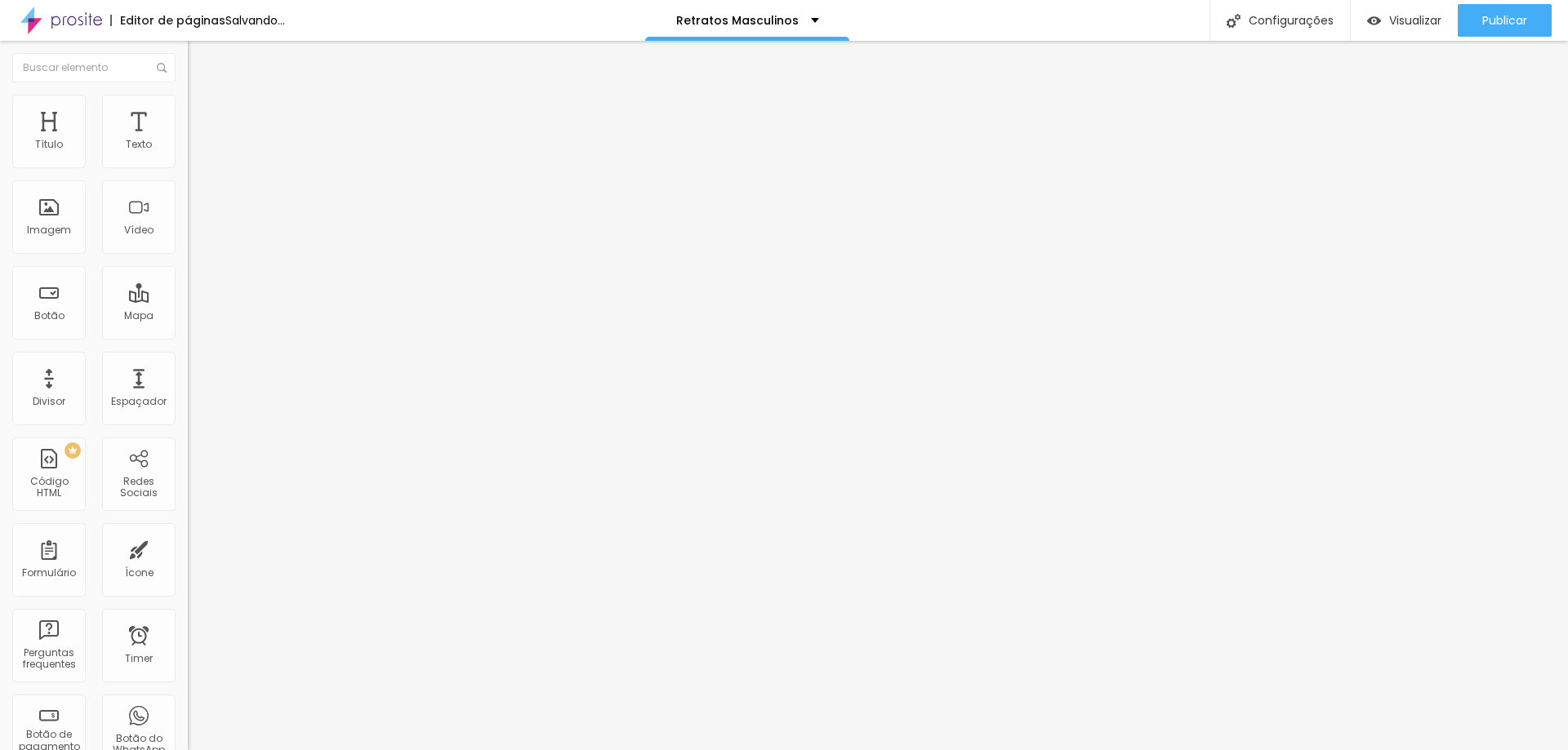
click at [188, 532] on input "range" at bounding box center [240, 538] width 106 height 13
drag, startPoint x: 137, startPoint y: 100, endPoint x: 131, endPoint y: 116, distance: 17.1
click at [188, 101] on img at bounding box center [194, 101] width 14 height 14
type input "3"
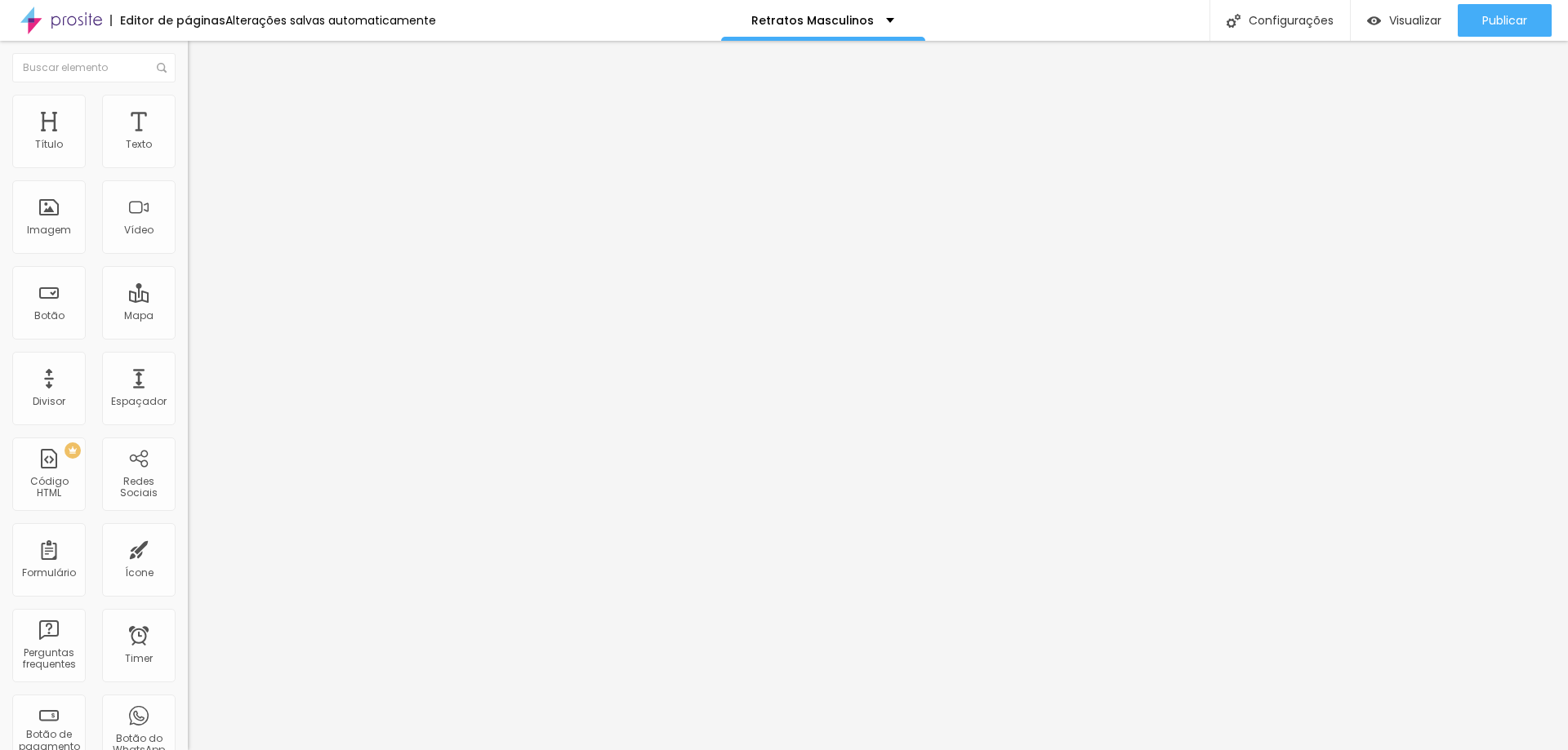
type input "0"
drag, startPoint x: 41, startPoint y: 160, endPoint x: 10, endPoint y: 166, distance: 31.6
type input "0"
click at [188, 300] on input "range" at bounding box center [240, 307] width 106 height 13
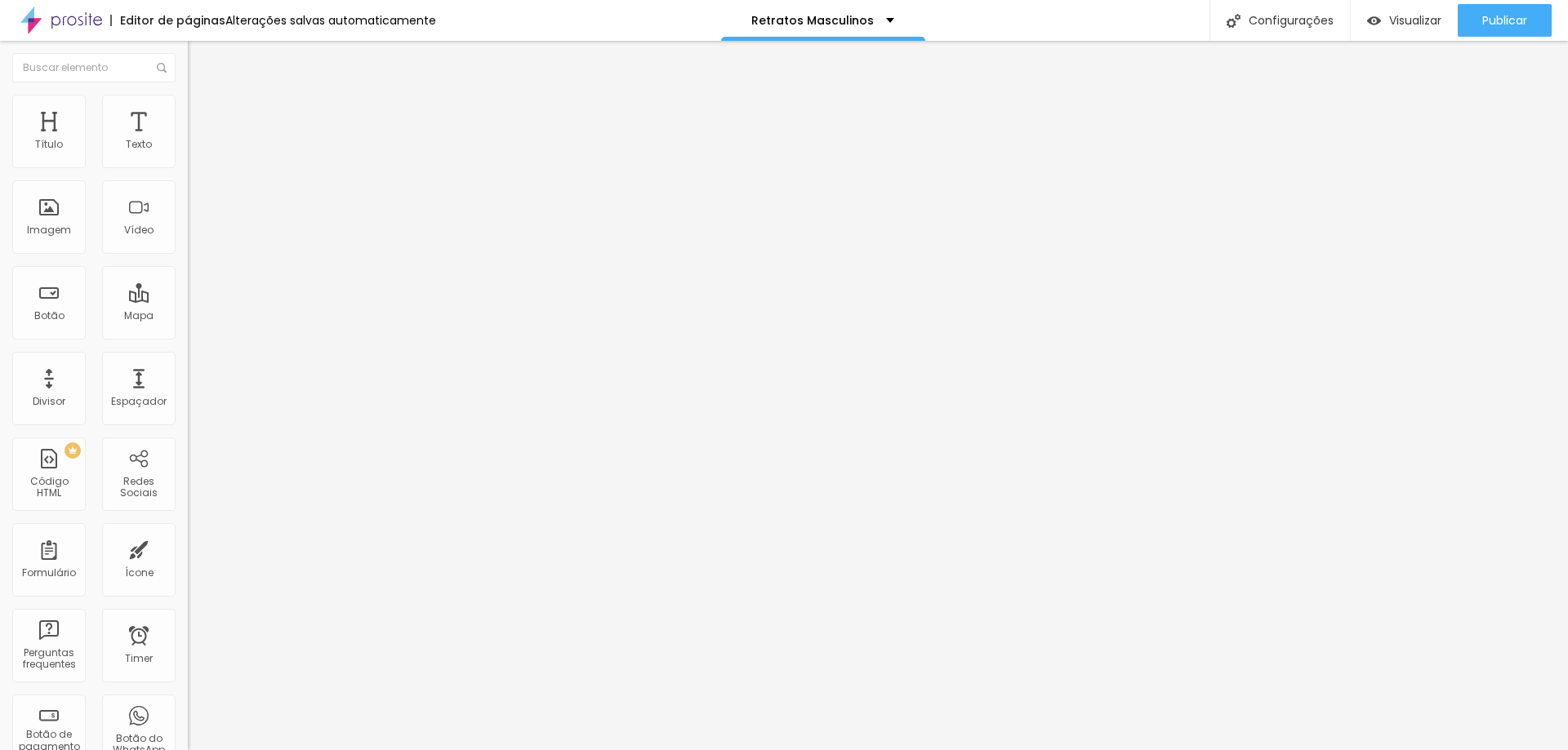
type input "5"
type input "2"
type input "0"
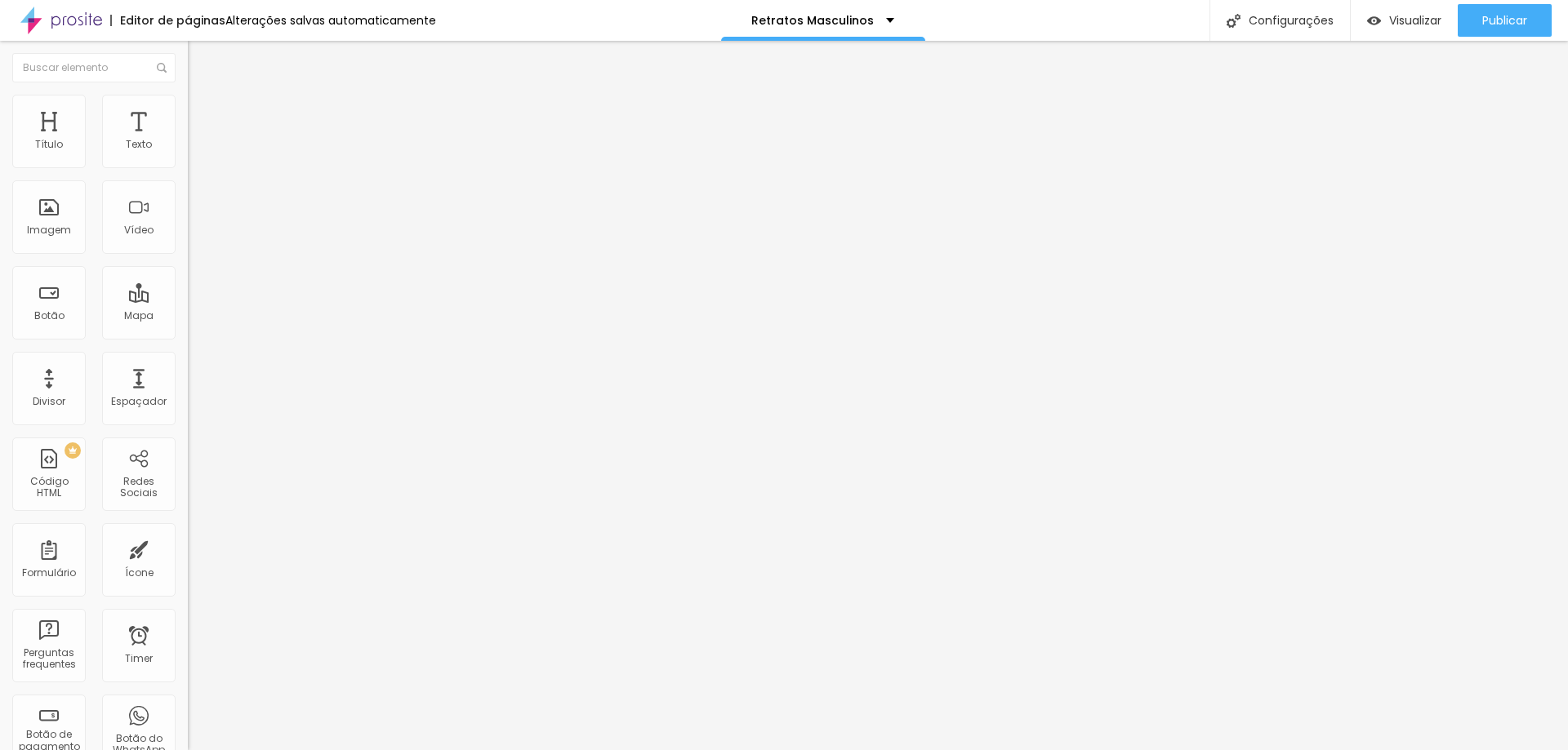
type input "0"
drag, startPoint x: 16, startPoint y: 188, endPoint x: 0, endPoint y: 178, distance: 18.9
type input "0"
click at [188, 532] on input "range" at bounding box center [240, 538] width 106 height 13
click at [188, 108] on li "Avançado" at bounding box center [281, 102] width 188 height 16
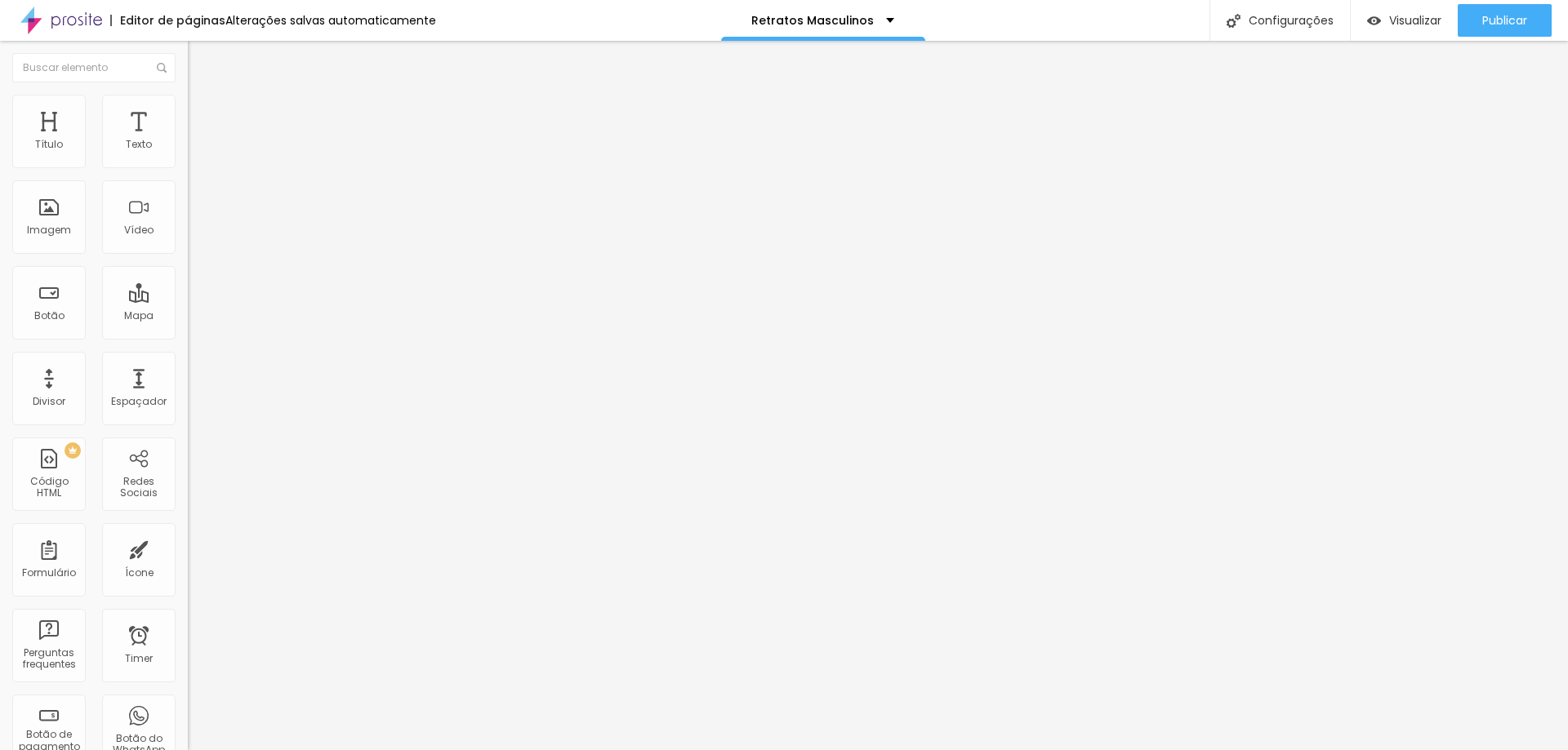
type input "6"
type input "0"
drag, startPoint x: 46, startPoint y: 155, endPoint x: 15, endPoint y: 158, distance: 31.1
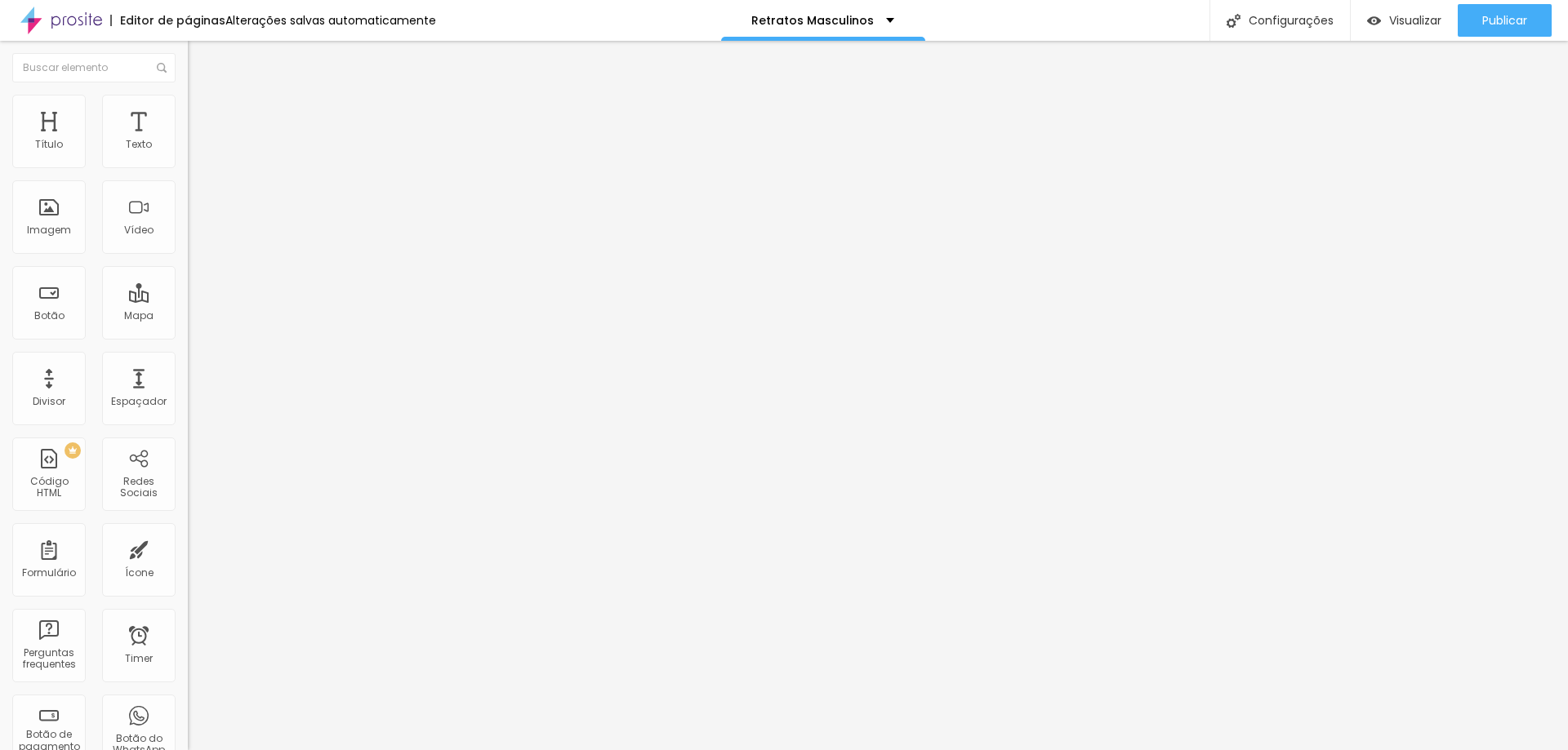
type input "0"
click at [188, 300] on input "range" at bounding box center [240, 307] width 106 height 13
type input "8"
type input "0"
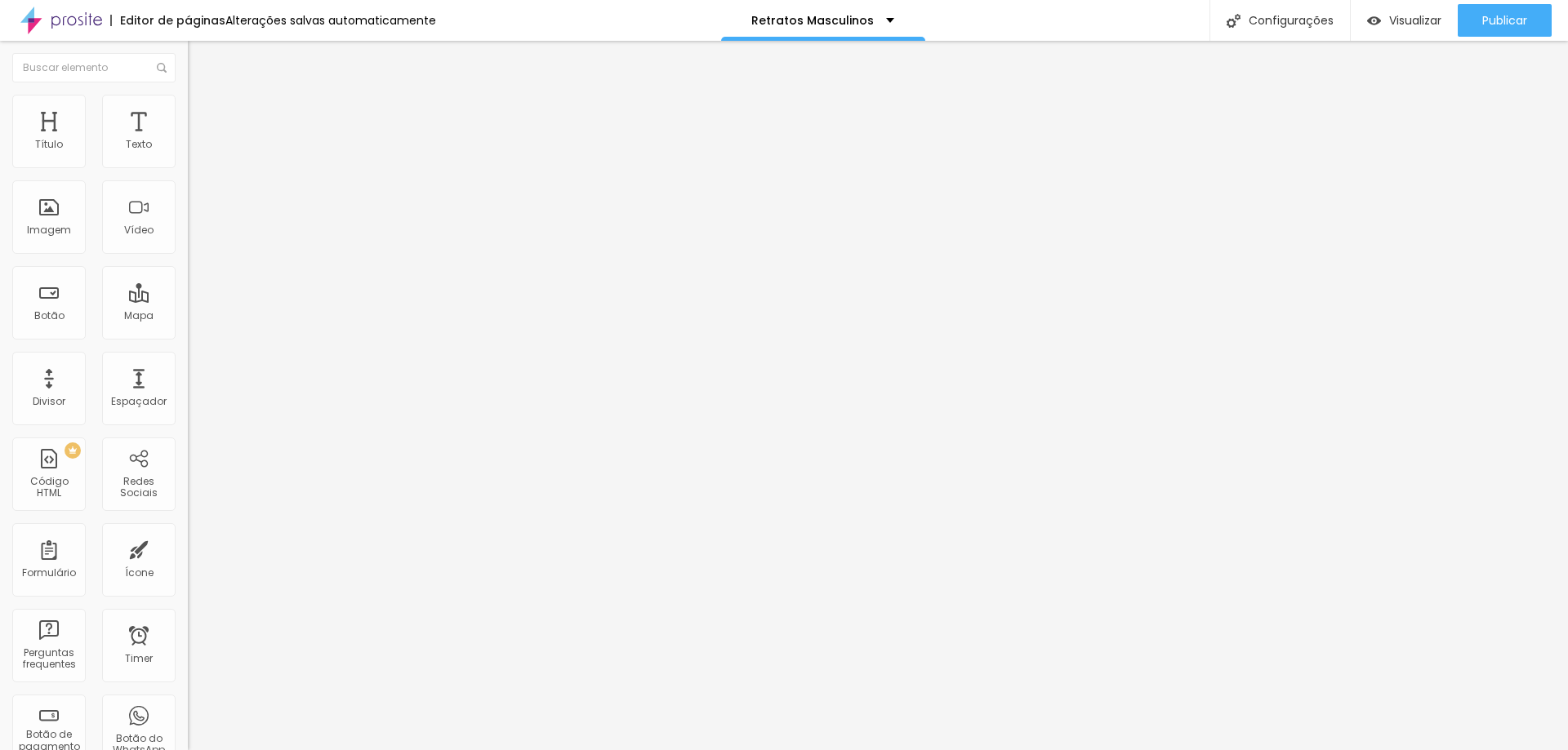
type input "0"
drag, startPoint x: 49, startPoint y: 195, endPoint x: 0, endPoint y: 171, distance: 54.6
type input "0"
click at [188, 532] on input "range" at bounding box center [240, 538] width 106 height 13
drag, startPoint x: 138, startPoint y: 116, endPoint x: 135, endPoint y: 126, distance: 10.4
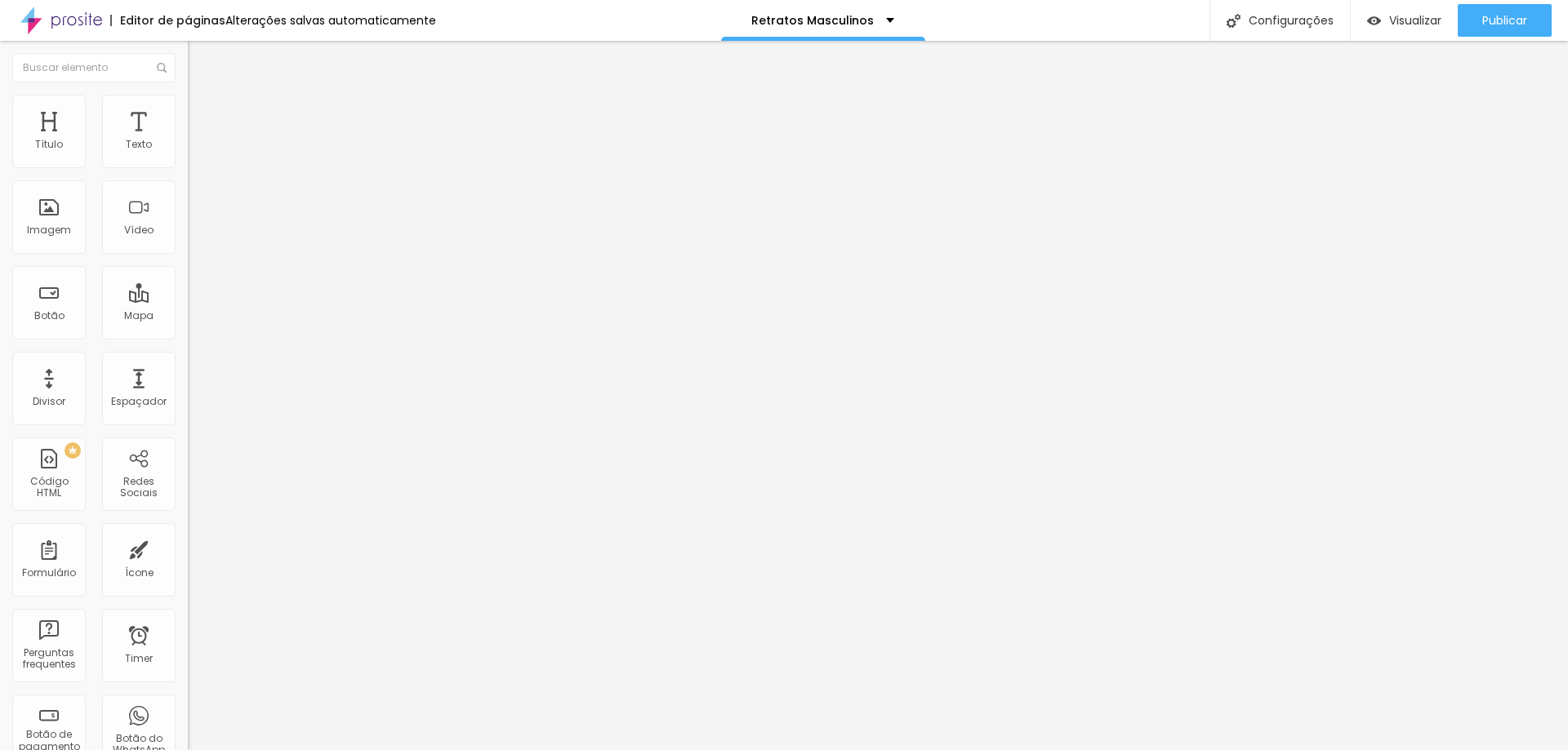
click at [203, 112] on span "Avançado" at bounding box center [230, 106] width 54 height 13
type input "7"
type input "0"
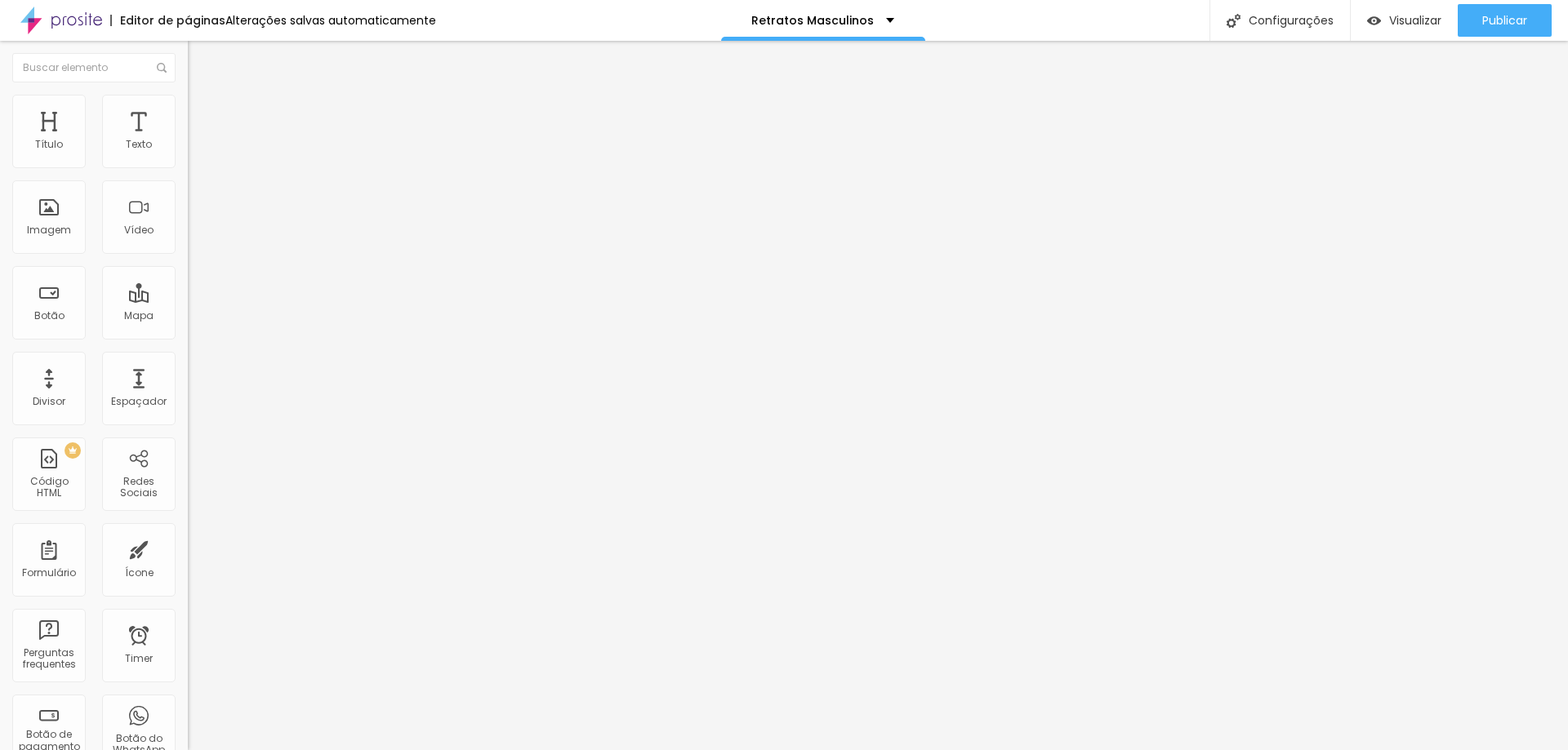
drag, startPoint x: 14, startPoint y: 149, endPoint x: 9, endPoint y: 160, distance: 12.1
type input "0"
click at [188, 300] on input "range" at bounding box center [240, 307] width 106 height 13
type input "7"
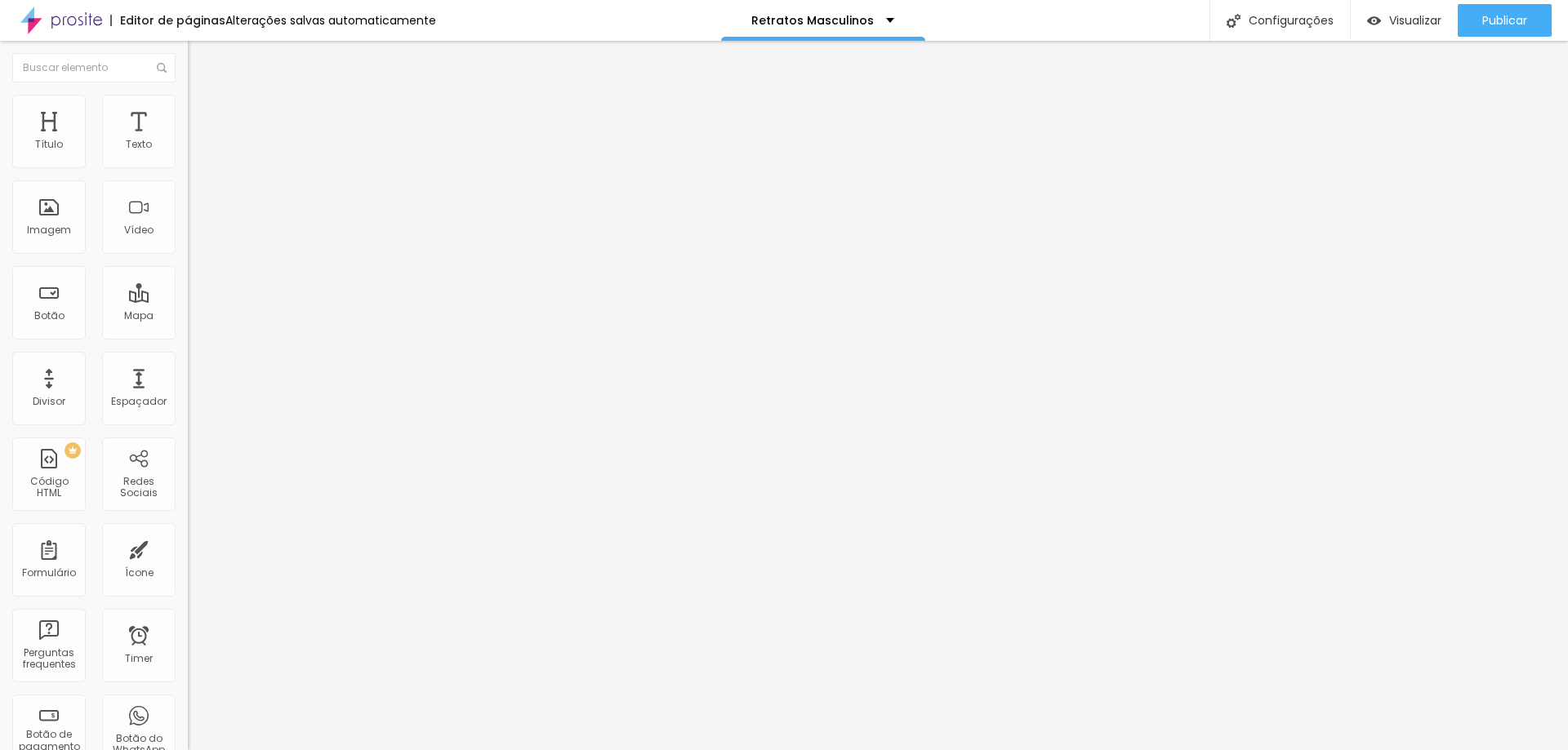
type input "4"
type input "2"
type input "0"
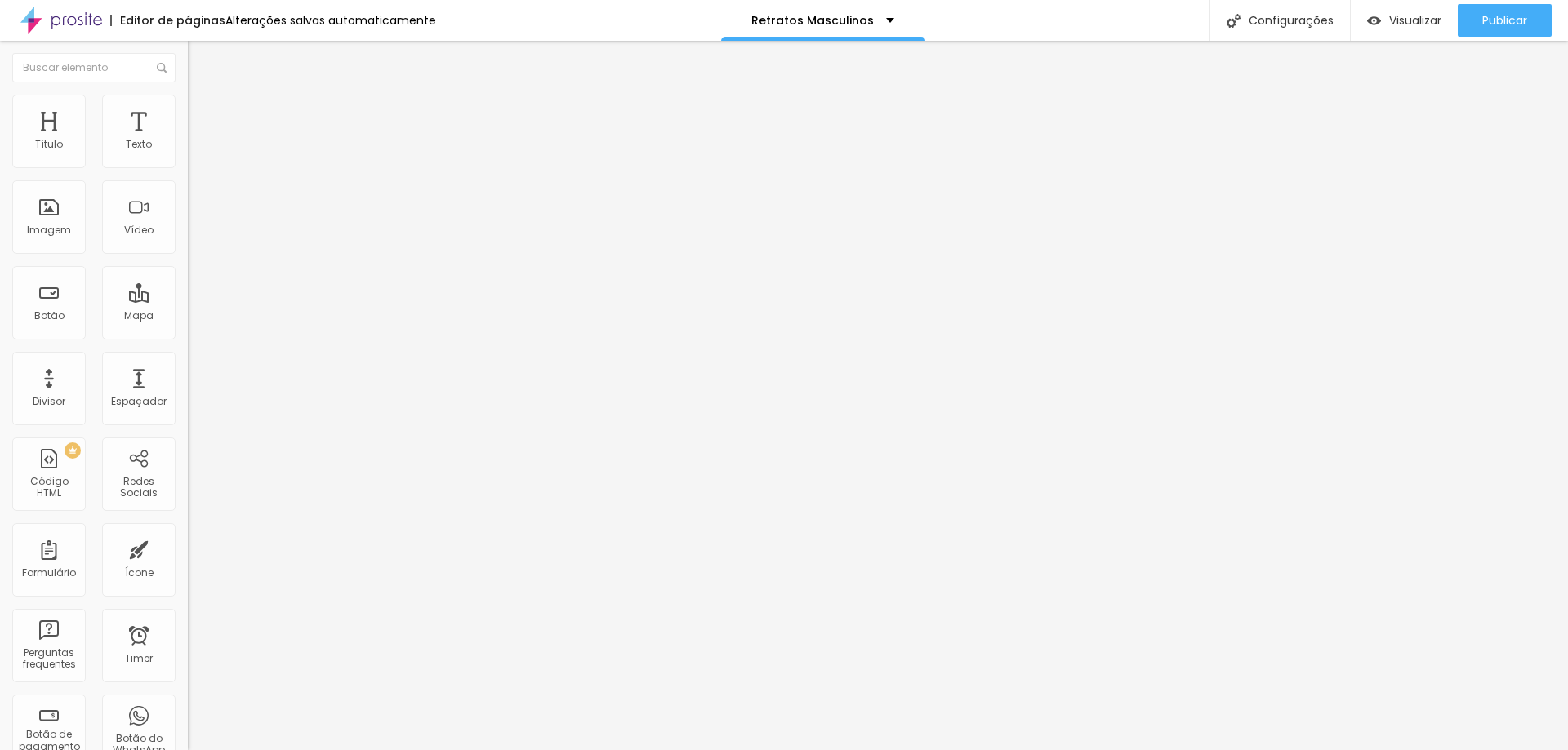
type input "0"
click at [188, 532] on input "range" at bounding box center [240, 538] width 106 height 13
click at [188, 111] on li "Avançado" at bounding box center [281, 102] width 188 height 16
drag, startPoint x: 44, startPoint y: 168, endPoint x: 40, endPoint y: 179, distance: 11.7
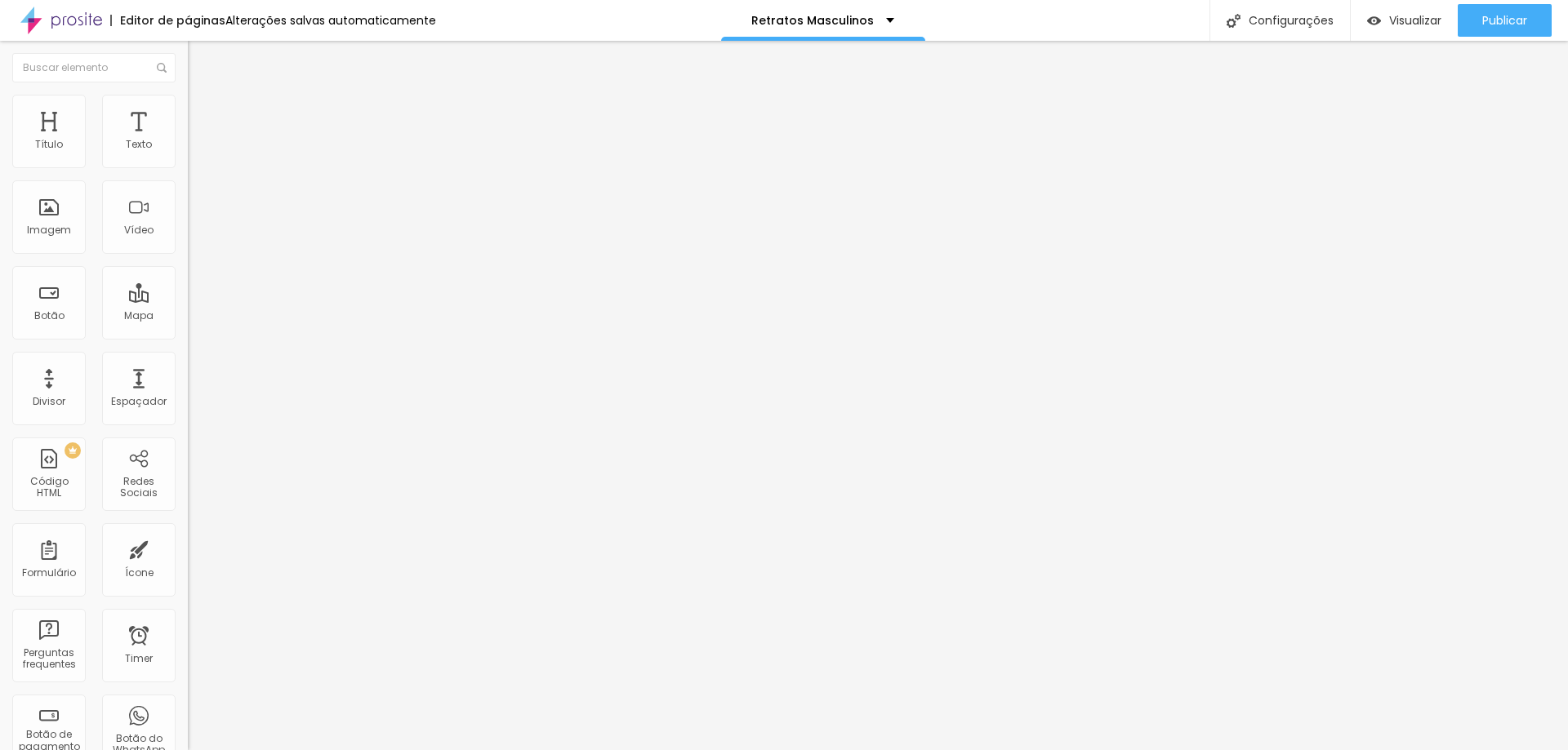
click at [188, 165] on div "10 Espaço de cima 10 Espaço de baixo ID Html Classes Html Visível nos dispositi…" at bounding box center [281, 454] width 188 height 687
type input "7"
type input "5"
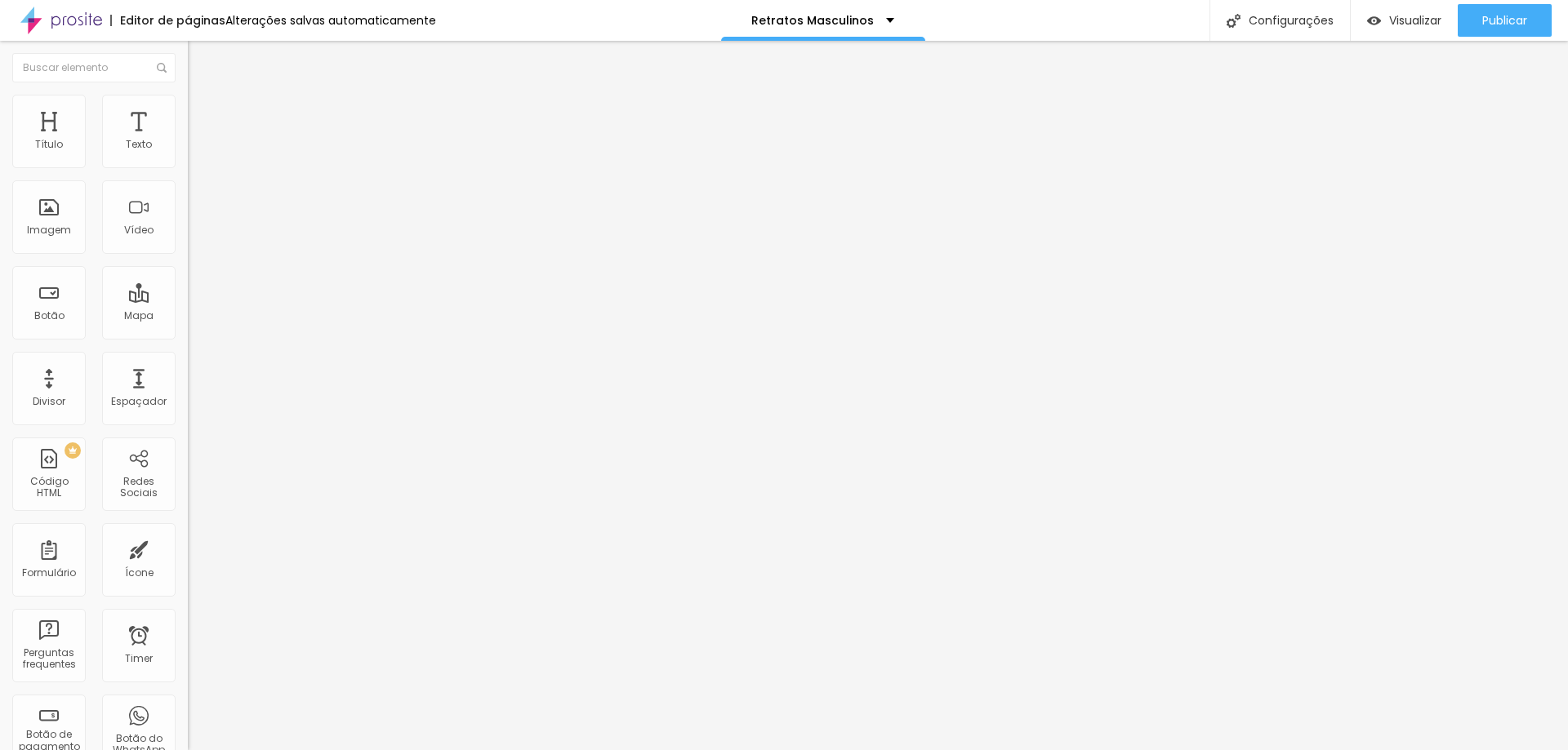
type input "0"
drag, startPoint x: 43, startPoint y: 162, endPoint x: 0, endPoint y: 154, distance: 43.7
type input "0"
click at [188, 300] on input "range" at bounding box center [240, 307] width 106 height 13
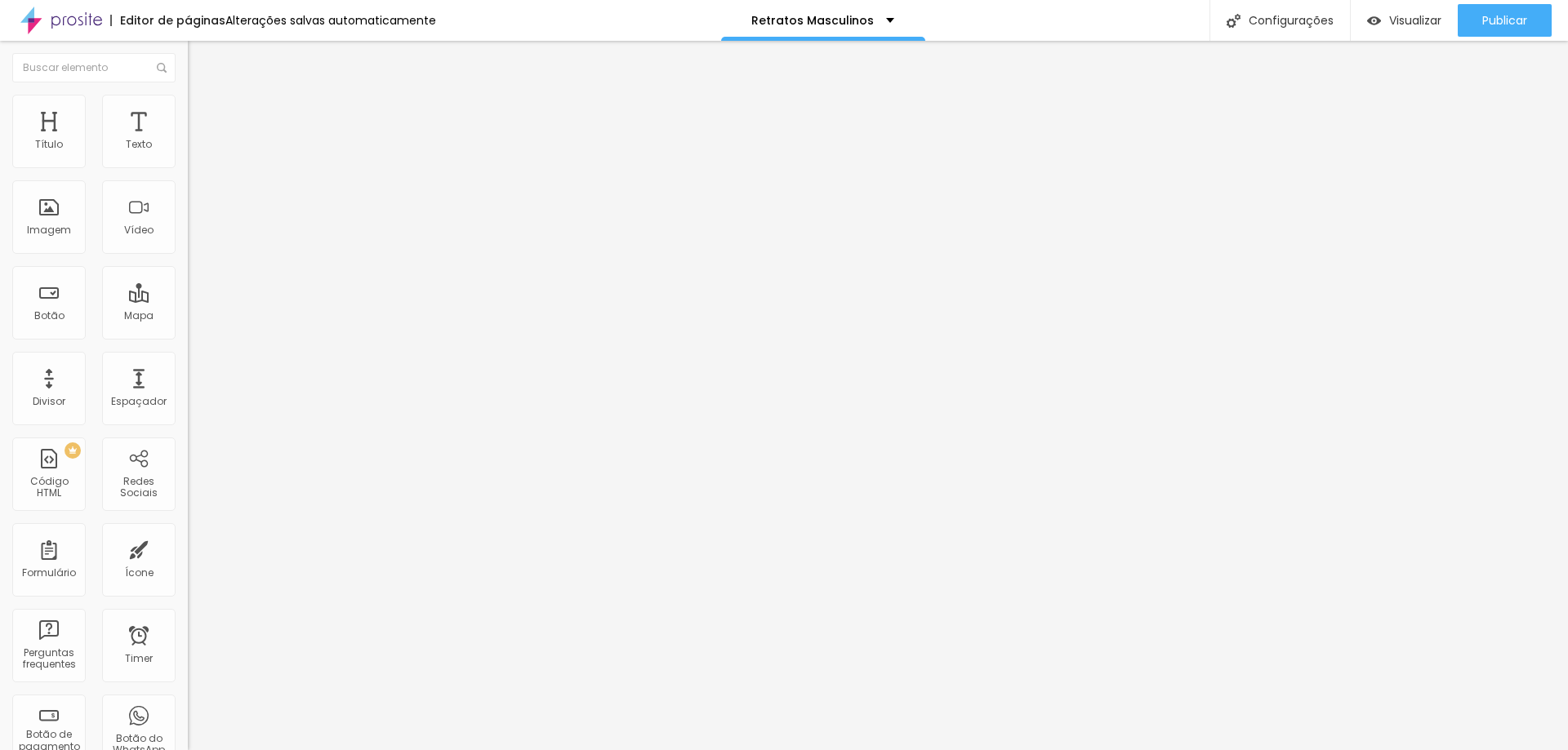
type input "6"
type input "3"
type input "2"
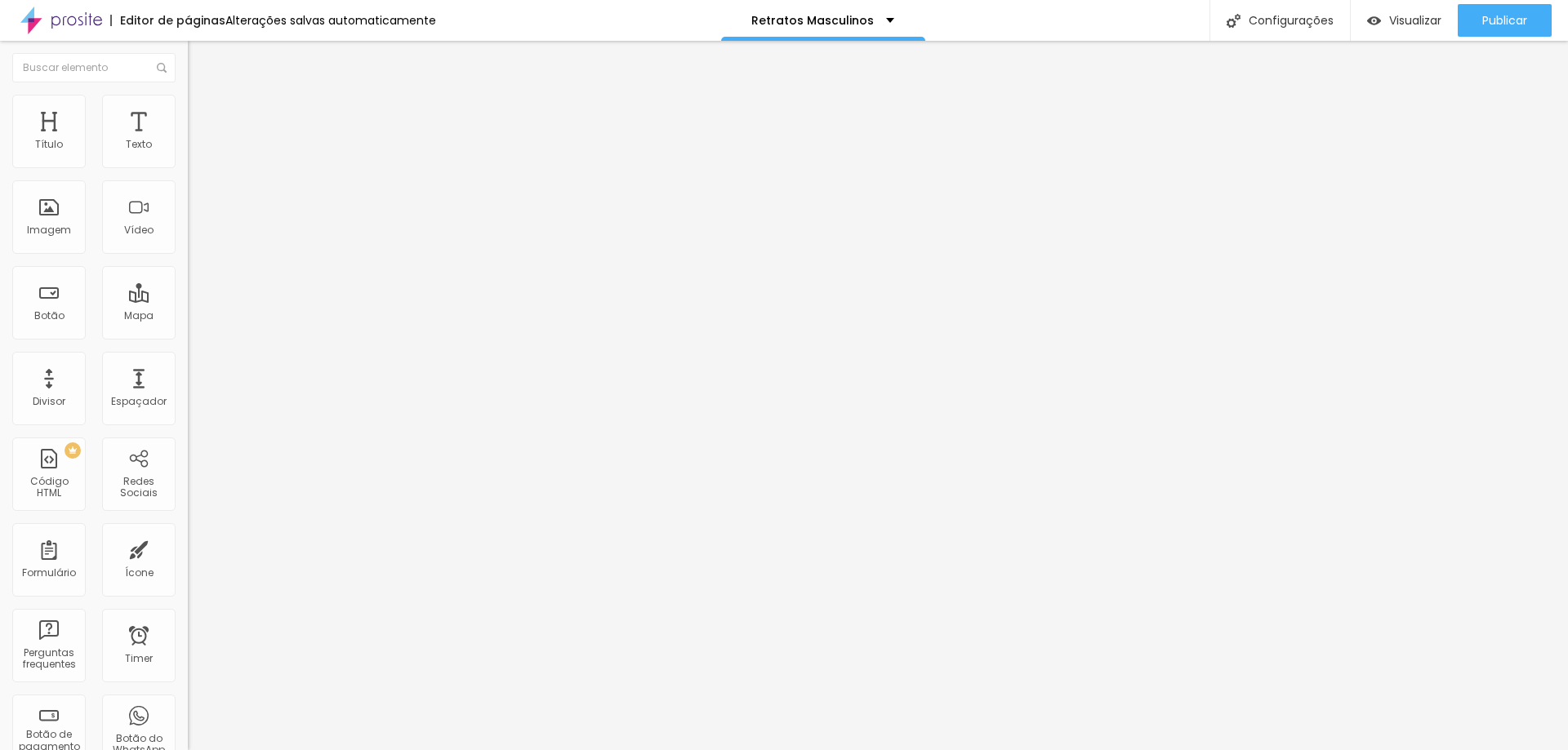
type input "2"
type input "0"
drag, startPoint x: 37, startPoint y: 191, endPoint x: 0, endPoint y: 174, distance: 40.7
type input "0"
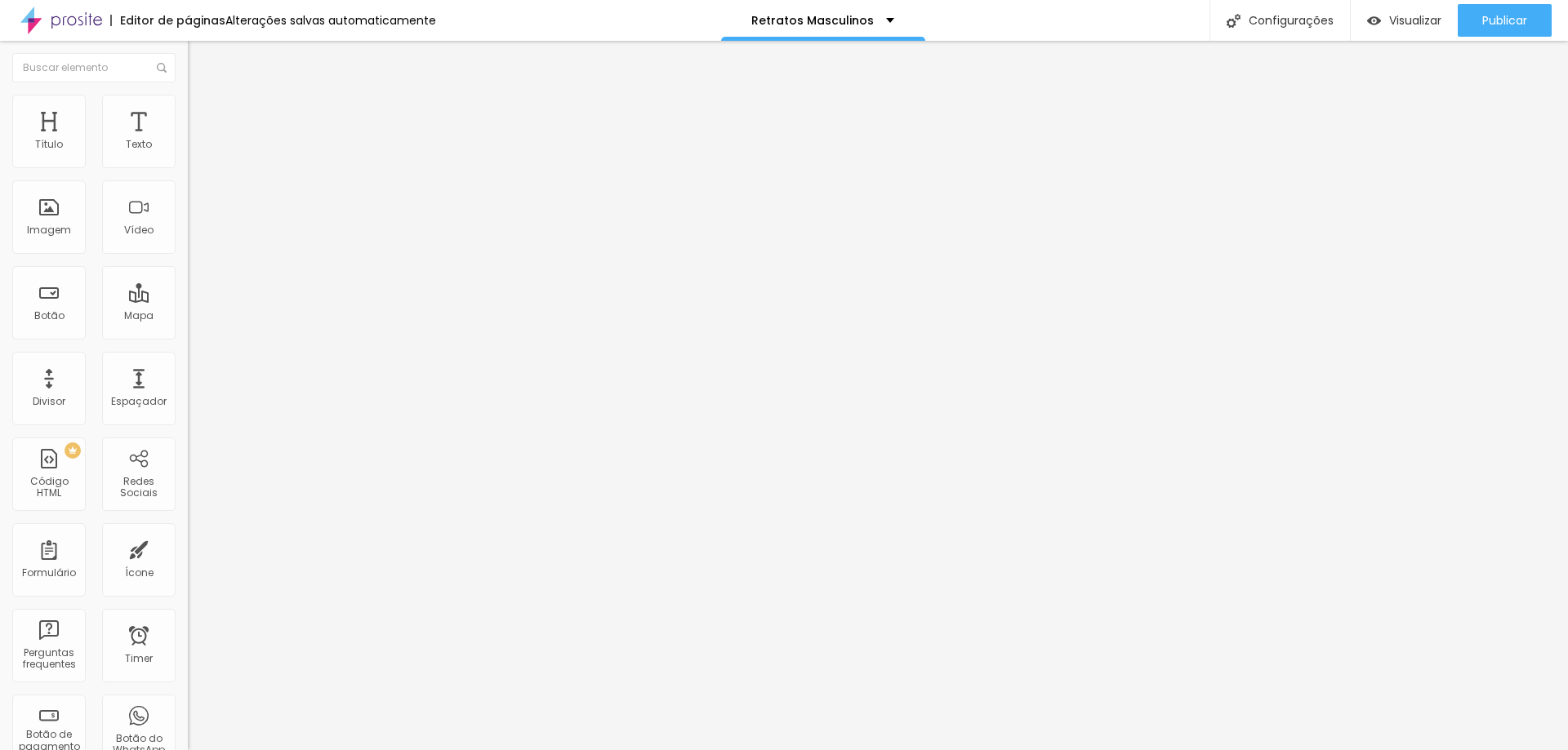
click at [188, 532] on input "range" at bounding box center [240, 538] width 106 height 13
click at [203, 112] on span "Avançado" at bounding box center [230, 106] width 54 height 13
type input "3"
type input "0"
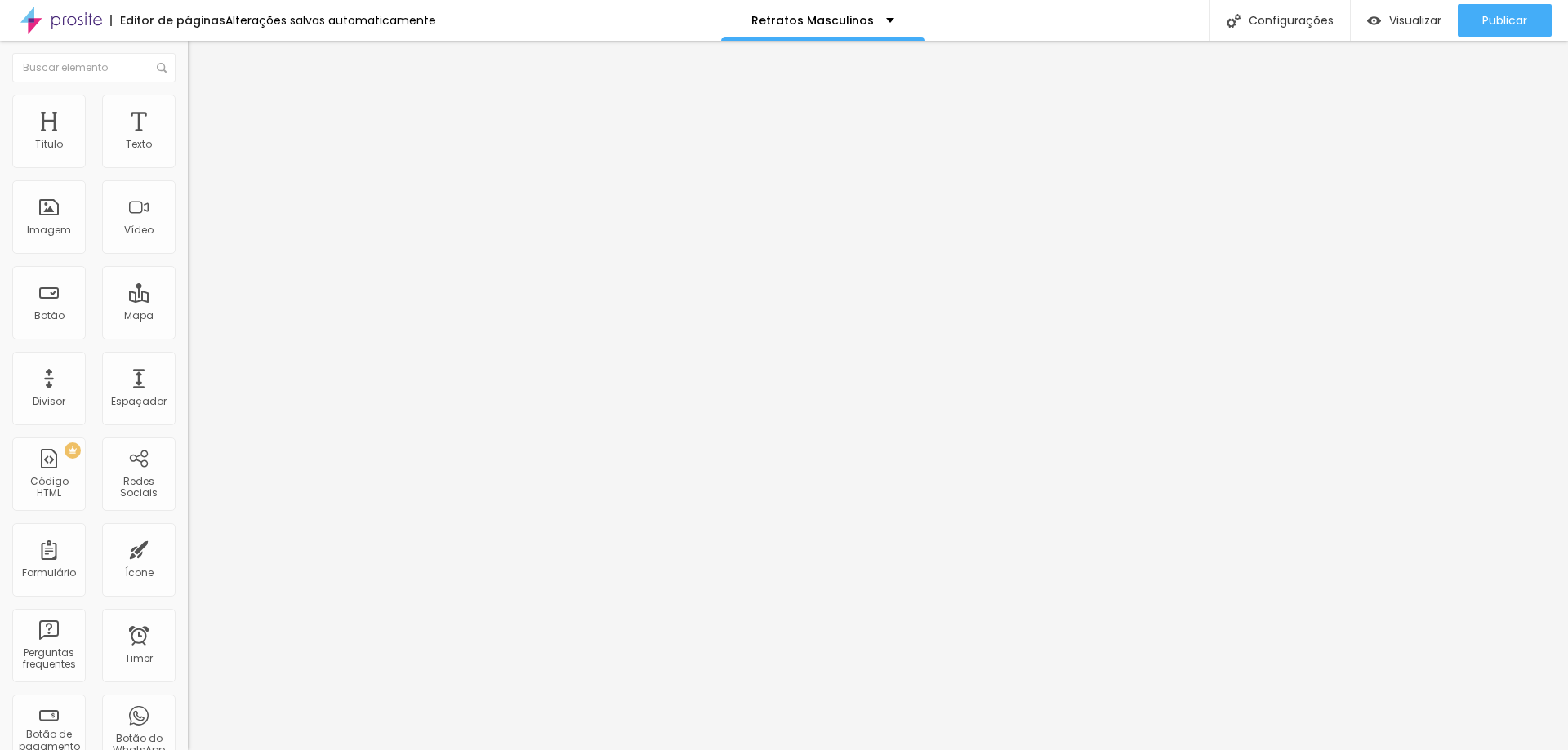
type input "0"
drag, startPoint x: 41, startPoint y: 163, endPoint x: 19, endPoint y: 161, distance: 22.1
type input "0"
click at [188, 300] on input "range" at bounding box center [240, 307] width 106 height 13
type input "7"
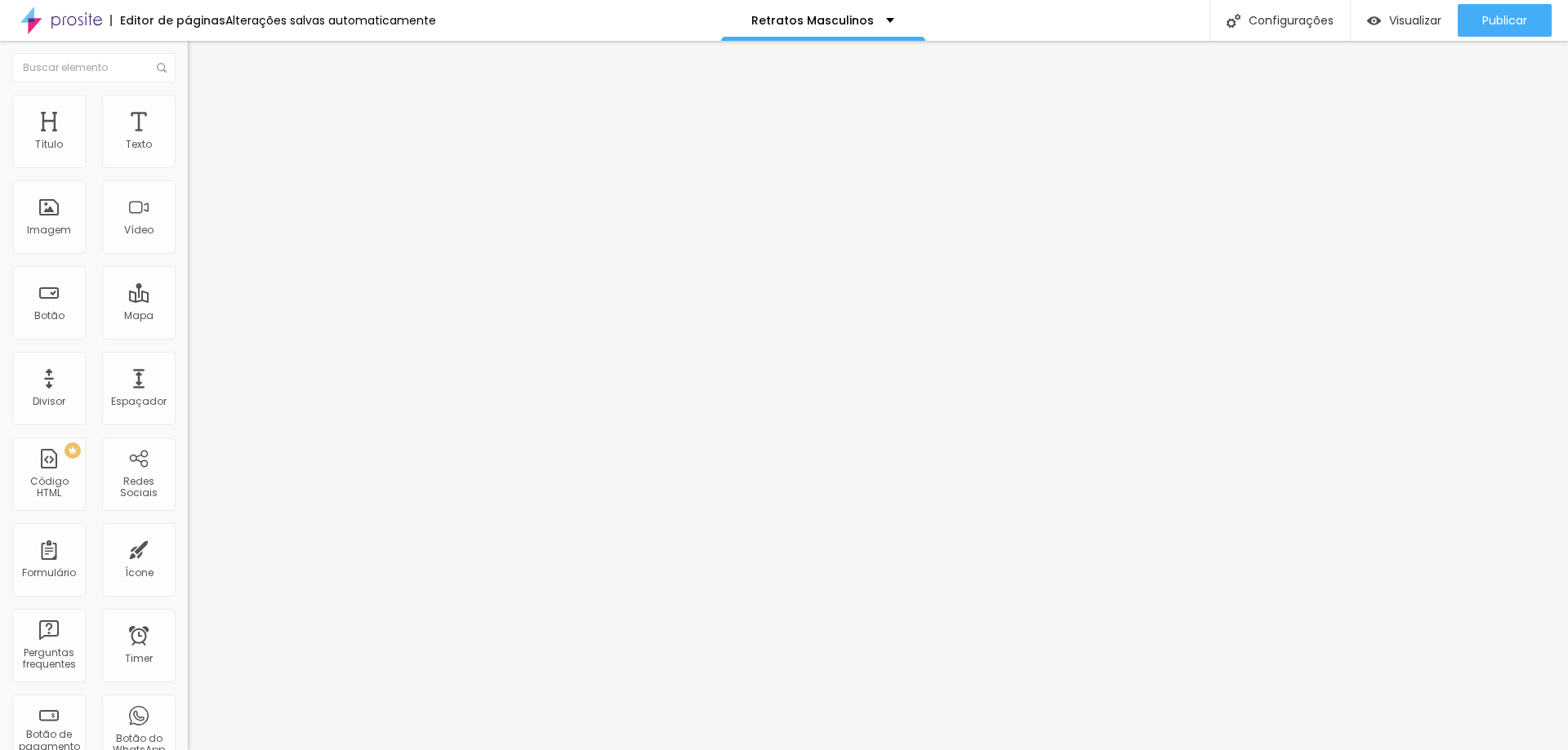
type input "7"
type input "5"
type input "0"
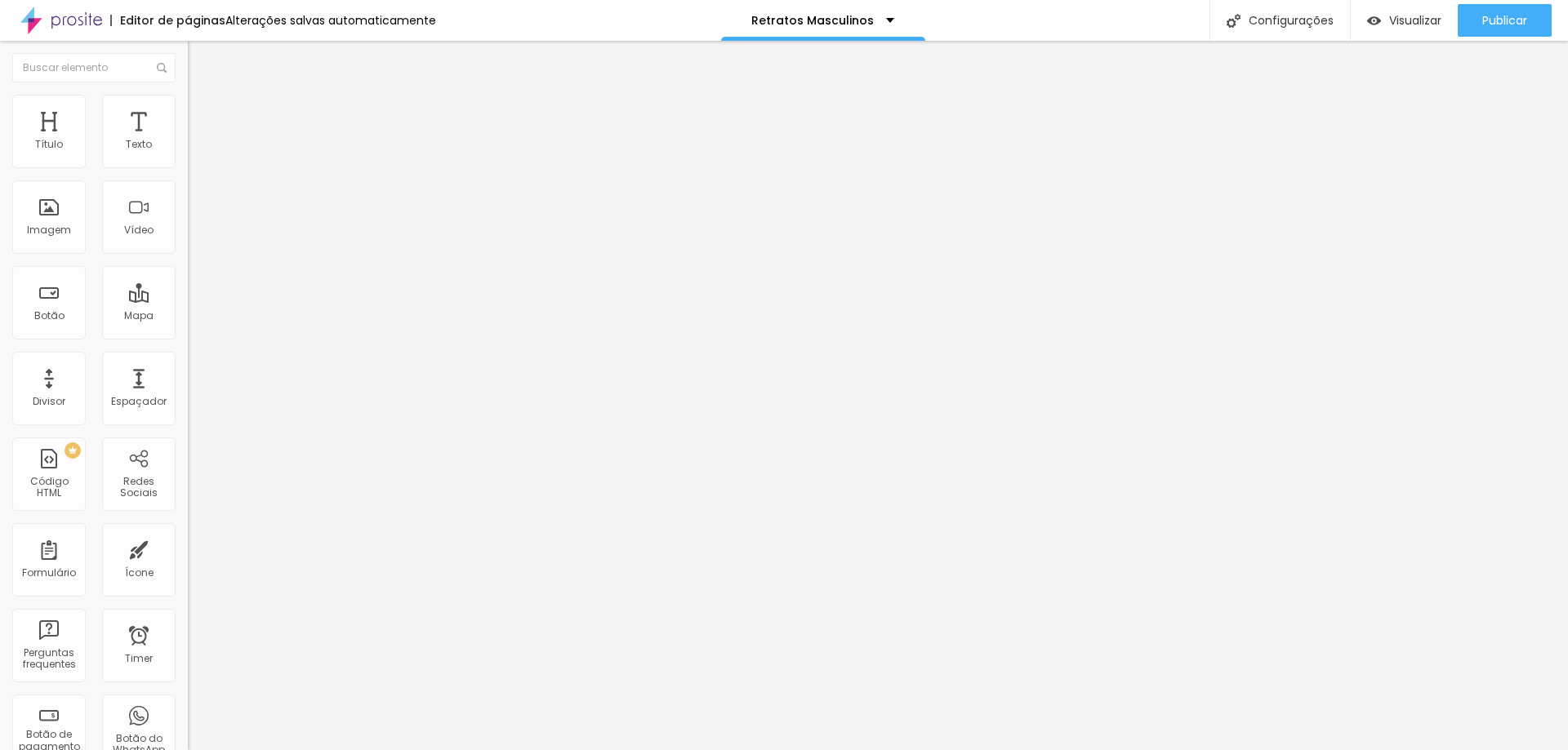
drag, startPoint x: 38, startPoint y: 191, endPoint x: 0, endPoint y: 176, distance: 40.9
type input "0"
click at [188, 532] on input "range" at bounding box center [240, 538] width 106 height 13
click at [188, 104] on img at bounding box center [194, 101] width 14 height 14
drag, startPoint x: 49, startPoint y: 166, endPoint x: 36, endPoint y: 171, distance: 13.9
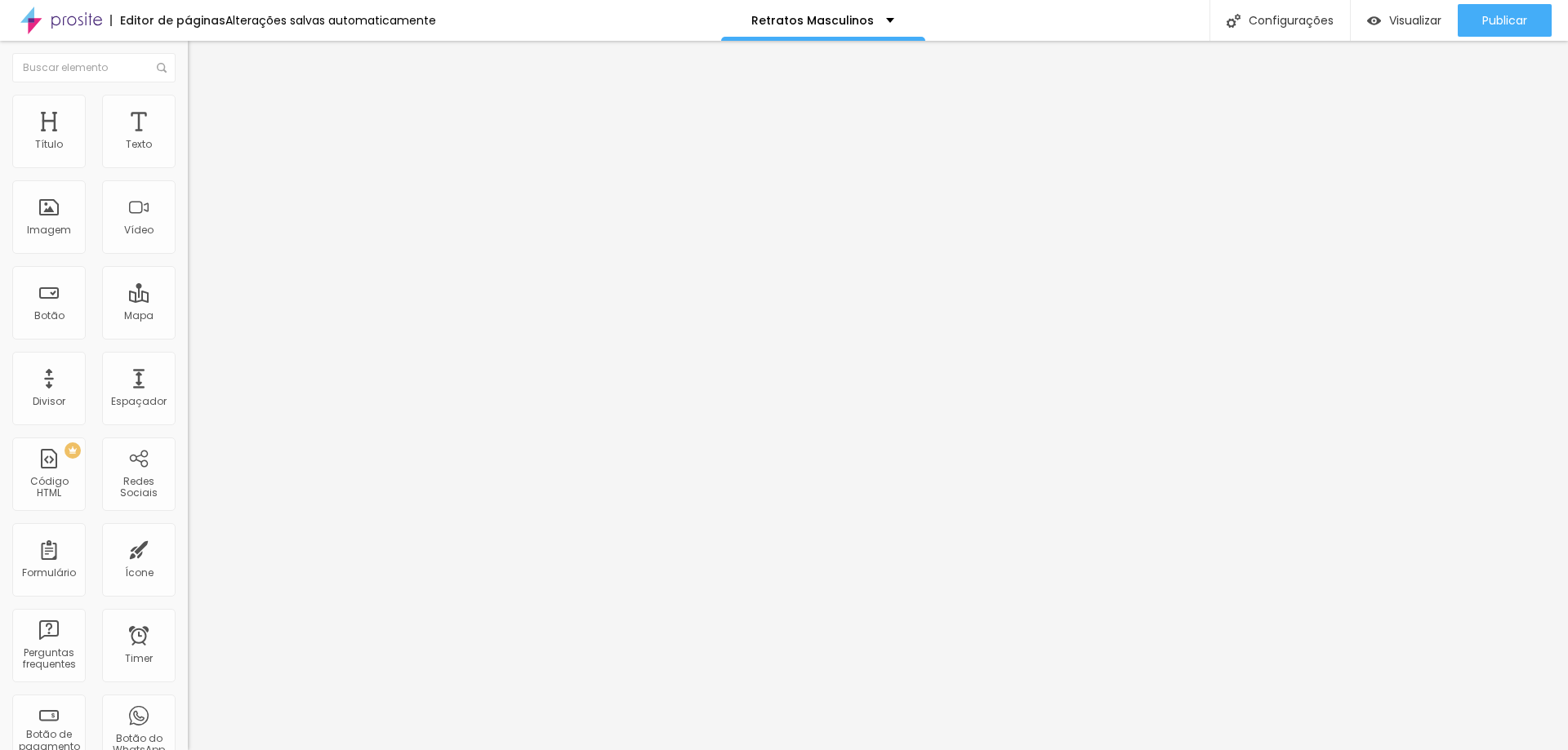
click at [188, 160] on div "10 Espaço de cima" at bounding box center [281, 226] width 188 height 231
type input "6"
type input "2"
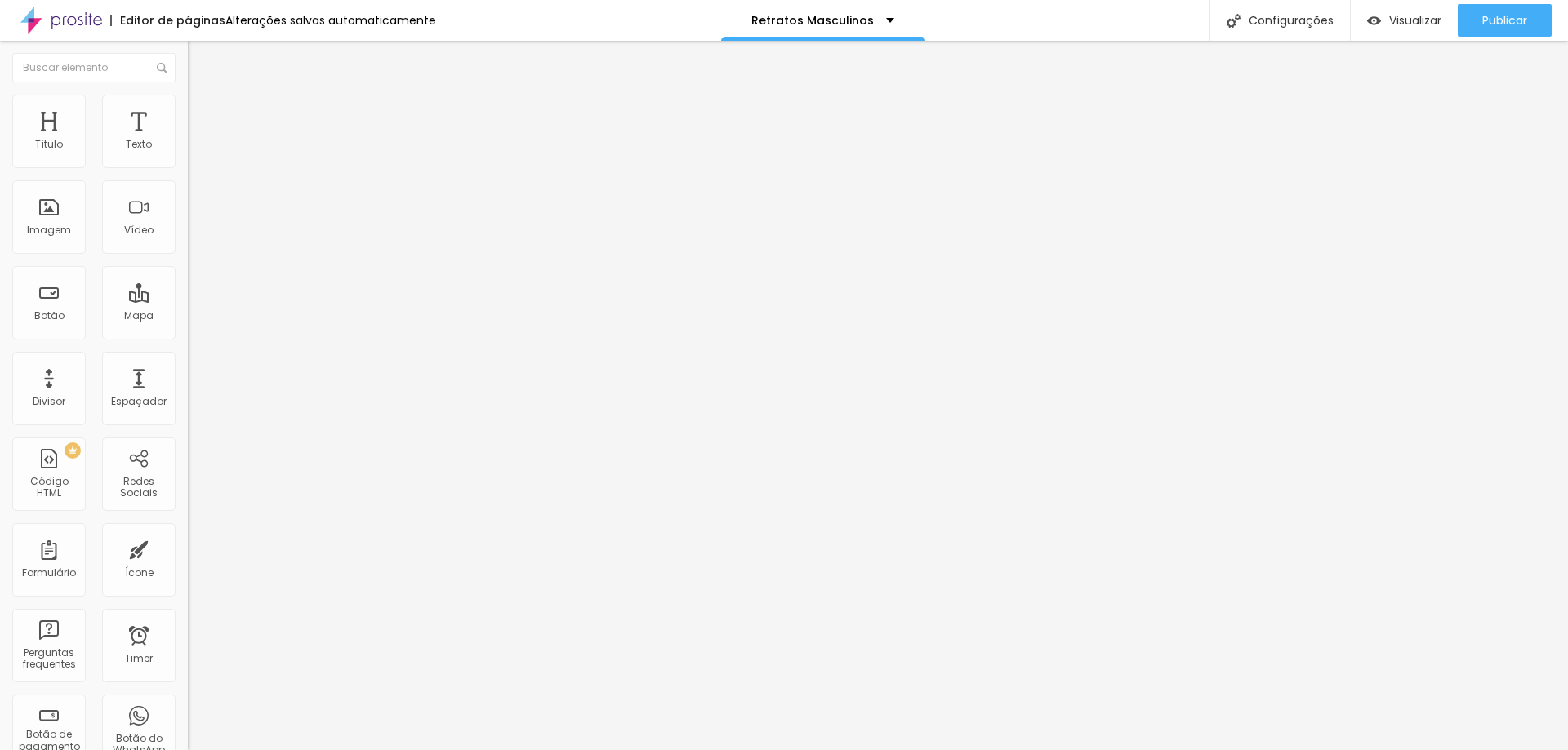
type input "0"
drag, startPoint x: 44, startPoint y: 158, endPoint x: 30, endPoint y: 177, distance: 23.6
type input "0"
click at [188, 300] on input "range" at bounding box center [240, 307] width 106 height 13
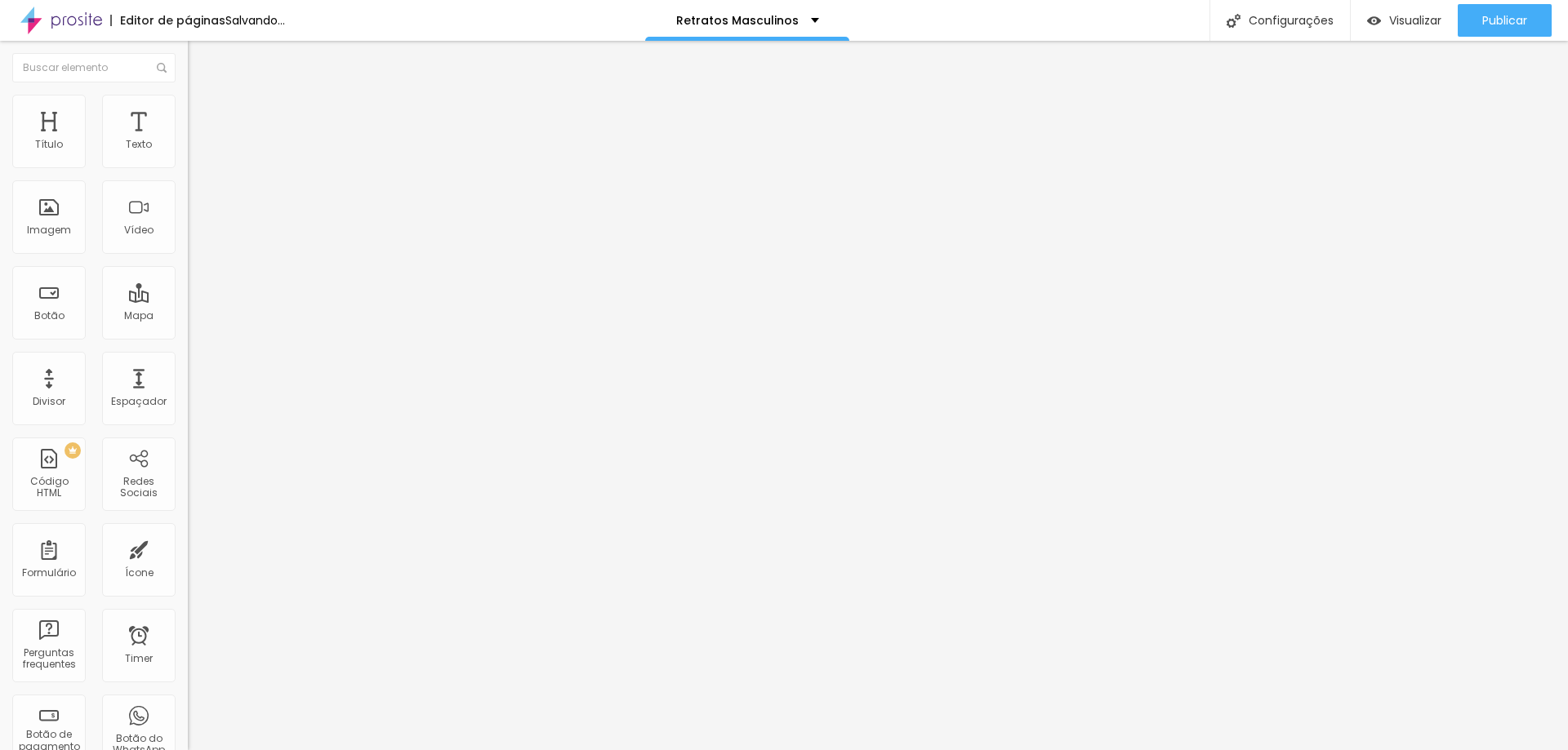
type input "2"
type input "0"
drag, startPoint x: 46, startPoint y: 193, endPoint x: 0, endPoint y: 181, distance: 47.5
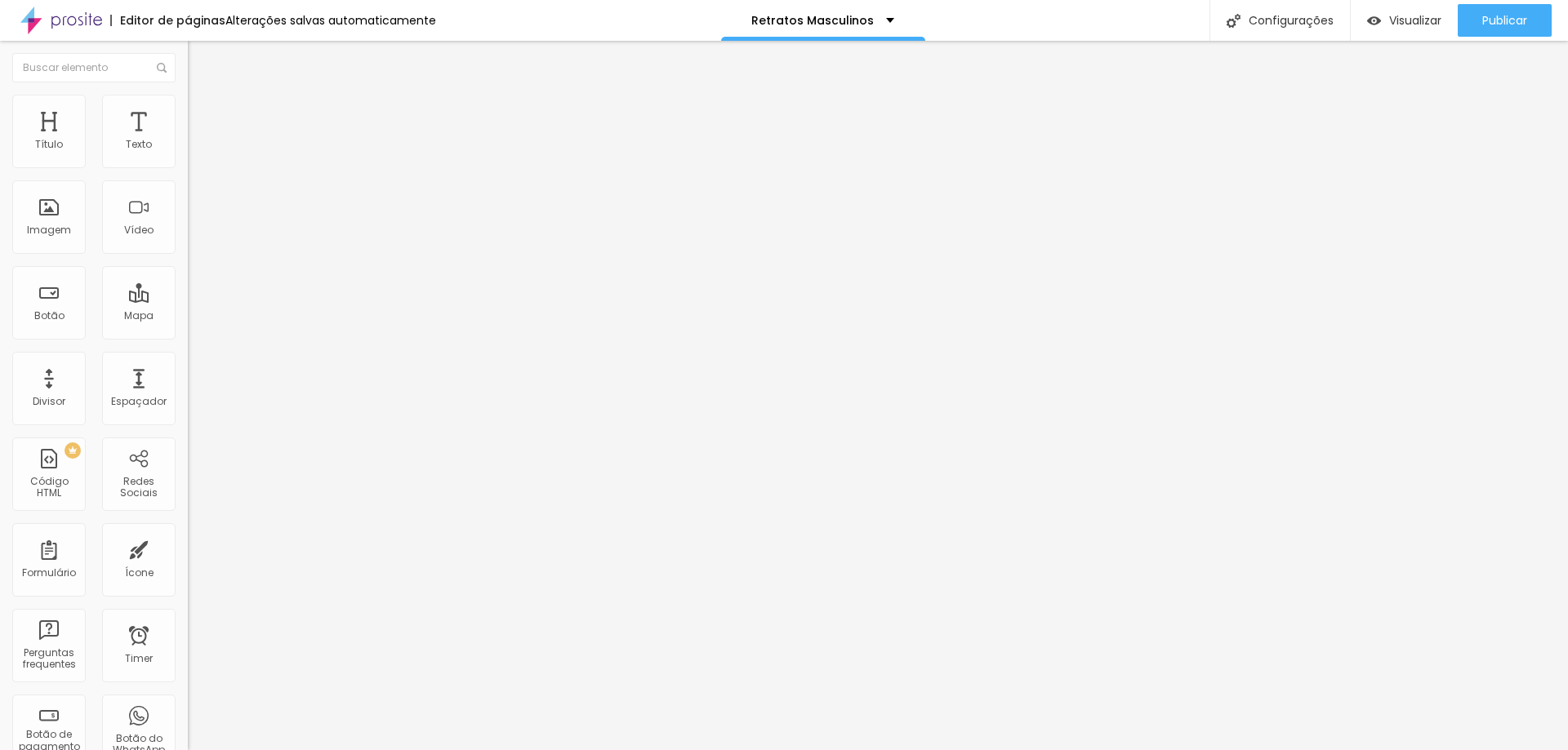
type input "0"
click at [188, 532] on input "range" at bounding box center [240, 538] width 106 height 13
click at [203, 115] on span "Avançado" at bounding box center [230, 122] width 54 height 13
type input "15"
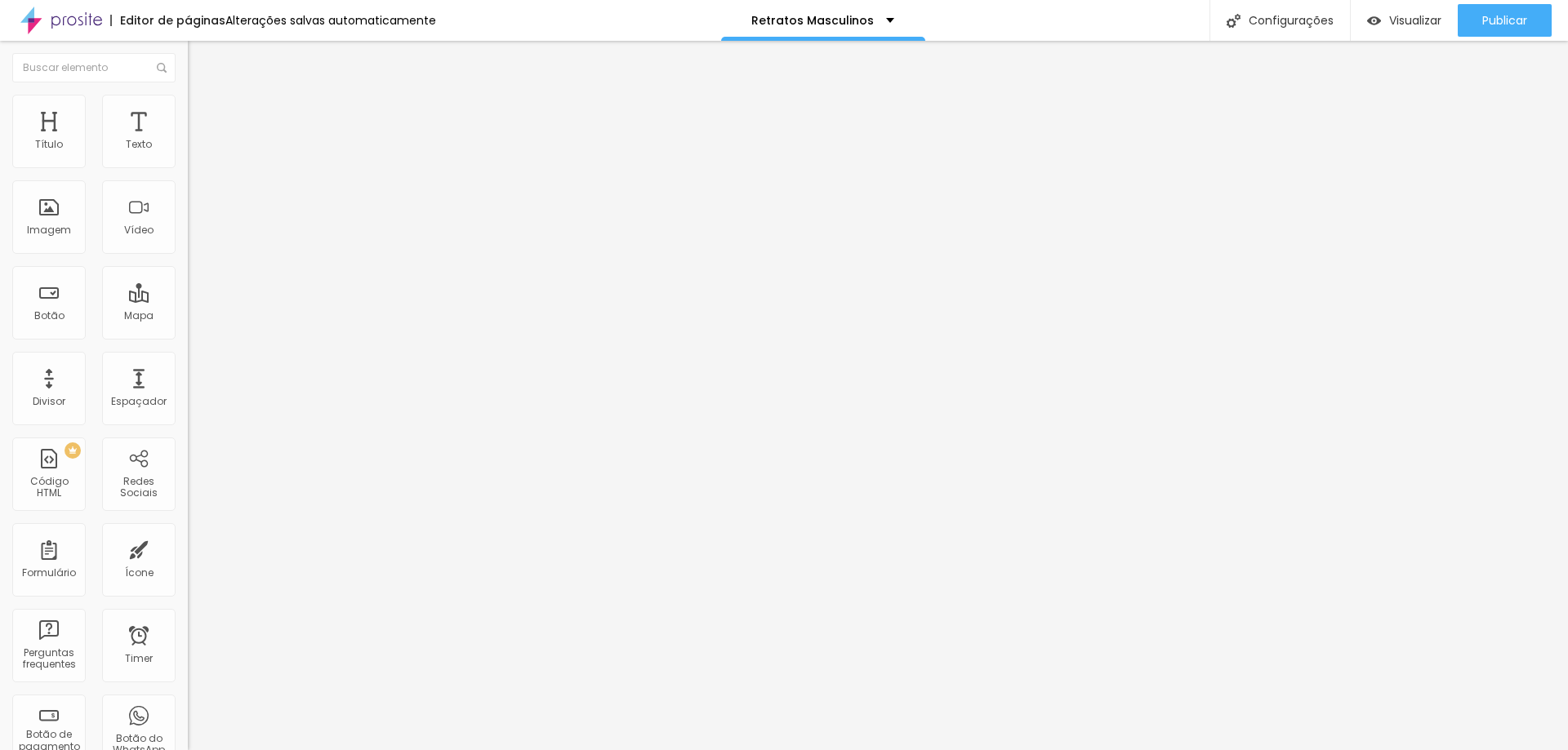
type input "10"
type input "5"
type input "0"
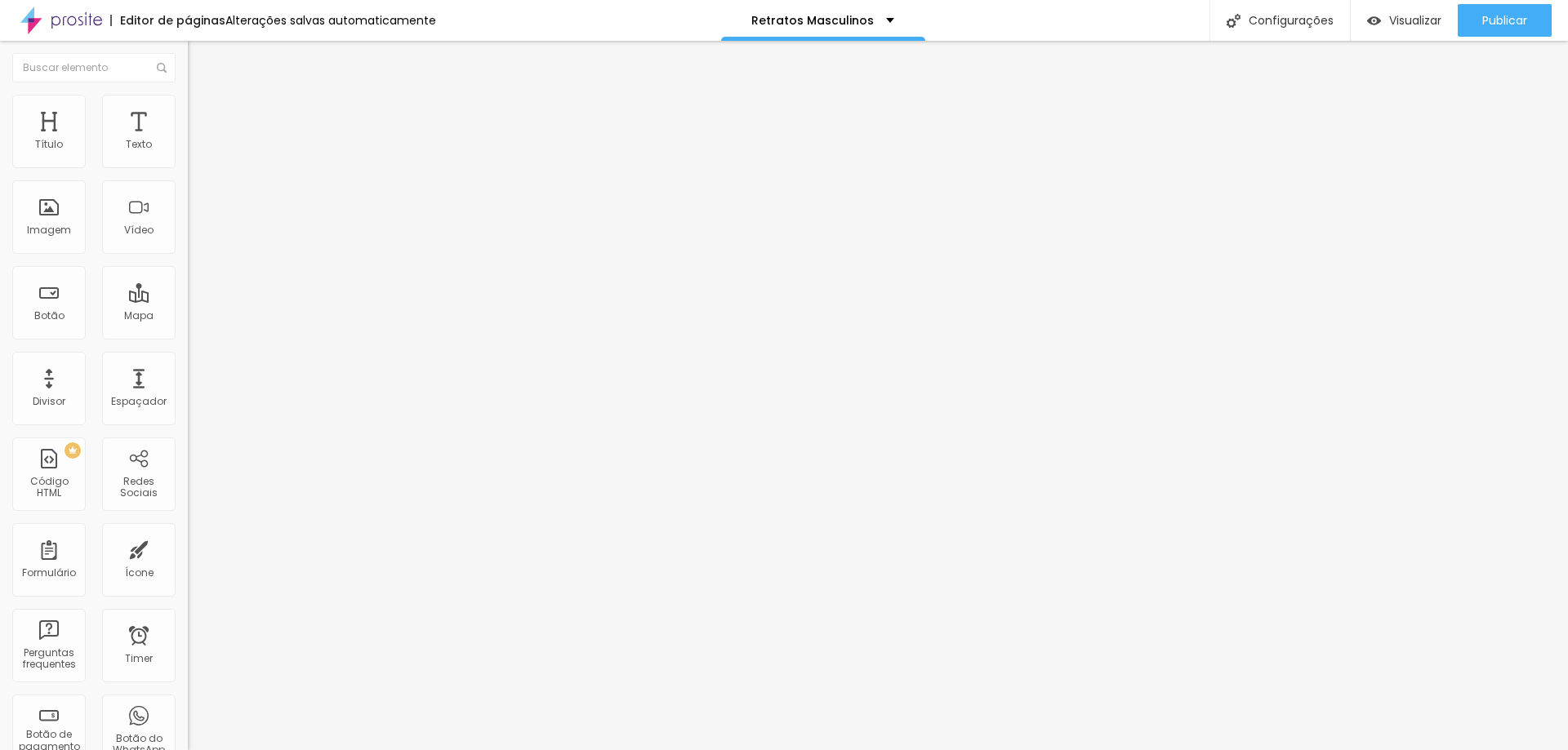
type input "0"
type input "5"
type input "10"
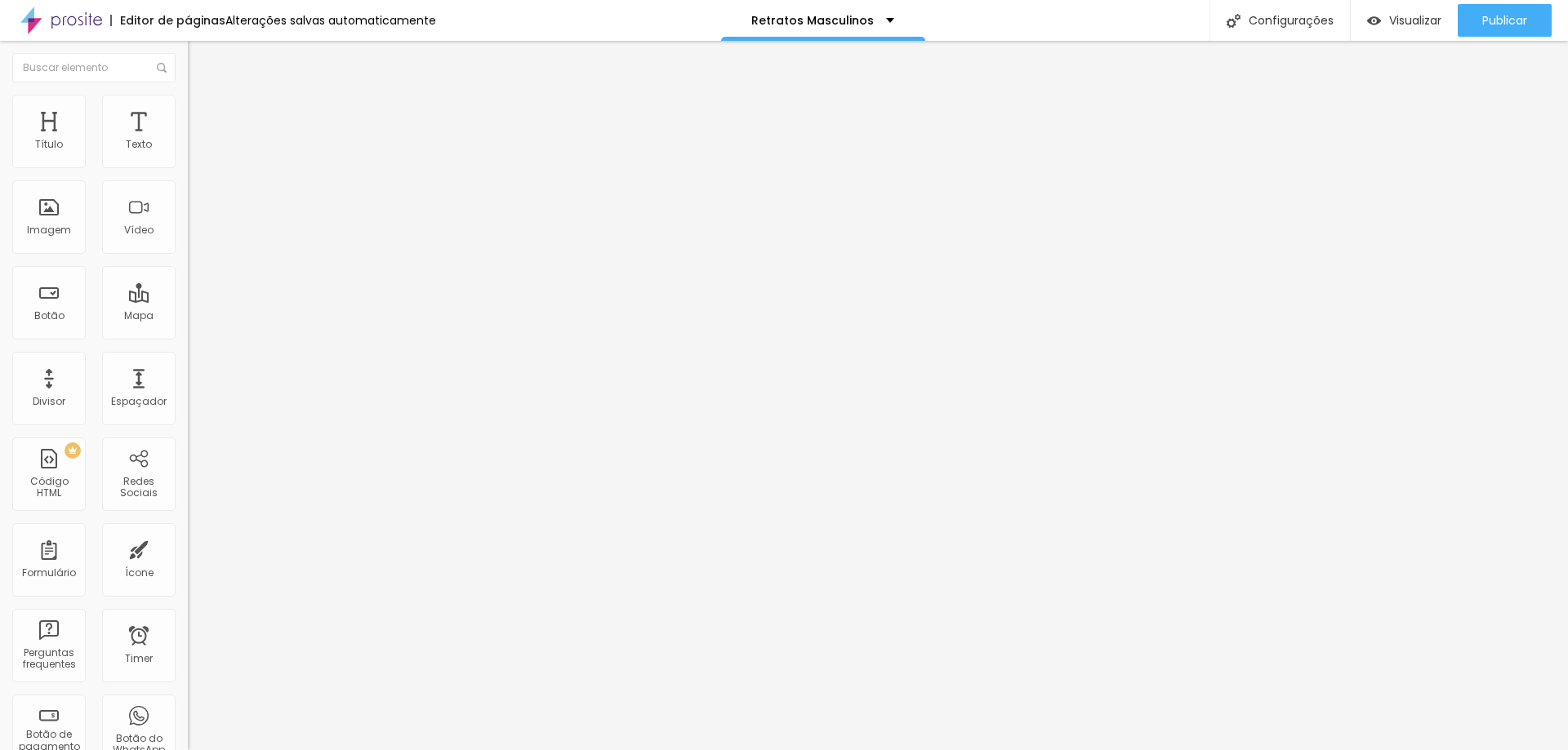
type input "15"
type input "10"
type input "15"
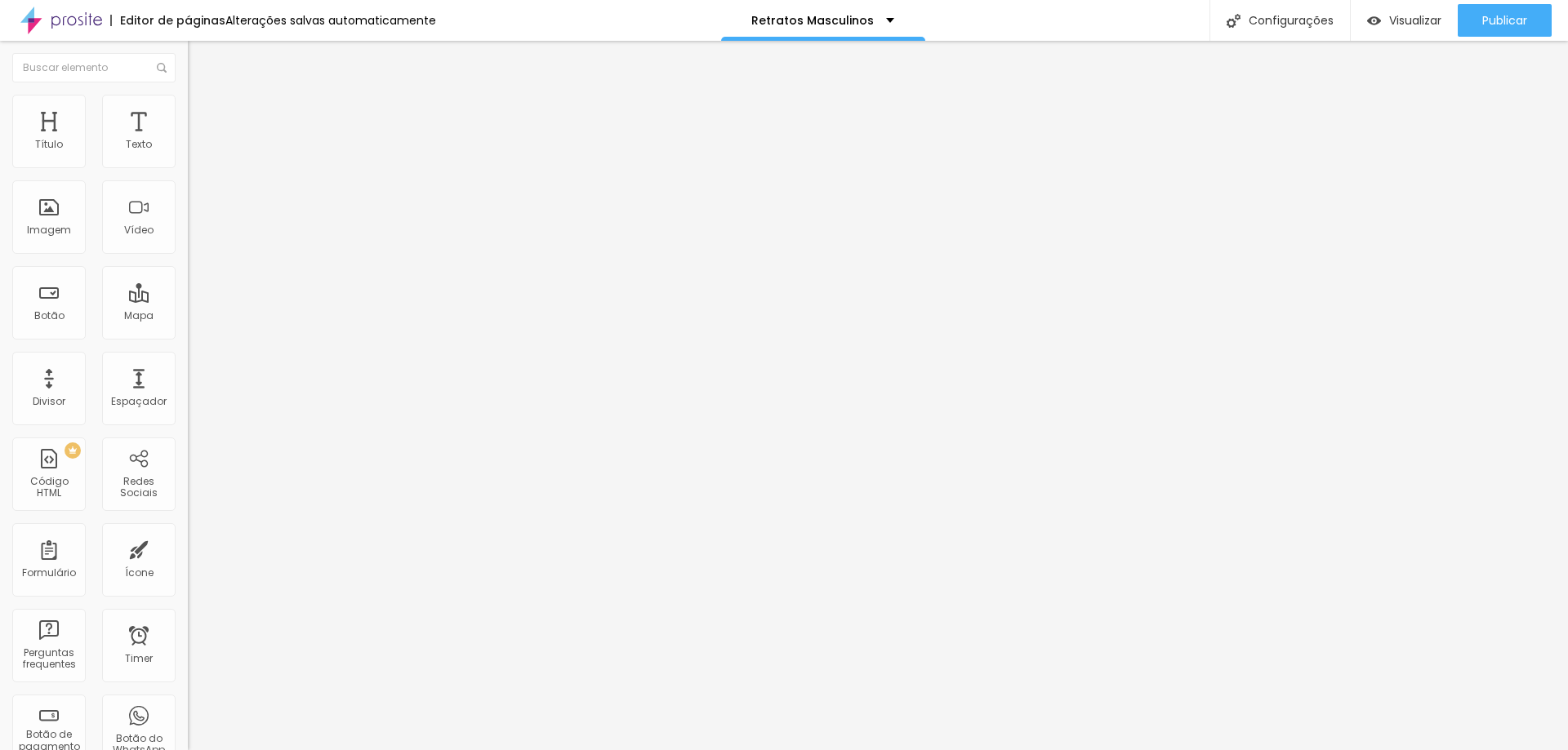
type input "15"
type input "10"
type input "5"
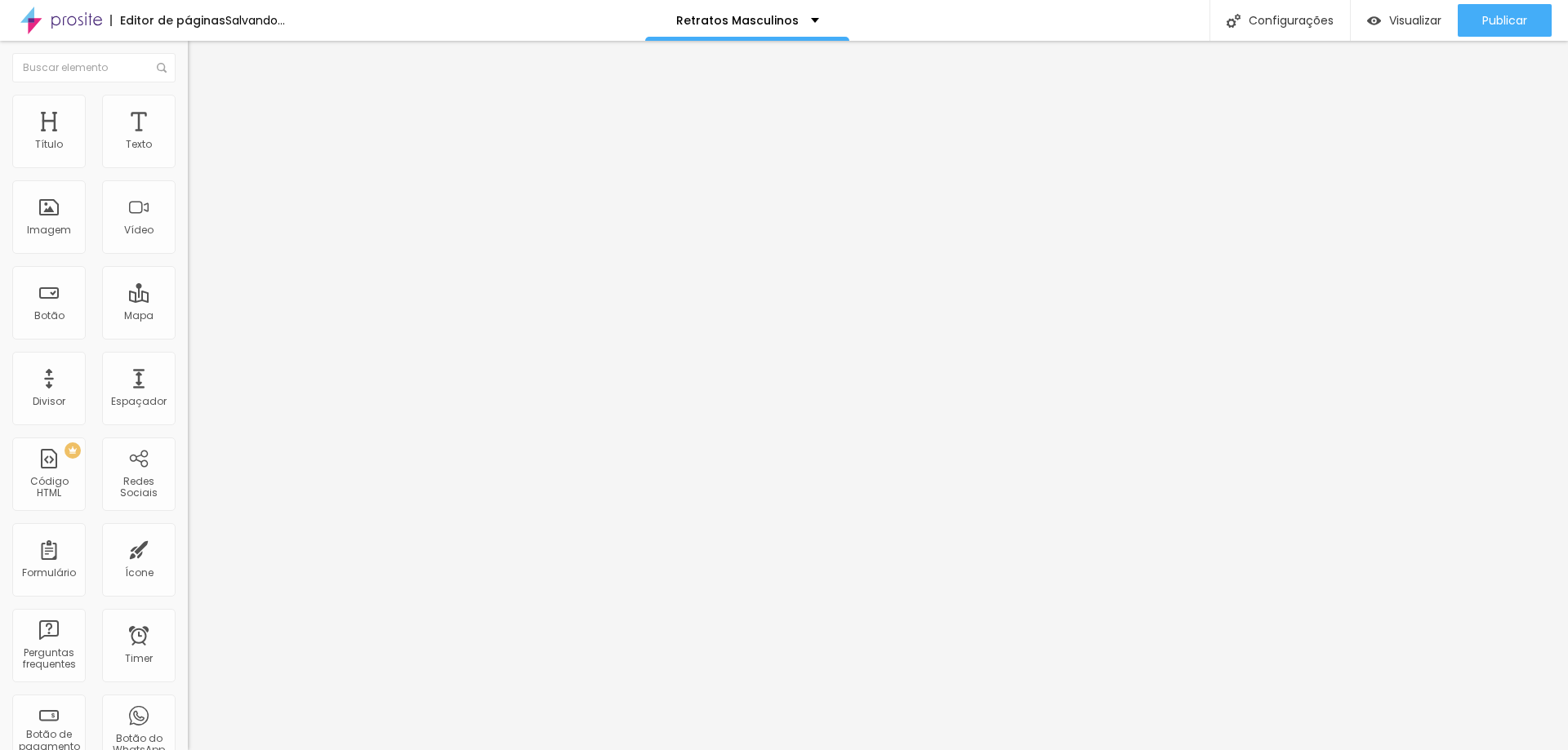
type input "0"
drag, startPoint x: 63, startPoint y: 162, endPoint x: 35, endPoint y: 160, distance: 28.1
click at [188, 316] on input "range" at bounding box center [240, 323] width 106 height 13
click at [203, 115] on span "Avançado" at bounding box center [230, 122] width 54 height 13
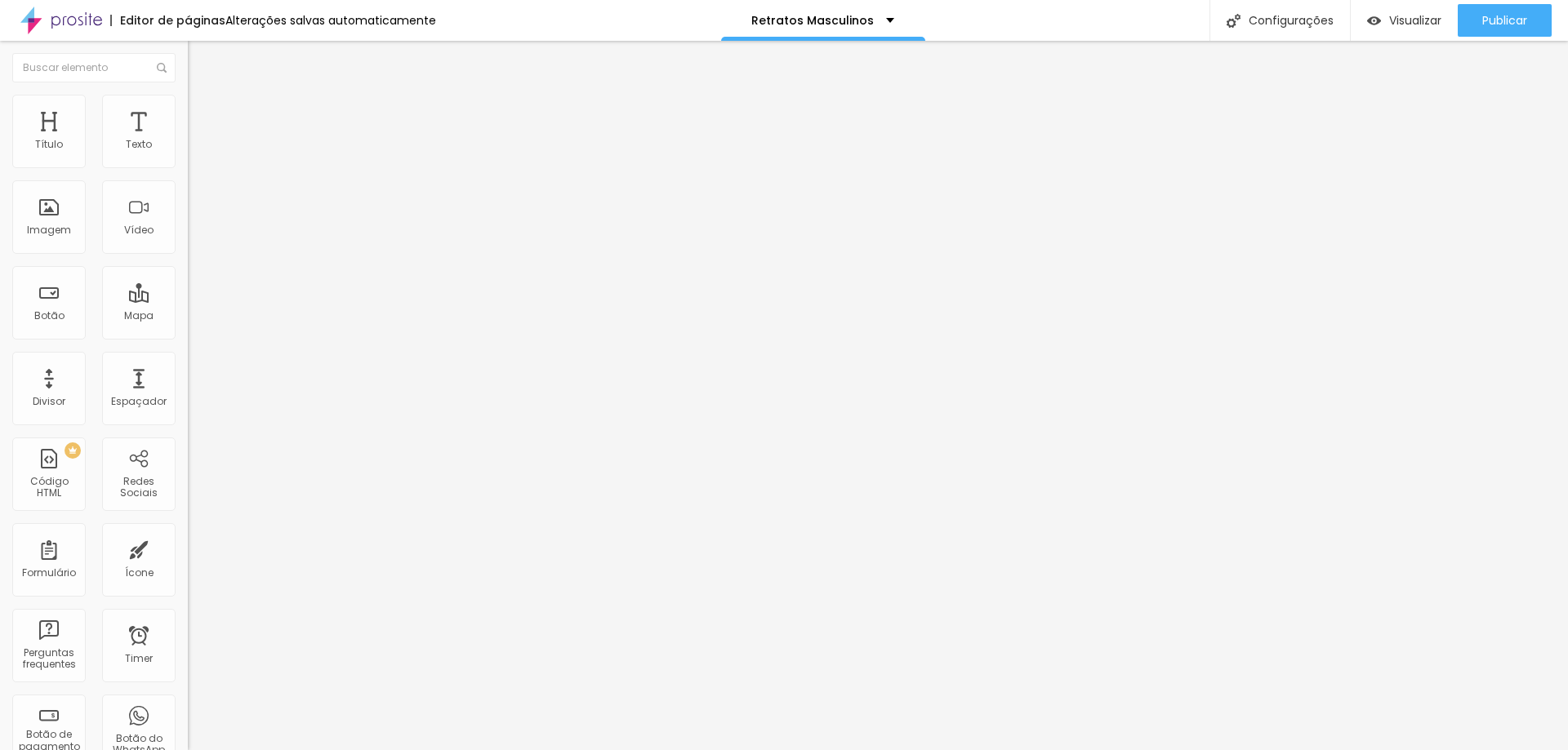
drag, startPoint x: 69, startPoint y: 163, endPoint x: 99, endPoint y: 201, distance: 48.4
click at [188, 316] on input "range" at bounding box center [240, 323] width 106 height 13
drag, startPoint x: 94, startPoint y: 159, endPoint x: 8, endPoint y: 147, distance: 86.8
click at [188, 316] on input "range" at bounding box center [240, 323] width 106 height 13
click at [188, 111] on img at bounding box center [194, 117] width 14 height 14
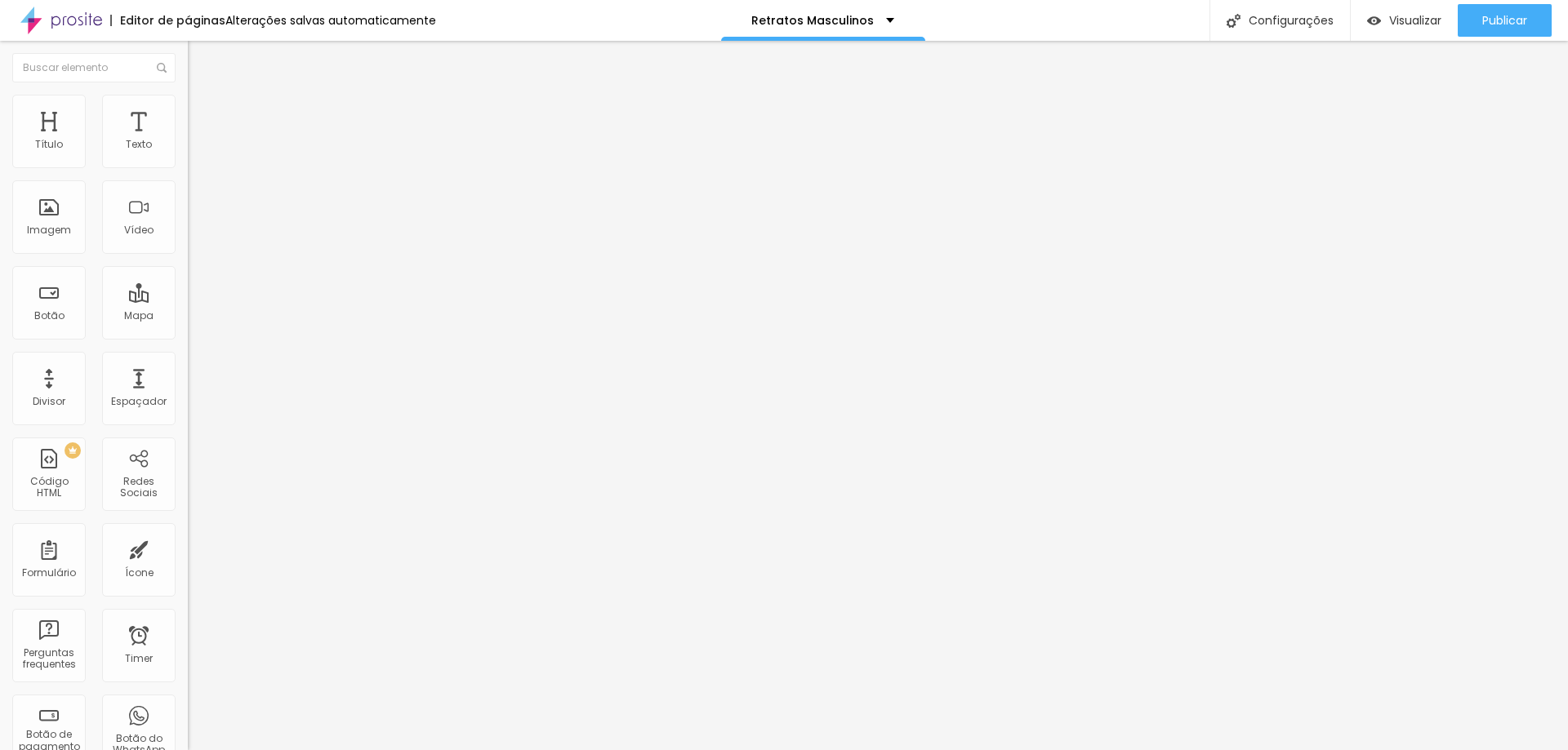
click at [188, 548] on input "range" at bounding box center [240, 555] width 106 height 13
click at [188, 111] on img at bounding box center [194, 117] width 14 height 14
drag, startPoint x: 39, startPoint y: 190, endPoint x: 0, endPoint y: 182, distance: 39.8
click at [188, 548] on input "range" at bounding box center [240, 555] width 106 height 13
click at [188, 111] on img at bounding box center [194, 117] width 14 height 14
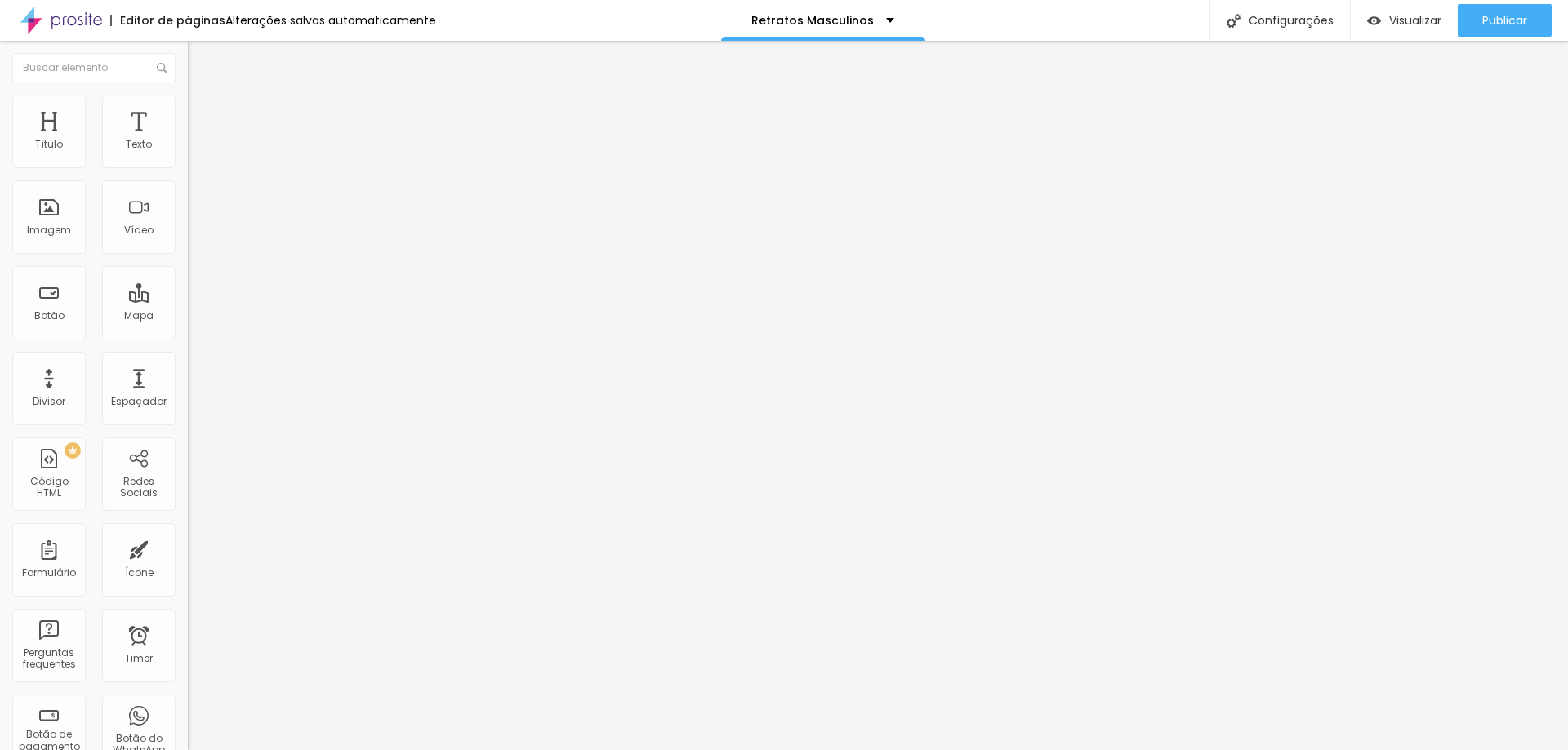
drag, startPoint x: 22, startPoint y: 198, endPoint x: 3, endPoint y: 198, distance: 19.0
click at [188, 548] on input "range" at bounding box center [240, 555] width 106 height 13
click at [1414, 18] on span "Visualizar" at bounding box center [1415, 20] width 52 height 13
click at [1402, 19] on span "Visualizar" at bounding box center [1415, 20] width 52 height 13
click at [1412, 21] on span "Visualizar" at bounding box center [1415, 20] width 52 height 13
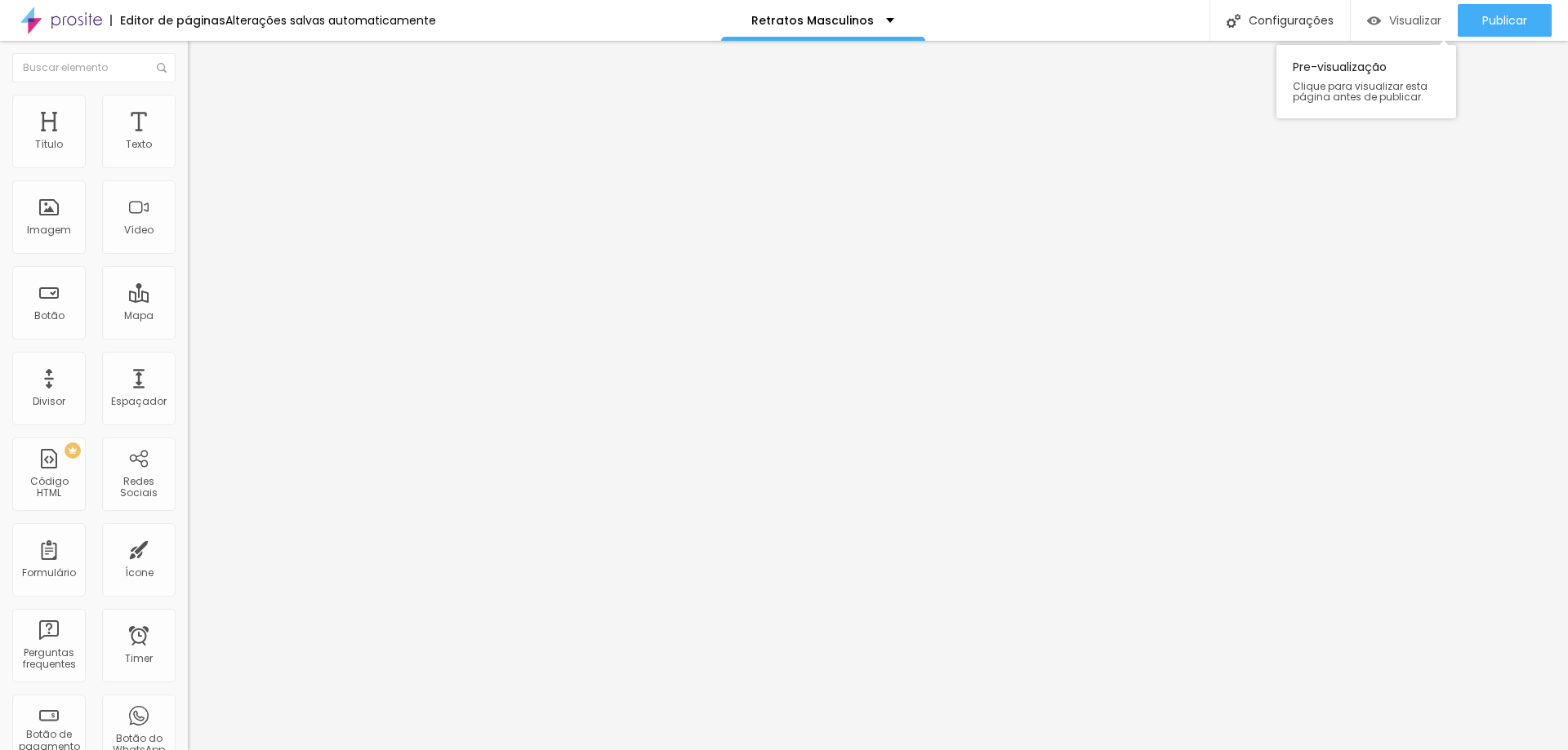
click at [1403, 23] on span "Visualizar" at bounding box center [1415, 20] width 52 height 13
click at [188, 94] on li "Avançado" at bounding box center [281, 102] width 188 height 16
type input "11"
type input "7"
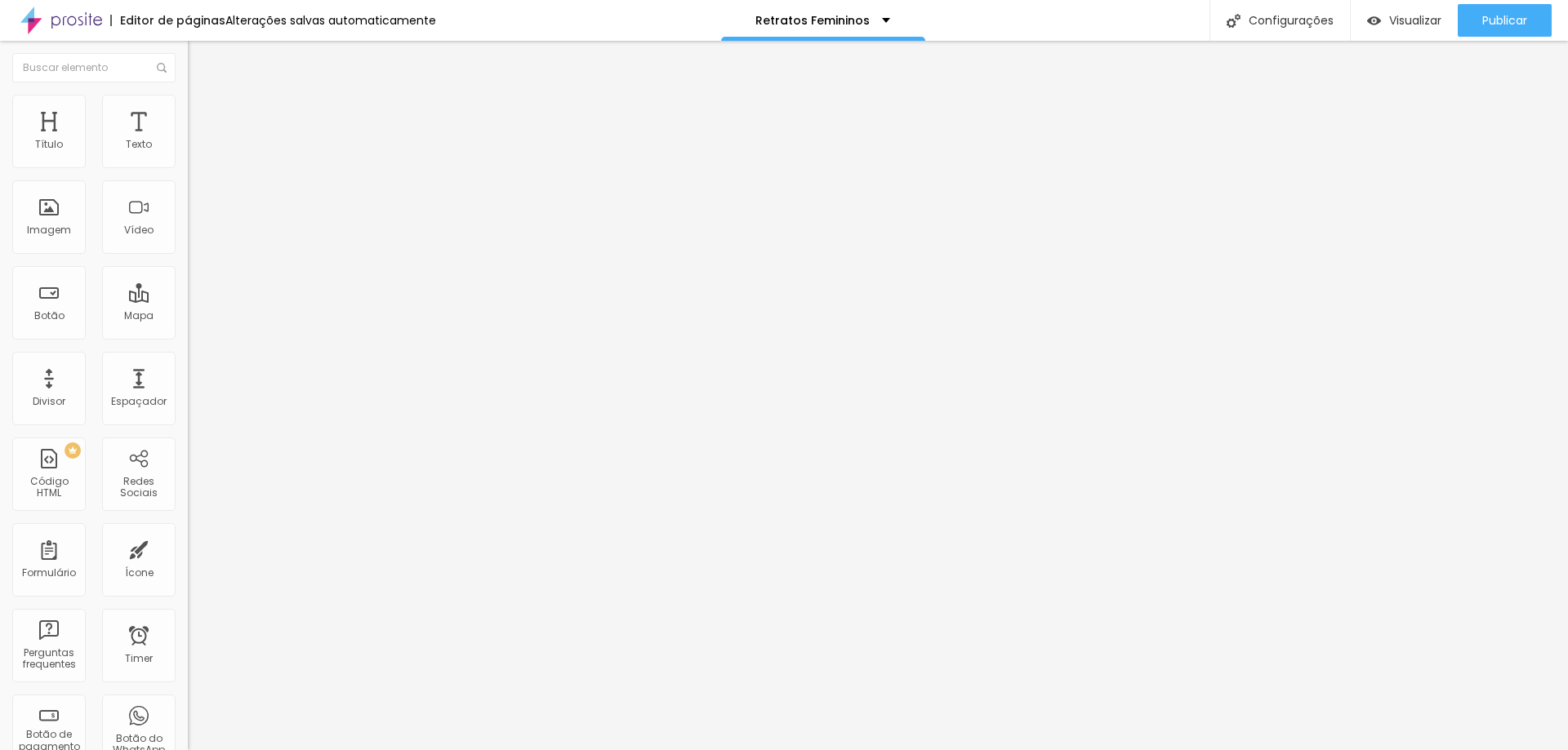
type input "7"
type input "0"
drag, startPoint x: 49, startPoint y: 191, endPoint x: 18, endPoint y: 182, distance: 32.3
type input "0"
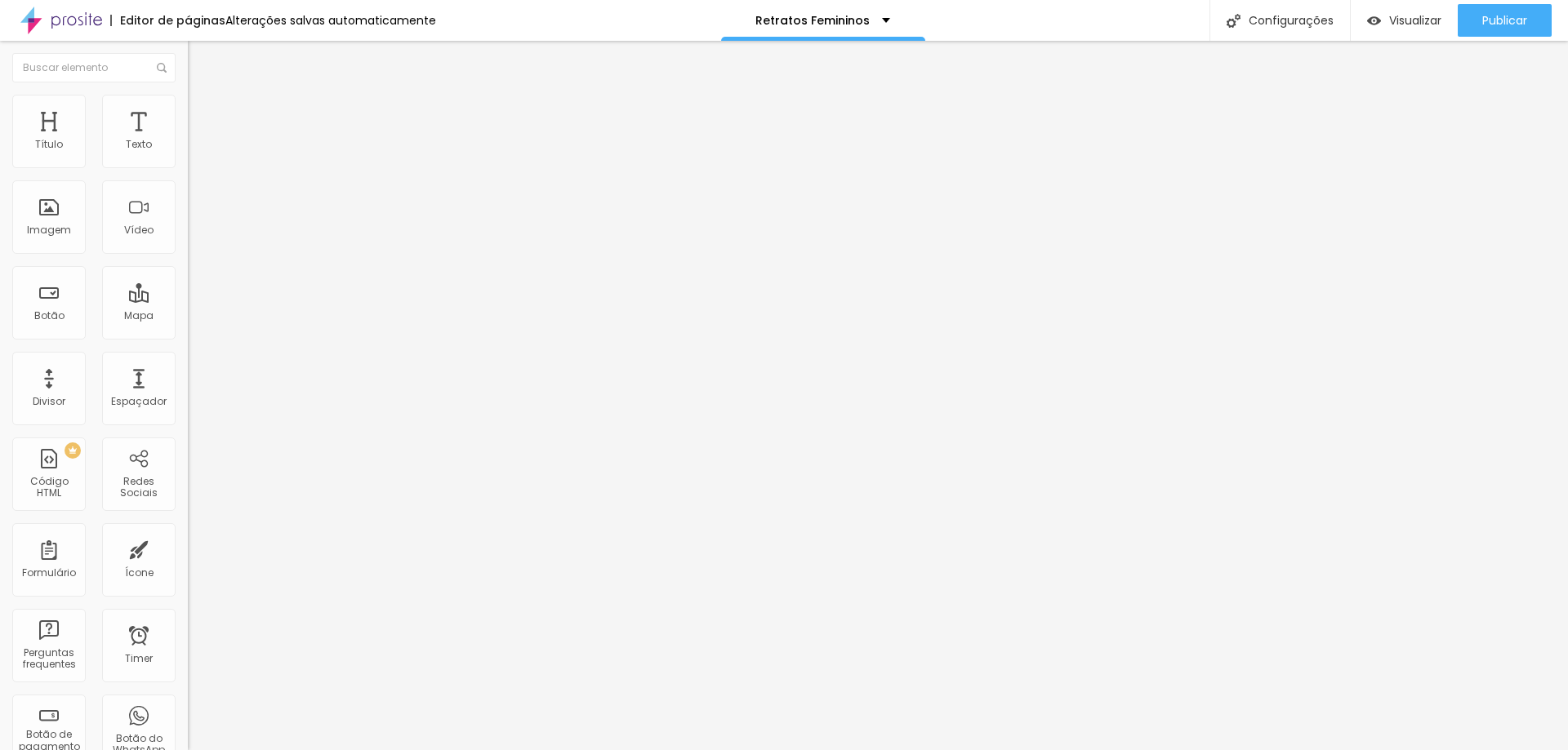
click at [188, 532] on input "range" at bounding box center [240, 538] width 106 height 13
type input "7"
type input "4"
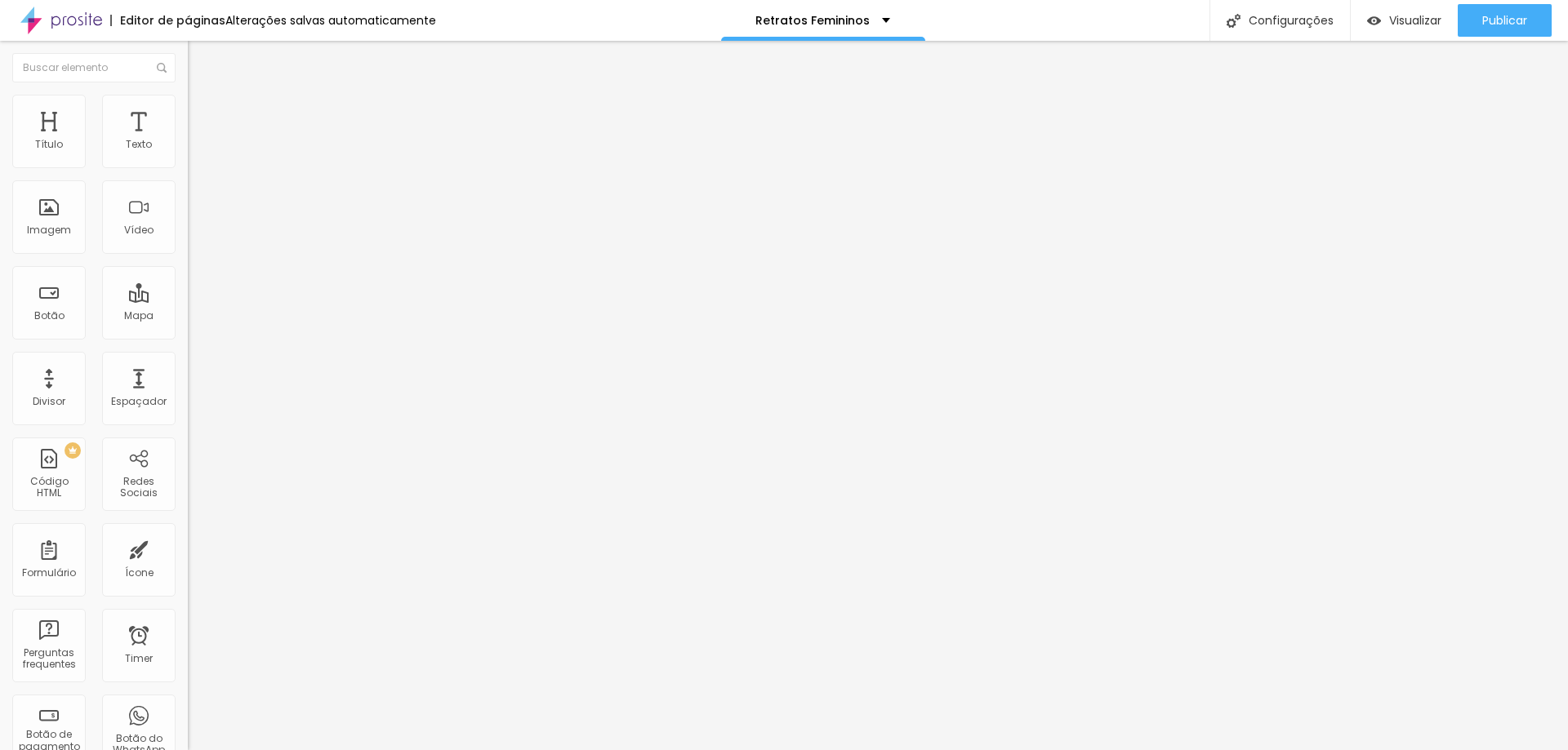
type input "2"
type input "0"
drag, startPoint x: 50, startPoint y: 158, endPoint x: 89, endPoint y: 166, distance: 39.8
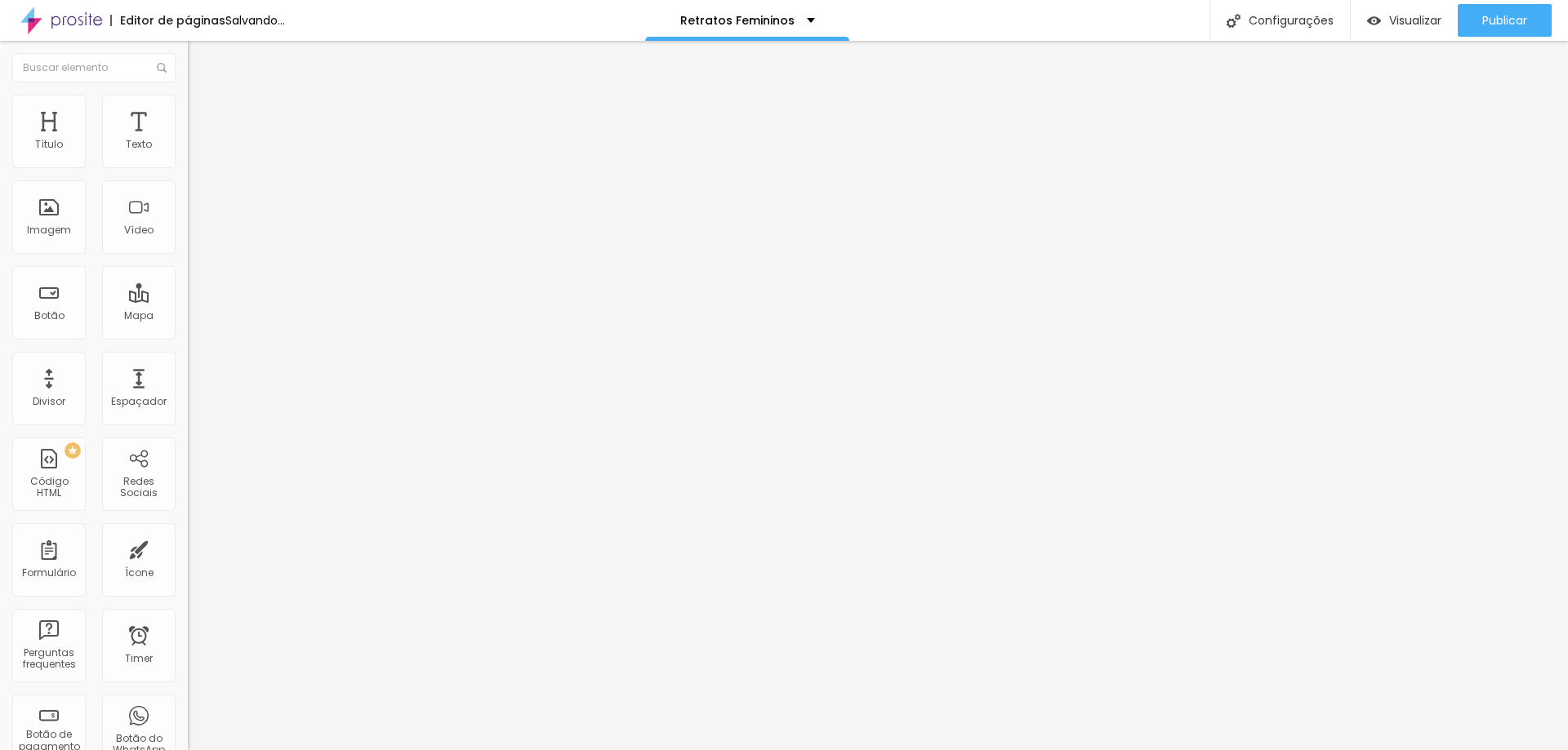
type input "0"
click at [188, 300] on input "range" at bounding box center [240, 307] width 106 height 13
click at [188, 111] on li "Avançado" at bounding box center [281, 118] width 188 height 16
type input "18"
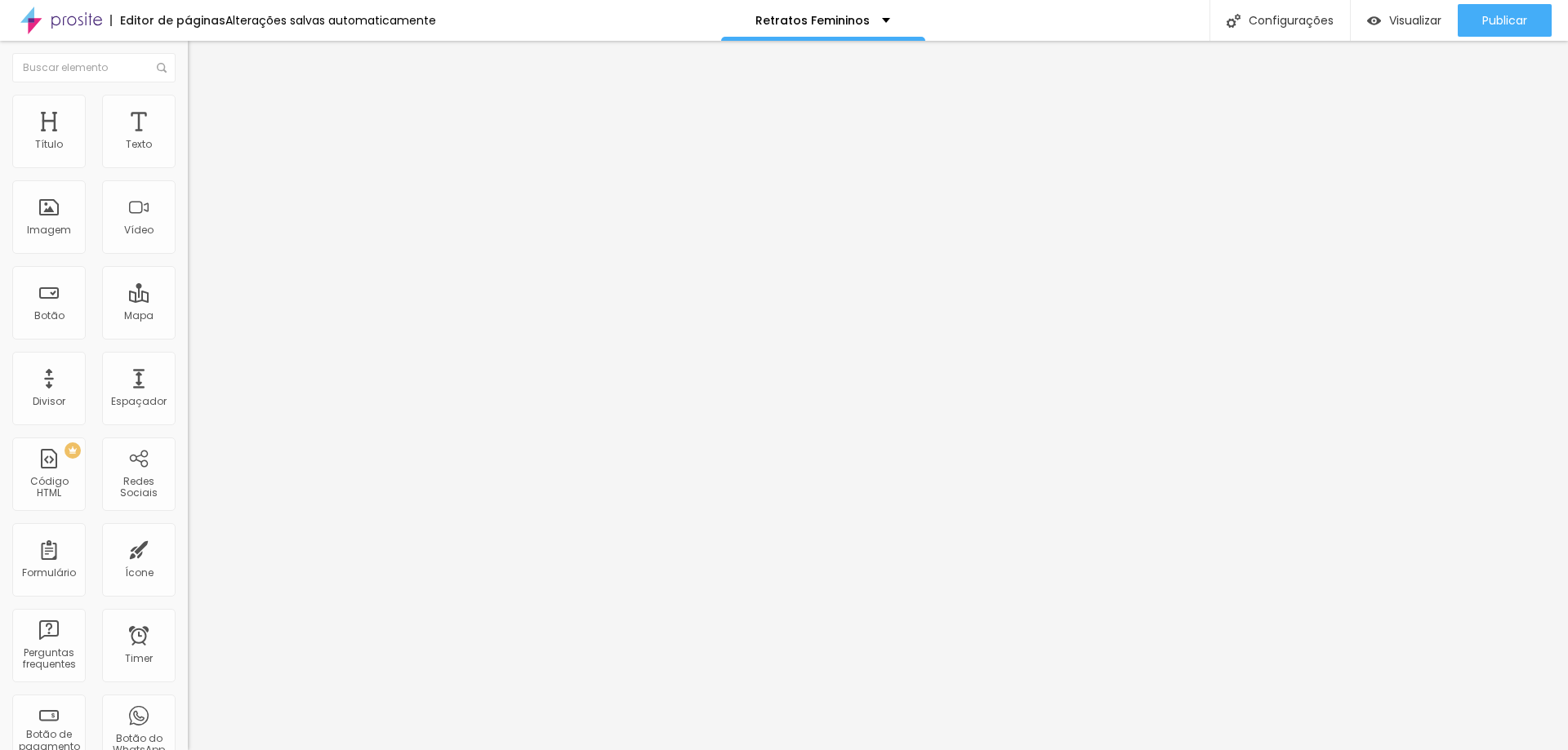
type input "17"
type input "15"
type input "6"
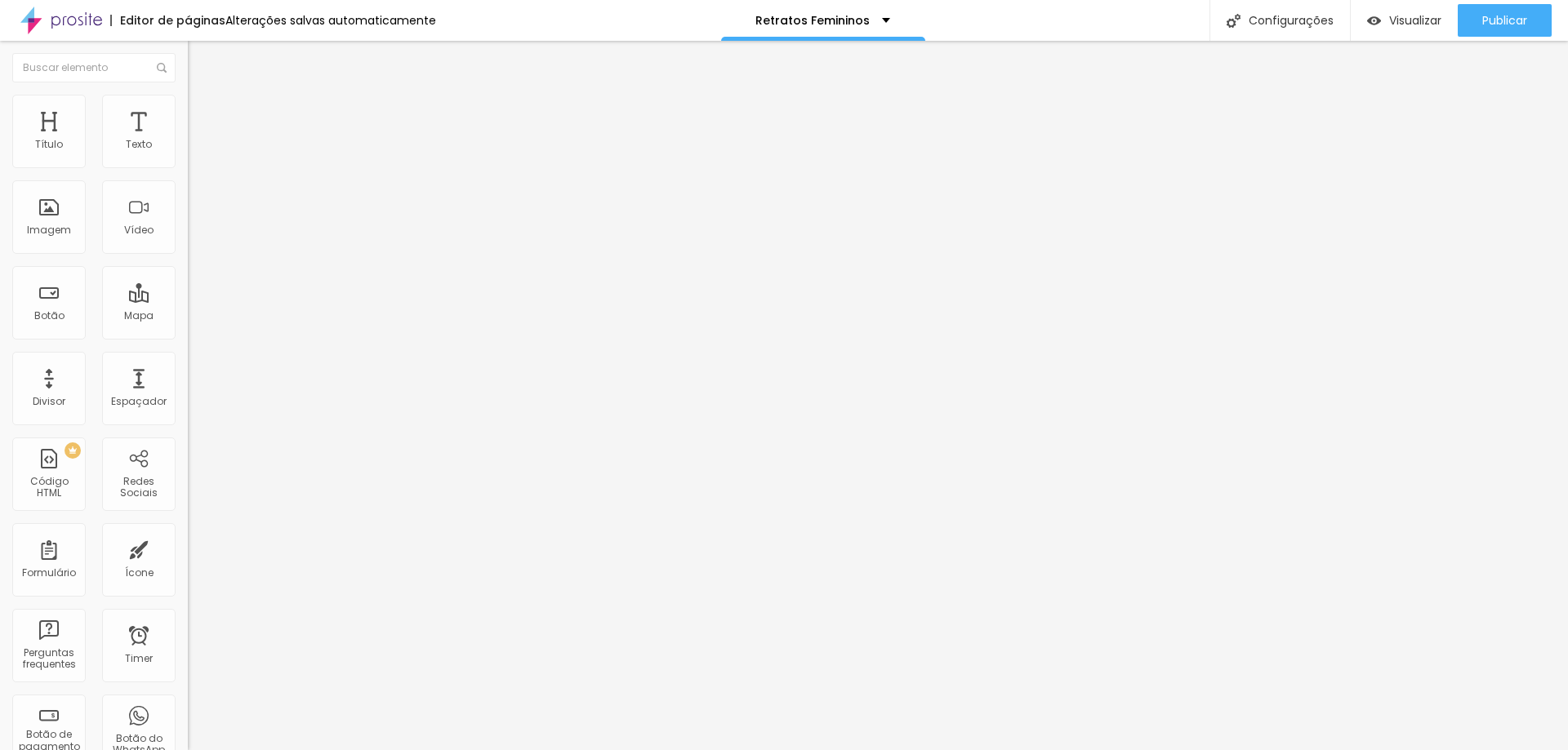
type input "6"
type input "0"
drag, startPoint x: 57, startPoint y: 193, endPoint x: 0, endPoint y: 188, distance: 57.2
type input "0"
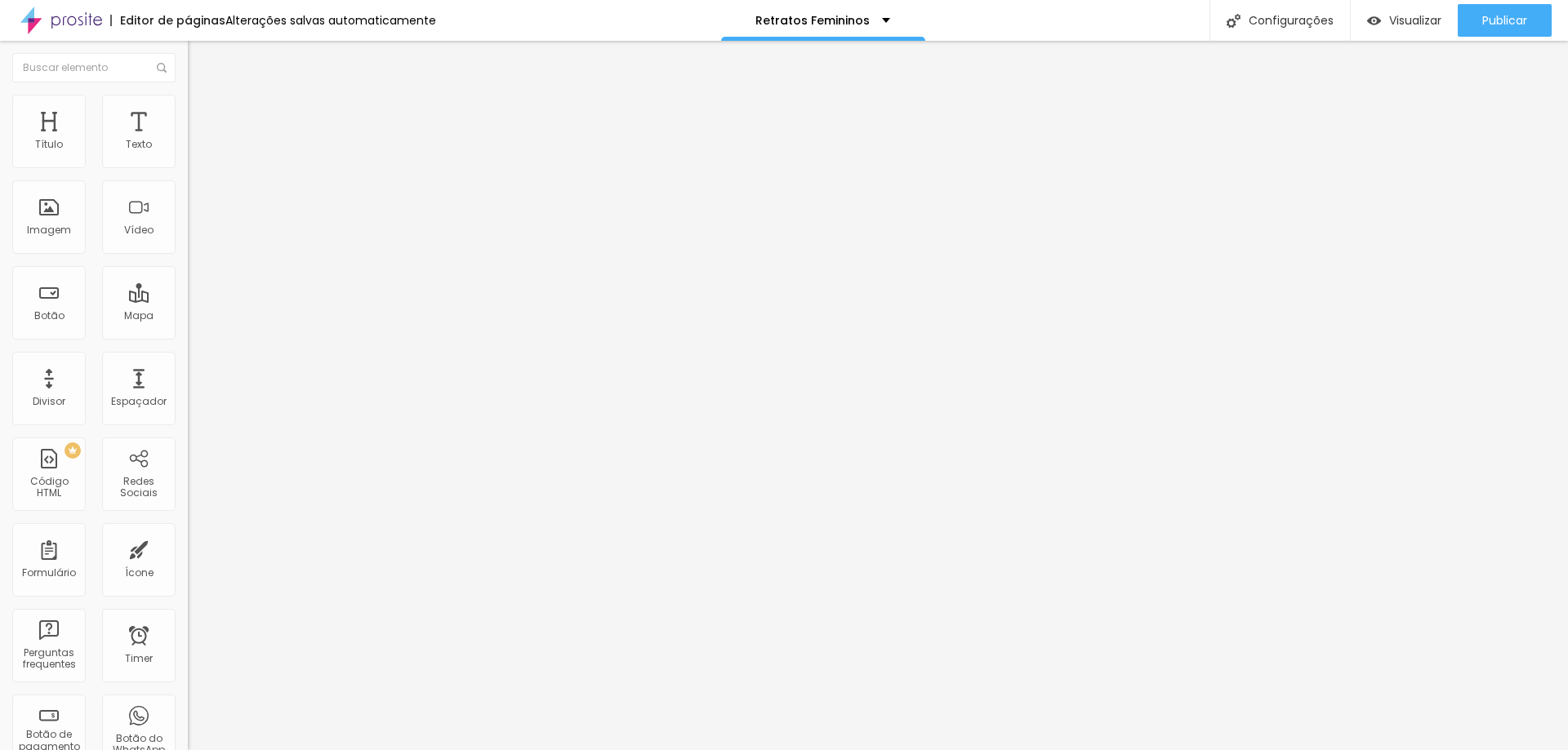
click at [188, 548] on input "range" at bounding box center [240, 555] width 106 height 13
type input "14"
type input "8"
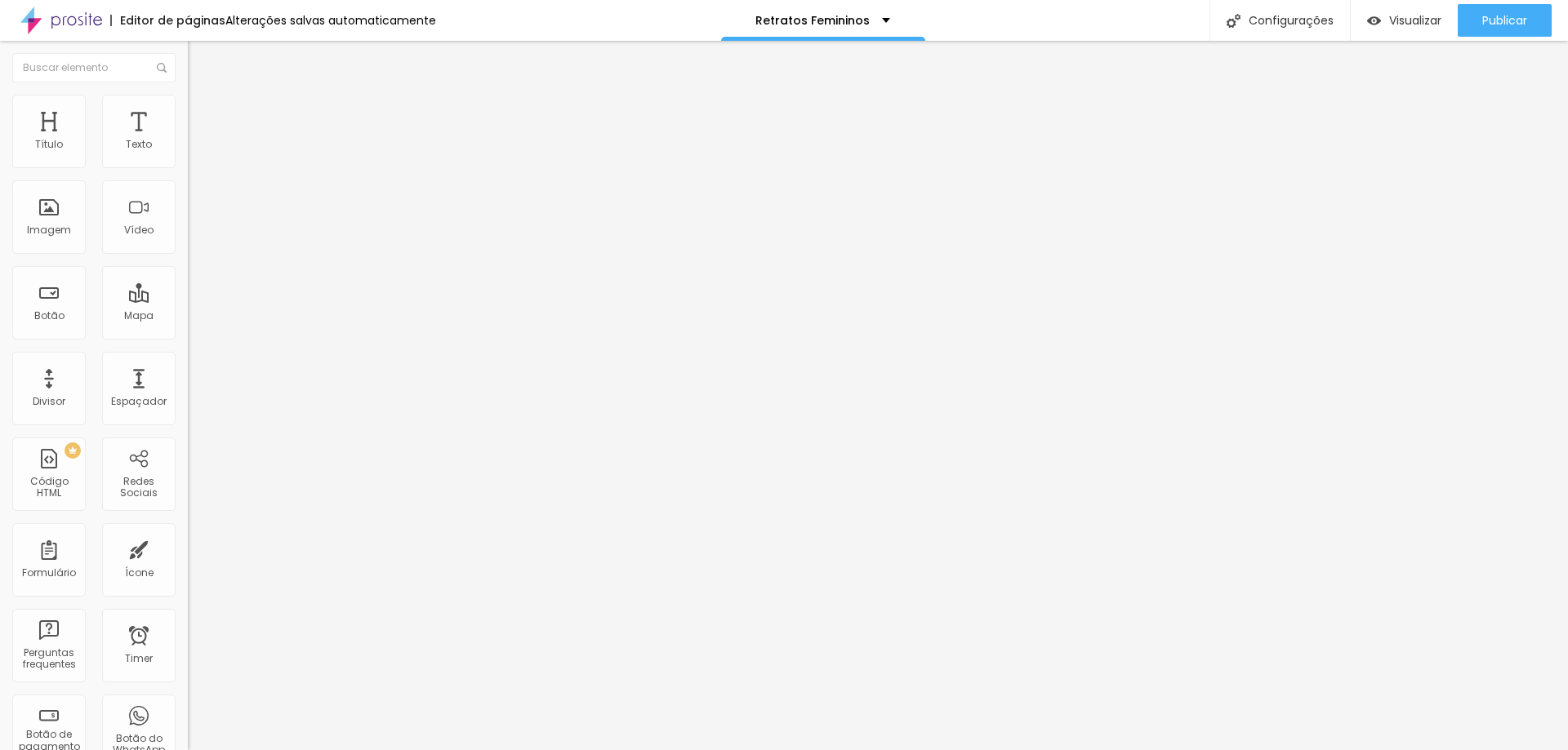
type input "0"
drag, startPoint x: 54, startPoint y: 157, endPoint x: 155, endPoint y: 187, distance: 105.4
type input "0"
click at [188, 316] on input "range" at bounding box center [240, 323] width 106 height 13
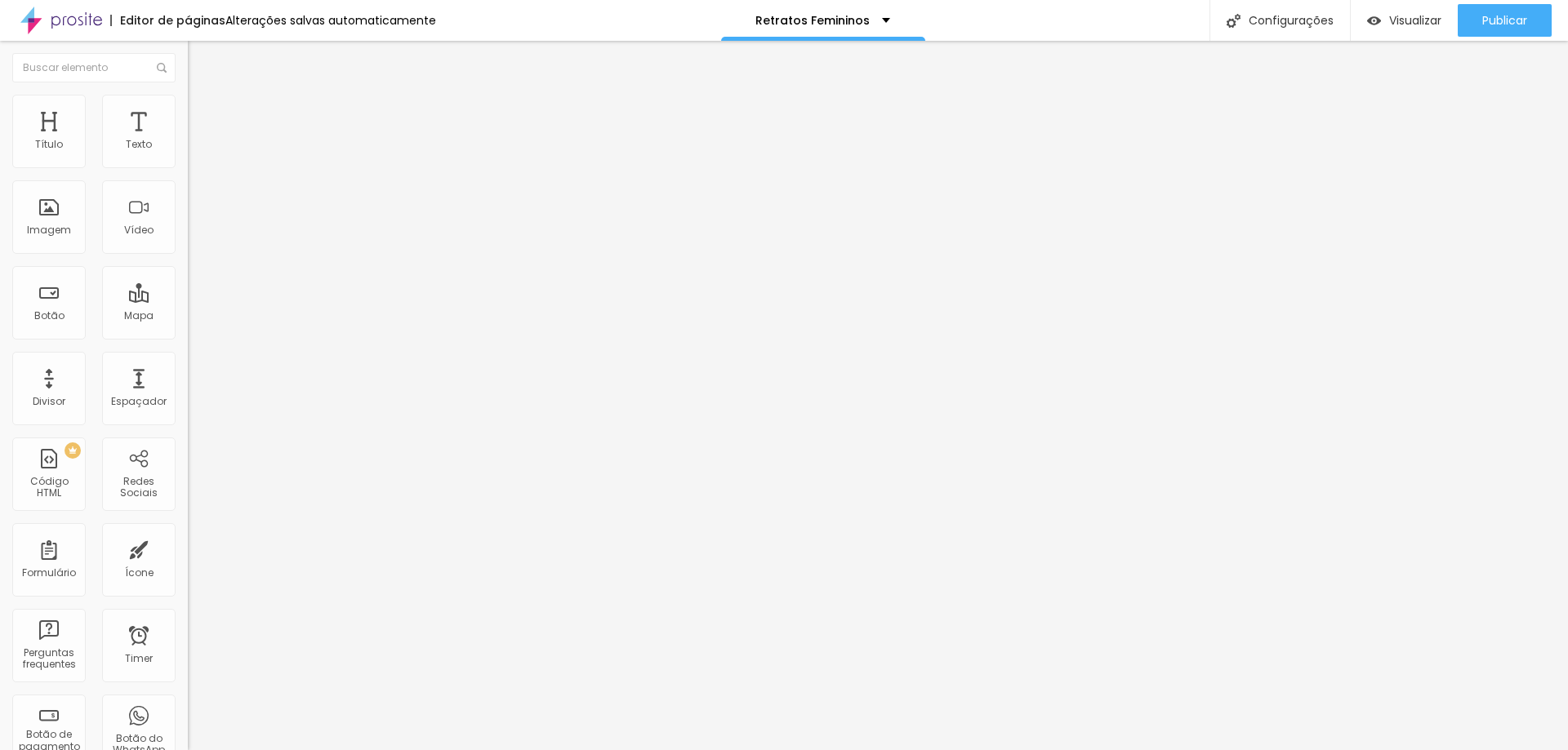
click at [203, 111] on span "Avançado" at bounding box center [230, 106] width 54 height 13
type input "8"
type input "4"
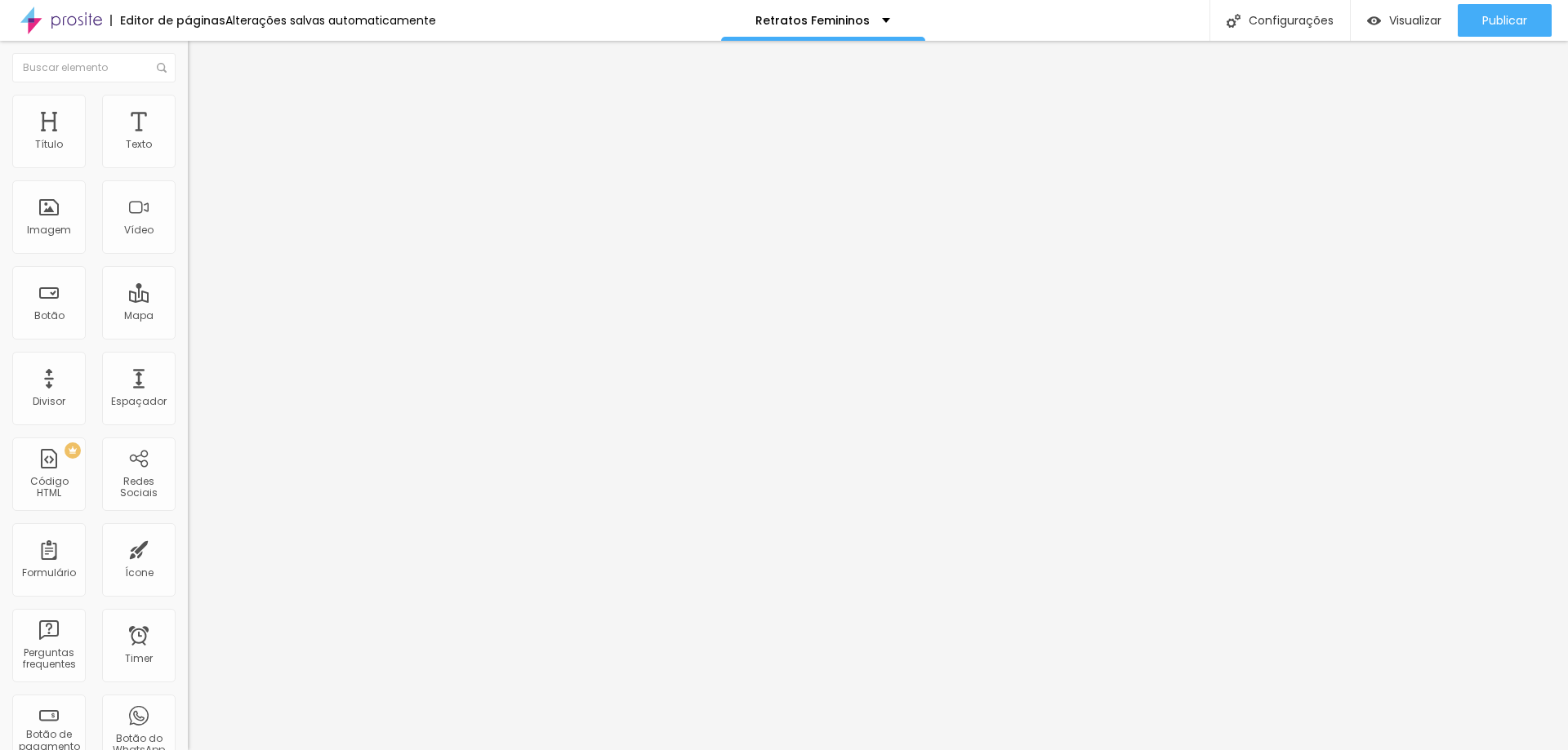
type input "1"
type input "0"
drag, startPoint x: 48, startPoint y: 161, endPoint x: 23, endPoint y: 164, distance: 25.2
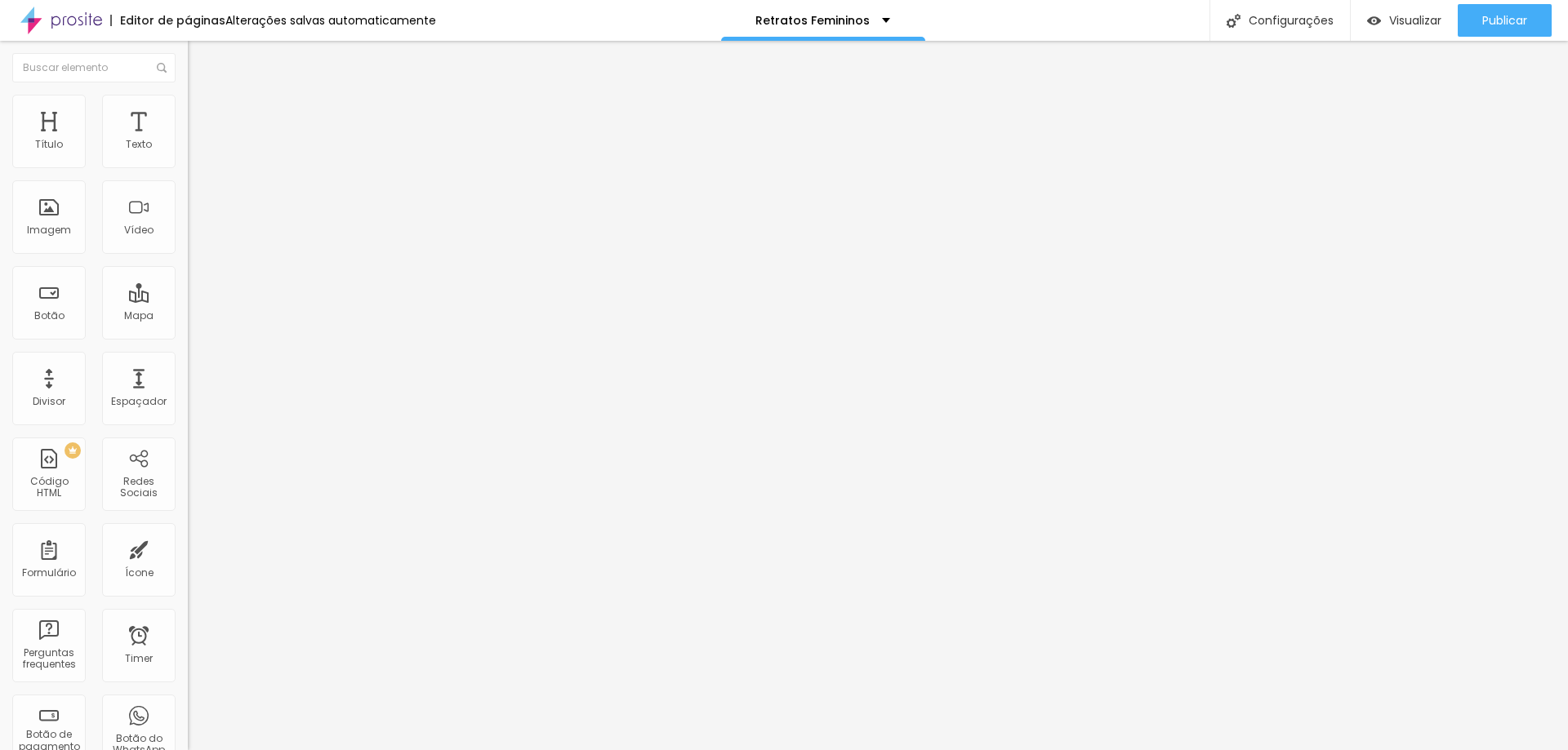
type input "0"
click at [188, 300] on input "range" at bounding box center [240, 307] width 106 height 13
type input "4"
type input "0"
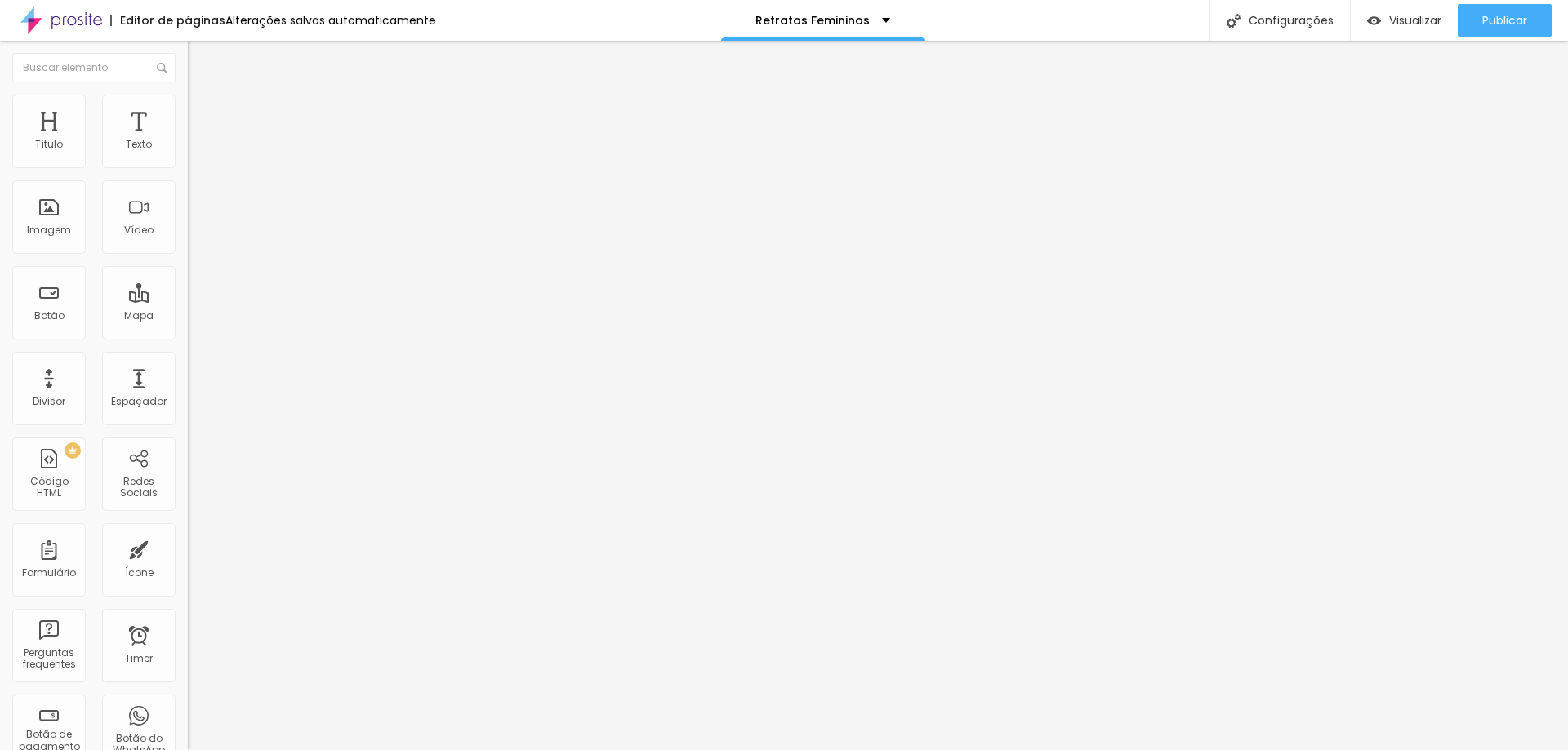
type input "0"
drag, startPoint x: 42, startPoint y: 190, endPoint x: 0, endPoint y: 187, distance: 42.1
type input "0"
click at [188, 532] on input "range" at bounding box center [240, 538] width 106 height 13
click at [203, 115] on span "Avançado" at bounding box center [230, 122] width 54 height 13
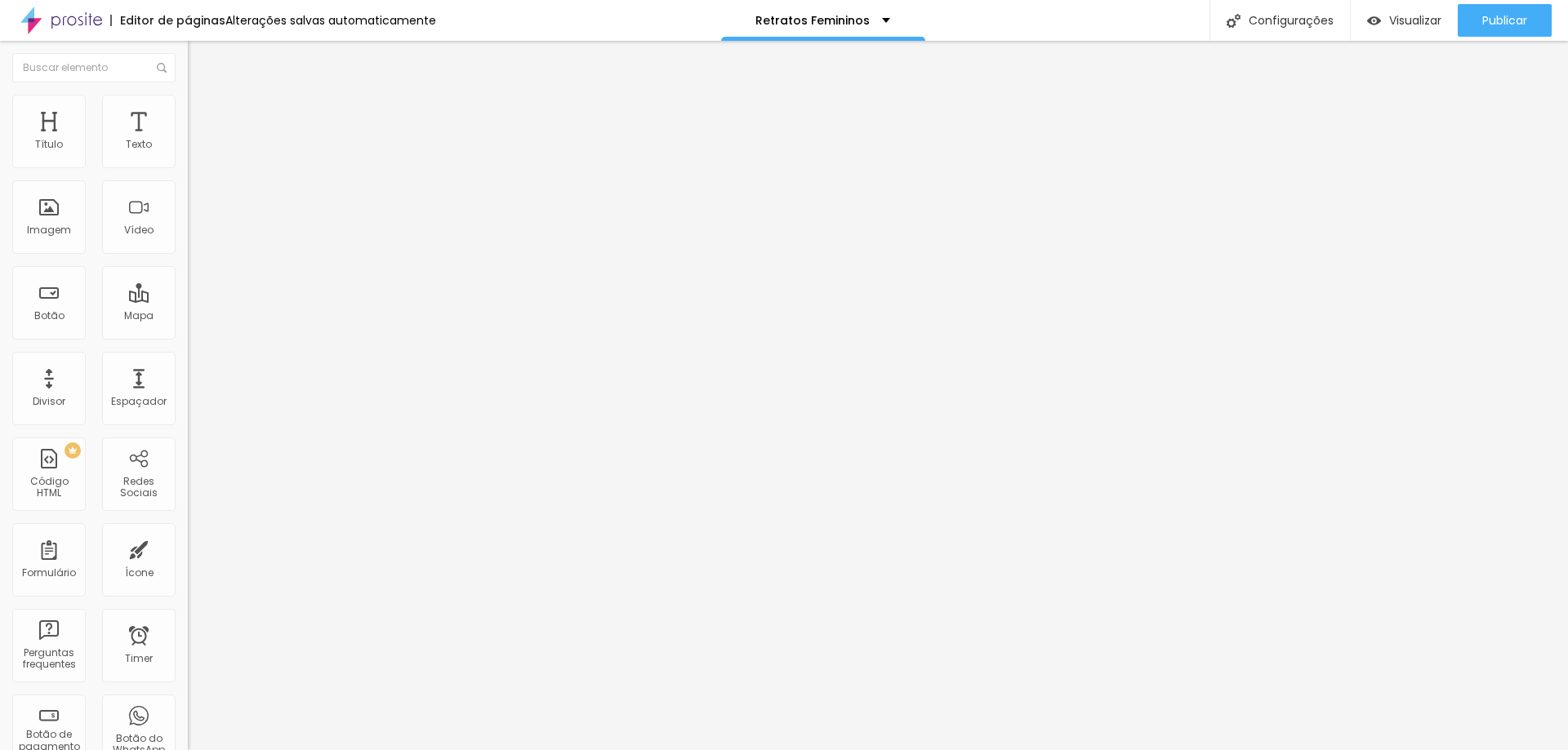
type input "15"
type input "13"
type input "9"
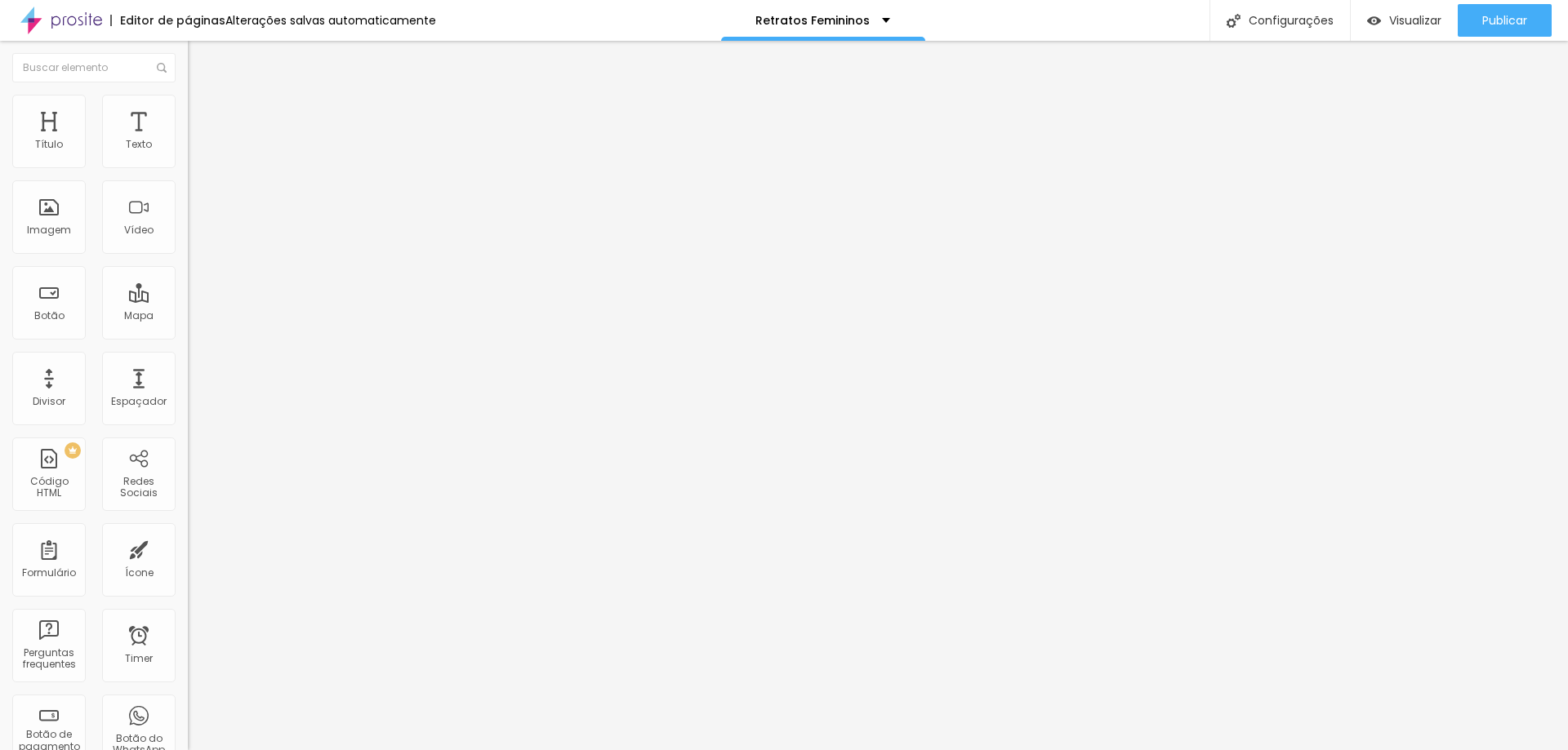
type input "9"
type input "7"
type input "5"
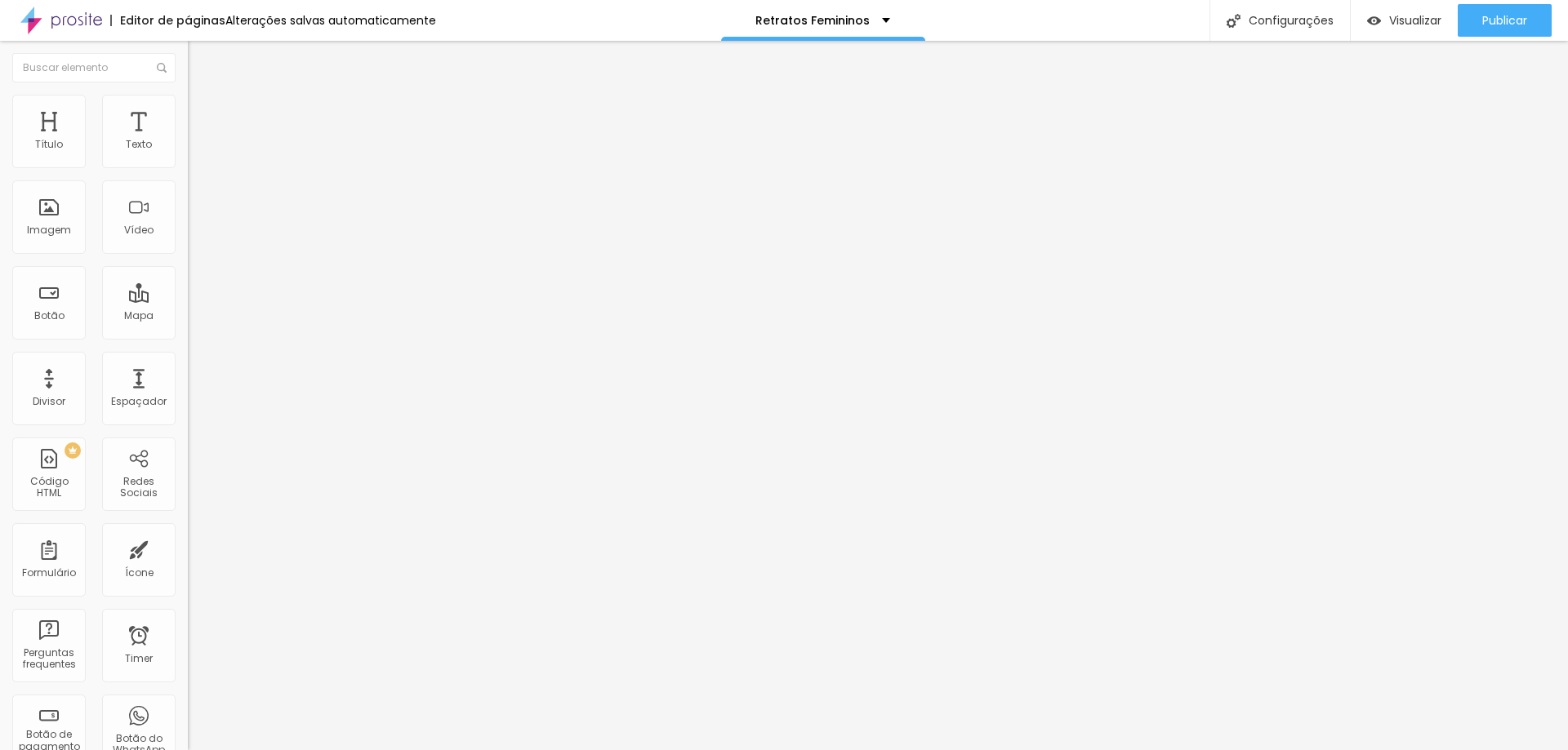
type input "3"
type input "0"
drag, startPoint x: 31, startPoint y: 161, endPoint x: 47, endPoint y: 185, distance: 28.8
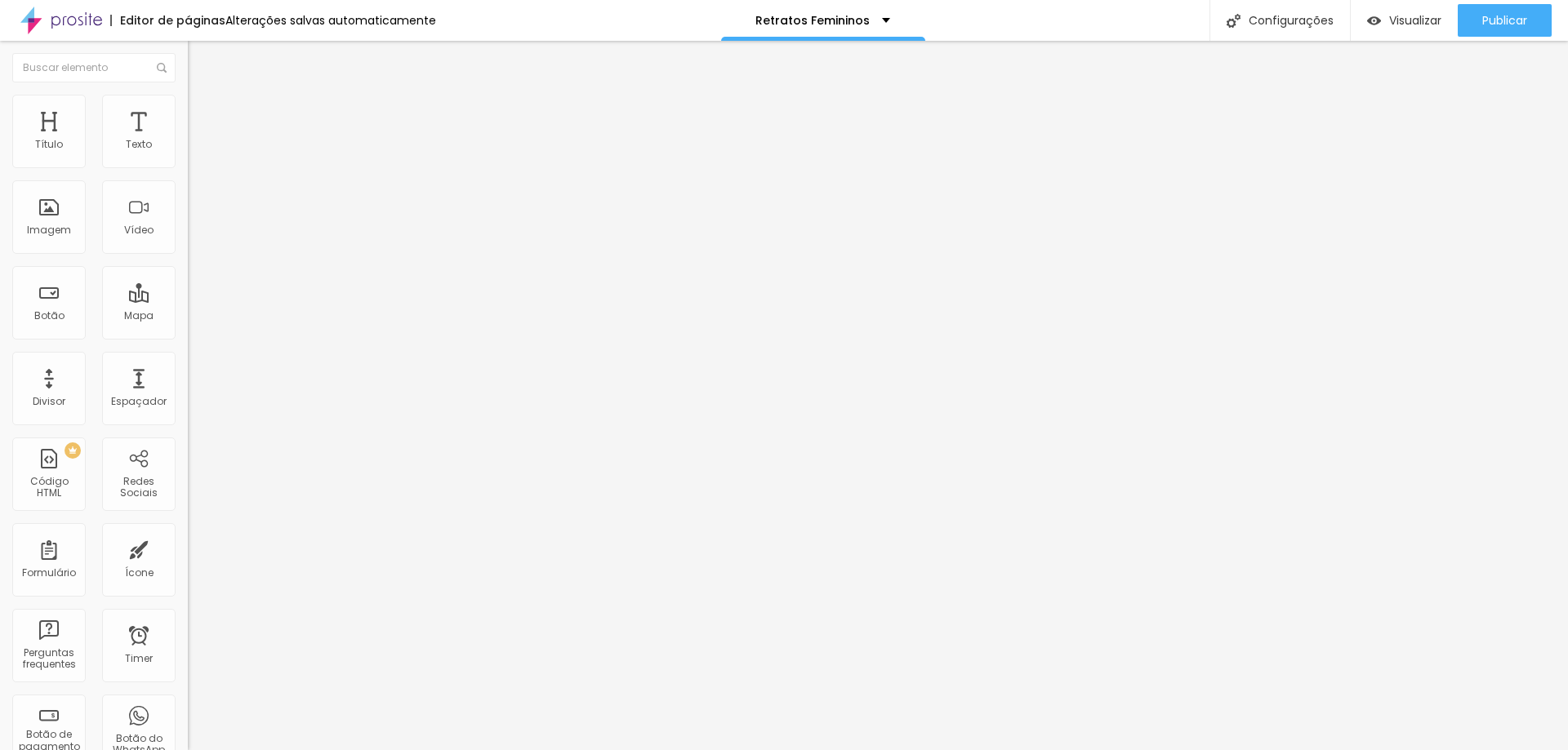
type input "0"
click at [188, 316] on input "range" at bounding box center [240, 323] width 106 height 13
type input "21"
type input "16"
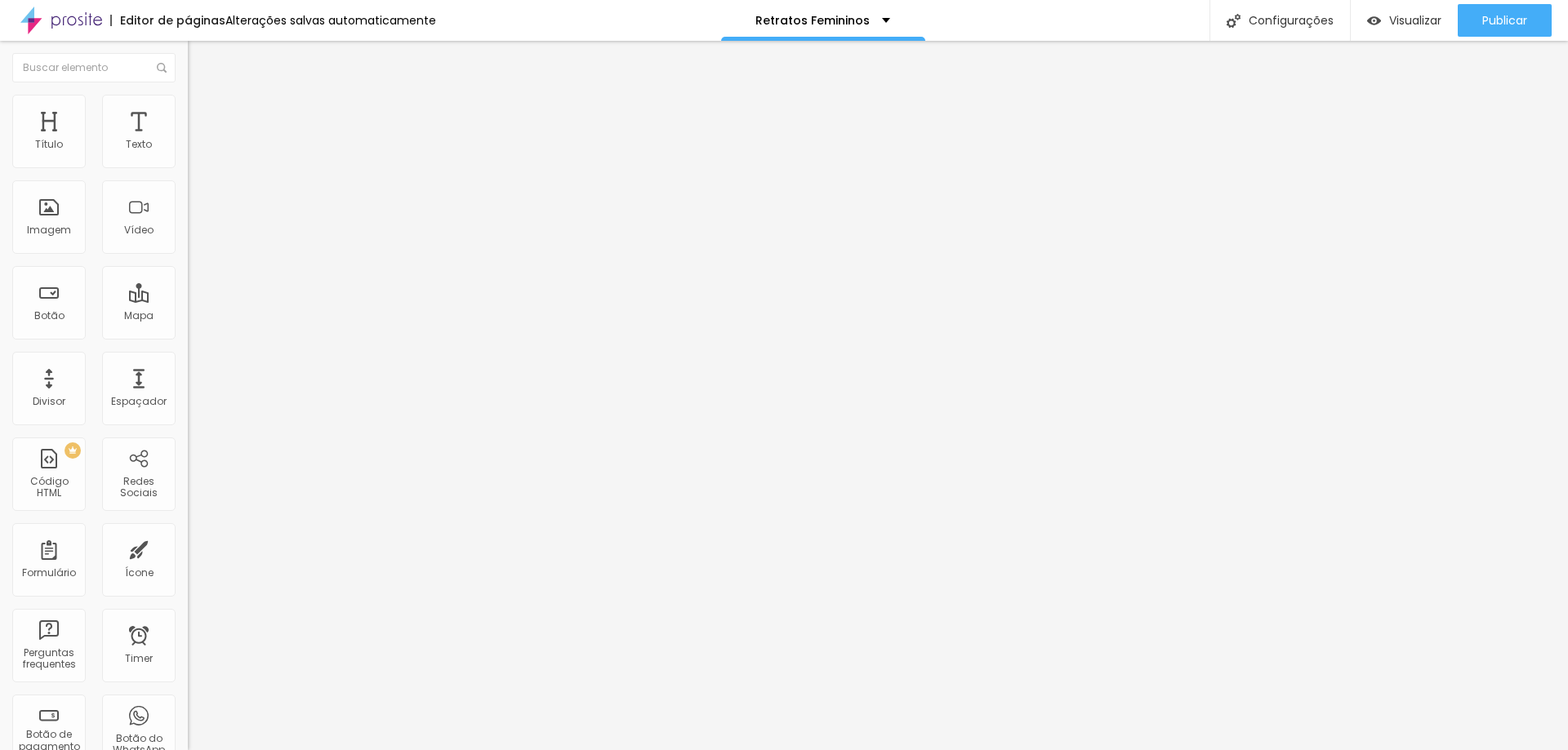
type input "16"
type input "8"
type input "4"
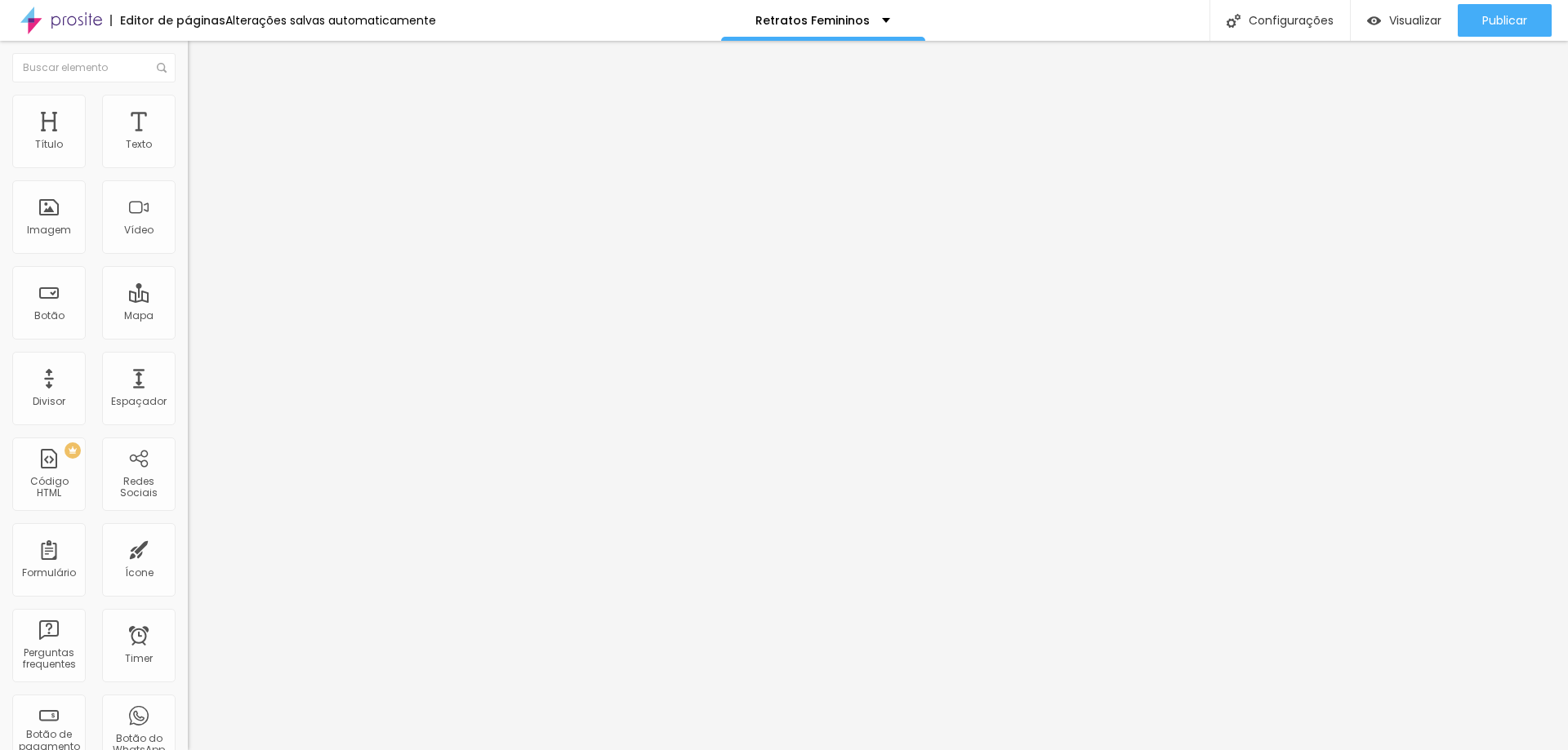
type input "0"
drag, startPoint x: 61, startPoint y: 192, endPoint x: 8, endPoint y: 187, distance: 53.2
type input "0"
click at [188, 548] on input "range" at bounding box center [240, 555] width 106 height 13
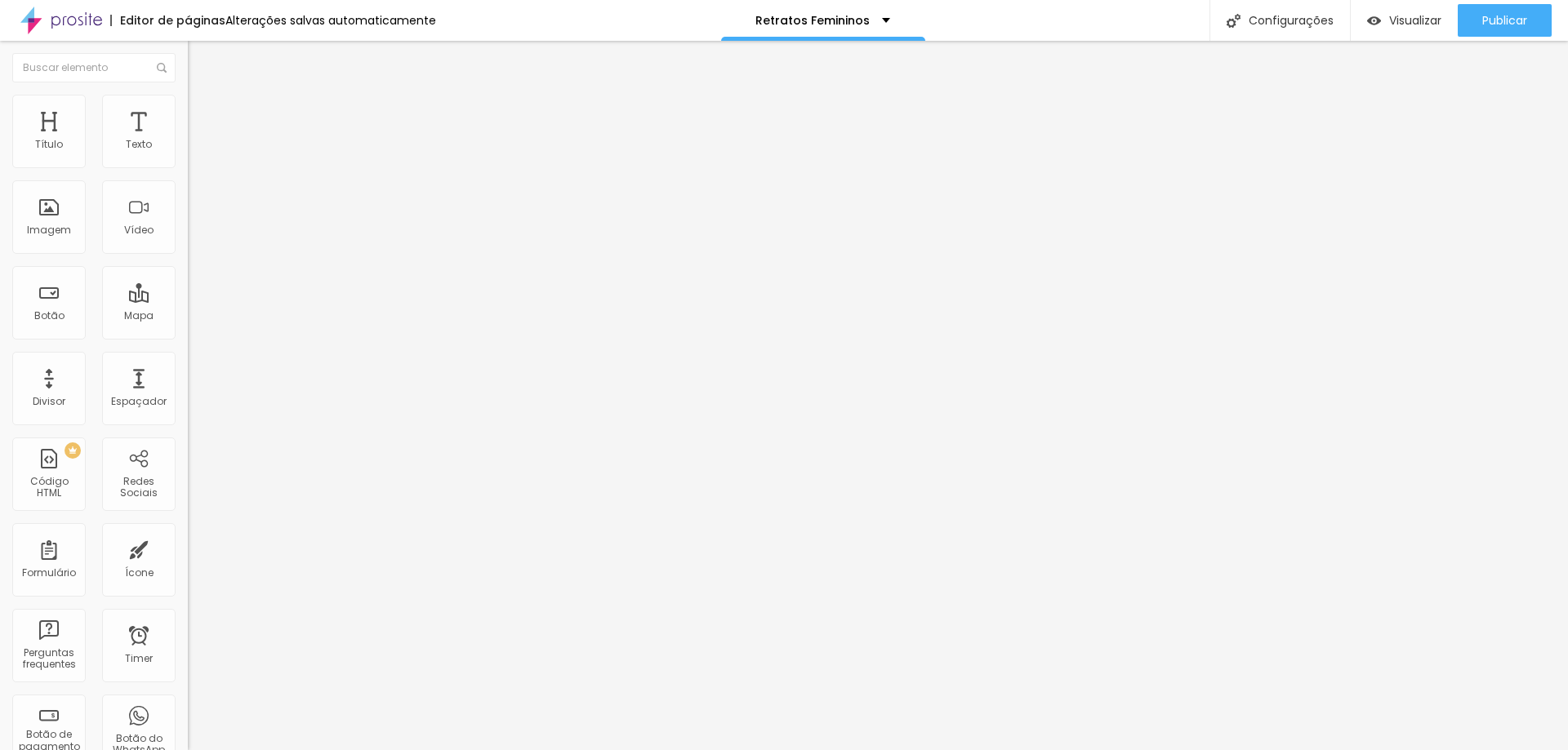
click at [188, 107] on li "Avançado" at bounding box center [281, 102] width 188 height 16
type input "9"
type input "6"
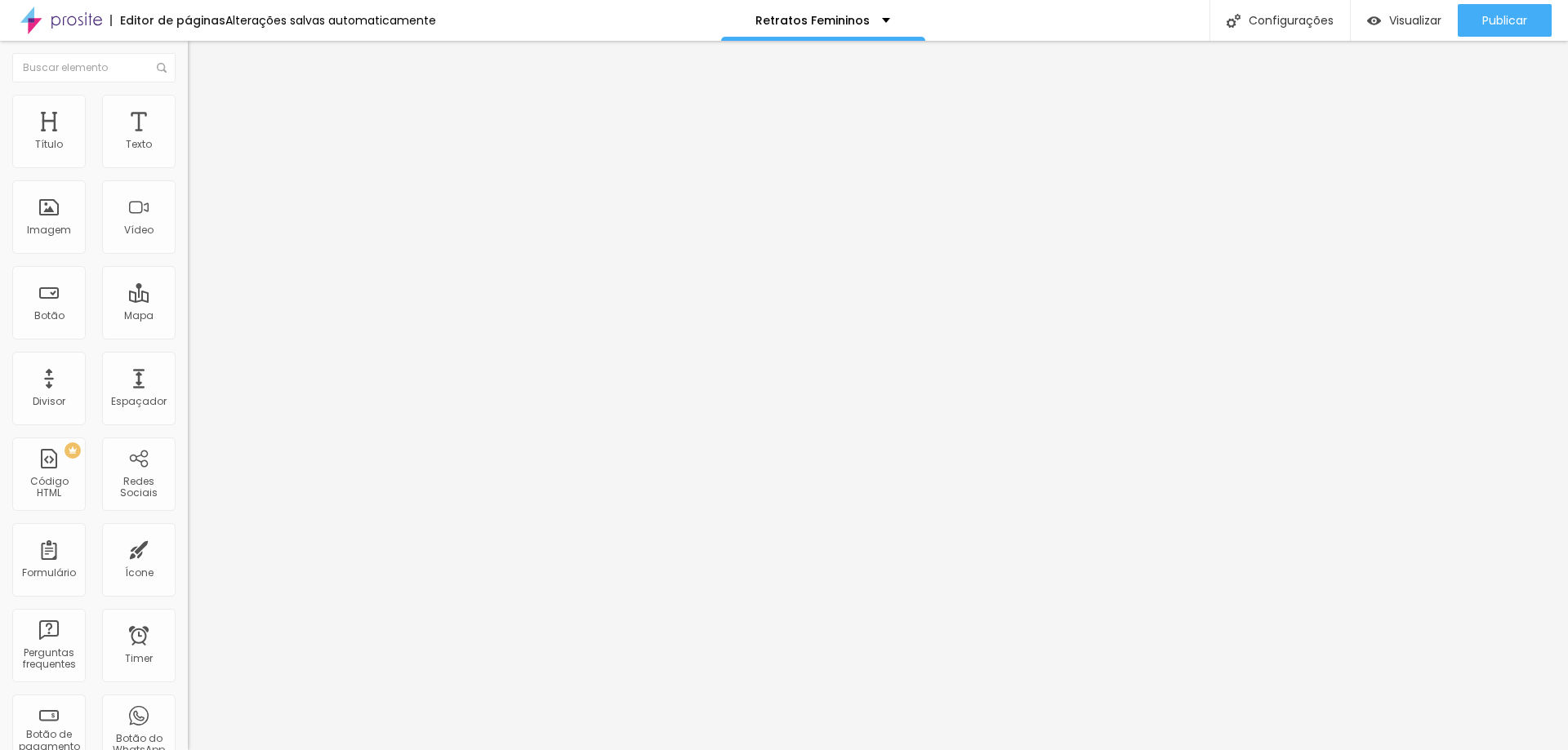
type input "1"
type input "0"
drag, startPoint x: 39, startPoint y: 157, endPoint x: 24, endPoint y: 179, distance: 26.6
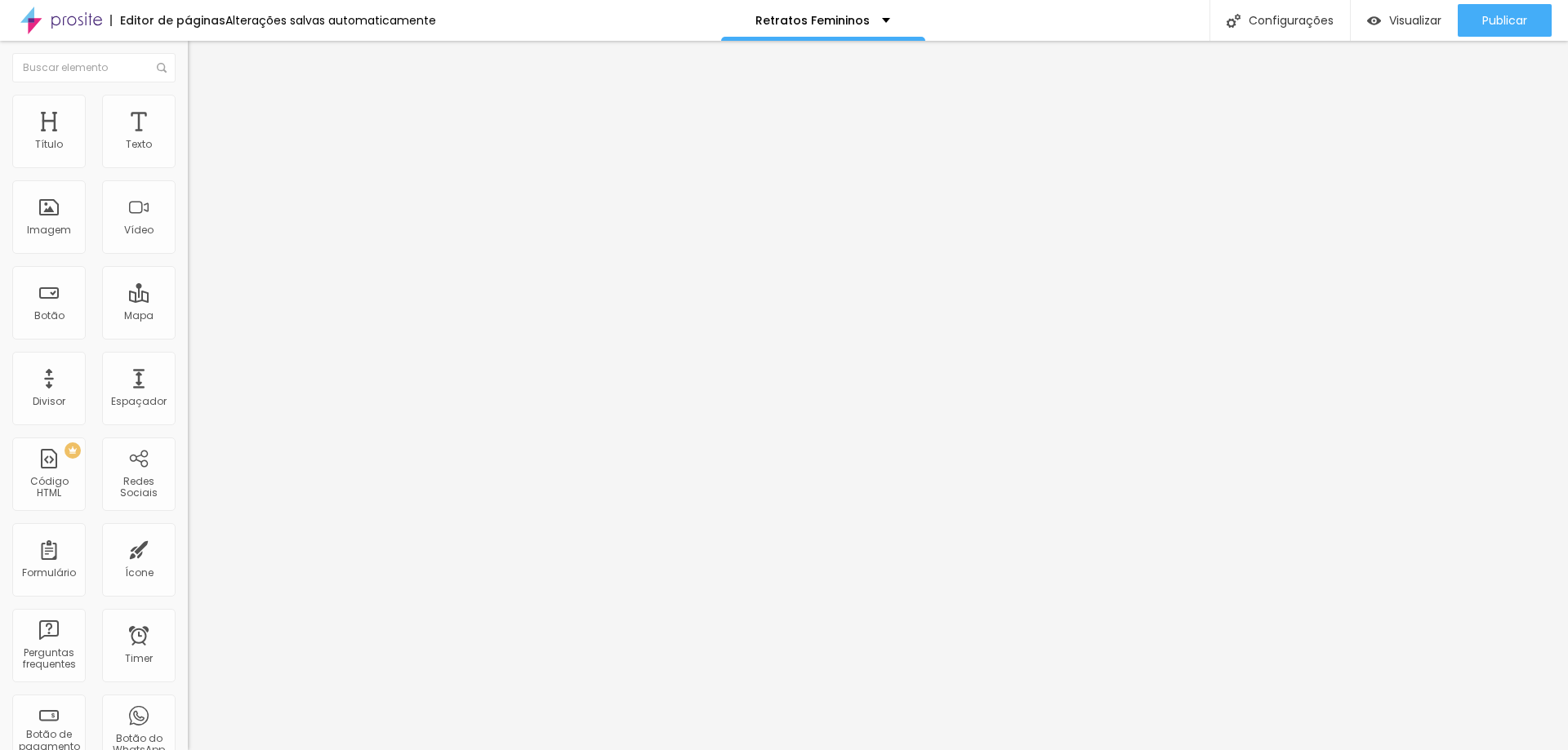
type input "0"
click at [188, 300] on input "range" at bounding box center [240, 307] width 106 height 13
type input "5"
type input "0"
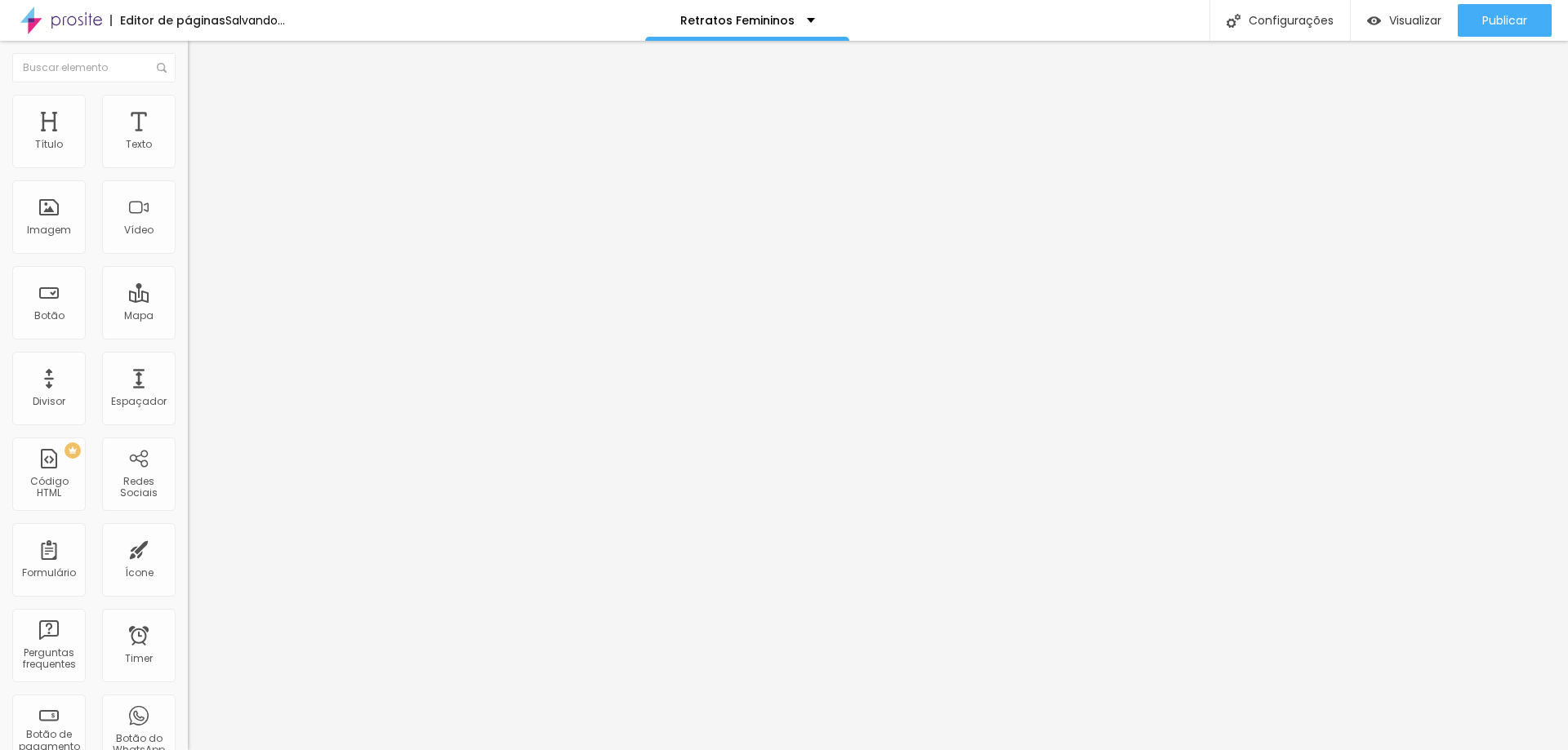
type input "0"
drag, startPoint x: 44, startPoint y: 191, endPoint x: 0, endPoint y: 189, distance: 44.0
type input "0"
click at [188, 532] on input "range" at bounding box center [240, 538] width 106 height 13
click at [188, 111] on li "Avançado" at bounding box center [281, 118] width 188 height 16
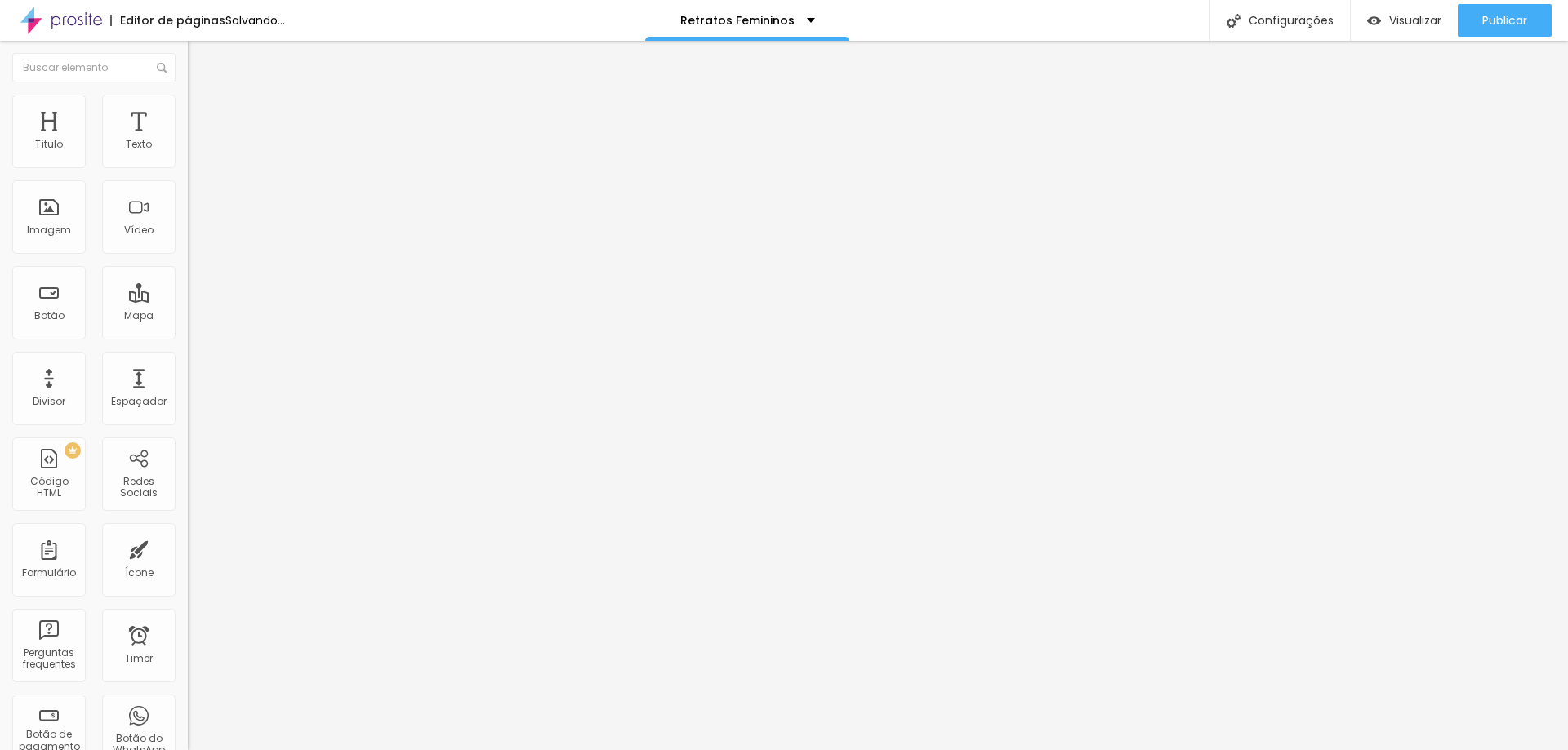
type input "16"
type input "13"
type input "4"
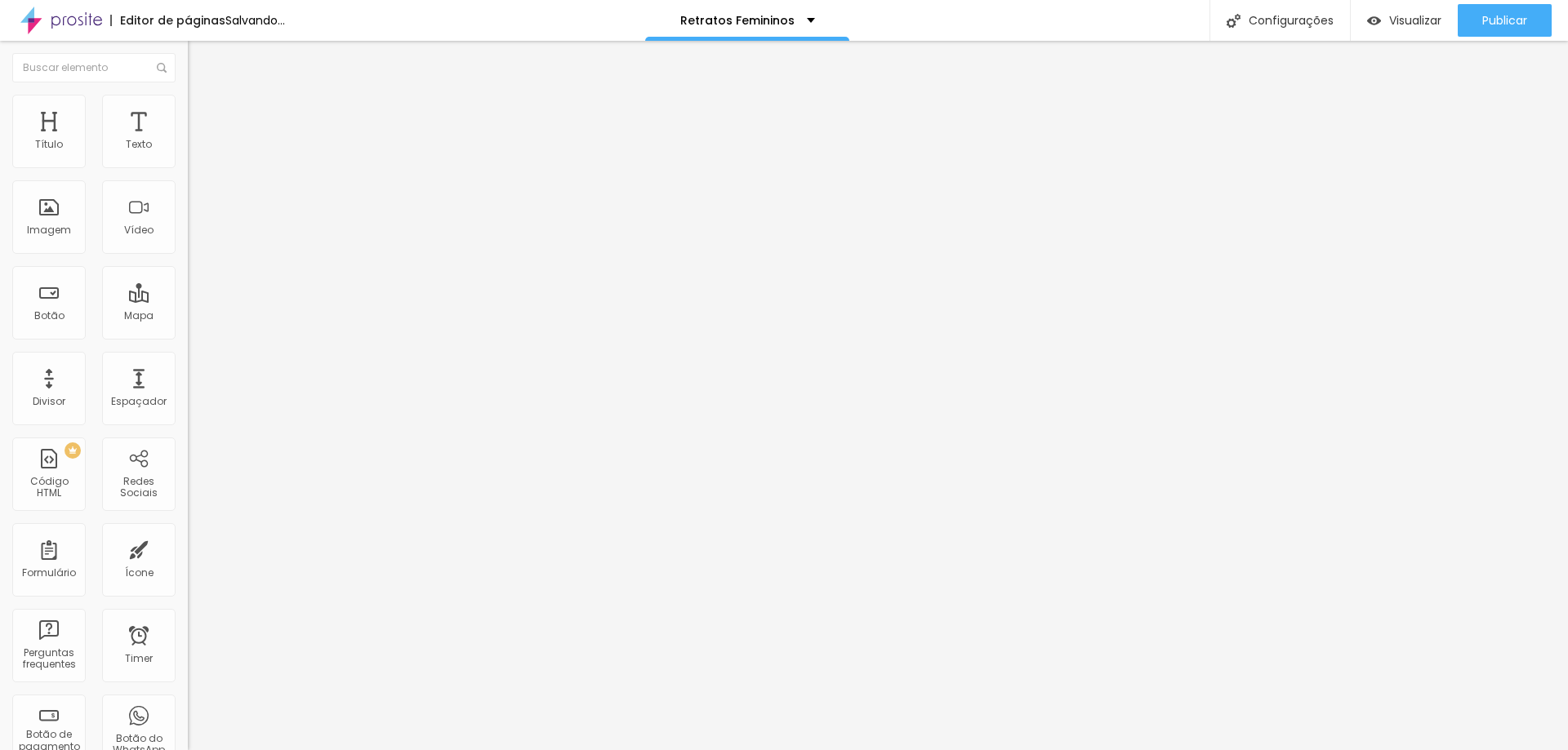
type input "4"
type input "0"
drag, startPoint x: 55, startPoint y: 163, endPoint x: 19, endPoint y: 183, distance: 41.2
type input "0"
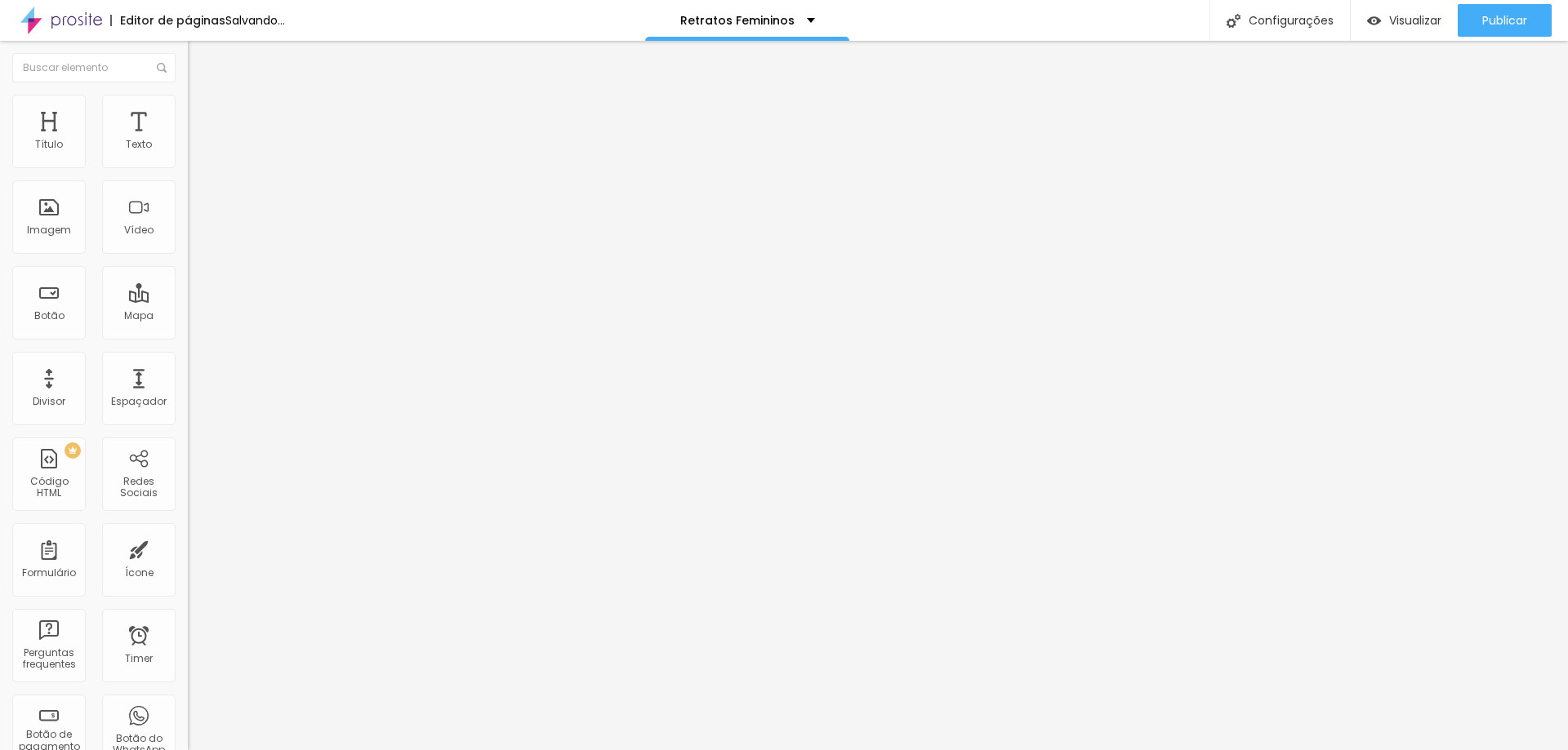
click at [188, 316] on input "range" at bounding box center [240, 323] width 106 height 13
type input "7"
type input "0"
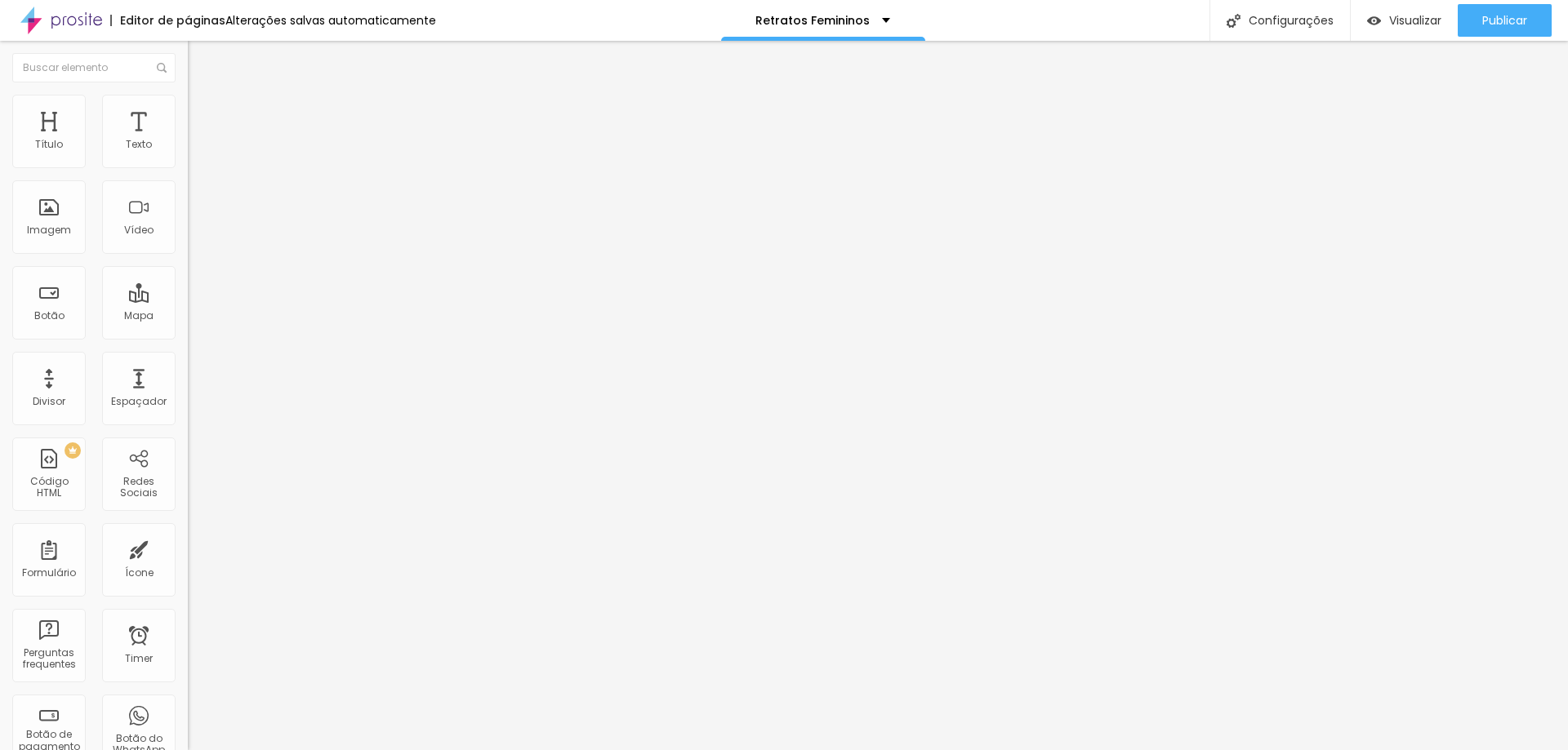
drag, startPoint x: 53, startPoint y: 194, endPoint x: 0, endPoint y: 182, distance: 54.3
type input "0"
click at [188, 548] on input "range" at bounding box center [240, 555] width 106 height 13
click at [188, 94] on li "Avançado" at bounding box center [281, 102] width 188 height 16
type input "2"
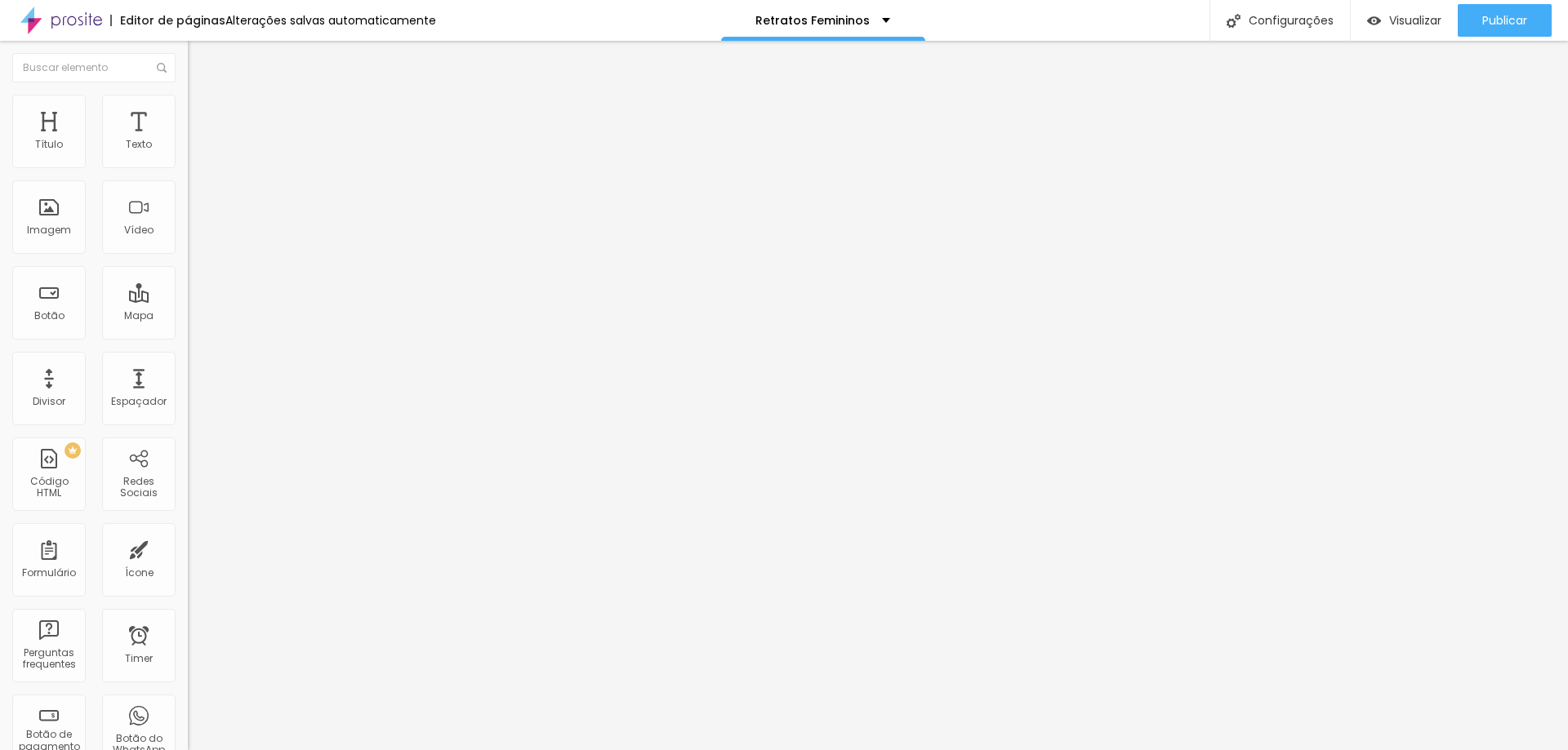
type input "2"
type input "1"
type input "2"
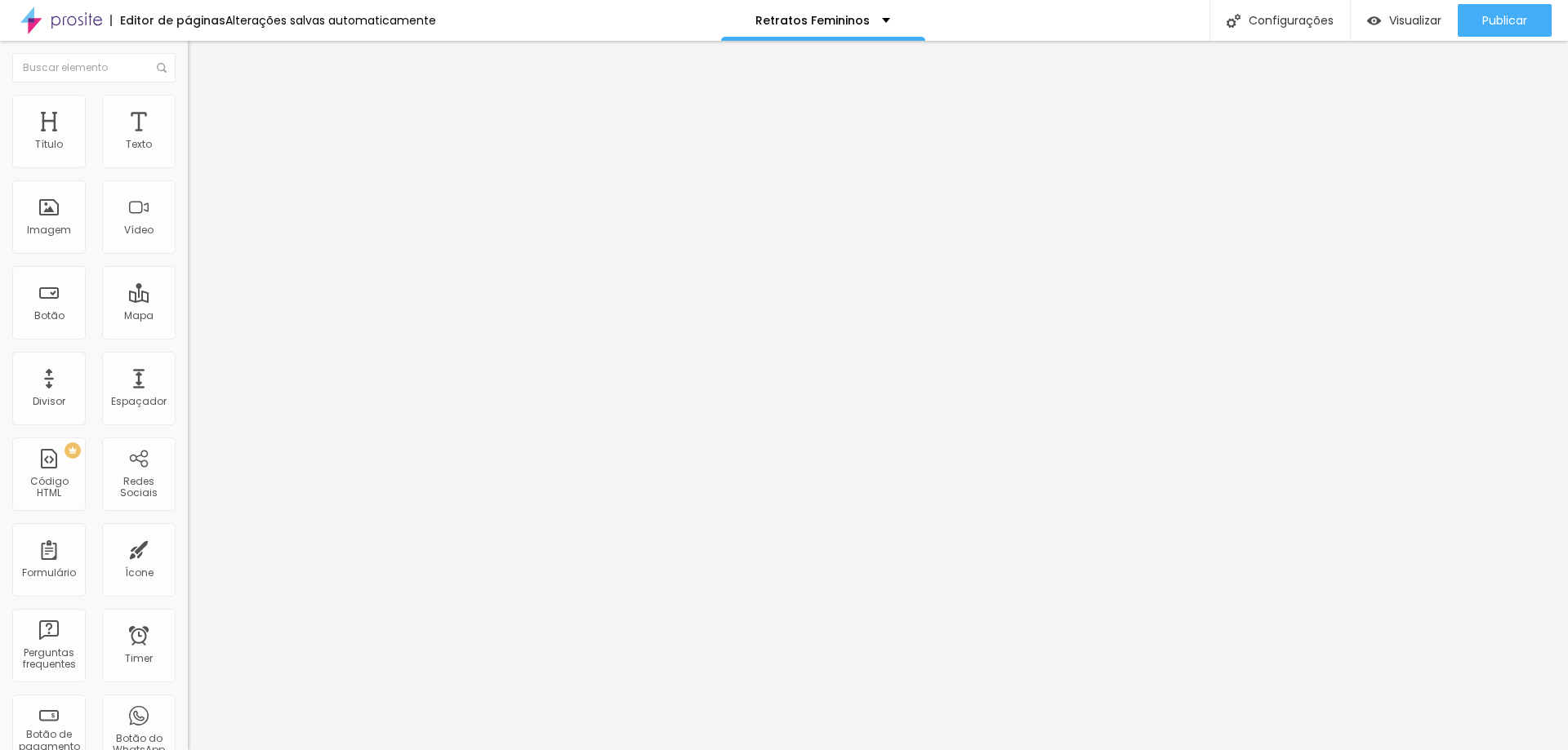
type input "0"
drag, startPoint x: 39, startPoint y: 160, endPoint x: 4, endPoint y: 162, distance: 35.1
type input "0"
click at [188, 300] on input "range" at bounding box center [240, 307] width 106 height 13
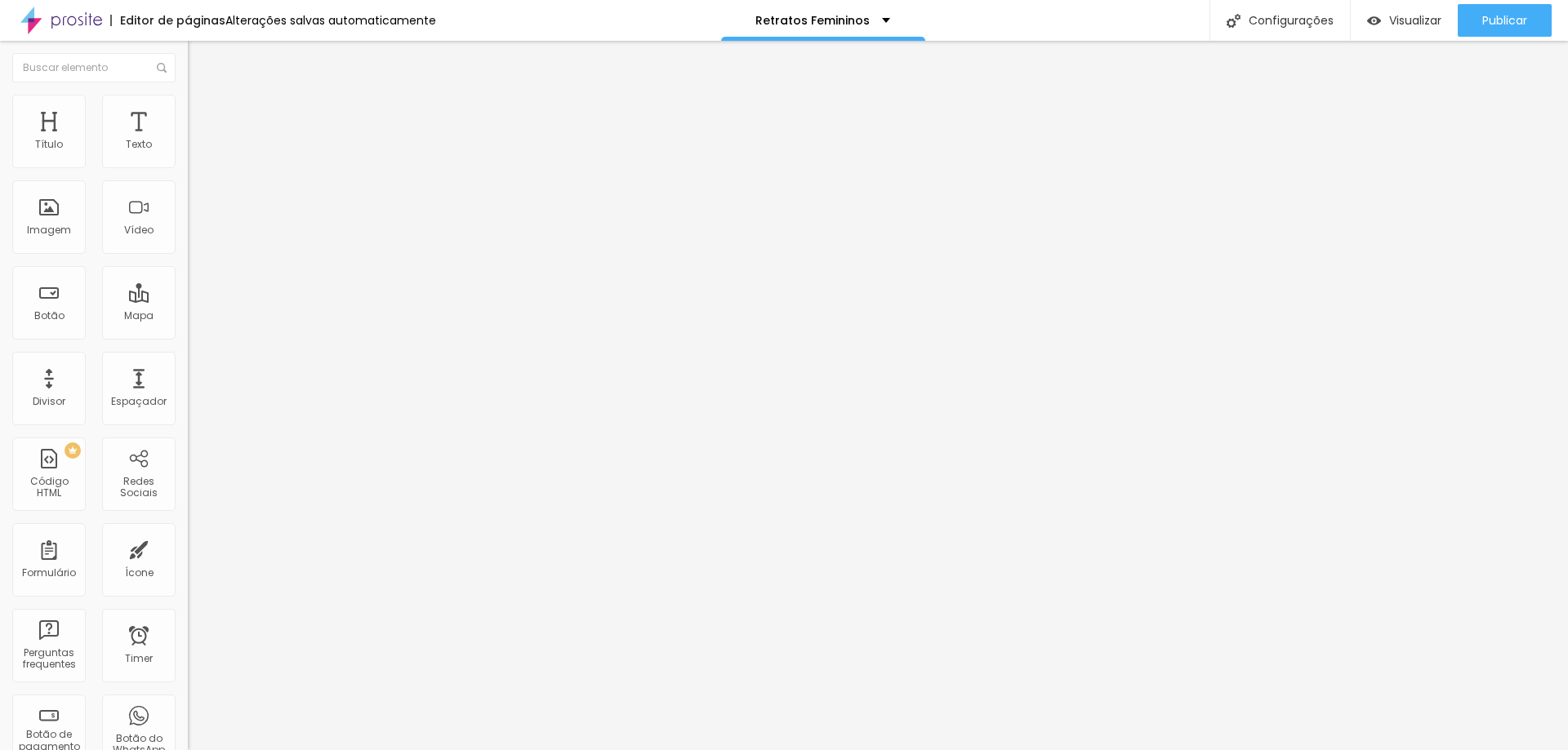
type input "6"
type input "0"
drag, startPoint x: 44, startPoint y: 190, endPoint x: 72, endPoint y: 246, distance: 62.6
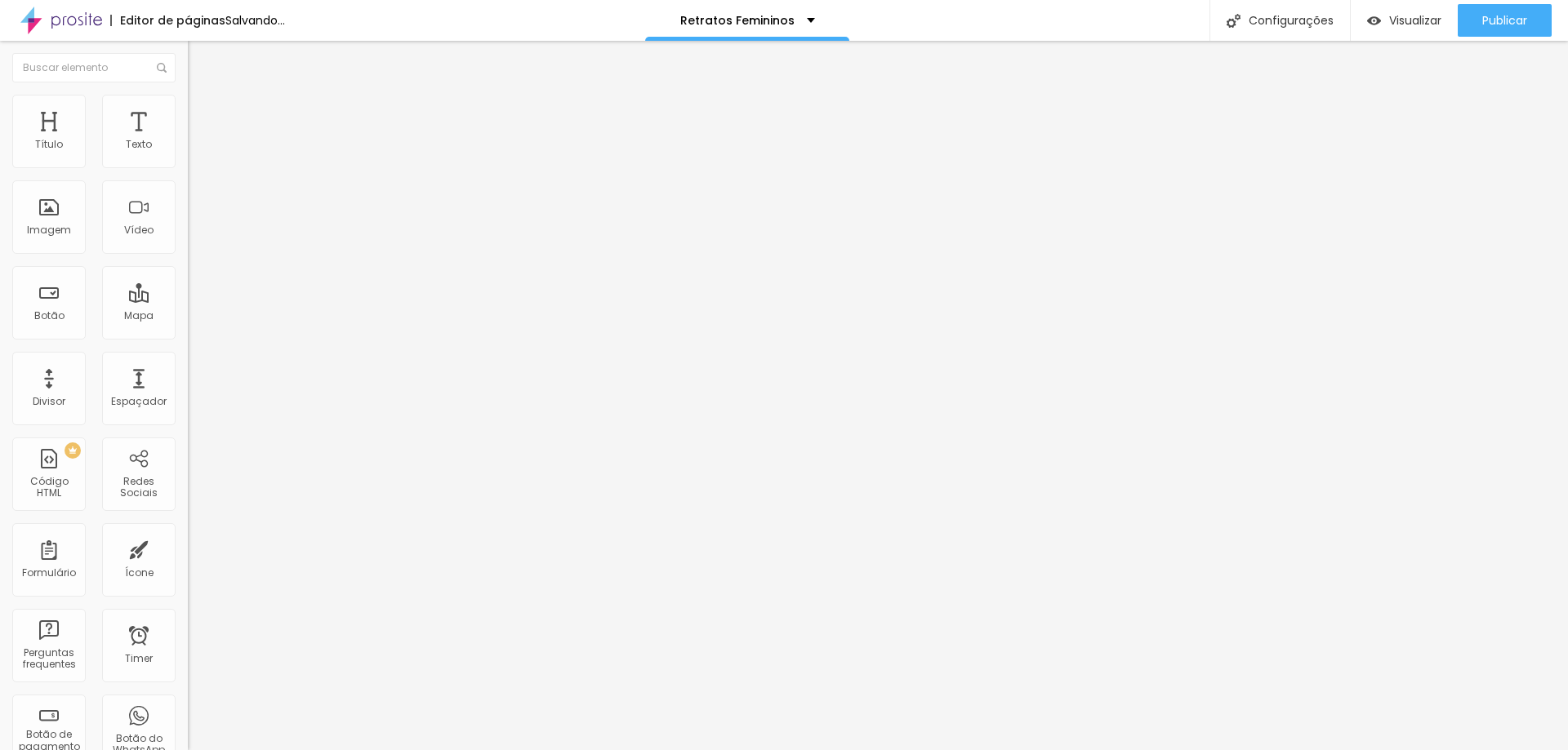
type input "0"
click at [188, 532] on input "range" at bounding box center [240, 538] width 106 height 13
drag, startPoint x: 160, startPoint y: 106, endPoint x: 158, endPoint y: 115, distance: 9.2
click at [188, 111] on li "Avançado" at bounding box center [281, 118] width 188 height 16
type input "0"
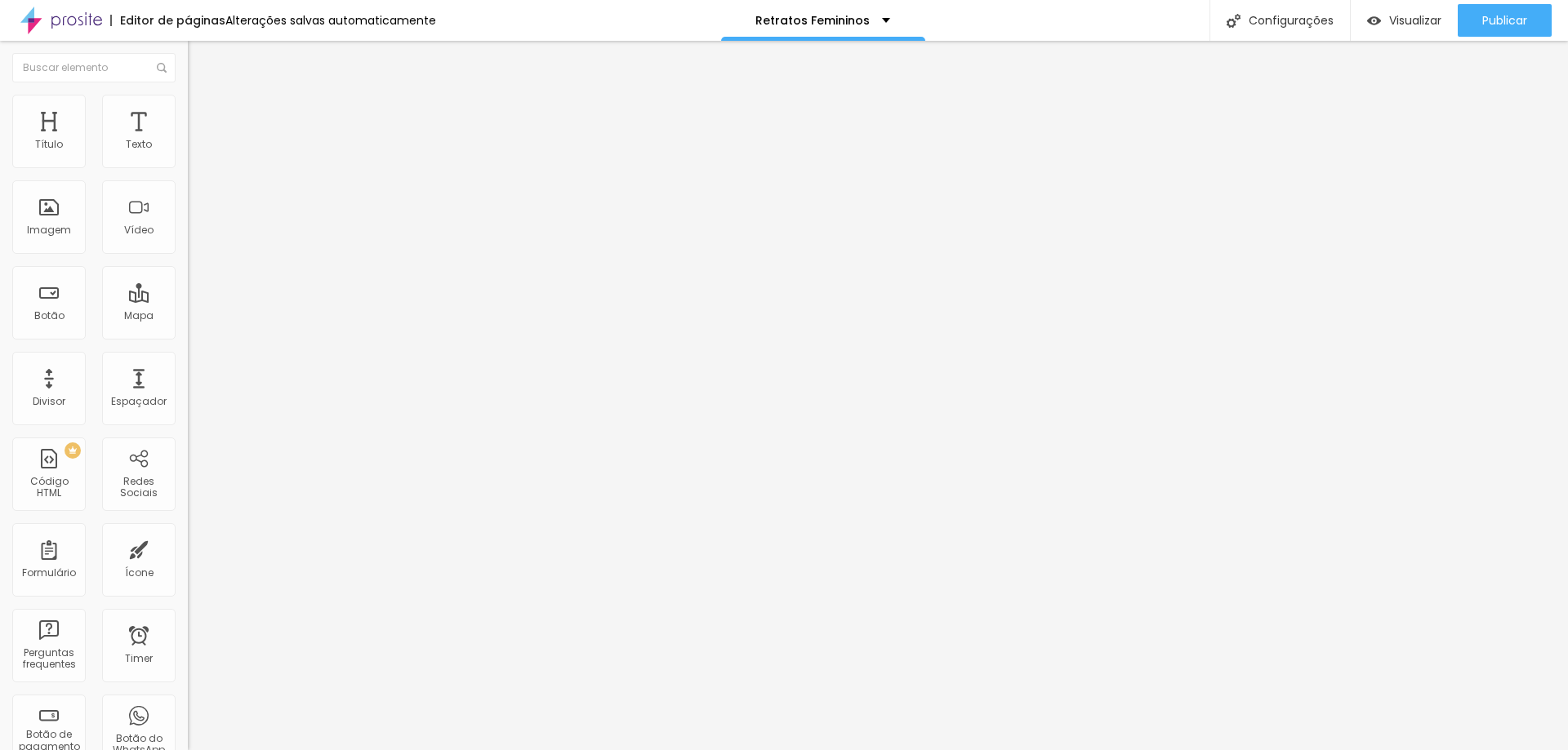
type input "0"
drag, startPoint x: 33, startPoint y: 189, endPoint x: 0, endPoint y: 185, distance: 33.2
type input "0"
click at [188, 548] on input "range" at bounding box center [240, 555] width 106 height 13
drag, startPoint x: 163, startPoint y: 103, endPoint x: 144, endPoint y: 116, distance: 23.0
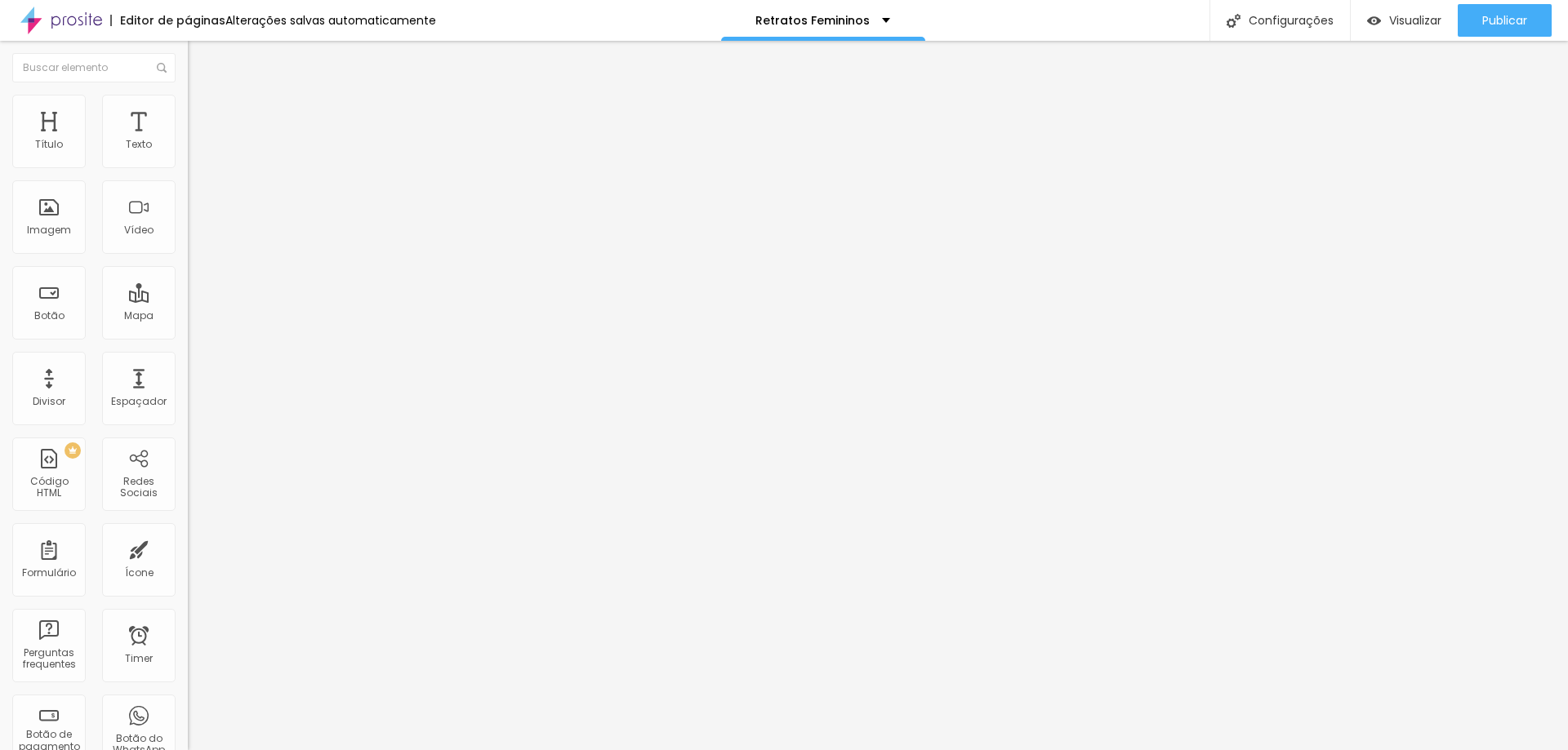
click at [188, 111] on li "Avançado" at bounding box center [281, 118] width 188 height 16
type input "0"
drag, startPoint x: 34, startPoint y: 194, endPoint x: 144, endPoint y: 168, distance: 113.0
type input "0"
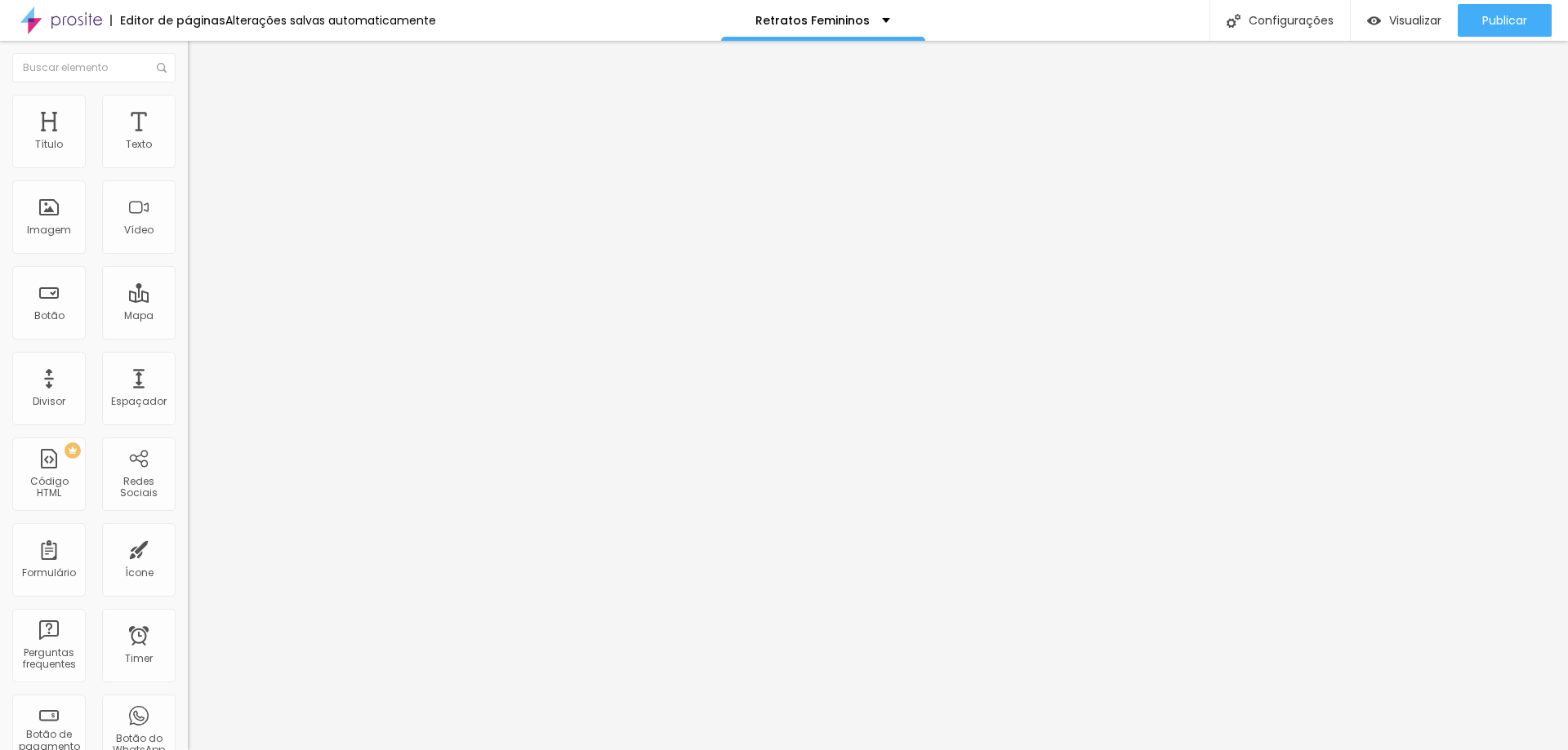
click at [188, 548] on input "range" at bounding box center [240, 555] width 106 height 13
click at [188, 99] on img at bounding box center [194, 101] width 14 height 14
type input "5"
type input "3"
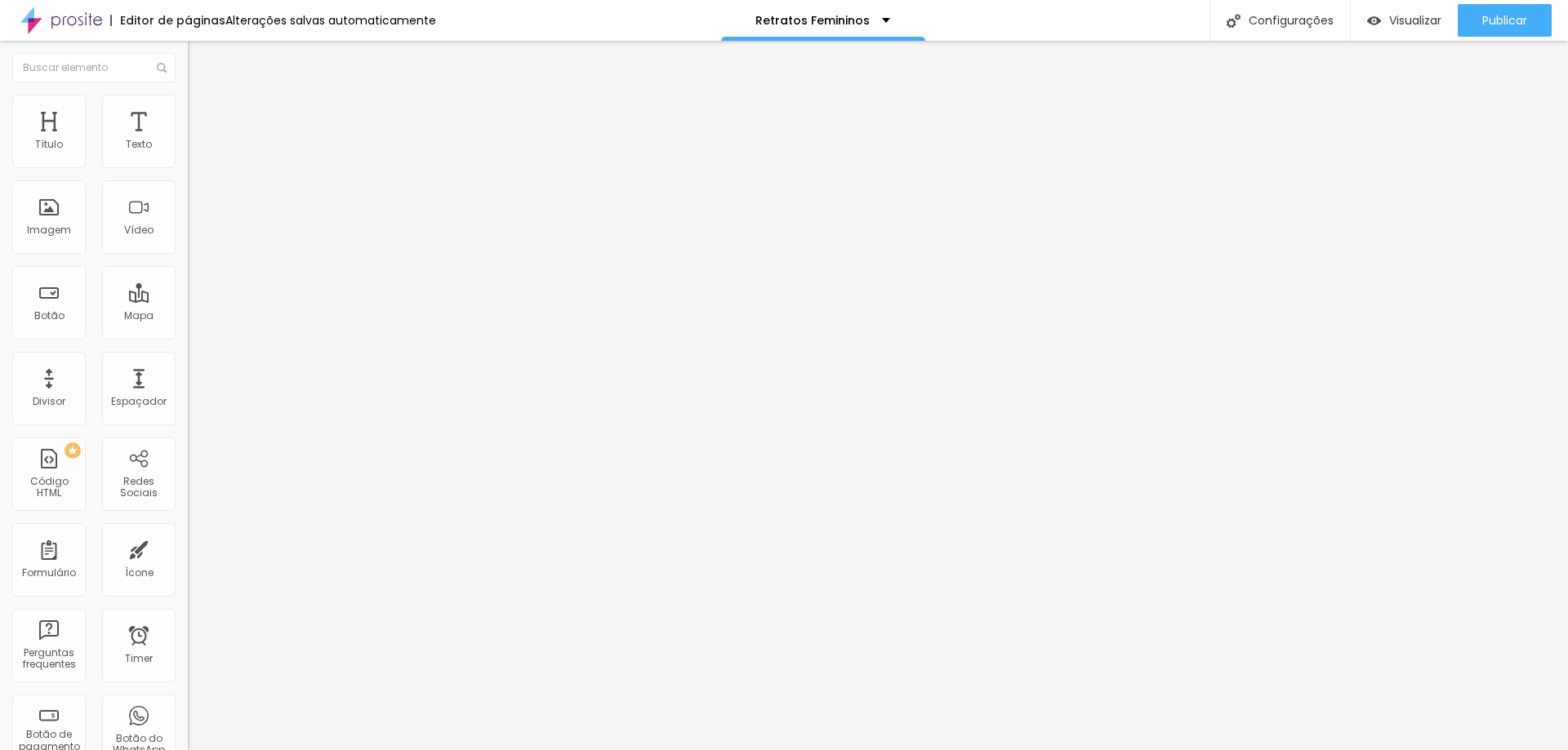
type input "3"
type input "0"
drag, startPoint x: 0, startPoint y: 157, endPoint x: 17, endPoint y: 179, distance: 27.8
type input "0"
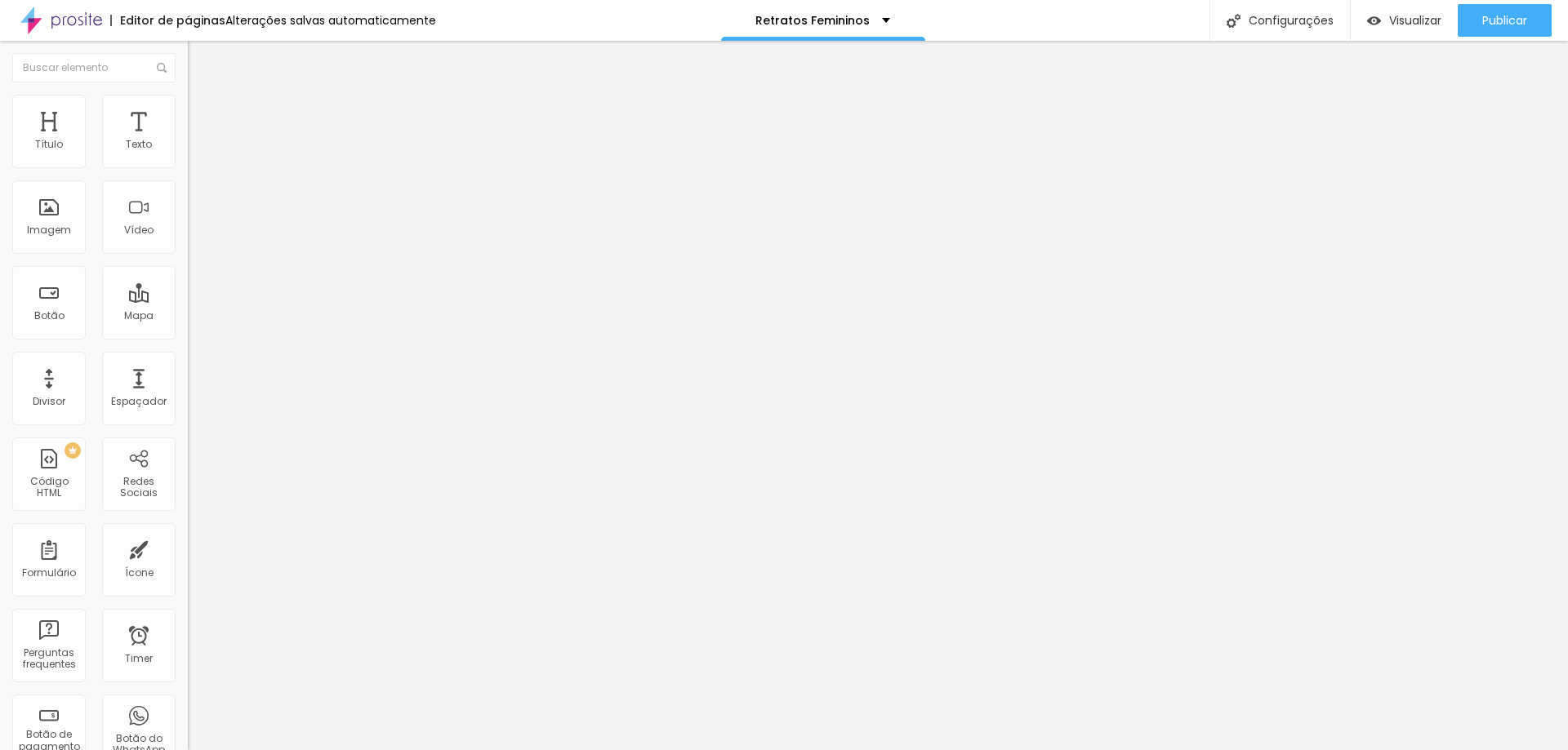
click at [188, 300] on input "range" at bounding box center [240, 307] width 106 height 13
type input "7"
type input "6"
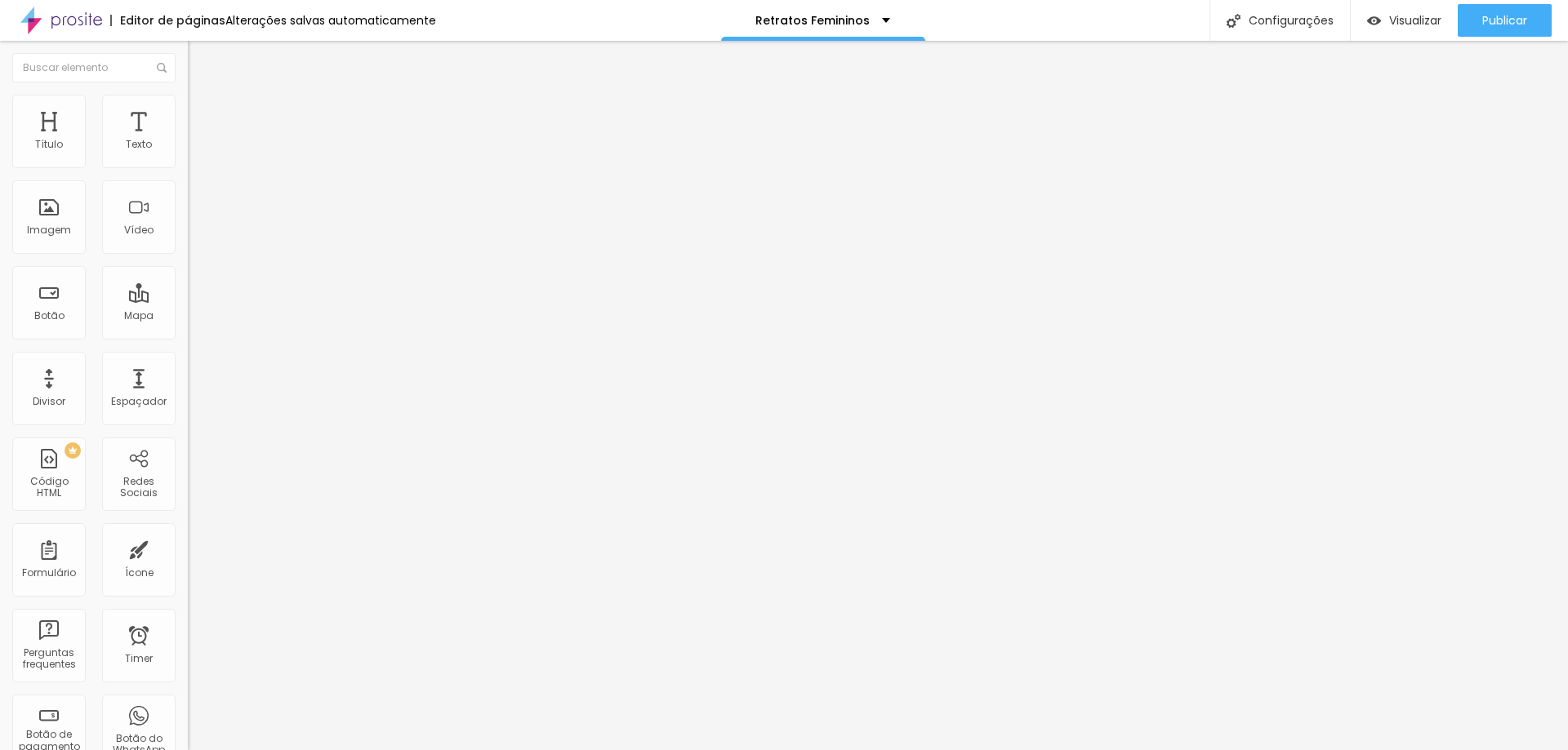
type input "5"
type input "3"
type input "2"
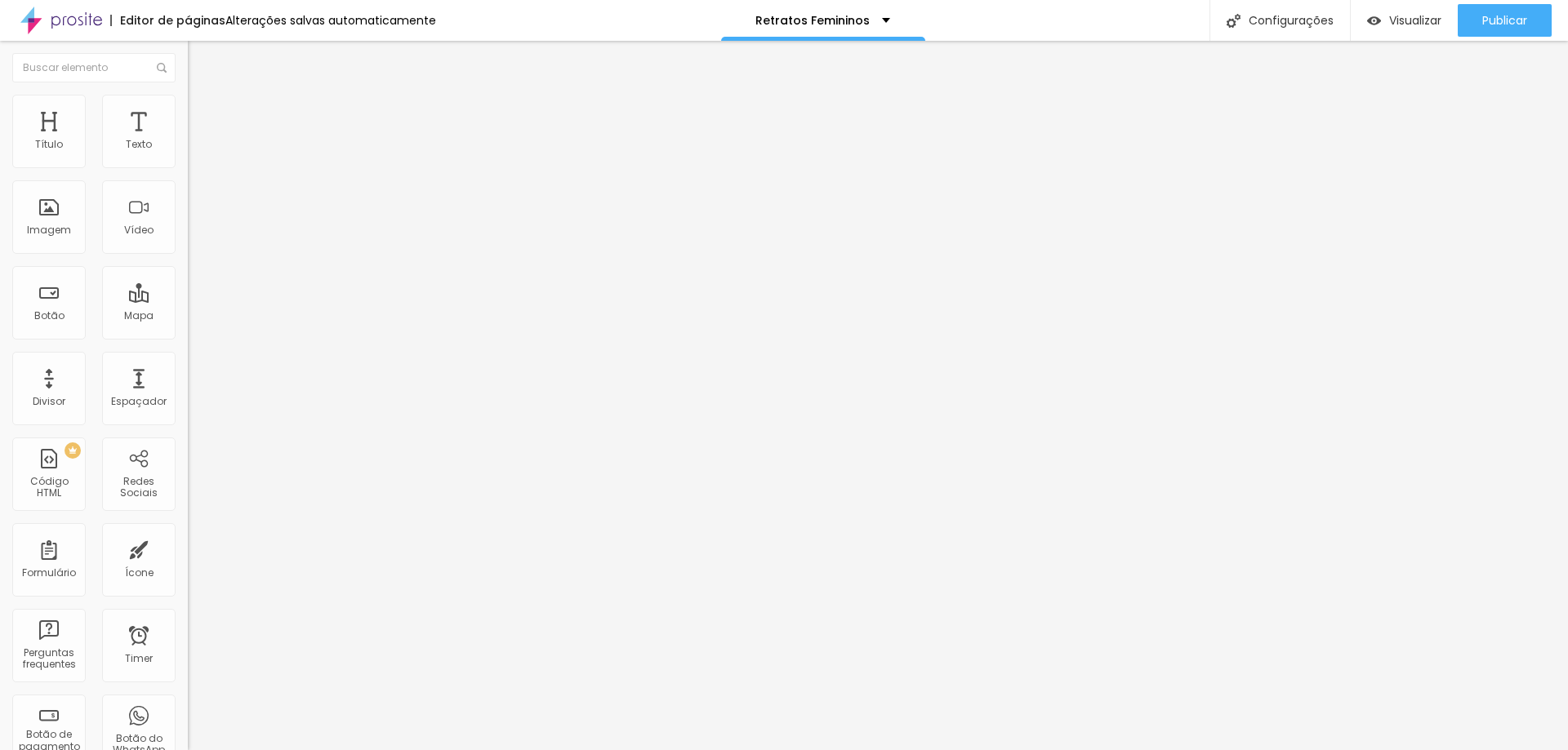
type input "2"
type input "0"
drag, startPoint x: 46, startPoint y: 197, endPoint x: 57, endPoint y: 221, distance: 26.4
type input "0"
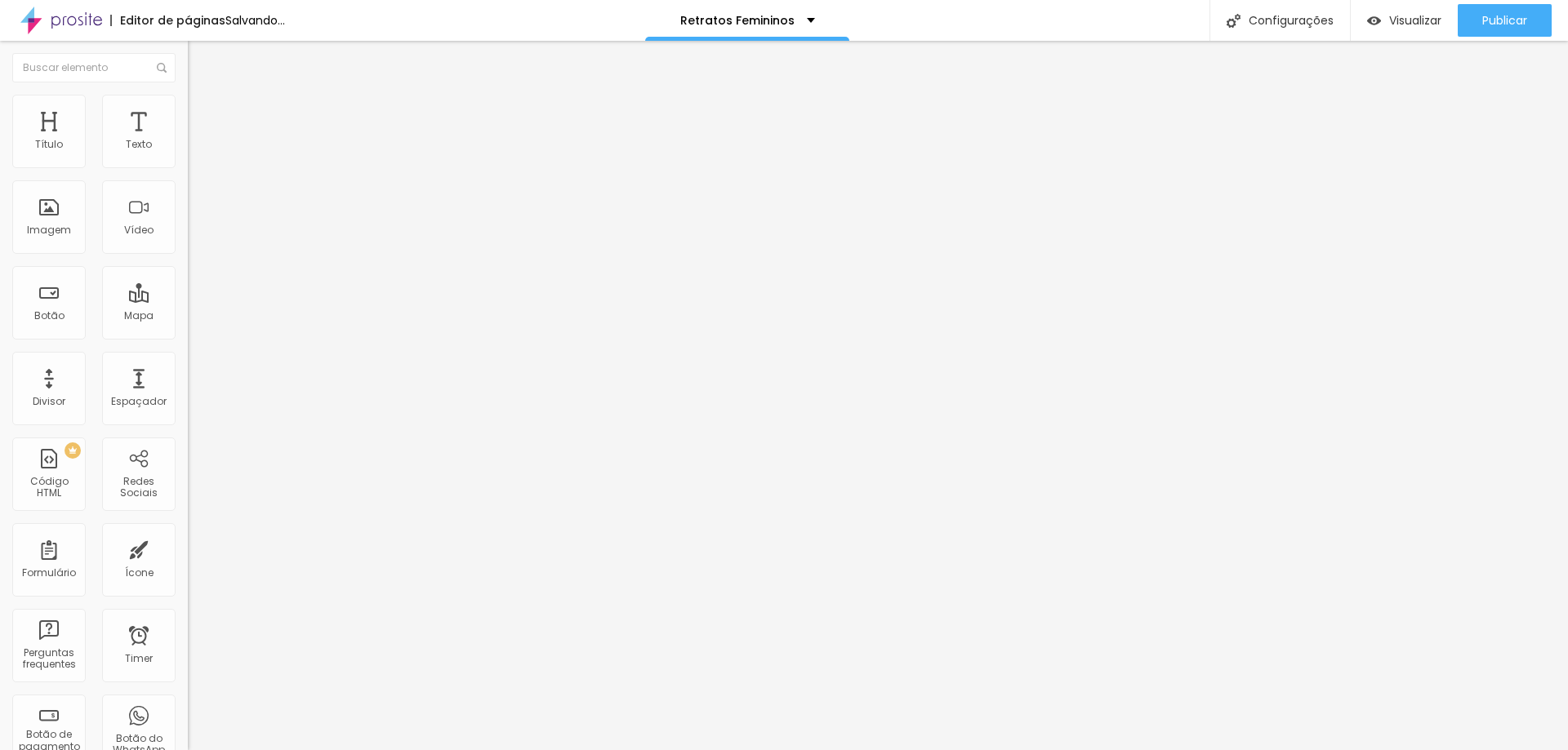
click at [188, 532] on input "range" at bounding box center [240, 538] width 106 height 13
click at [203, 112] on span "Avançado" at bounding box center [230, 106] width 54 height 13
type input "9"
type input "6"
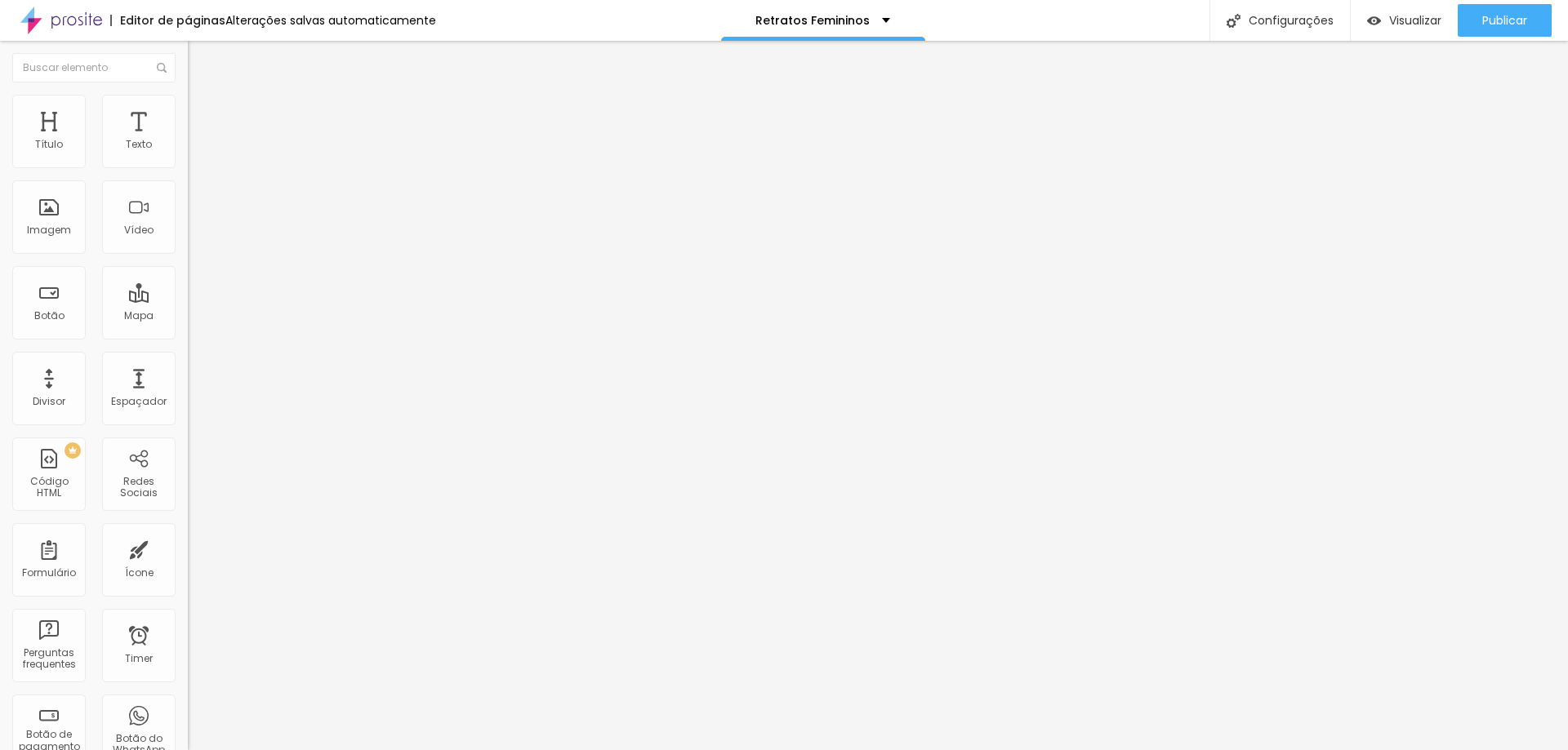
type input "6"
type input "0"
drag, startPoint x: 48, startPoint y: 160, endPoint x: 22, endPoint y: 168, distance: 27.2
type input "0"
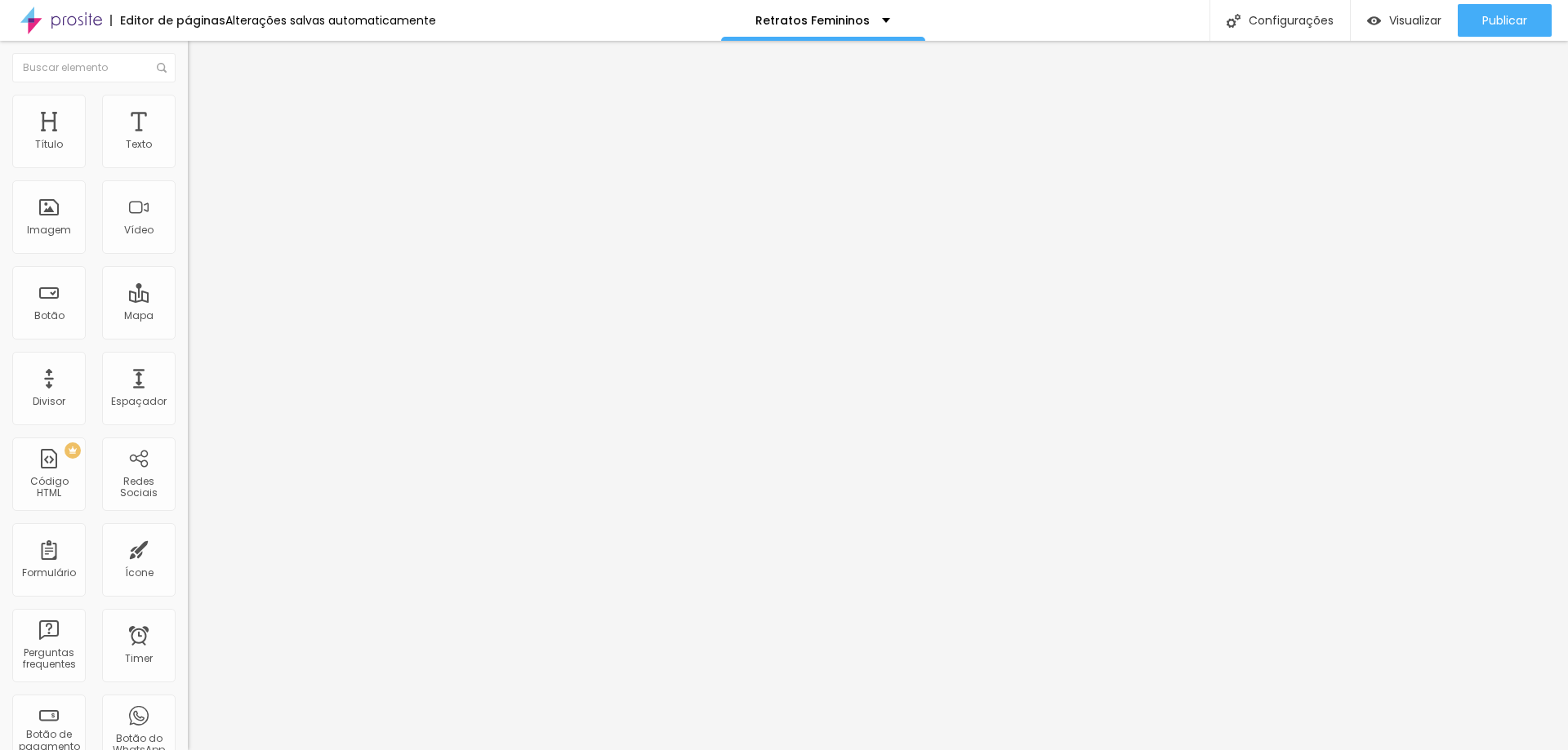
click at [188, 300] on input "range" at bounding box center [240, 307] width 106 height 13
type input "0"
drag, startPoint x: 48, startPoint y: 191, endPoint x: 0, endPoint y: 190, distance: 48.0
type input "0"
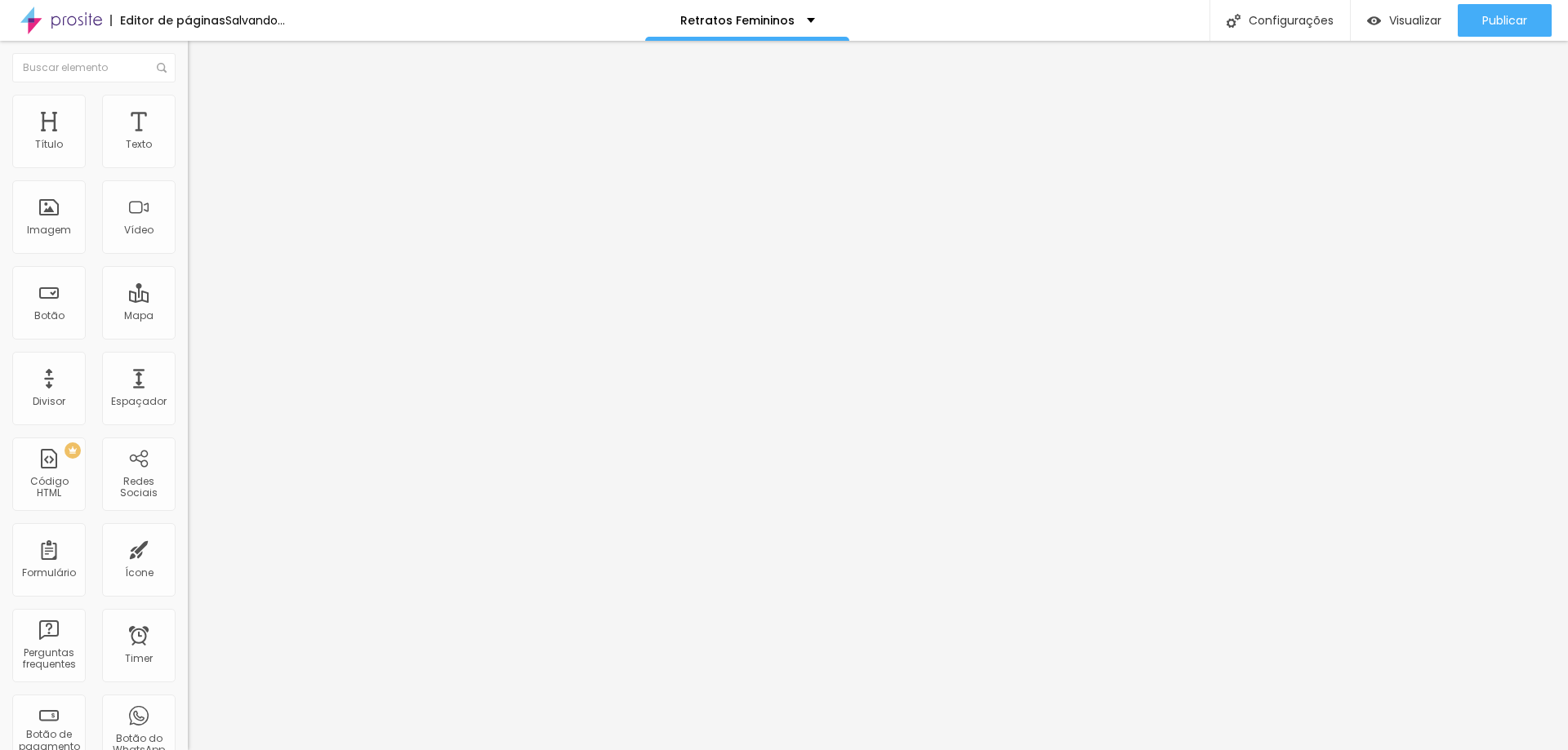
click at [188, 532] on input "range" at bounding box center [240, 538] width 106 height 13
drag, startPoint x: 136, startPoint y: 93, endPoint x: 128, endPoint y: 99, distance: 10.0
click at [188, 94] on img at bounding box center [194, 101] width 14 height 14
type input "0"
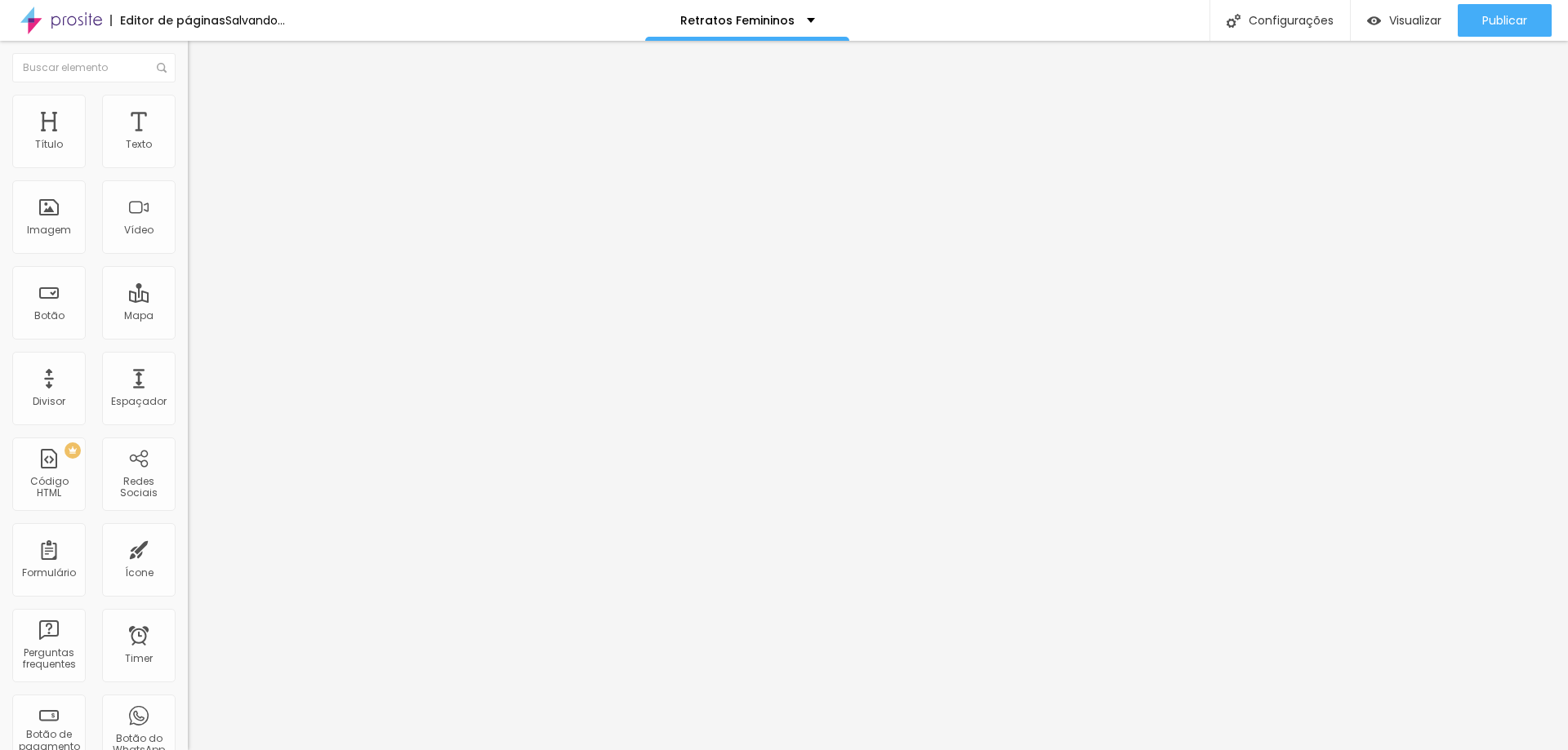
drag, startPoint x: 30, startPoint y: 160, endPoint x: 15, endPoint y: 176, distance: 21.9
type input "0"
click at [188, 300] on input "range" at bounding box center [240, 307] width 106 height 13
type input "8"
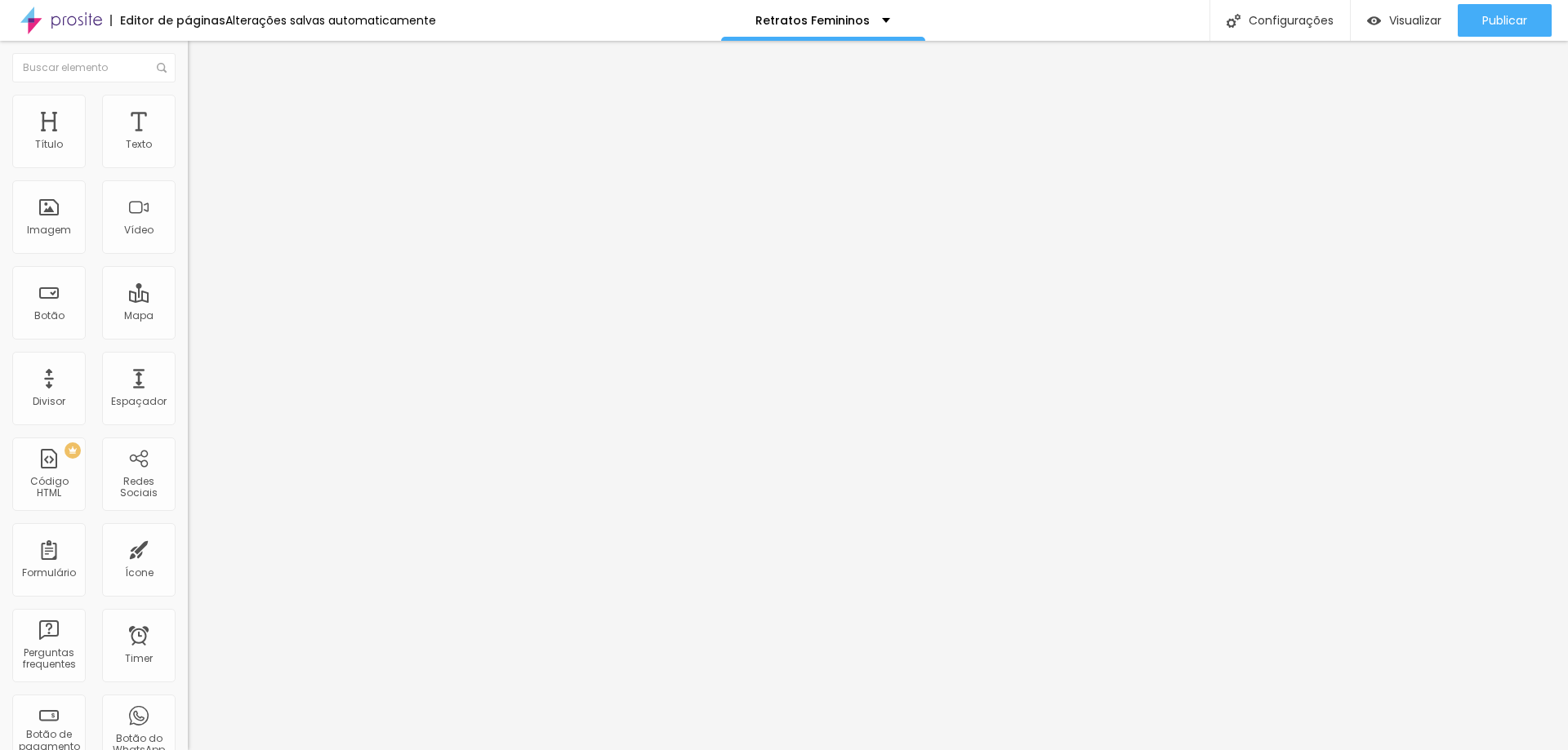
type input "7"
type input "6"
type input "2"
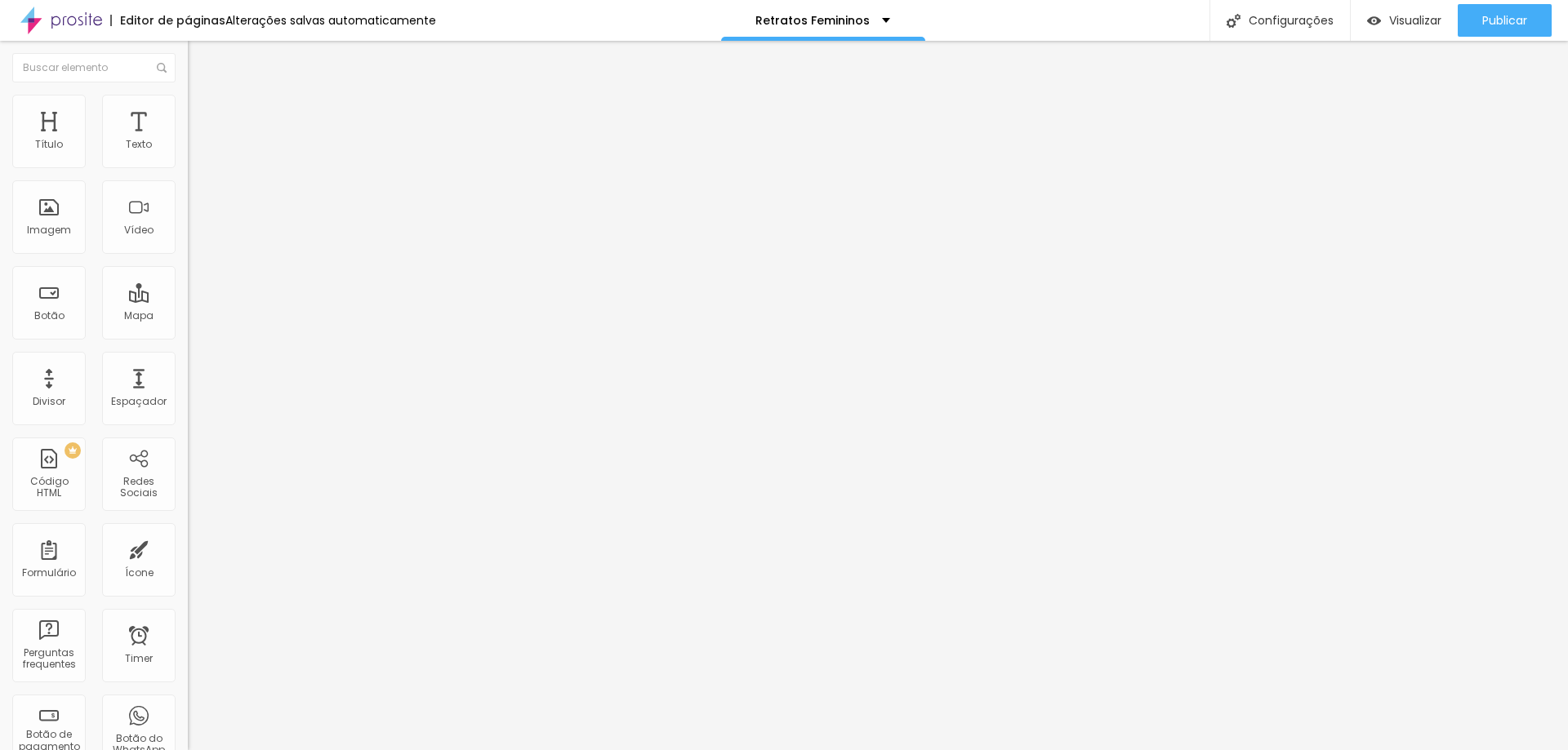
type input "2"
type input "0"
drag, startPoint x: 46, startPoint y: 192, endPoint x: 142, endPoint y: 215, distance: 98.7
type input "0"
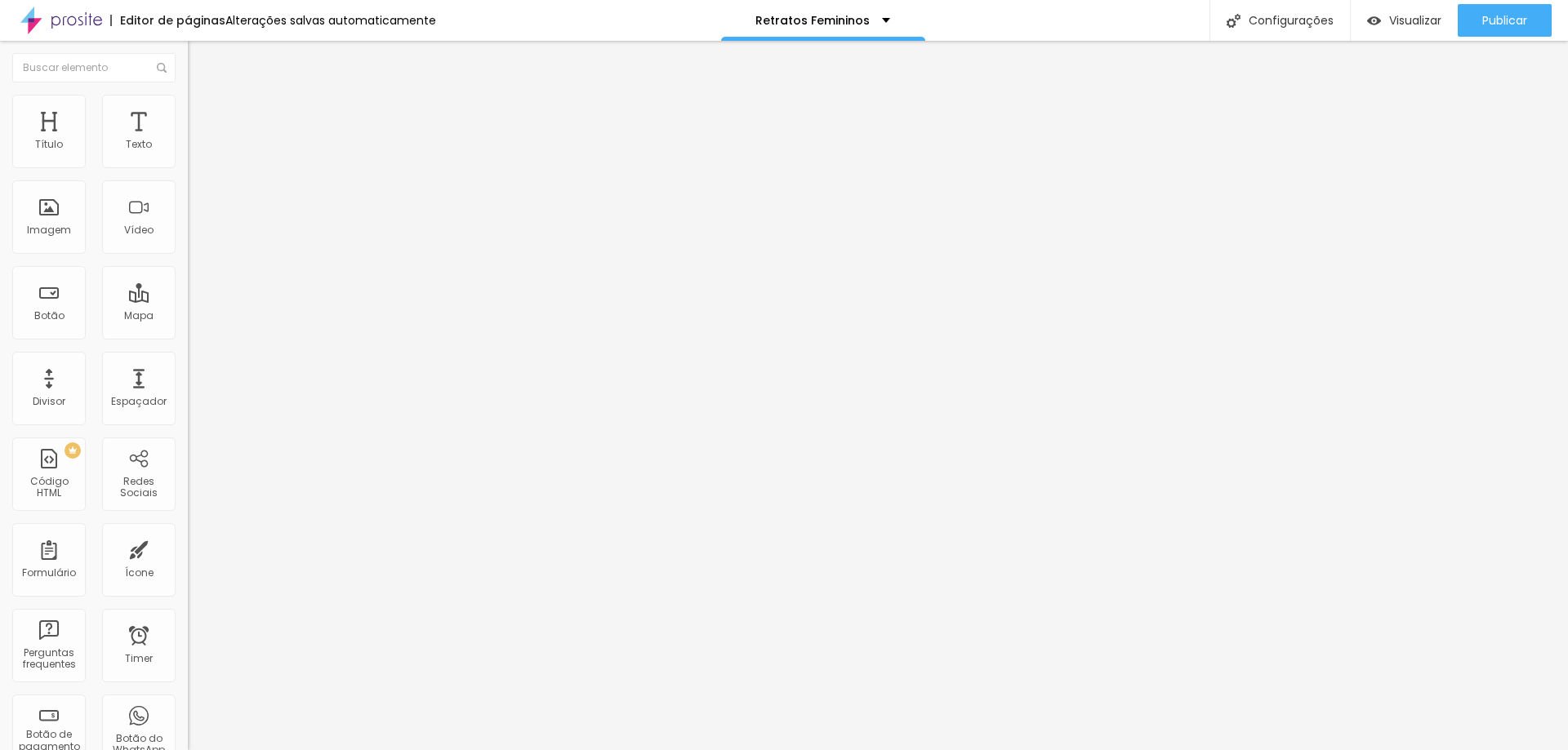
click at [188, 532] on input "range" at bounding box center [240, 538] width 106 height 13
drag, startPoint x: 139, startPoint y: 111, endPoint x: 116, endPoint y: 137, distance: 34.7
click at [203, 112] on span "Avançado" at bounding box center [230, 106] width 54 height 13
type input "12"
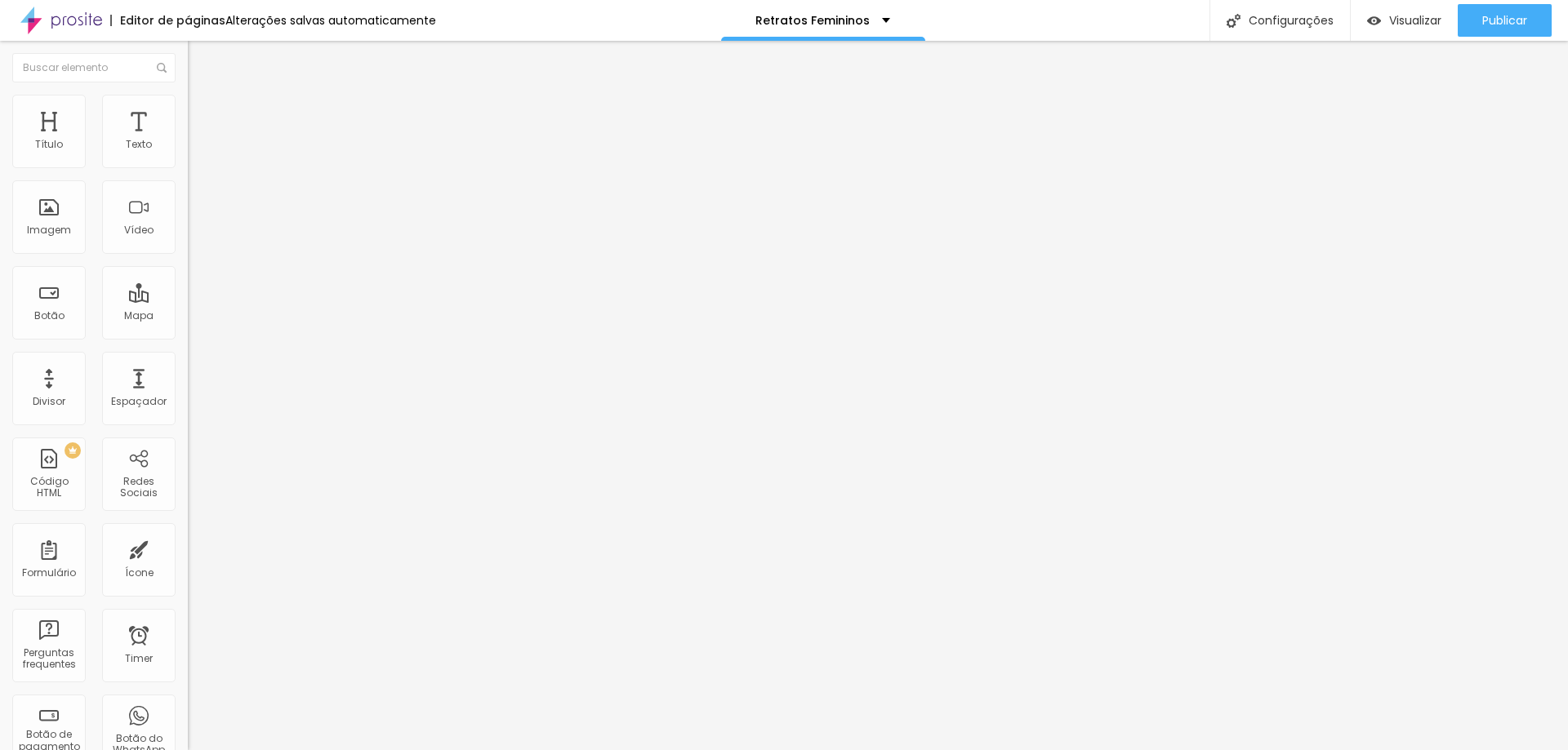
type input "9"
type input "0"
drag, startPoint x: 51, startPoint y: 160, endPoint x: 19, endPoint y: 175, distance: 35.3
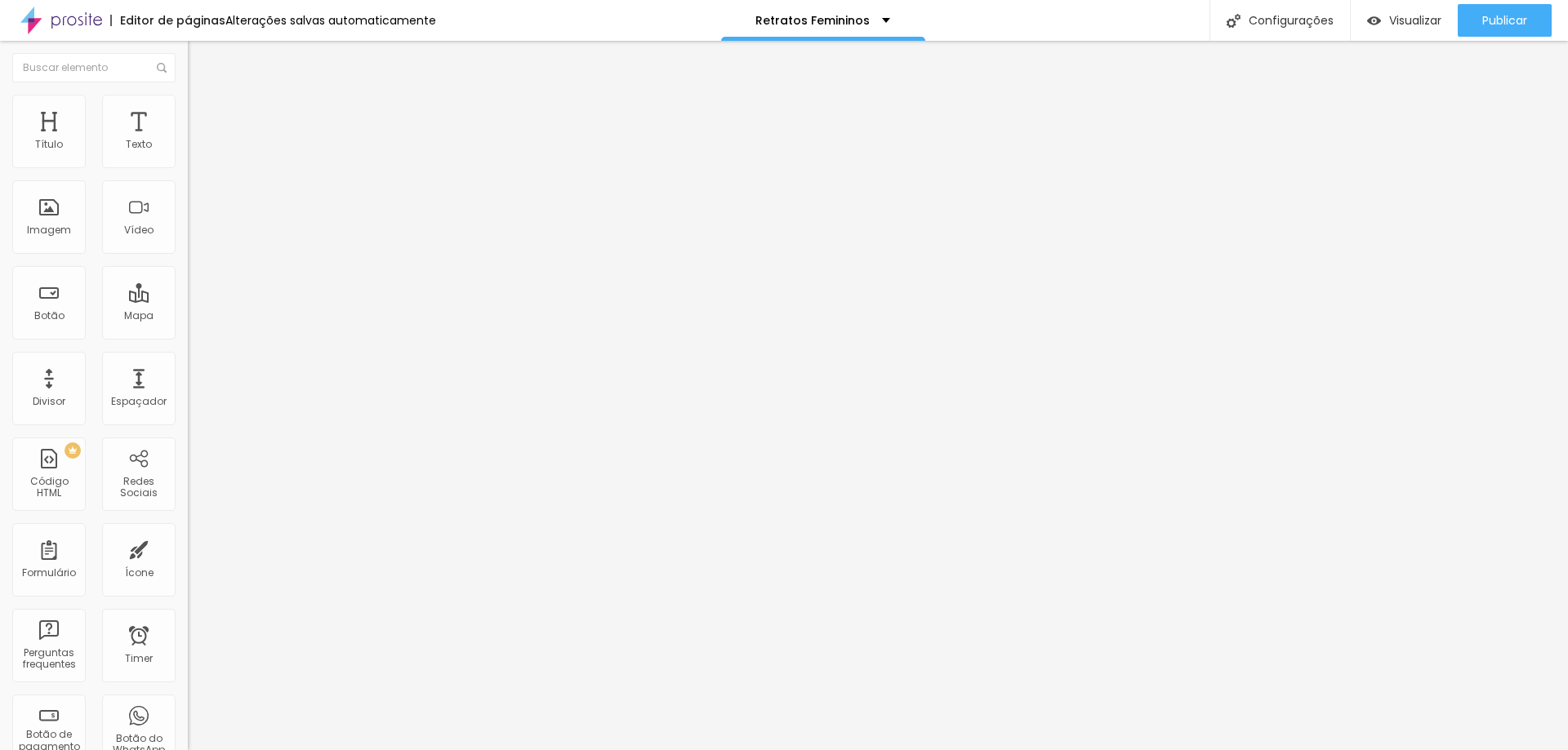
type input "0"
click at [188, 300] on input "range" at bounding box center [240, 307] width 106 height 13
type input "7"
type input "4"
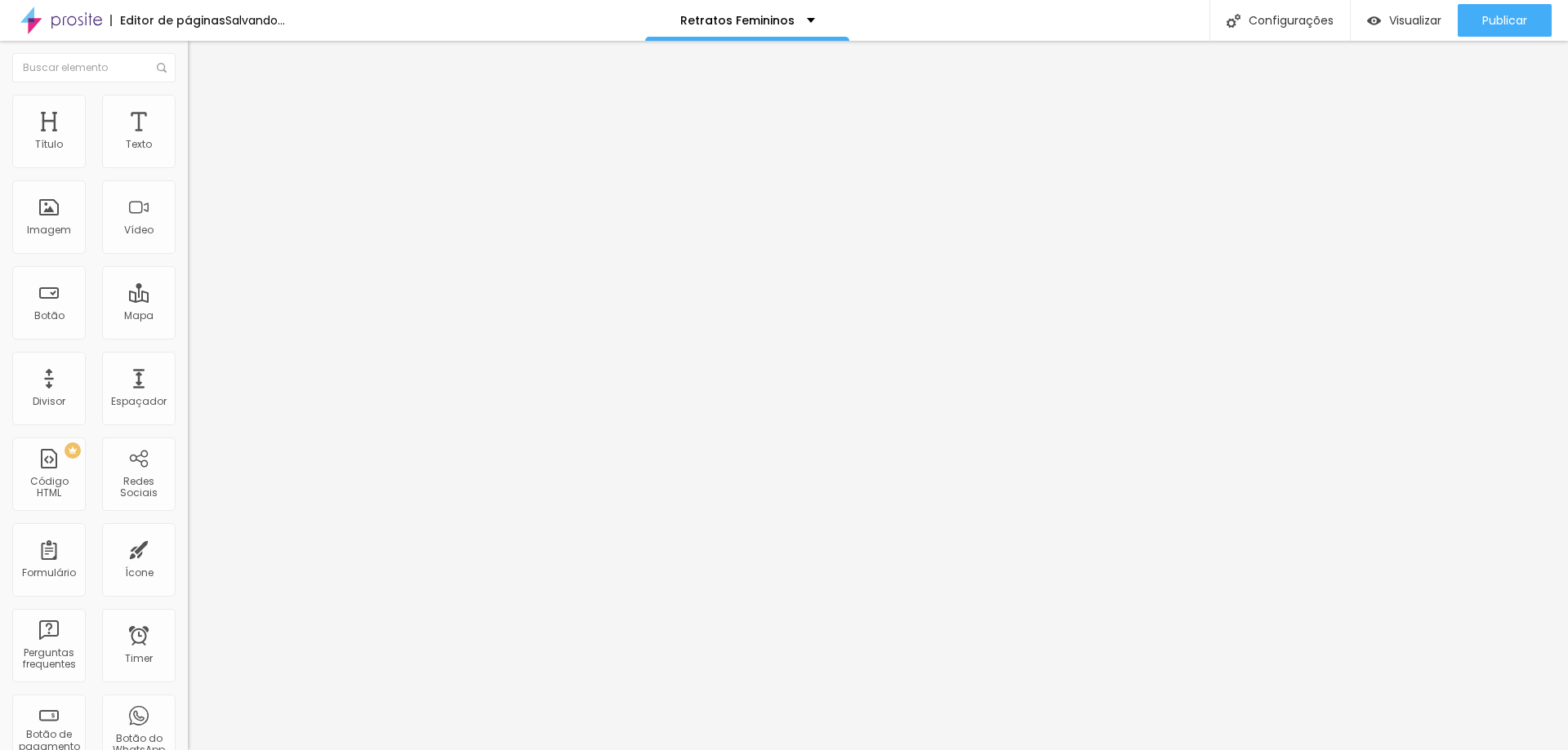
type input "4"
type input "0"
drag, startPoint x: 46, startPoint y: 190, endPoint x: 0, endPoint y: 178, distance: 47.5
type input "0"
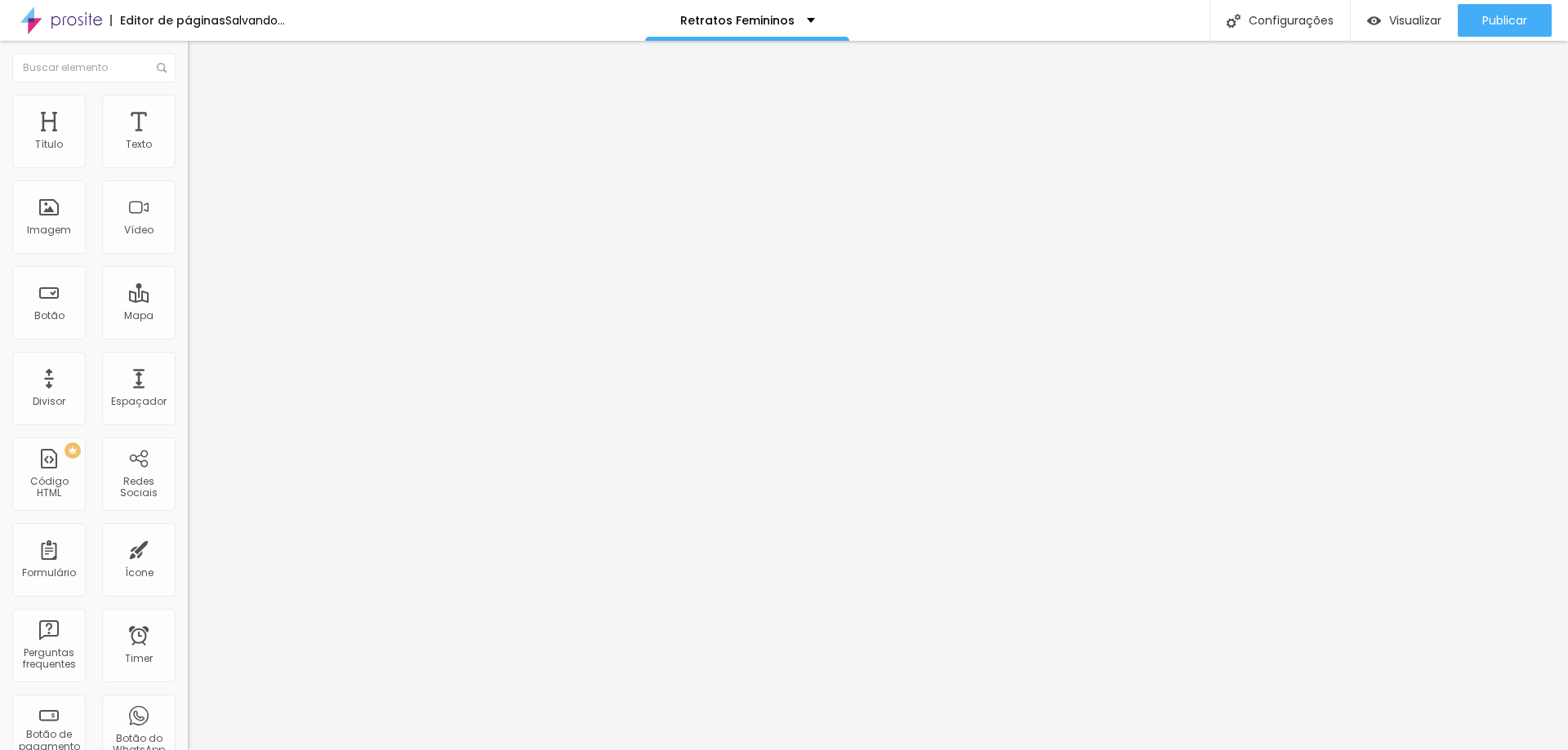
click at [188, 532] on input "range" at bounding box center [240, 538] width 106 height 13
click at [188, 111] on li "Avançado" at bounding box center [281, 118] width 188 height 16
type input "55"
type input "34"
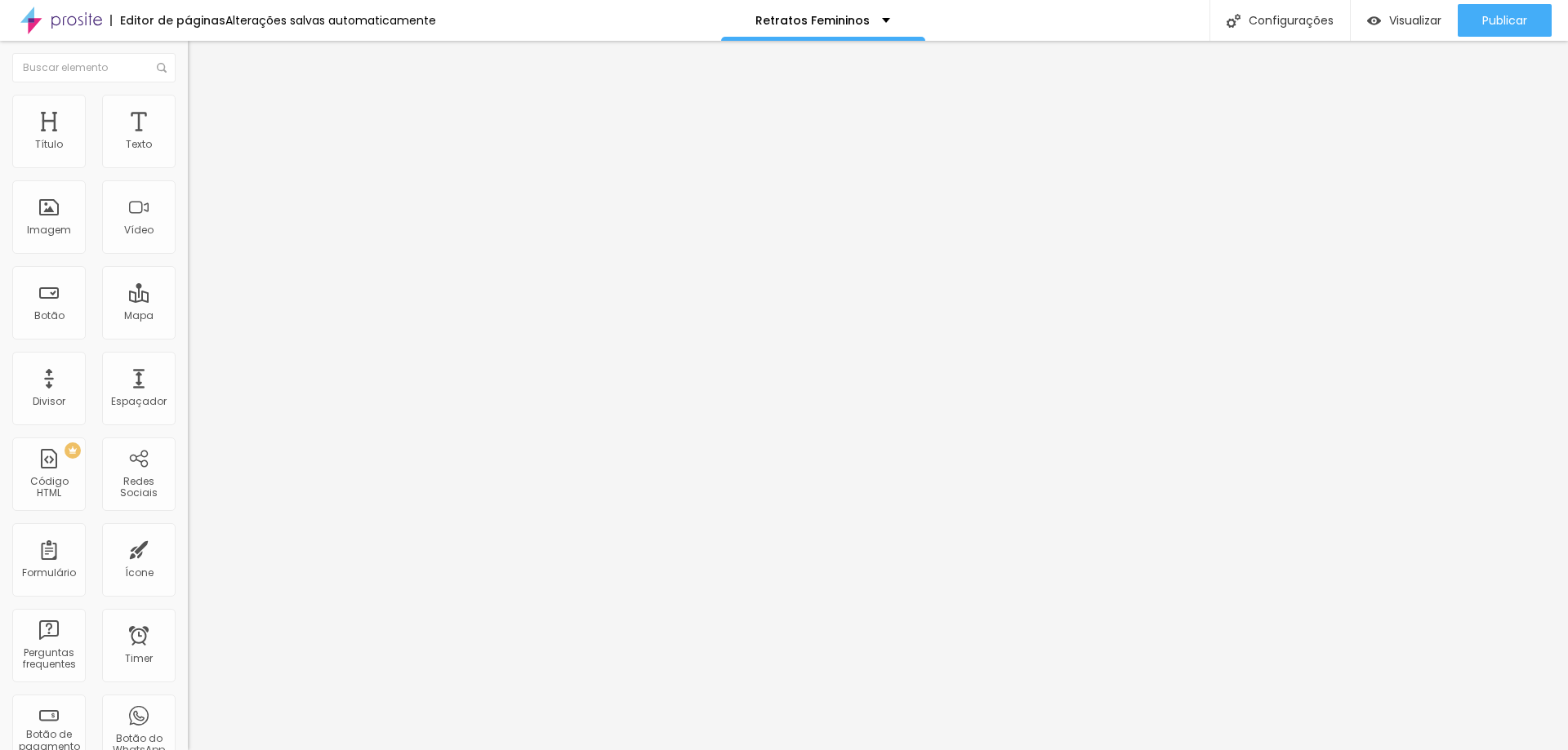
type input "34"
type input "23"
type input "7"
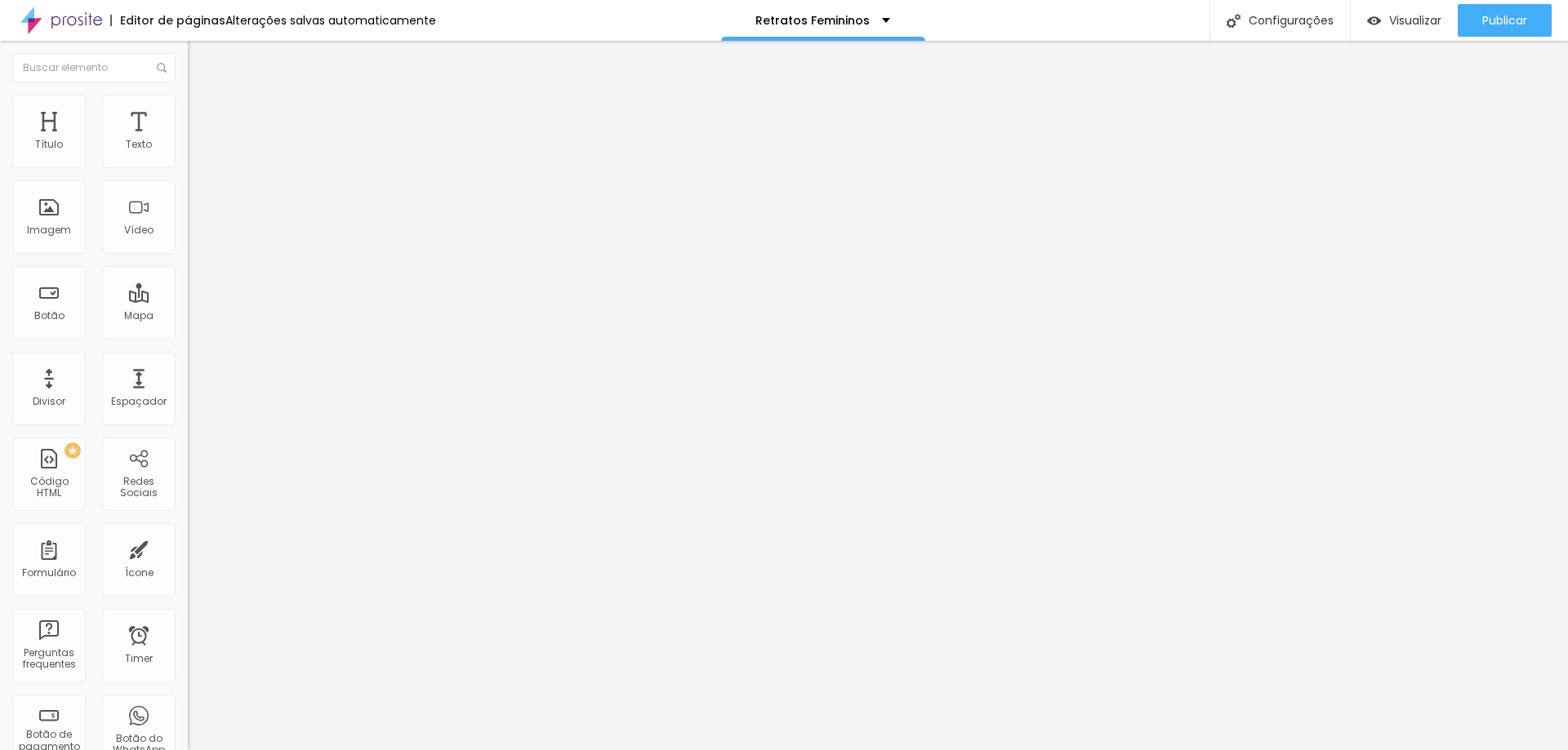
type input "0"
drag, startPoint x: 45, startPoint y: 190, endPoint x: 22, endPoint y: 190, distance: 23.0
type input "0"
click at [188, 548] on input "range" at bounding box center [240, 555] width 106 height 13
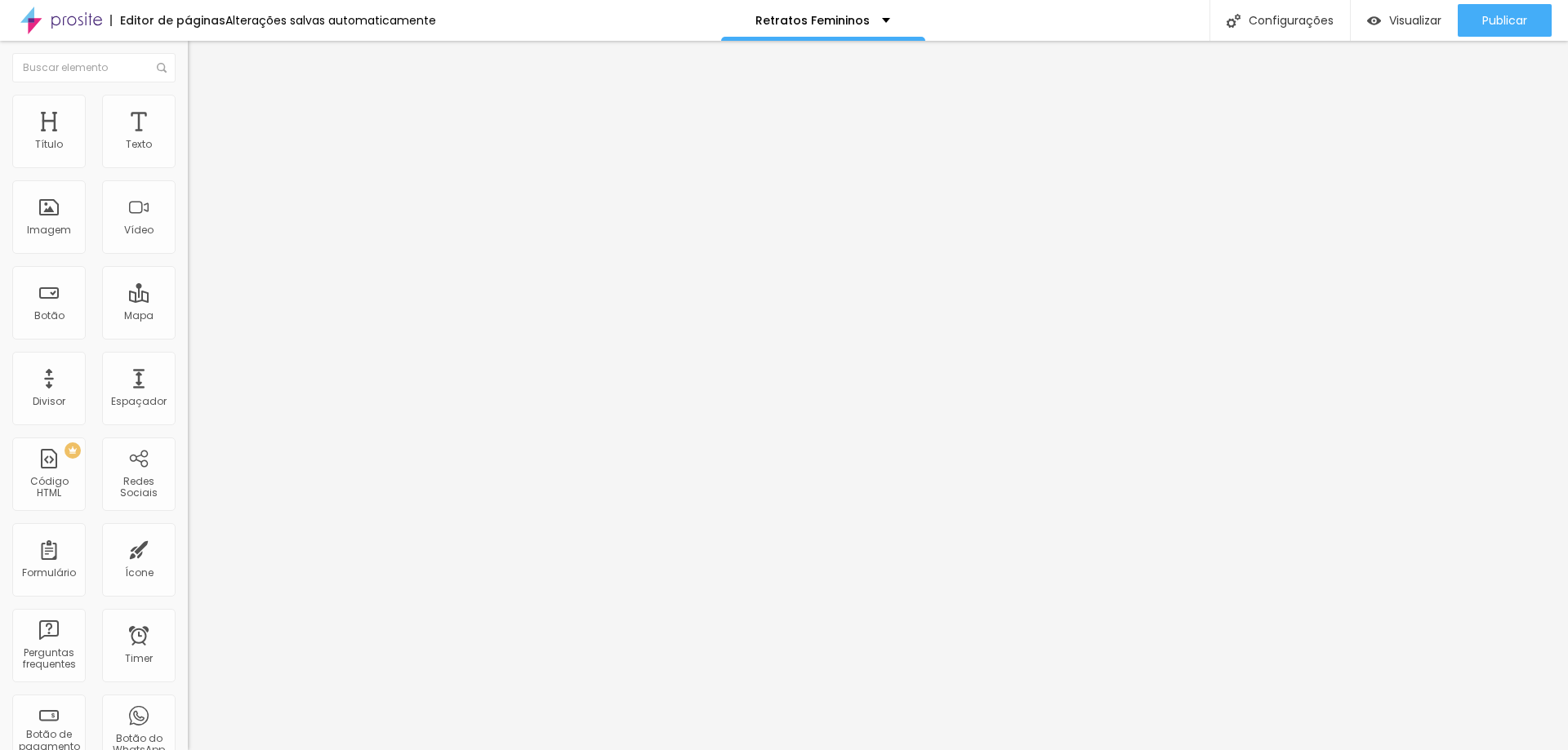
click at [188, 111] on img at bounding box center [194, 117] width 14 height 14
type input "0"
drag, startPoint x: 35, startPoint y: 193, endPoint x: 0, endPoint y: 190, distance: 35.1
type input "0"
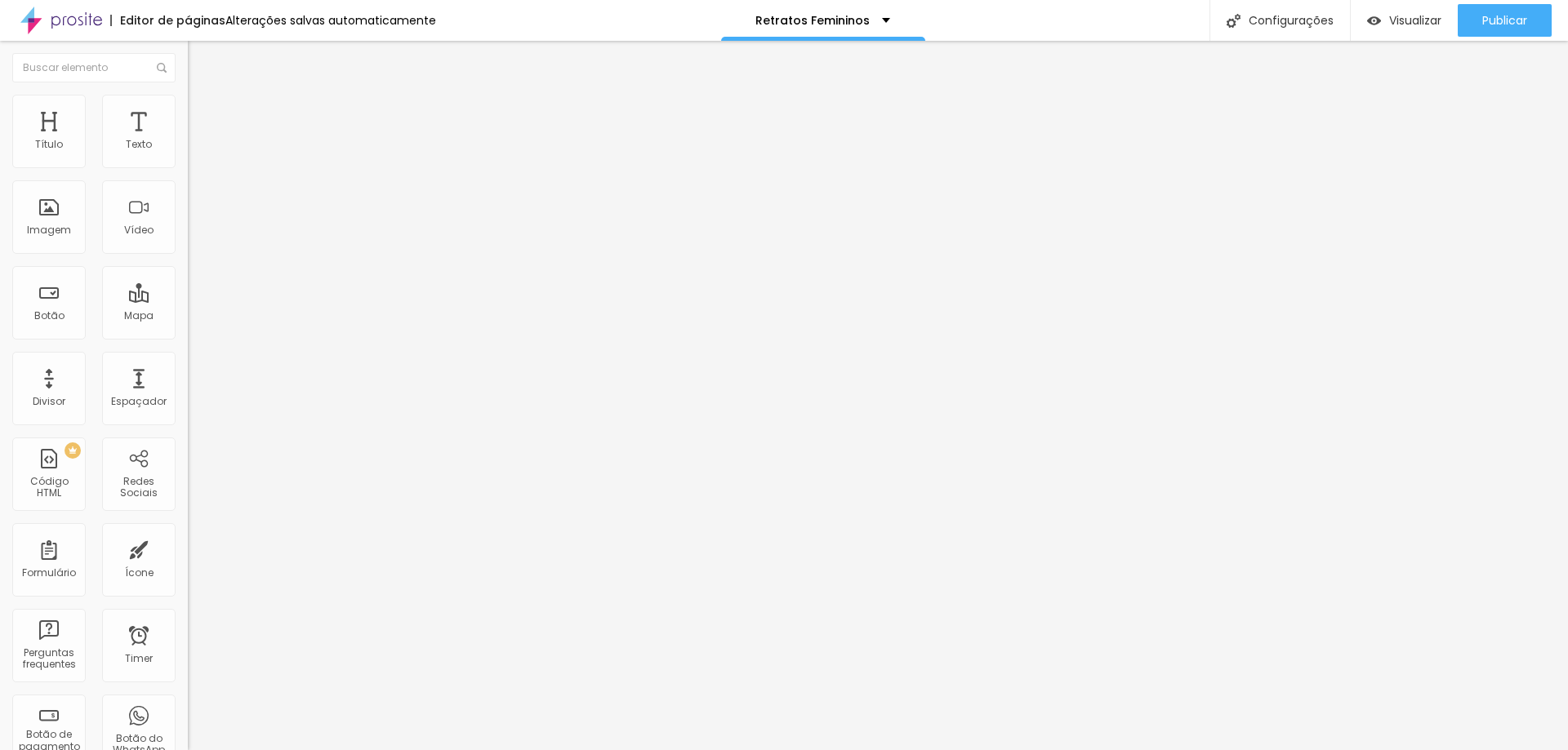
click at [188, 548] on input "range" at bounding box center [240, 555] width 106 height 13
click at [1421, 14] on span "Visualizar" at bounding box center [1415, 20] width 52 height 13
